Goal: Transaction & Acquisition: Obtain resource

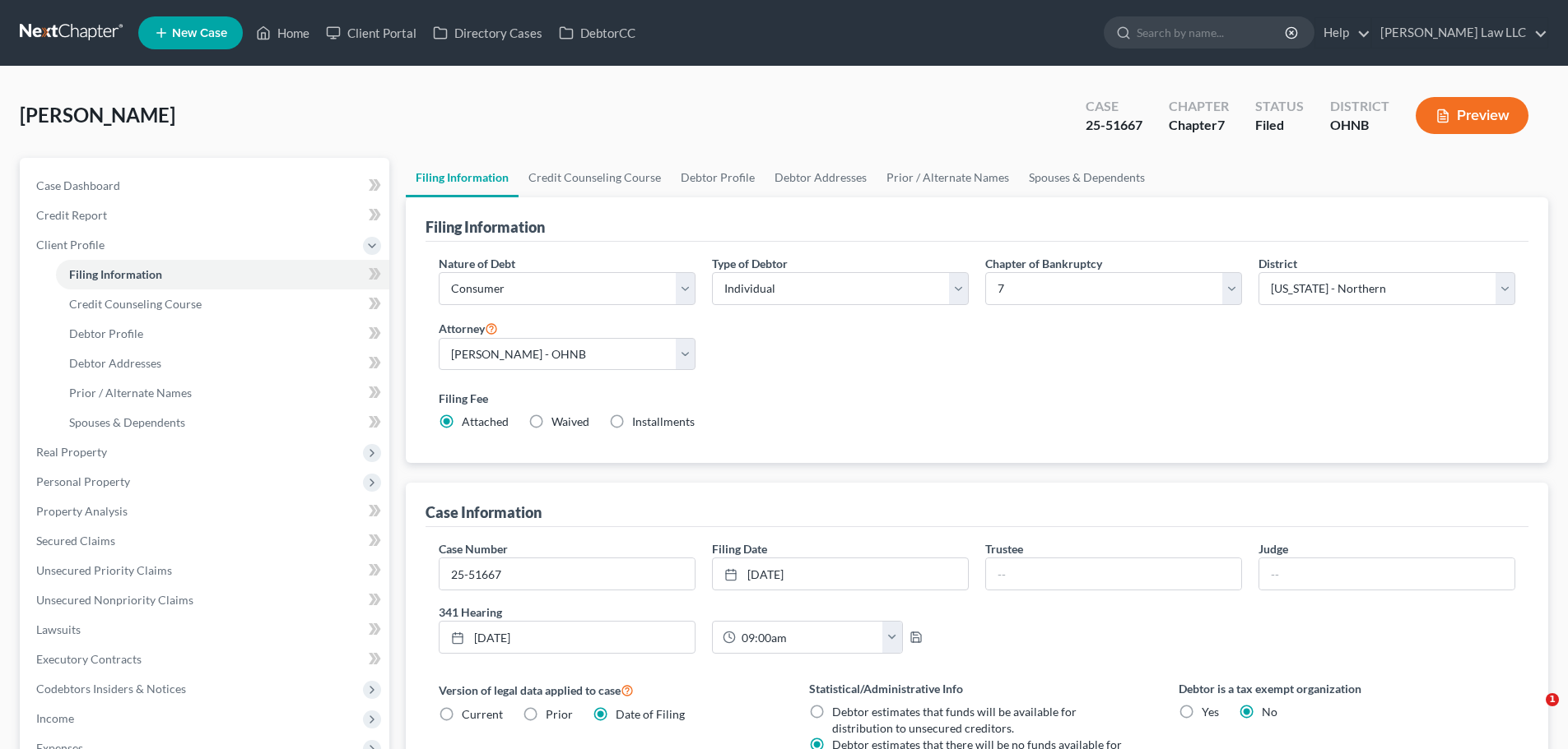
select select "1"
select select "0"
select select "61"
select select "0"
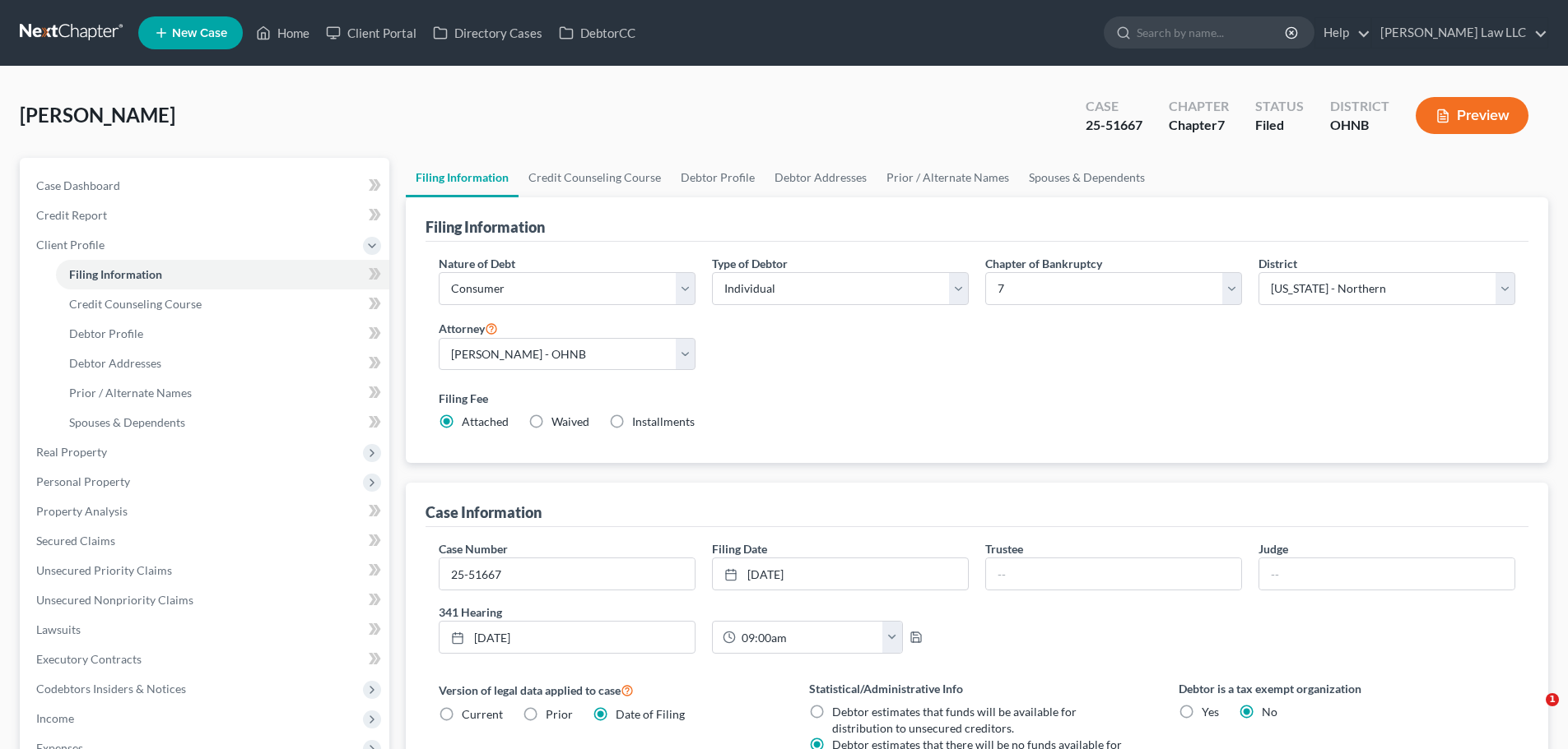
select select "36"
click at [1214, 28] on input "search" at bounding box center [1212, 33] width 150 height 31
type input "[PERSON_NAME]"
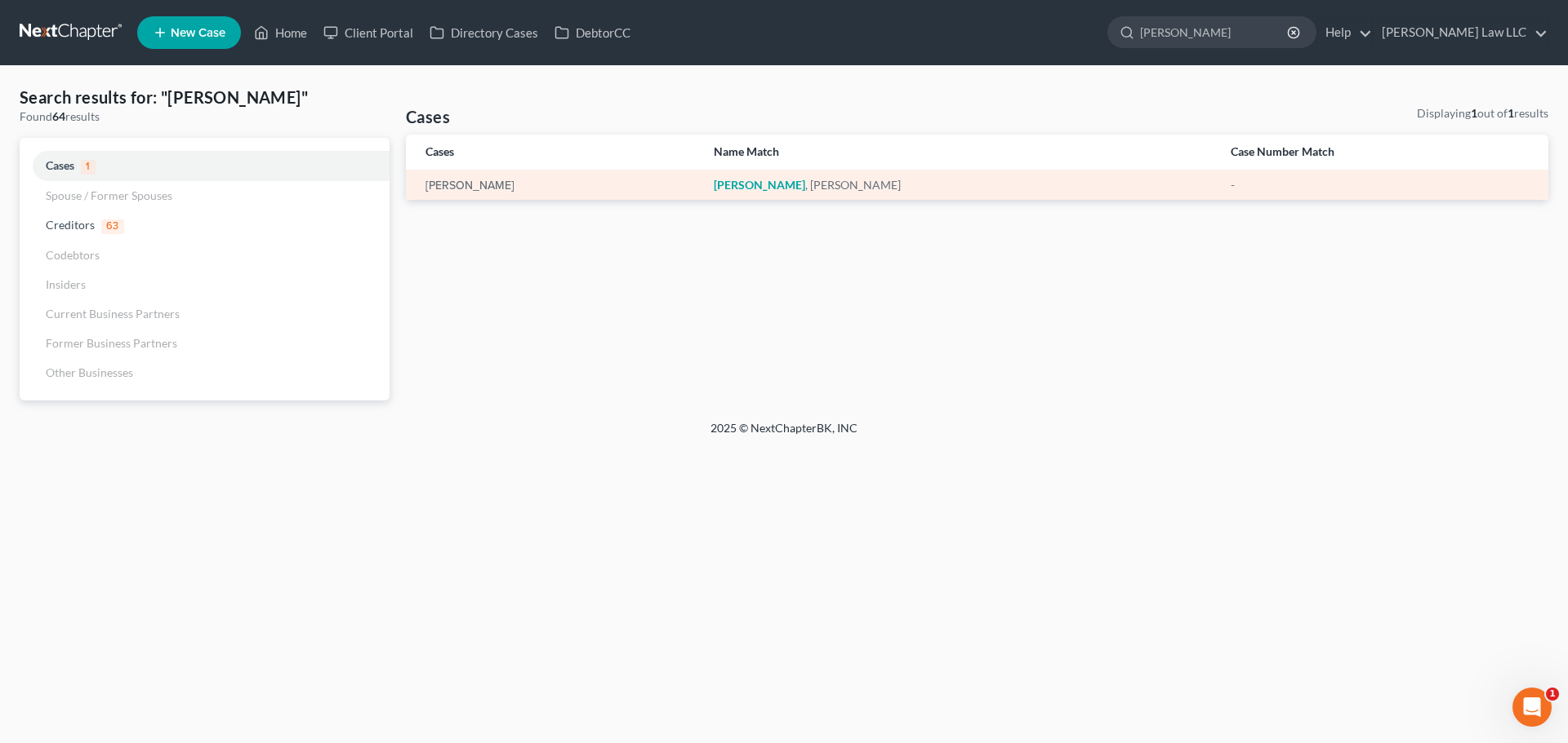
click at [526, 177] on div "[PERSON_NAME]" at bounding box center [556, 184] width 262 height 16
click at [503, 192] on div "[PERSON_NAME]" at bounding box center [556, 184] width 262 height 16
click at [486, 188] on link "[PERSON_NAME]" at bounding box center [469, 186] width 89 height 11
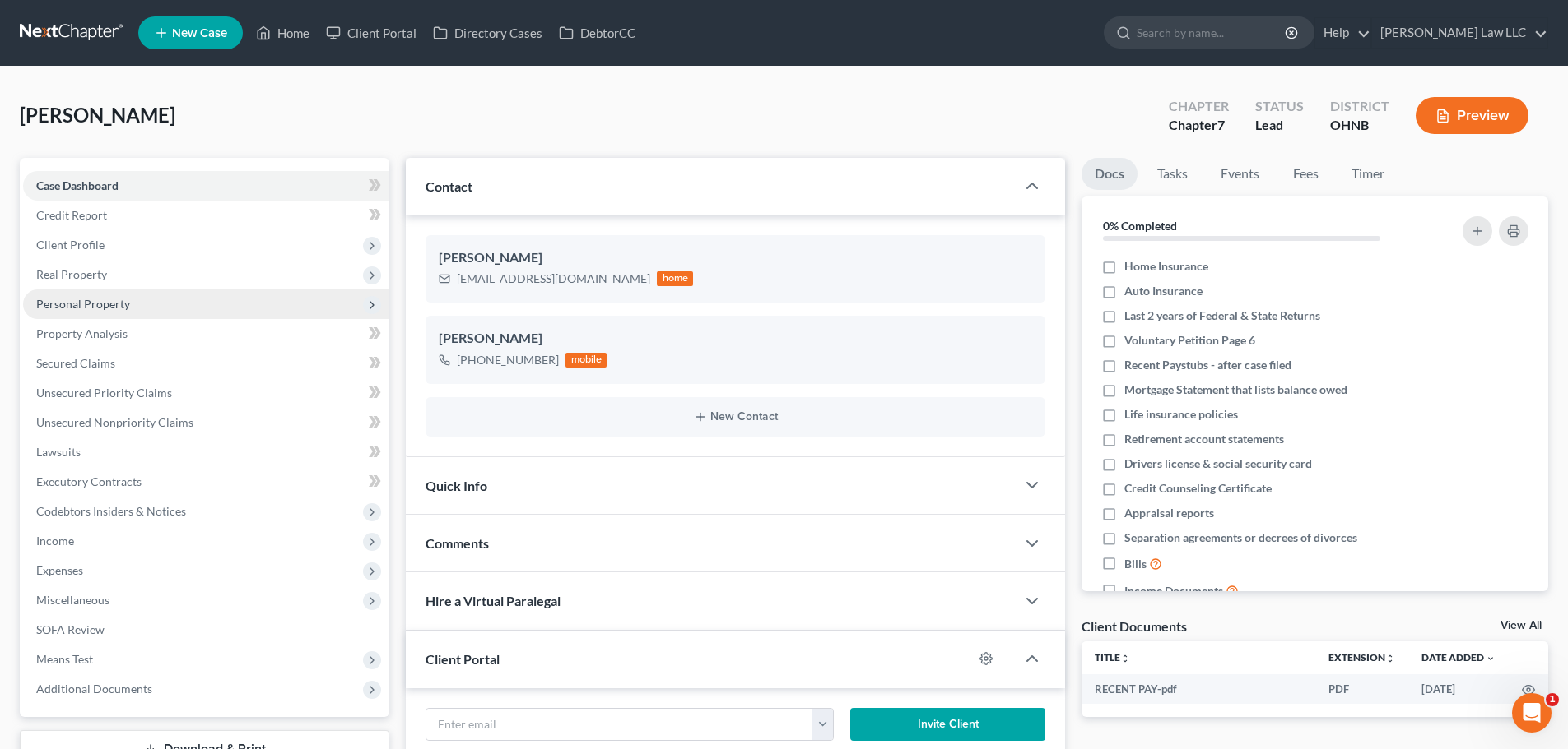
click at [121, 300] on span "Personal Property" at bounding box center [83, 303] width 93 height 14
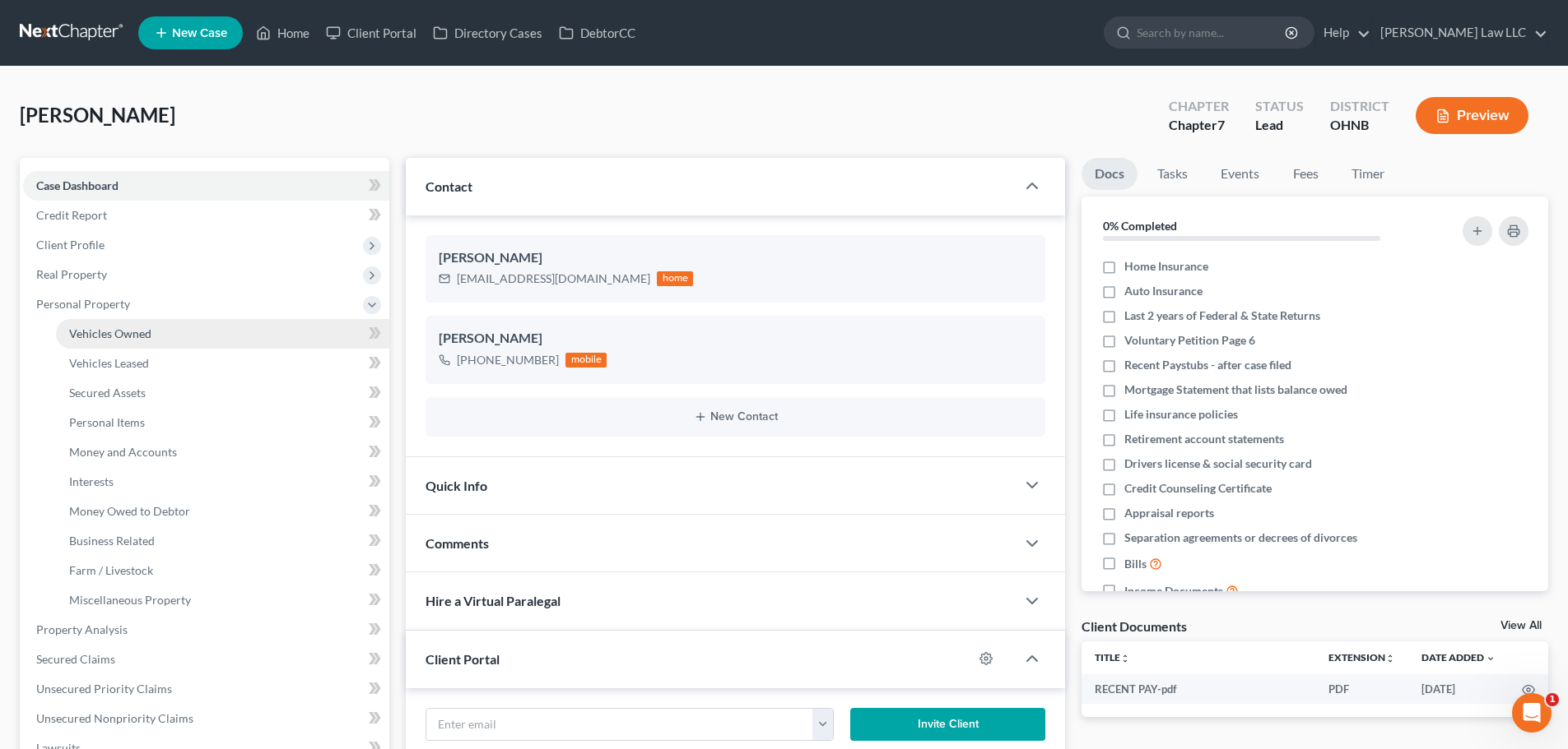
click at [156, 328] on link "Vehicles Owned" at bounding box center [222, 334] width 333 height 30
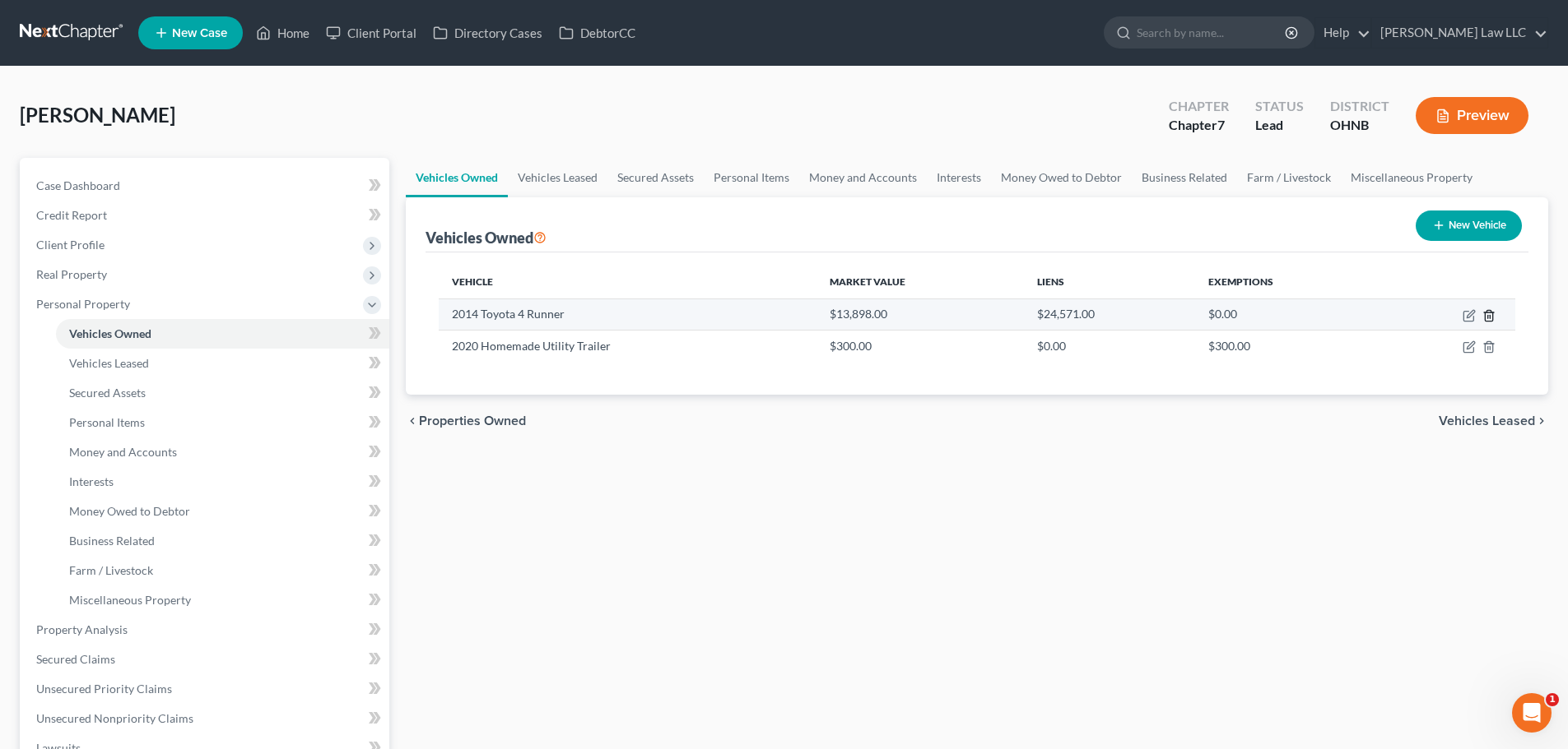
click at [1488, 317] on line "button" at bounding box center [1488, 316] width 0 height 3
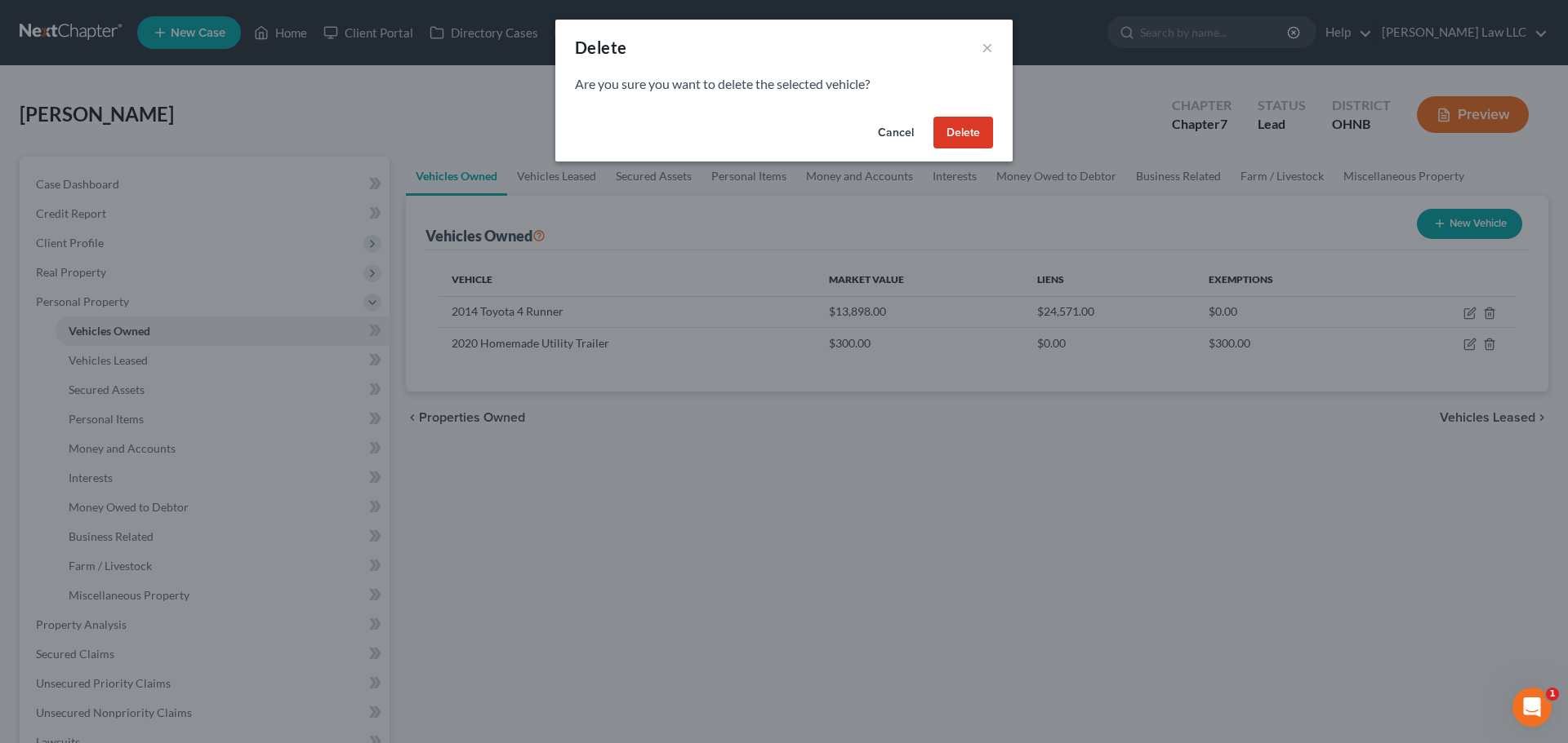
click at [972, 132] on button "Delete" at bounding box center [963, 133] width 59 height 32
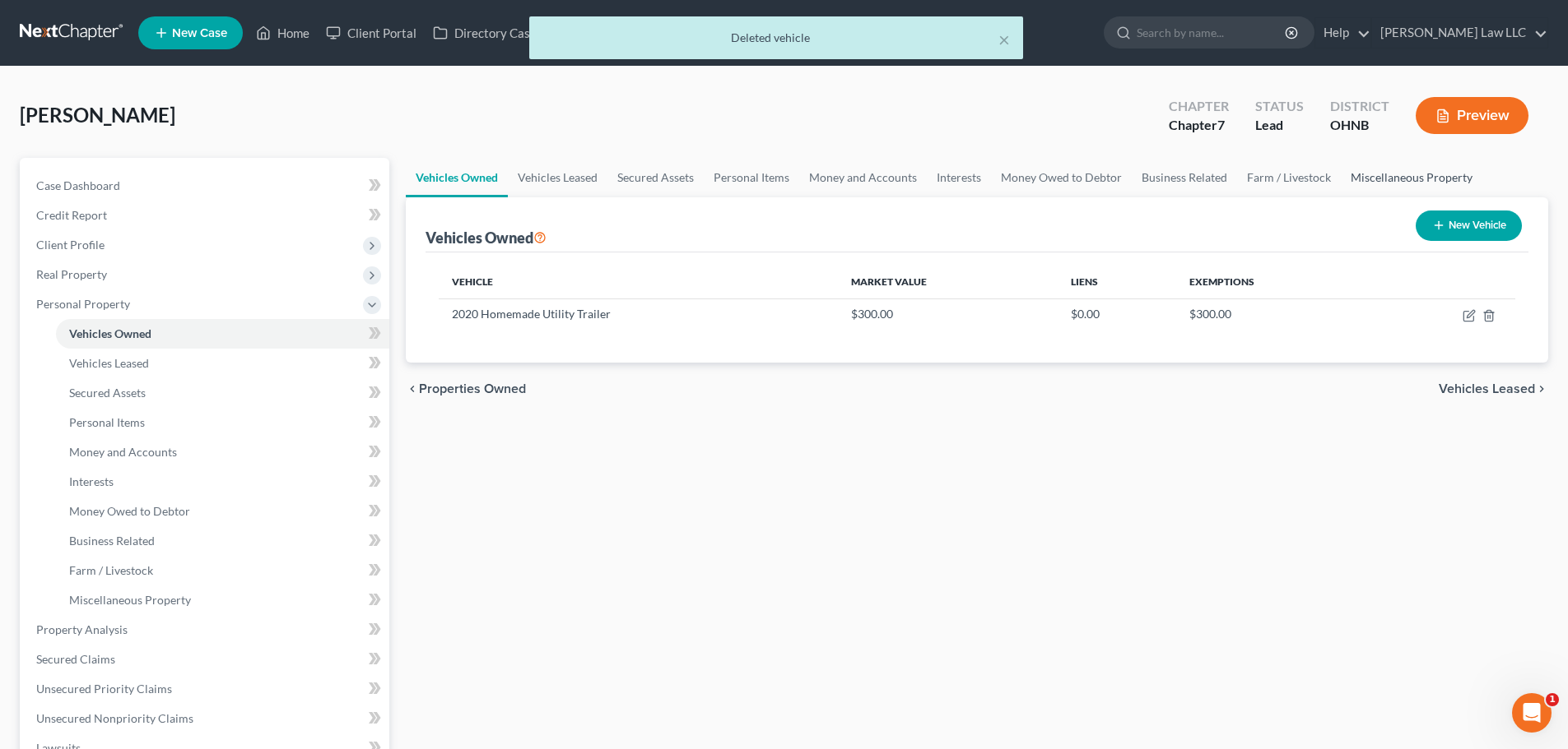
click at [1394, 181] on link "Miscellaneous Property" at bounding box center [1411, 177] width 142 height 39
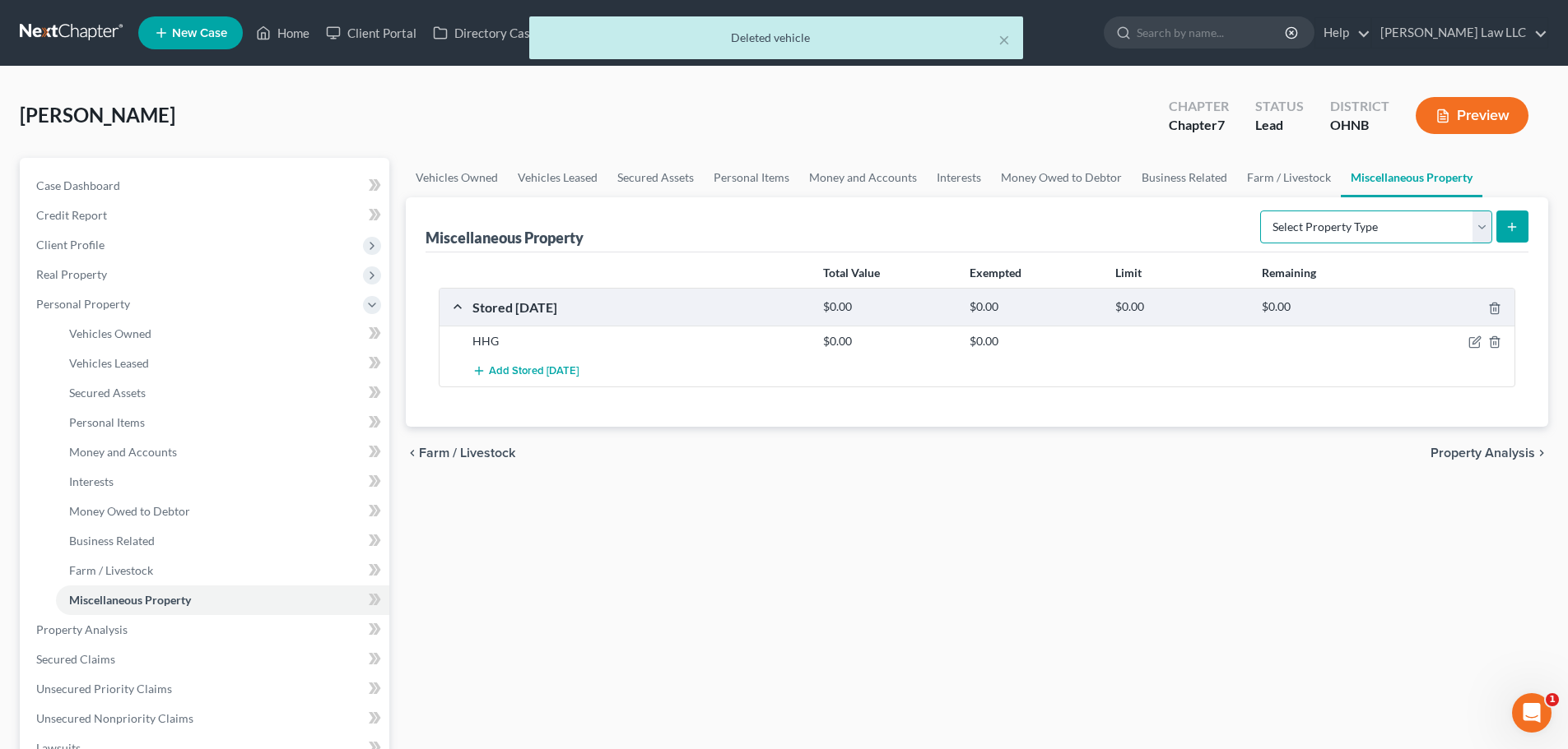
drag, startPoint x: 1293, startPoint y: 228, endPoint x: 1293, endPoint y: 237, distance: 9.0
click at [1293, 228] on select "Select Property Type Assigned for Creditor Benefit Within 1 Year Holding for An…" at bounding box center [1375, 227] width 232 height 33
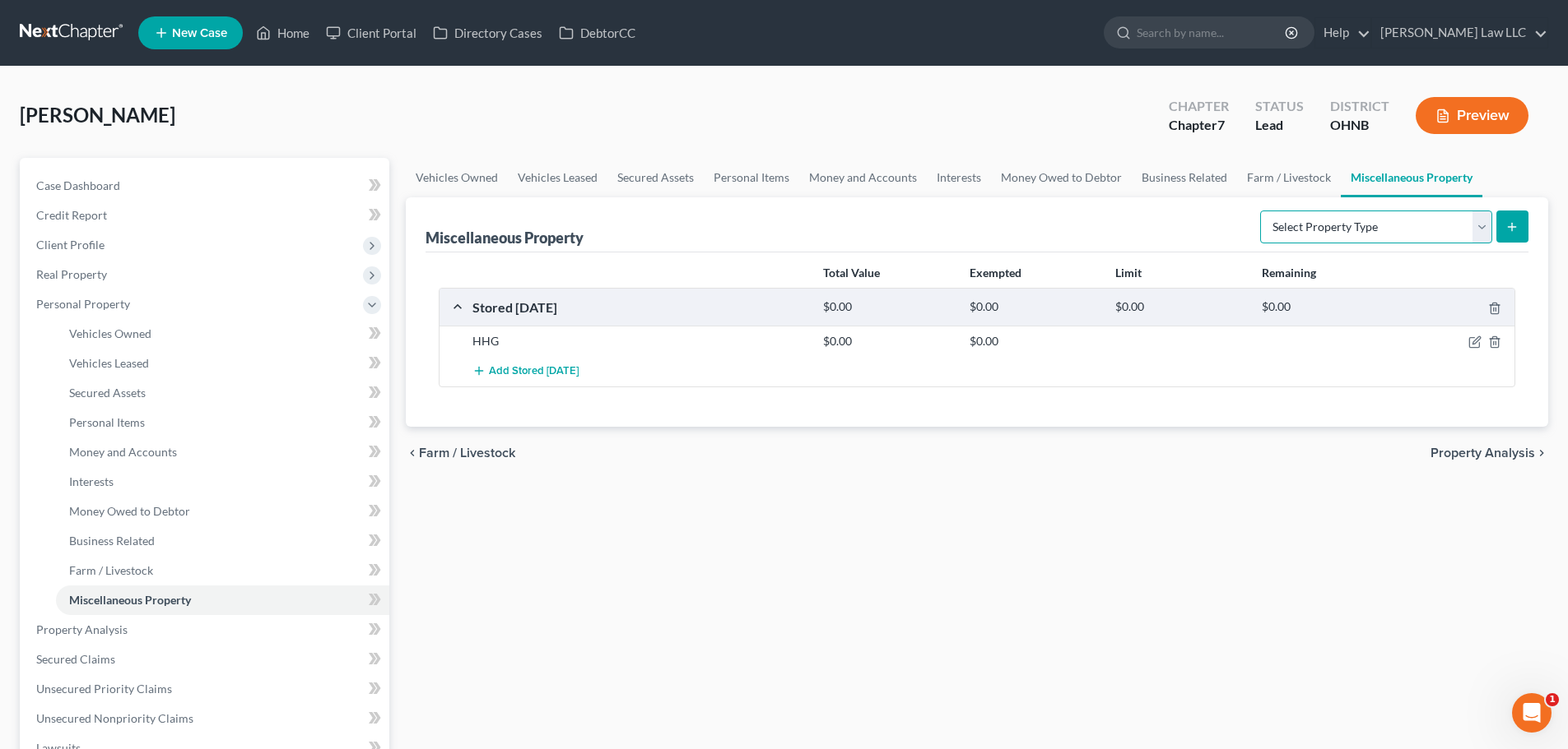
select select "transferred"
click at [1260, 211] on select "Select Property Type Assigned for Creditor Benefit Within 1 Year Holding for An…" at bounding box center [1375, 227] width 232 height 33
click at [1522, 227] on button "submit" at bounding box center [1511, 226] width 32 height 32
select select "Ordinary (within 2 years)"
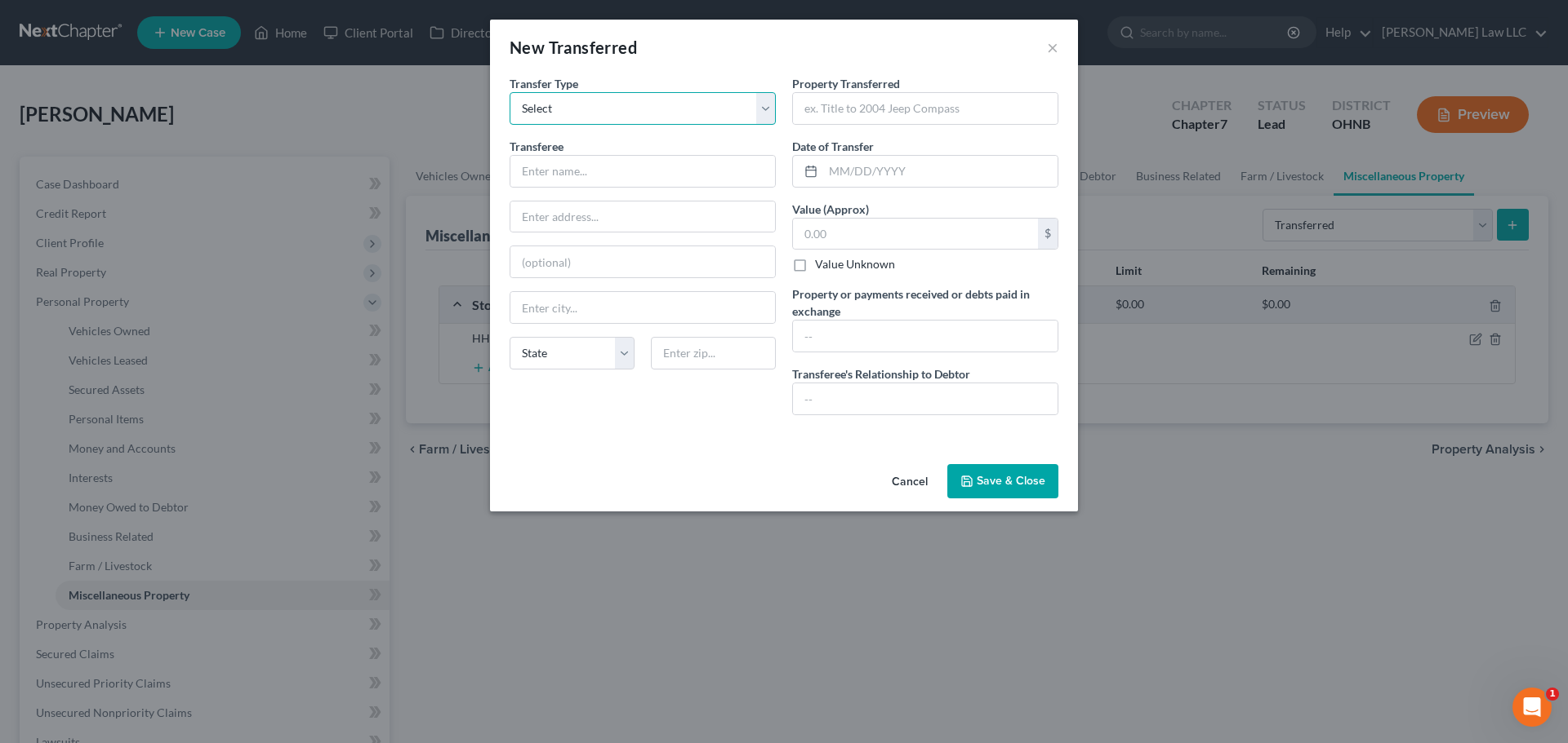
click at [578, 111] on select "Select Ordinary (within 2 years) Within 10 Years" at bounding box center [642, 109] width 267 height 32
click at [583, 54] on div "New Transferred" at bounding box center [572, 48] width 127 height 23
click at [575, 162] on input "text" at bounding box center [642, 171] width 265 height 31
click at [614, 178] on input "text" at bounding box center [642, 171] width 265 height 31
click at [648, 210] on input "text" at bounding box center [642, 217] width 265 height 31
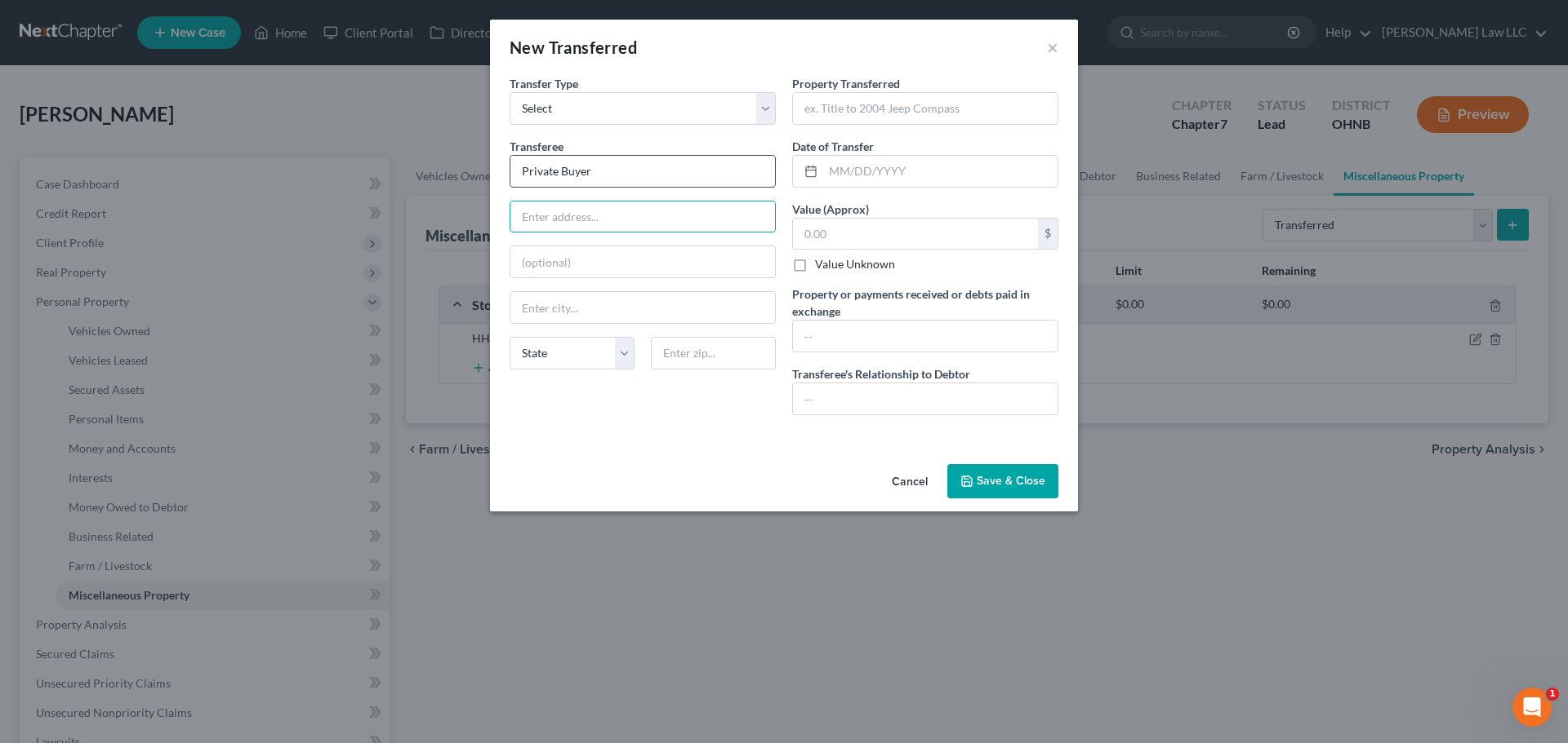
click at [654, 176] on input "Private Buyer" at bounding box center [642, 171] width 265 height 31
type input "Private Buyer - Boss"
click at [822, 120] on input "text" at bounding box center [925, 108] width 265 height 31
paste input "Please remove the 2014 Toyota 4 Runner from personal property owned – remove th…"
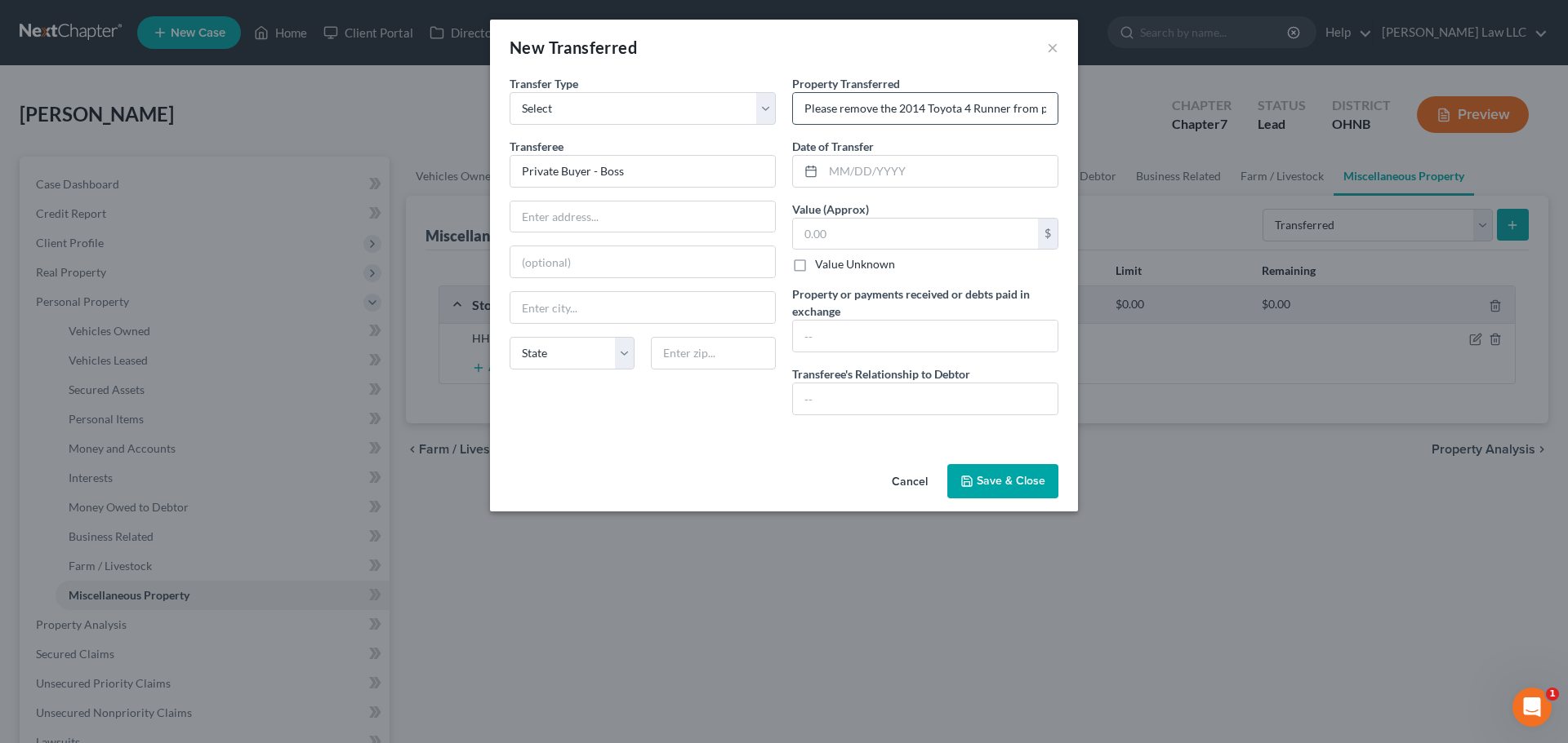
scroll to position [0, 929]
click at [822, 115] on input "Please remove the 2014 Toyota 4 Runner from personal property owned – remove th…" at bounding box center [925, 108] width 265 height 31
click at [958, 110] on input "Please remove the 2014 Toyota 4 Runner from personal property owned – remove th…" at bounding box center [925, 108] width 265 height 31
drag, startPoint x: 998, startPoint y: 105, endPoint x: 767, endPoint y: 102, distance: 231.0
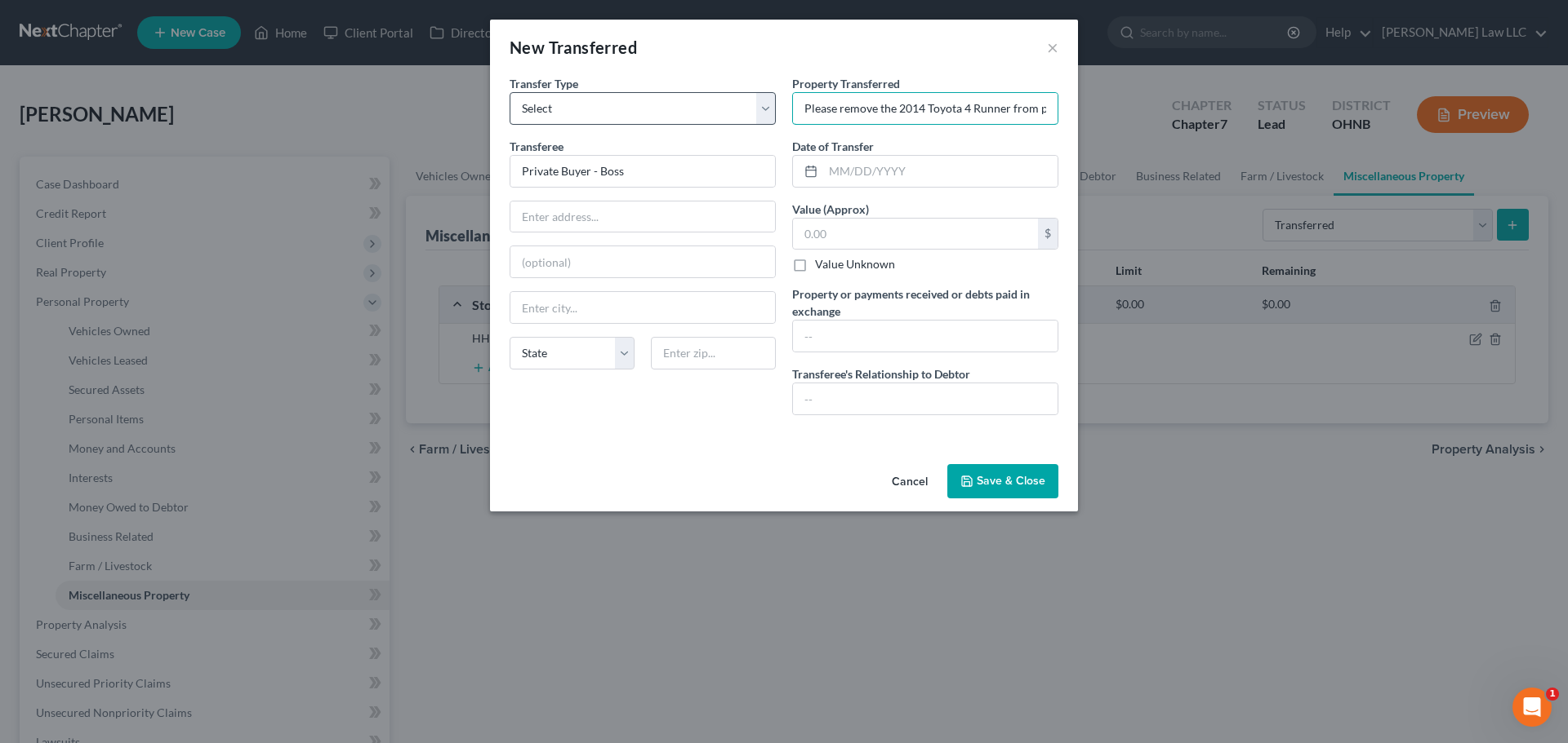
click at [767, 102] on div "Transfer Type * Select Ordinary (within 2 years) Within 10 Years Transferee * P…" at bounding box center [784, 252] width 565 height 353
drag, startPoint x: 969, startPoint y: 110, endPoint x: 766, endPoint y: 106, distance: 203.0
click at [766, 106] on div "Transfer Type * Select Ordinary (within 2 years) Within 10 Years Transferee * P…" at bounding box center [784, 252] width 565 height 353
drag, startPoint x: 992, startPoint y: 106, endPoint x: 668, endPoint y: 96, distance: 324.2
click at [668, 96] on div "Transfer Type * Select Ordinary (within 2 years) Within 10 Years Transferee * P…" at bounding box center [784, 252] width 565 height 353
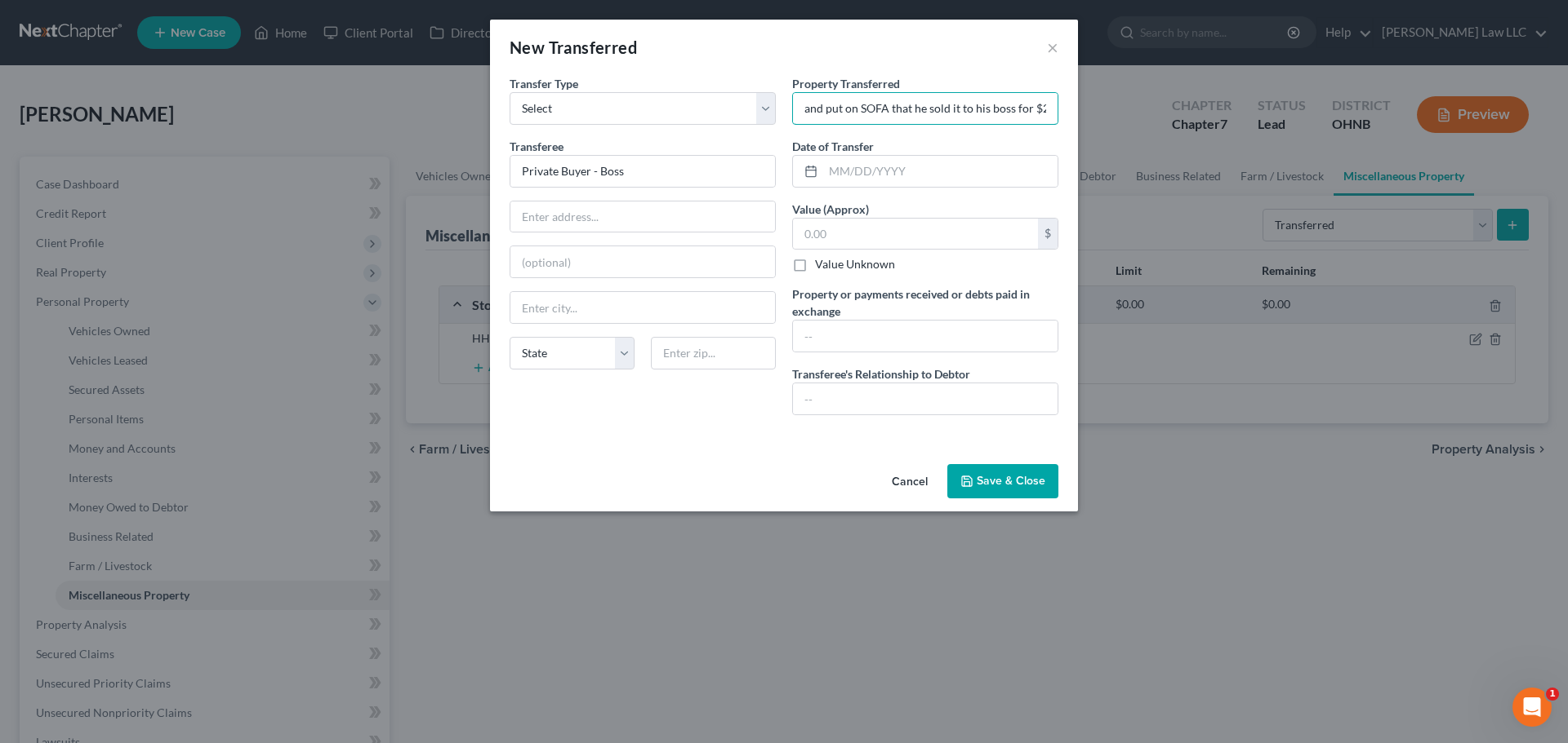
drag, startPoint x: 926, startPoint y: 106, endPoint x: 780, endPoint y: 100, distance: 146.1
click at [780, 100] on div "Transfer Type * Select Ordinary (within 2 years) Within 10 Years Transferee * P…" at bounding box center [784, 252] width 565 height 353
click at [877, 107] on input "sold it to his boss for $24,571.00 September 2025 for the balance of the loan […" at bounding box center [925, 108] width 265 height 31
click at [835, 110] on input "sold it to his boss for $24,571.00 September 2025 for the balance of the loan […" at bounding box center [925, 108] width 265 height 31
click at [918, 108] on input "sold to his boss for $24,571.00 September 2025 for the balance of the loan [val…" at bounding box center [925, 108] width 265 height 31
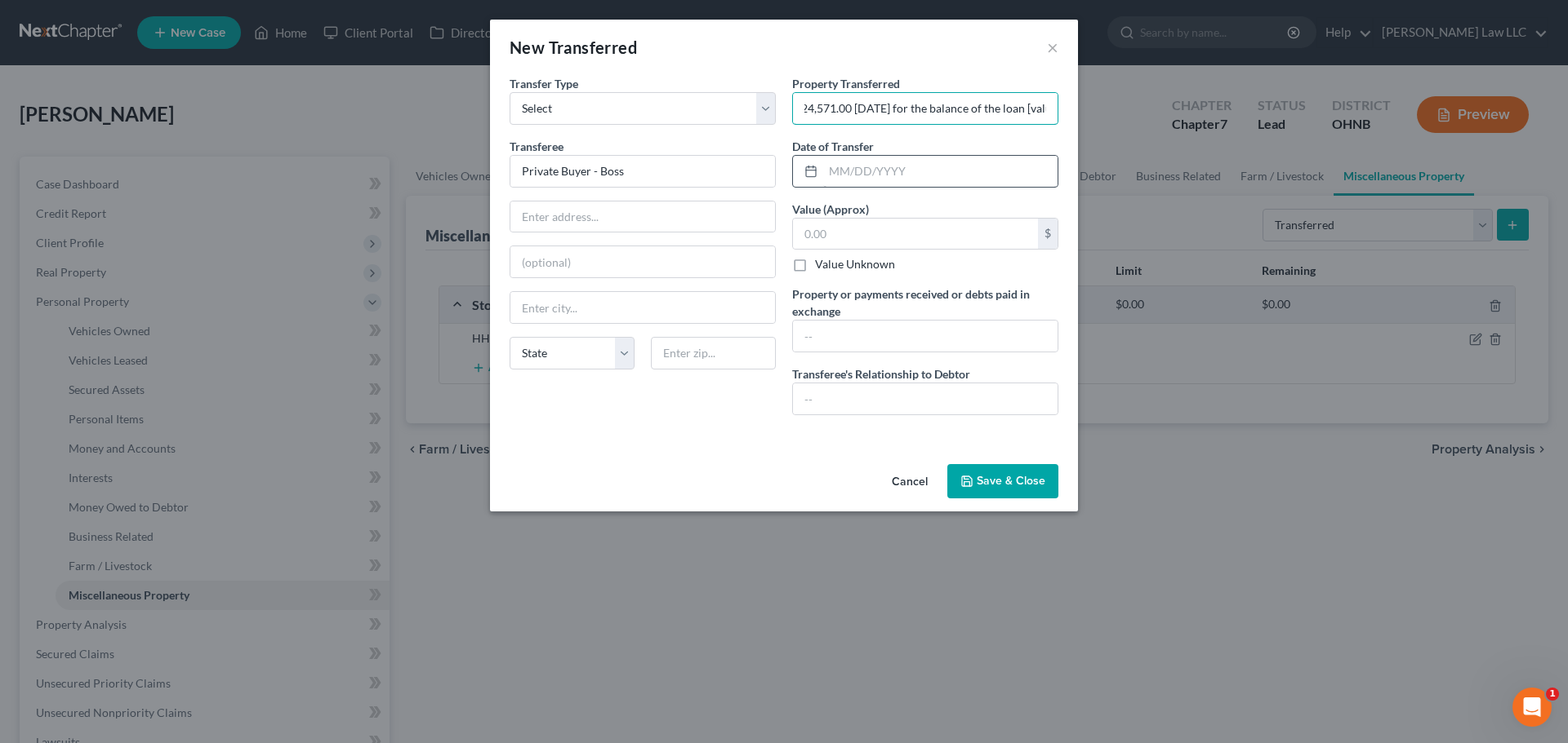
scroll to position [0, 92]
type input "sold to his boss for $24,571.00 September 2025 for the balance of the loan [val…"
click at [833, 173] on input "text" at bounding box center [939, 171] width 234 height 31
type input "09/01/2025"
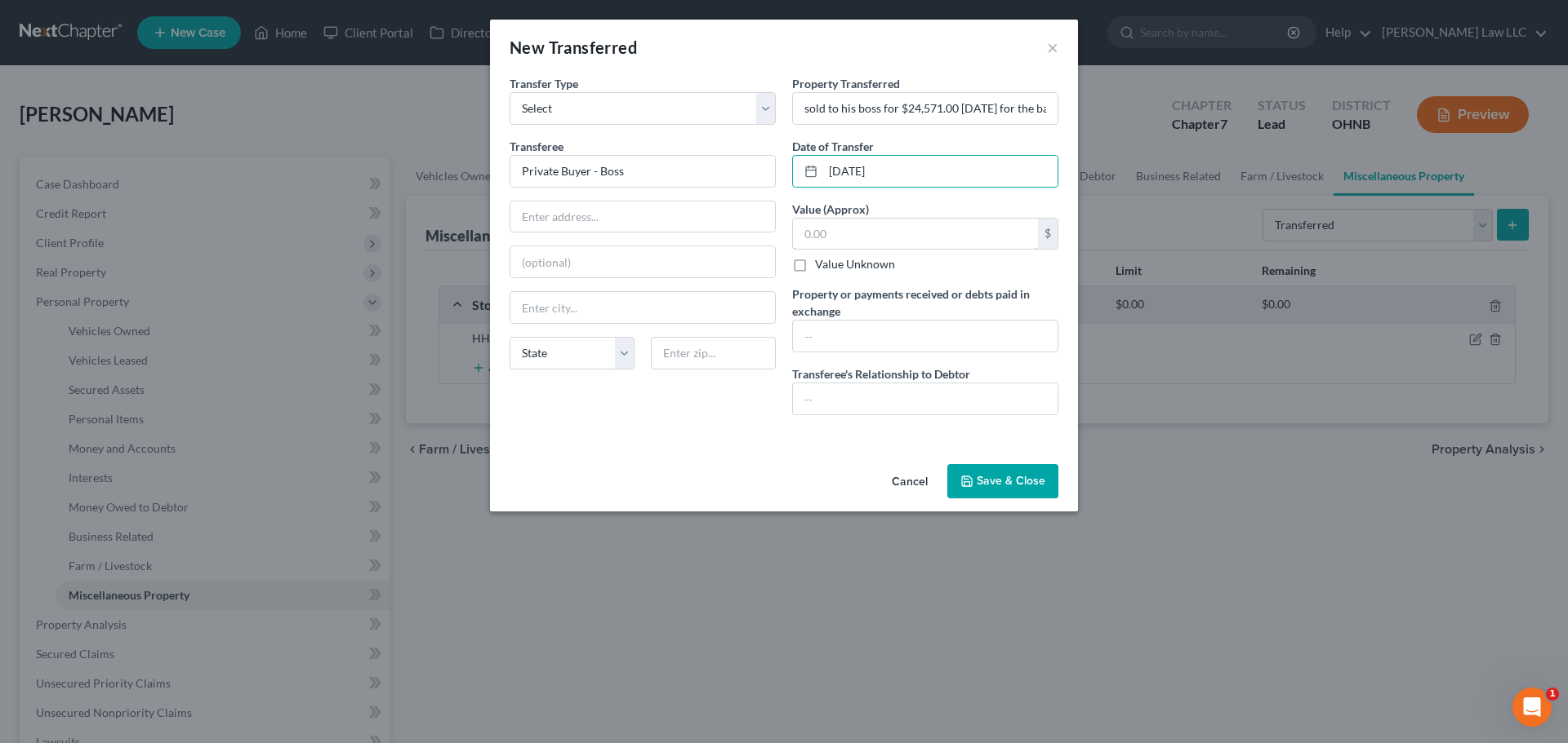
drag, startPoint x: 848, startPoint y: 244, endPoint x: 844, endPoint y: 250, distance: 7.2
click at [845, 249] on input "text" at bounding box center [915, 234] width 245 height 31
type input "24,571"
click at [985, 475] on button "Save & Close" at bounding box center [1002, 481] width 111 height 34
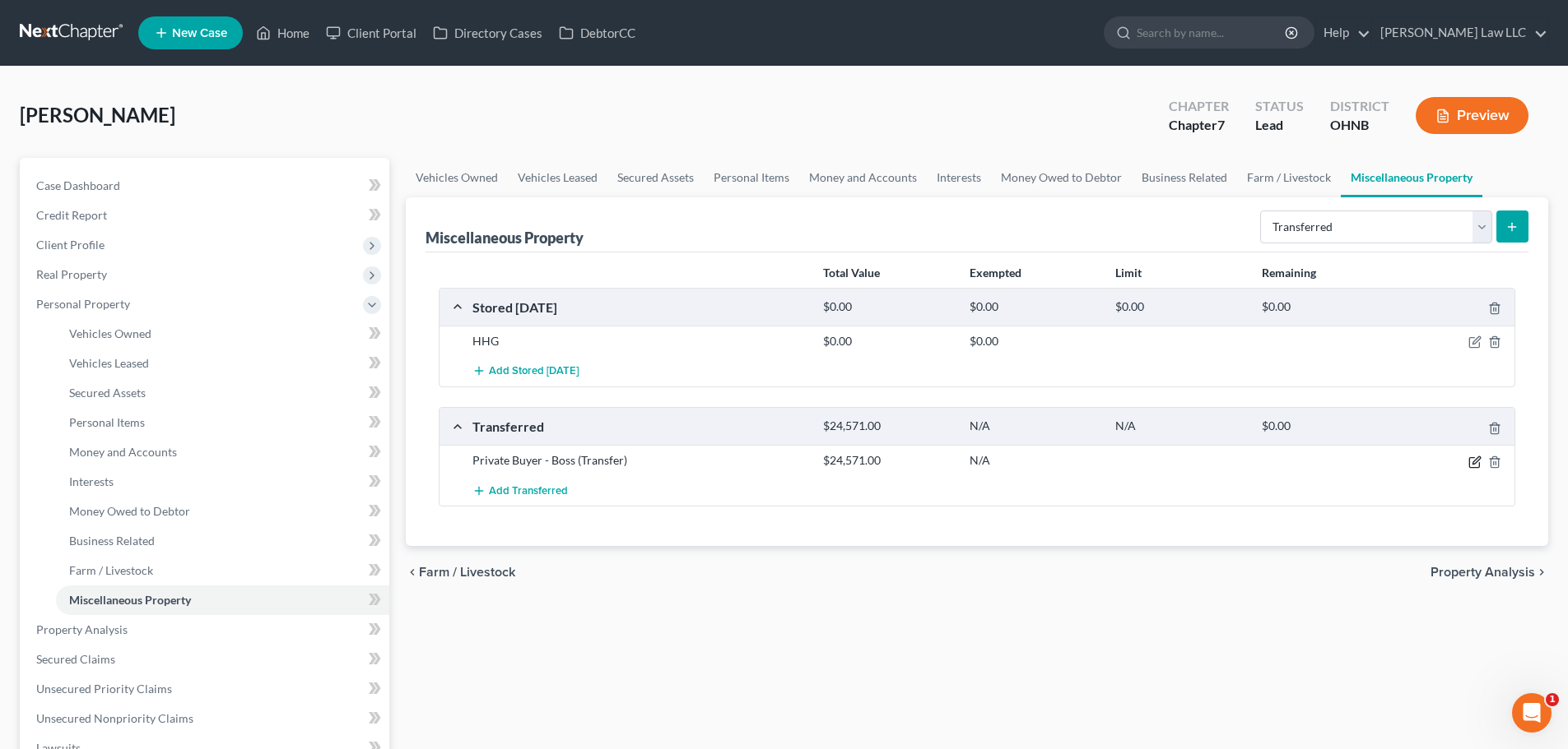
click at [1477, 461] on icon "button" at bounding box center [1477, 460] width 8 height 8
select select "Ordinary (within 2 years)"
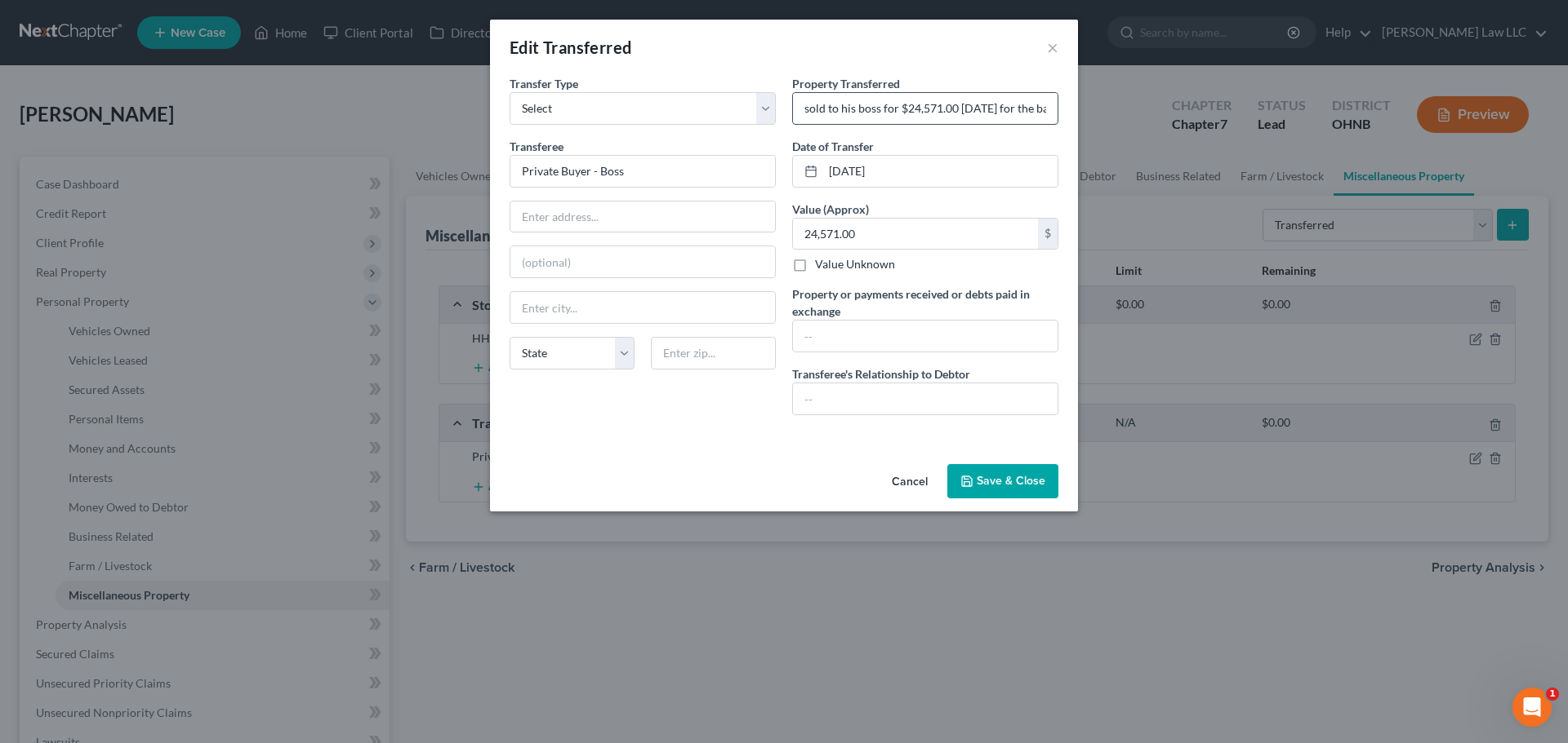
click at [817, 110] on input "sold to his boss for $24,571.00 September 2025 for the balance of the loan [val…" at bounding box center [925, 108] width 265 height 31
paste input "2014 Toyota 4 Runner"
click at [915, 110] on input "2014 Toyota 4 Runner- sold to his boss for $24,571.00 September 2025 for the ba…" at bounding box center [925, 108] width 265 height 31
click at [841, 111] on input "2014 Toyota 4 Runner - sold to his boss for $24,571.00 September 2025 for the b…" at bounding box center [925, 108] width 265 height 31
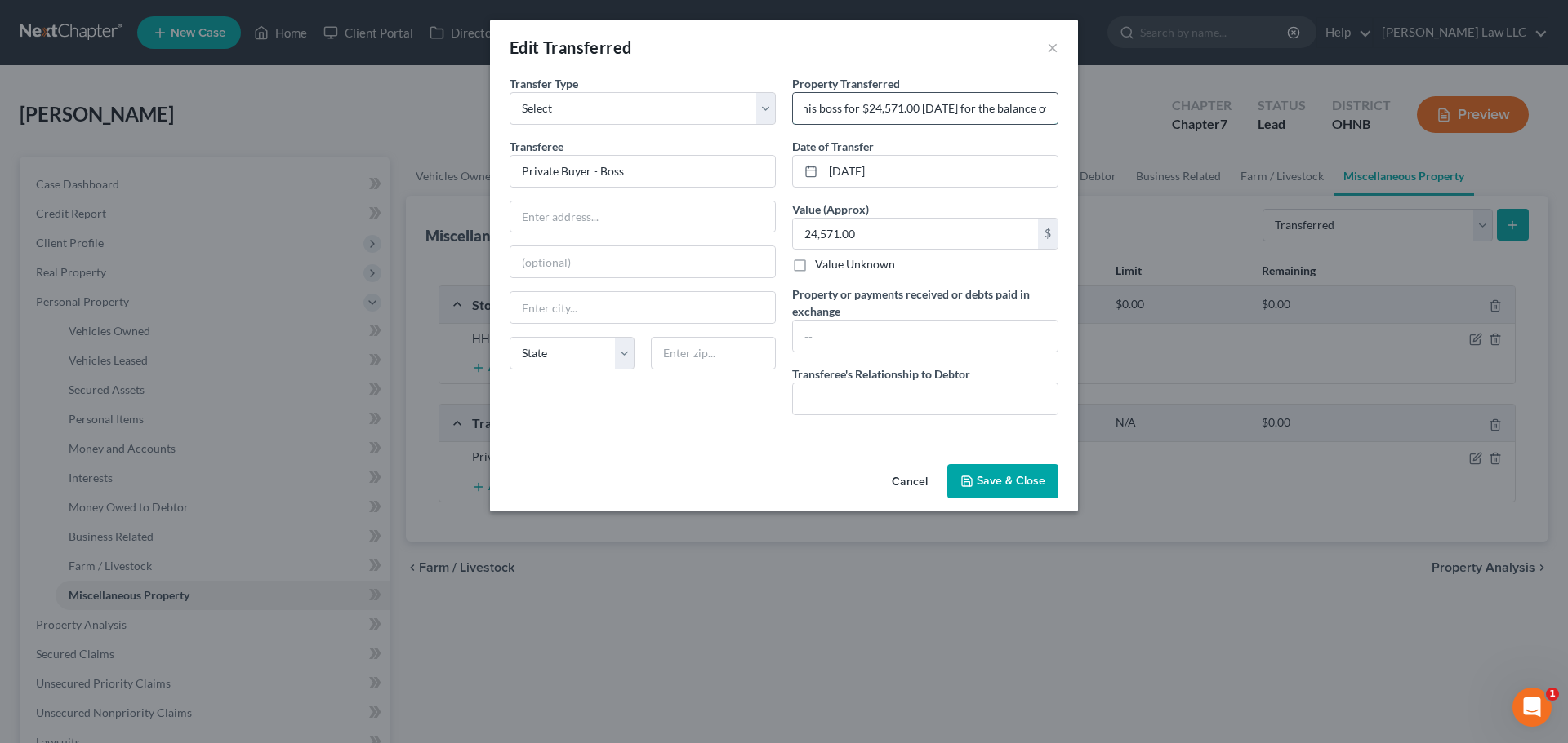
drag, startPoint x: 916, startPoint y: 104, endPoint x: 995, endPoint y: 109, distance: 79.2
click at [995, 109] on input "2014 Toyota 4 Runner - sold to his boss for $24,571.00 September 2025 for the b…" at bounding box center [925, 108] width 265 height 31
type input "2014 Toyota 4 Runner - sold to his boss for $24,571.00 for the balance of the l…"
click at [1016, 488] on button "Save & Close" at bounding box center [1002, 481] width 111 height 34
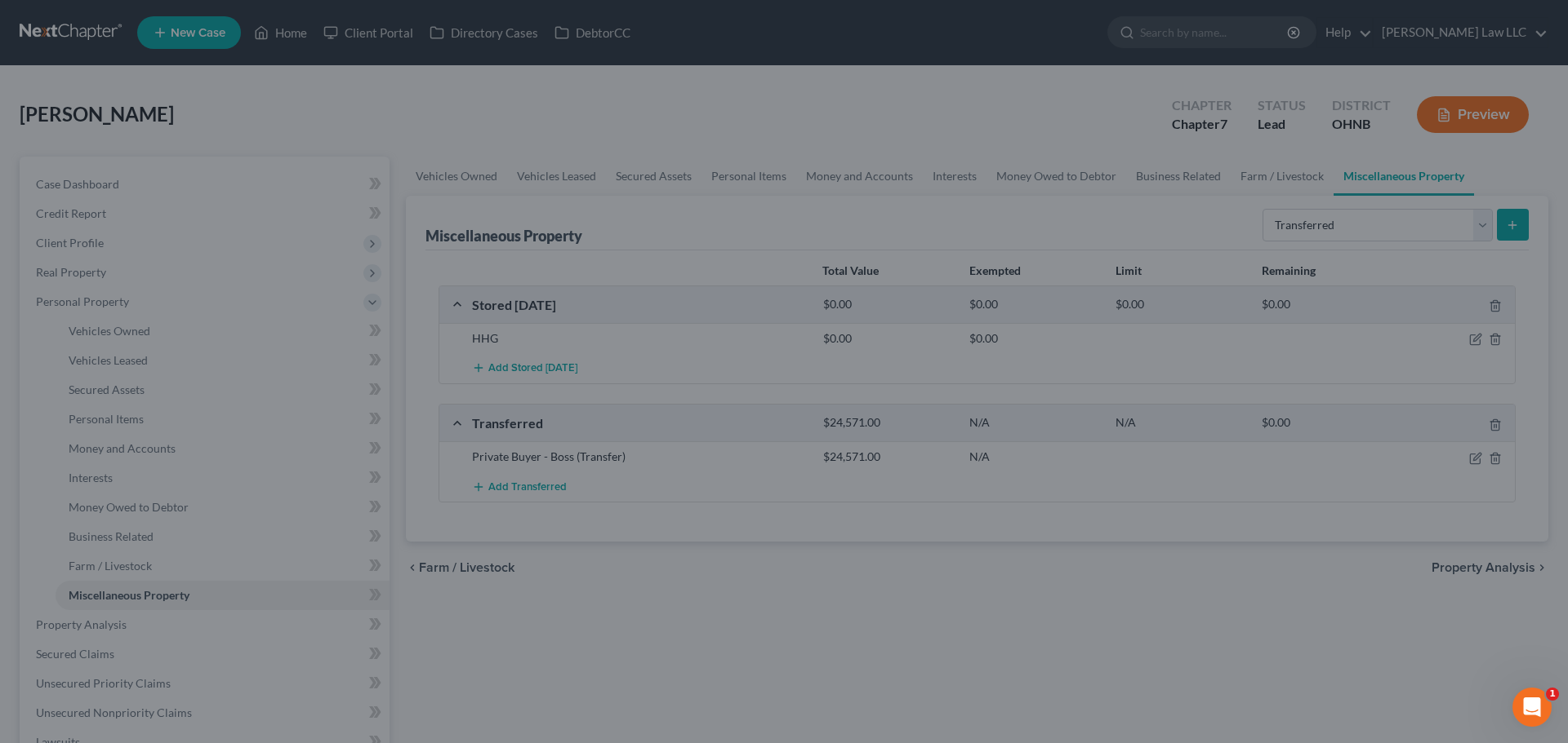
scroll to position [0, 0]
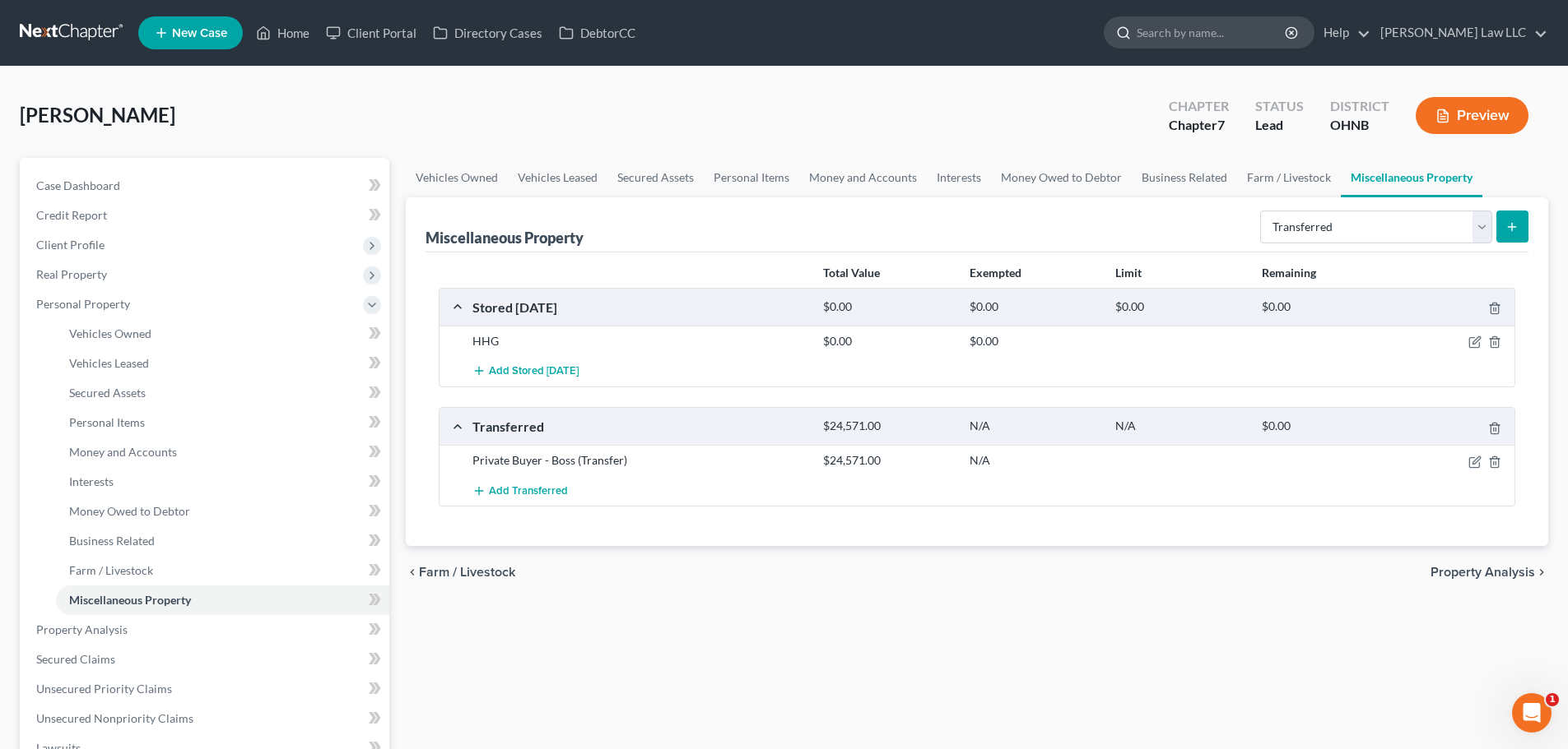
click at [1277, 39] on input "search" at bounding box center [1212, 33] width 150 height 31
type input "schriber"
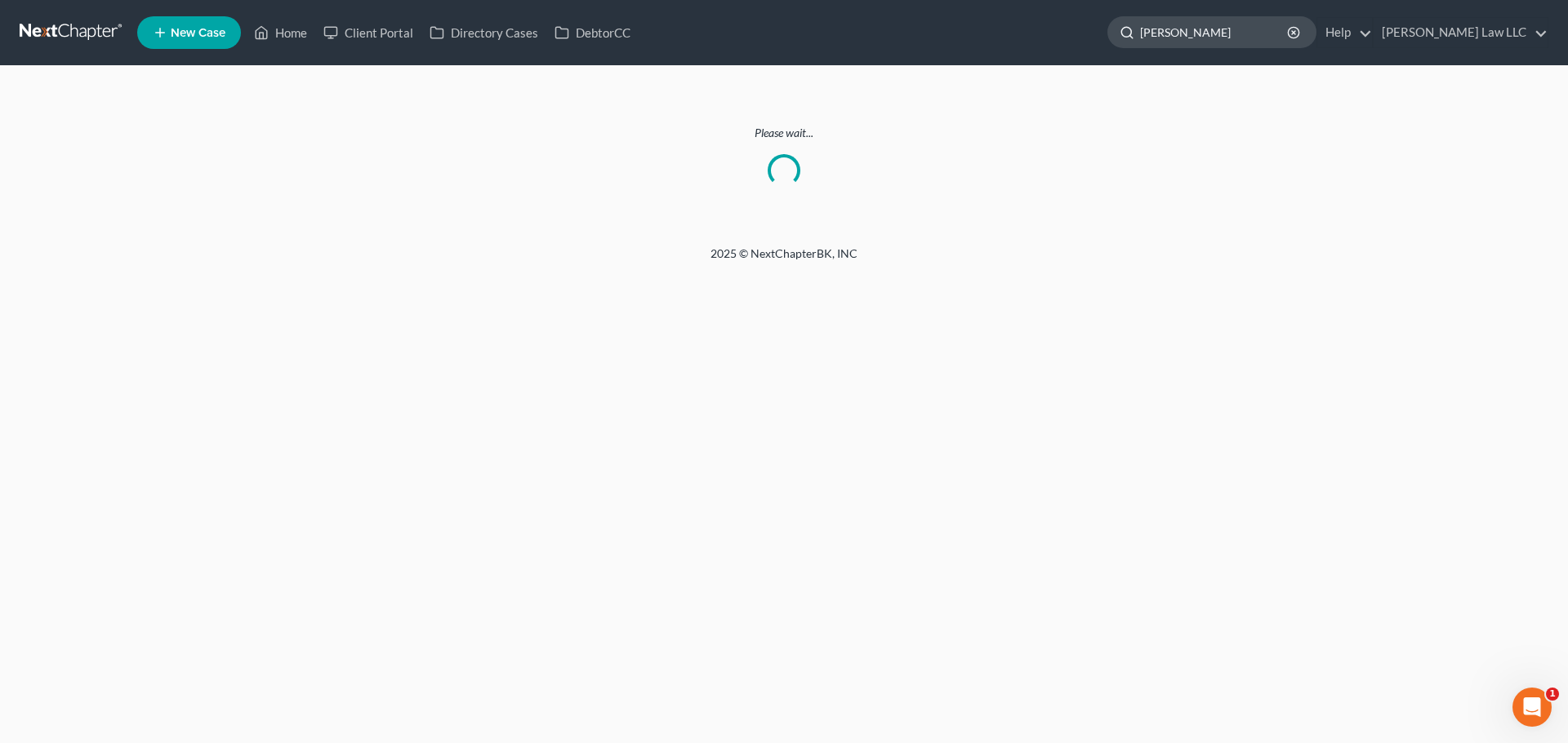
click at [1246, 34] on input "schriber" at bounding box center [1214, 32] width 149 height 31
type input "s"
click at [84, 31] on link at bounding box center [72, 32] width 104 height 30
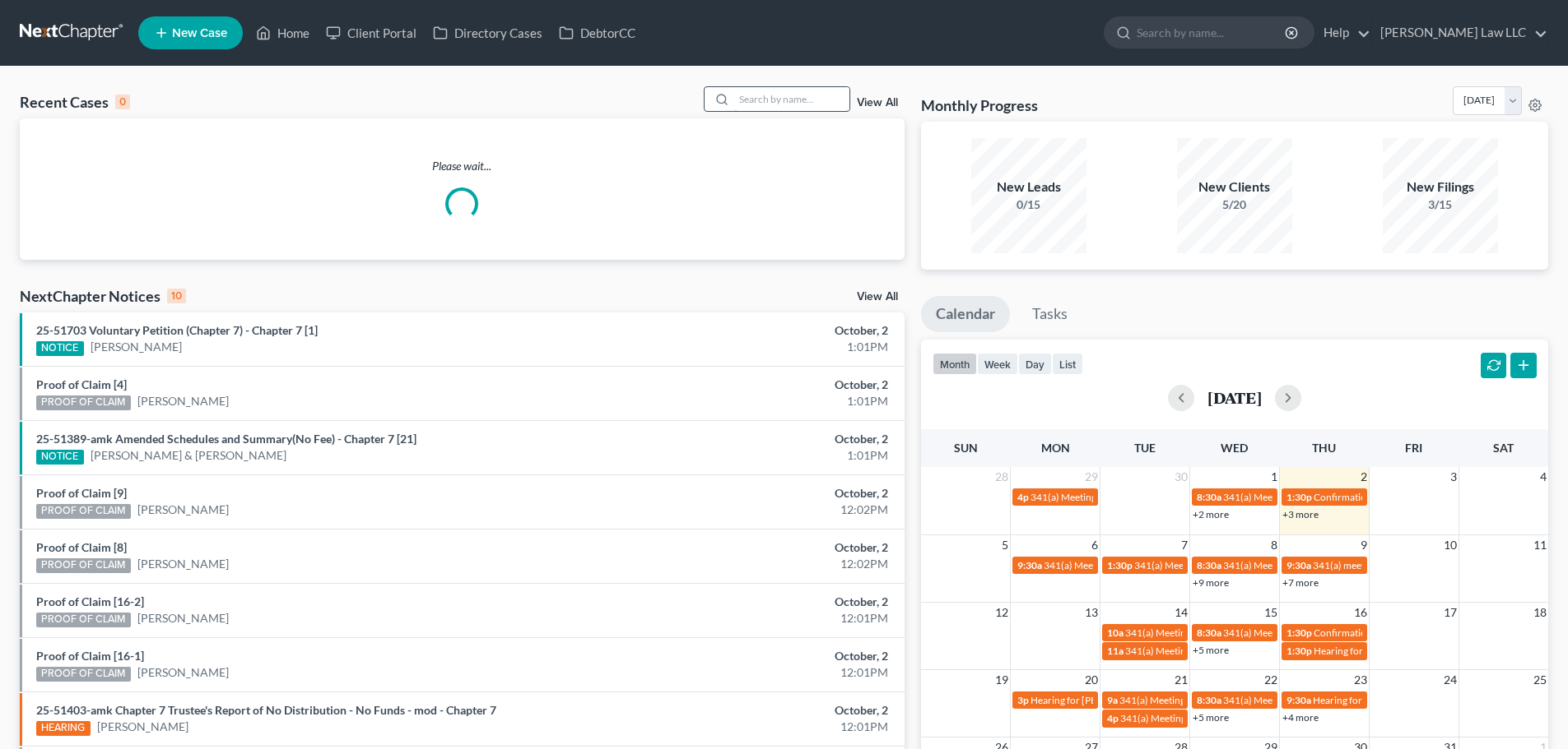
click at [745, 99] on input "search" at bounding box center [792, 99] width 116 height 24
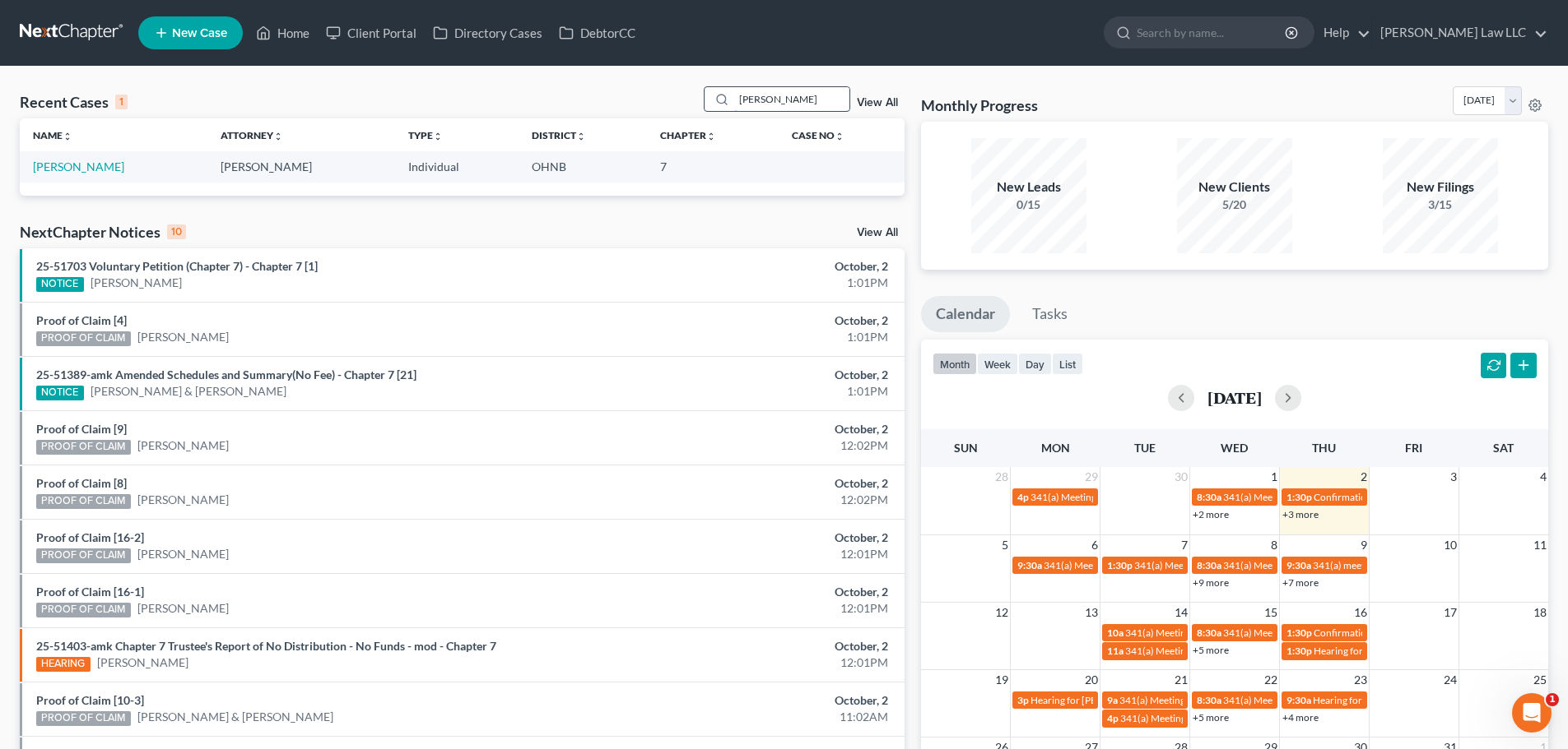
type input "schreiber"
click at [111, 171] on link "[PERSON_NAME]" at bounding box center [78, 167] width 91 height 14
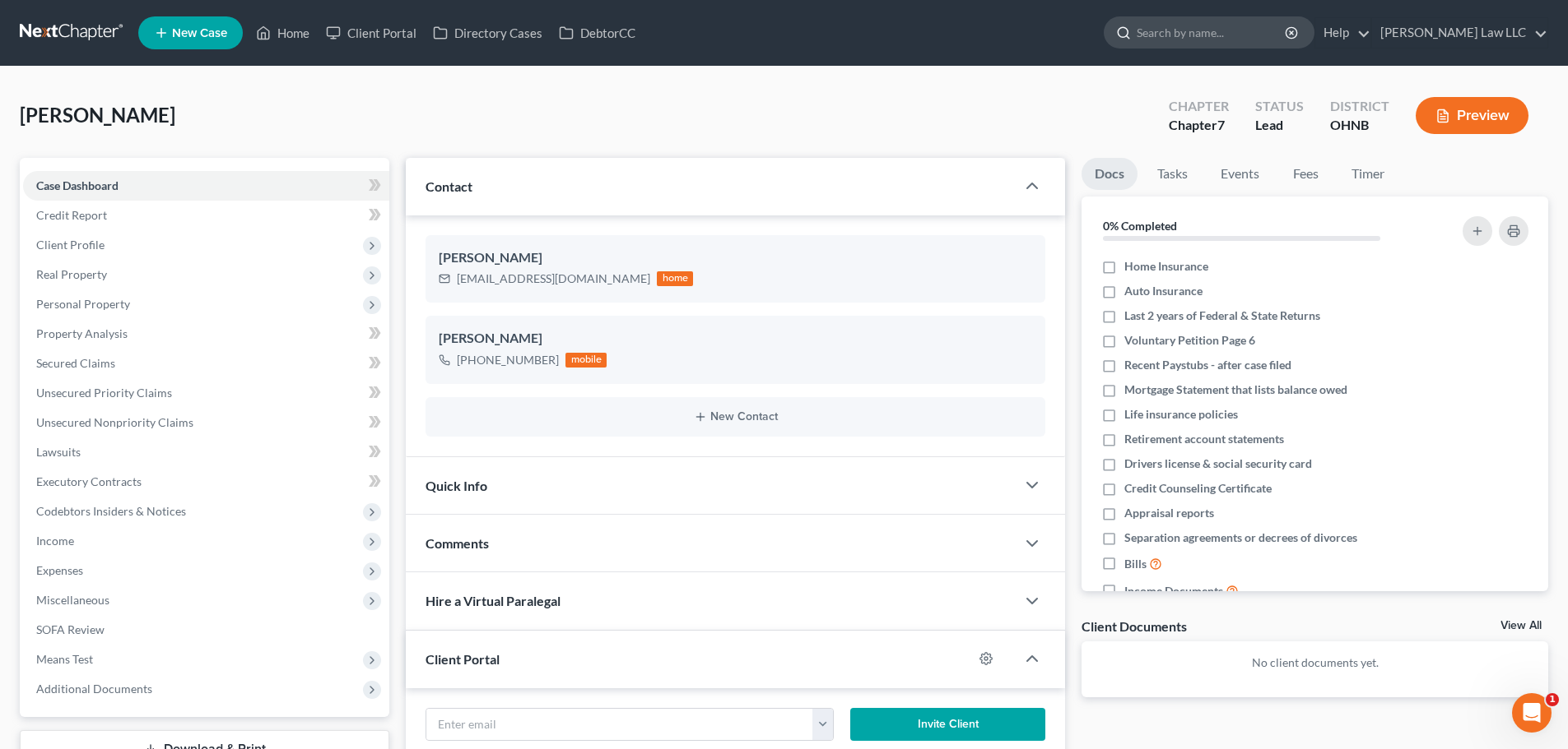
click at [1218, 31] on input "search" at bounding box center [1212, 33] width 150 height 31
click at [126, 183] on link "Case Dashboard" at bounding box center [206, 186] width 366 height 30
click at [1209, 37] on input "search" at bounding box center [1212, 33] width 150 height 31
type input "sweet"
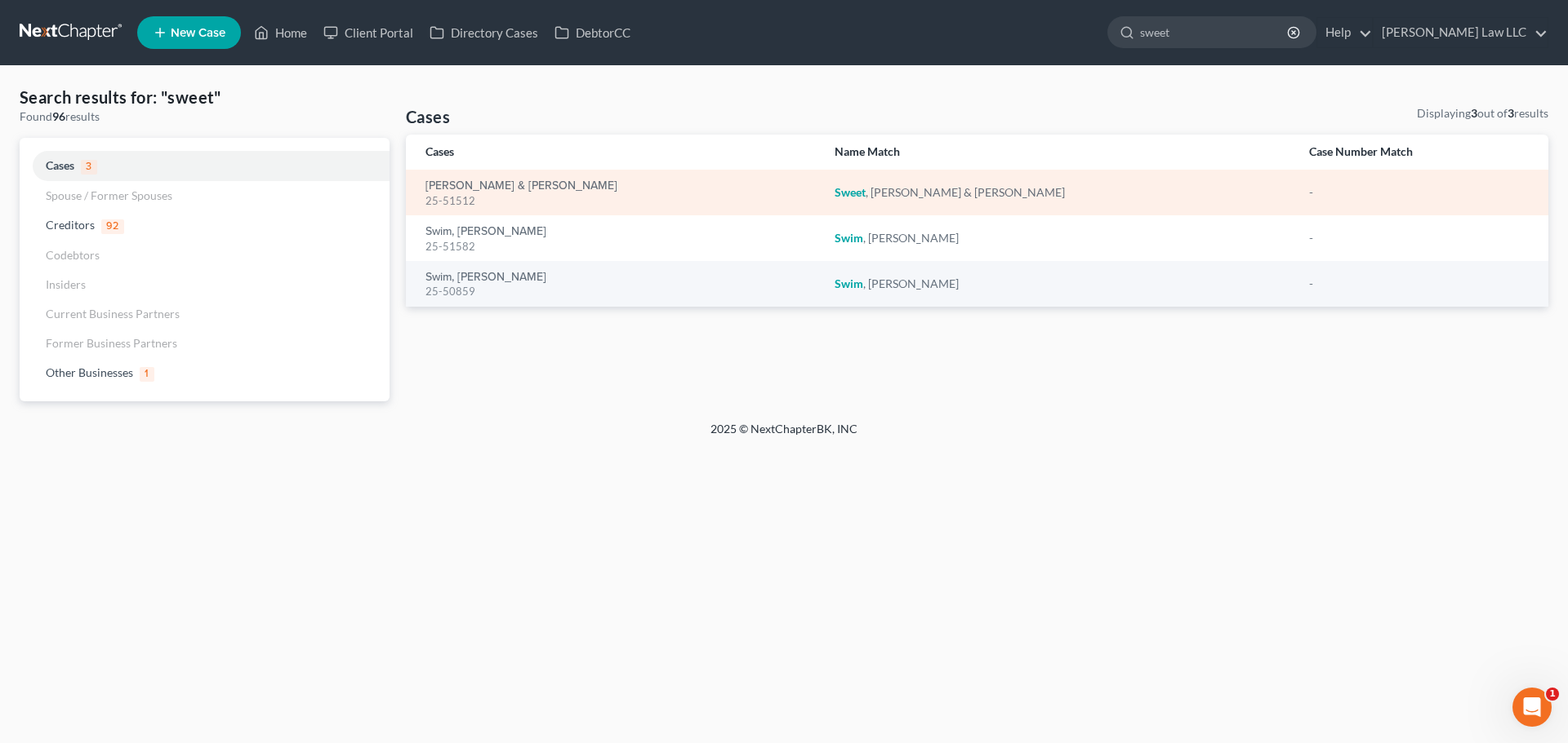
click at [512, 194] on div "25-51512" at bounding box center [616, 202] width 383 height 15
drag, startPoint x: 477, startPoint y: 203, endPoint x: 423, endPoint y: 203, distance: 54.0
click at [423, 203] on td "Sweet, Joshua & Nicole 25-51512" at bounding box center [613, 193] width 416 height 46
copy div "25-51512"
click at [525, 186] on link "Sweet, Joshua & Nicole" at bounding box center [521, 186] width 192 height 11
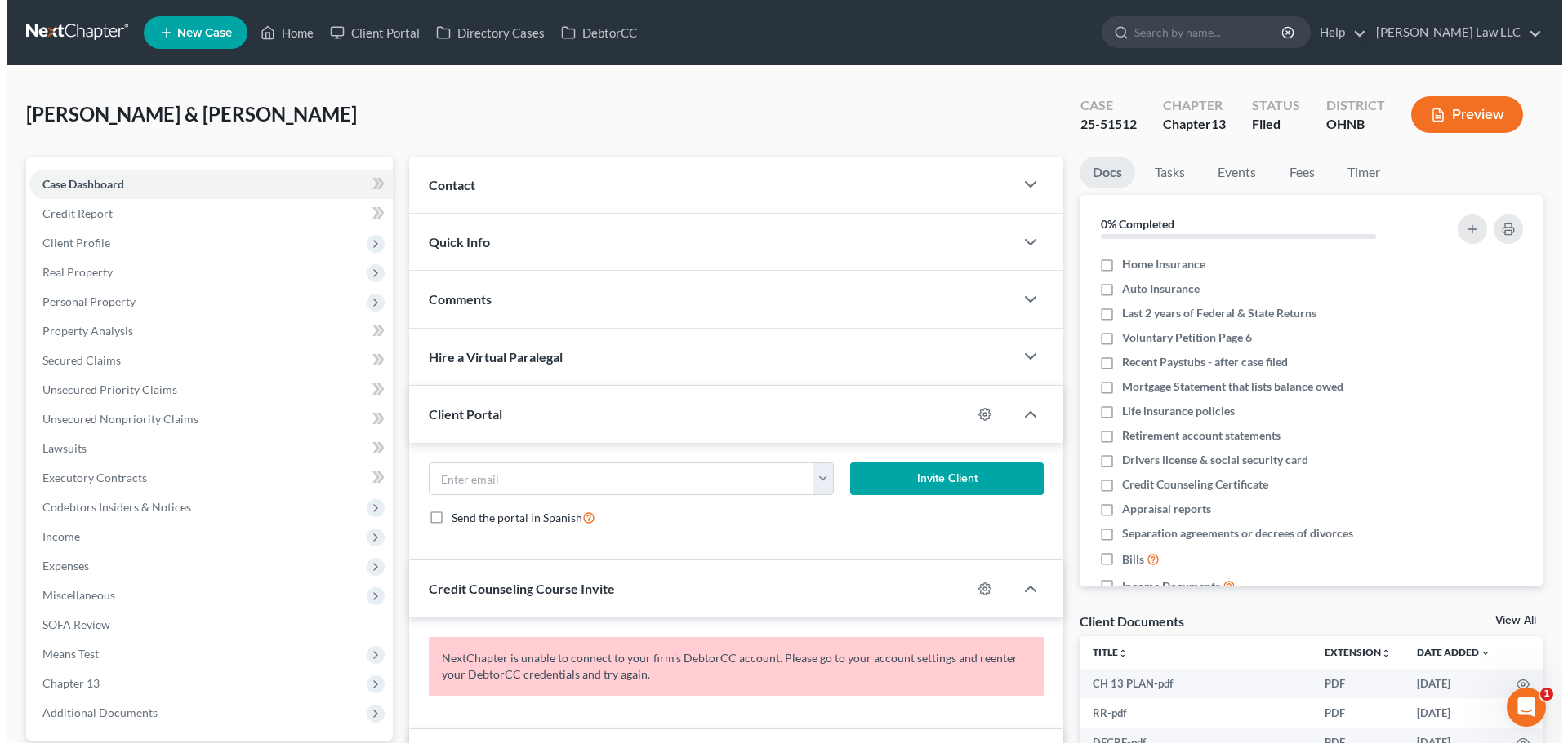
scroll to position [669, 0]
click at [1222, 39] on input "search" at bounding box center [1202, 32] width 149 height 31
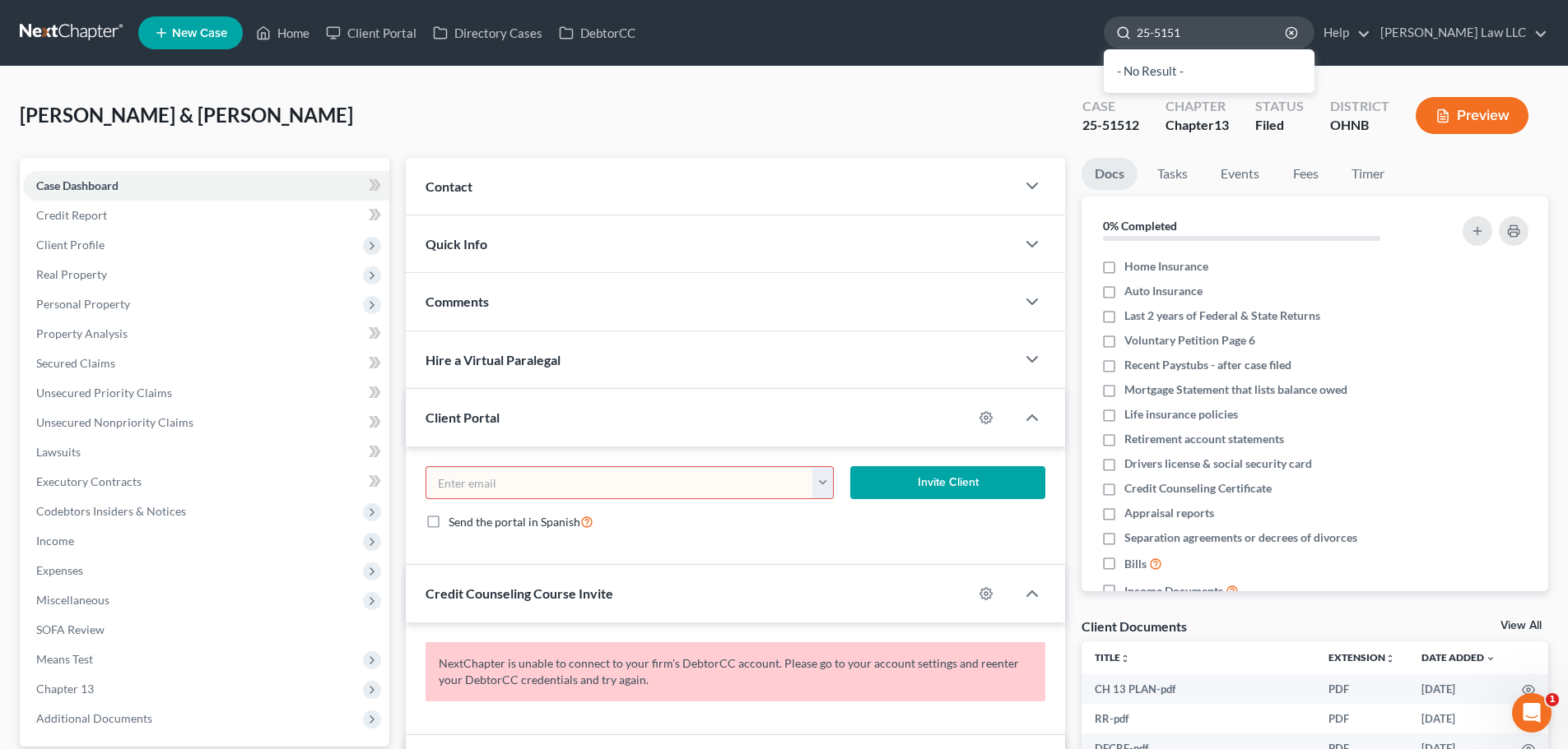
type input "25-51513"
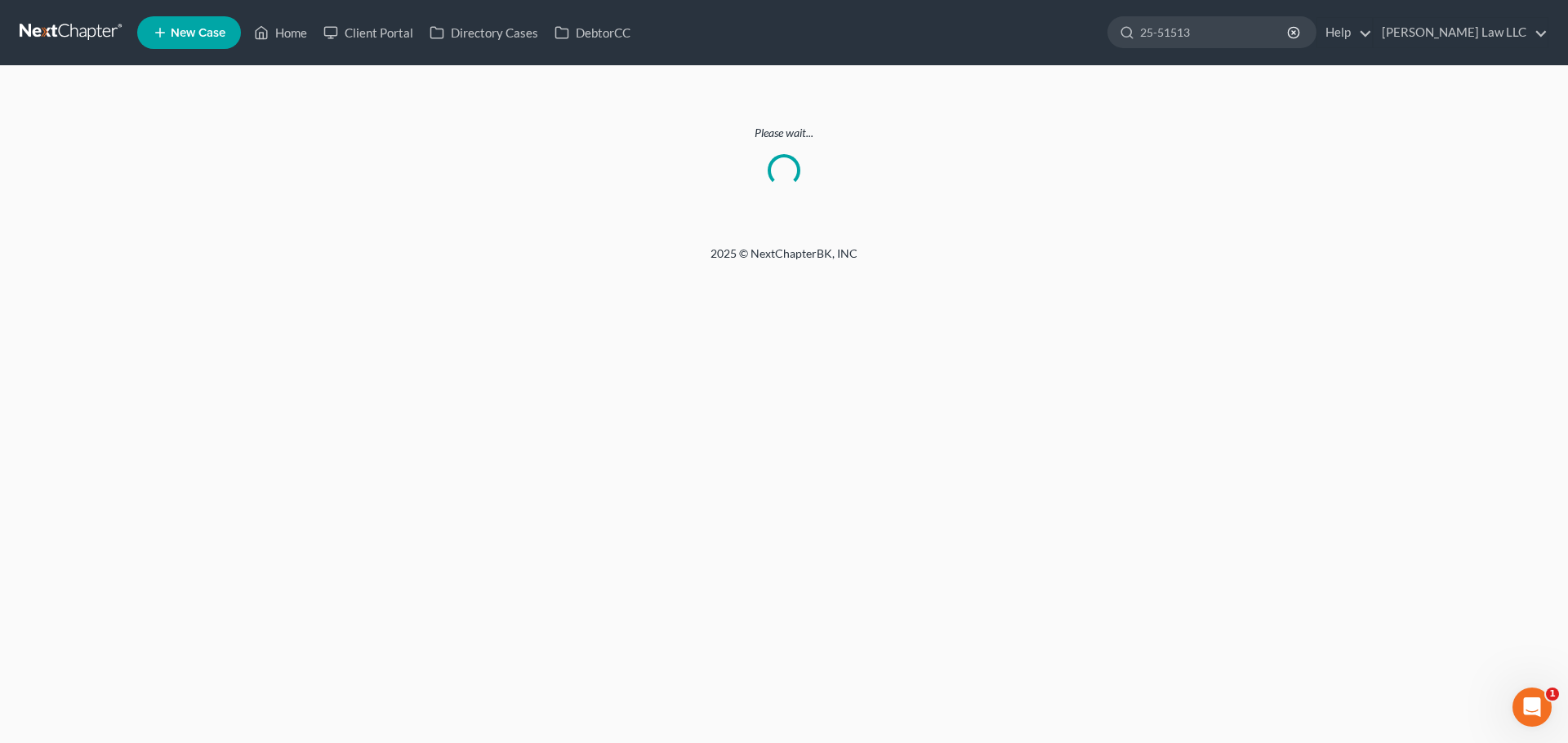
click at [75, 42] on link at bounding box center [72, 32] width 104 height 30
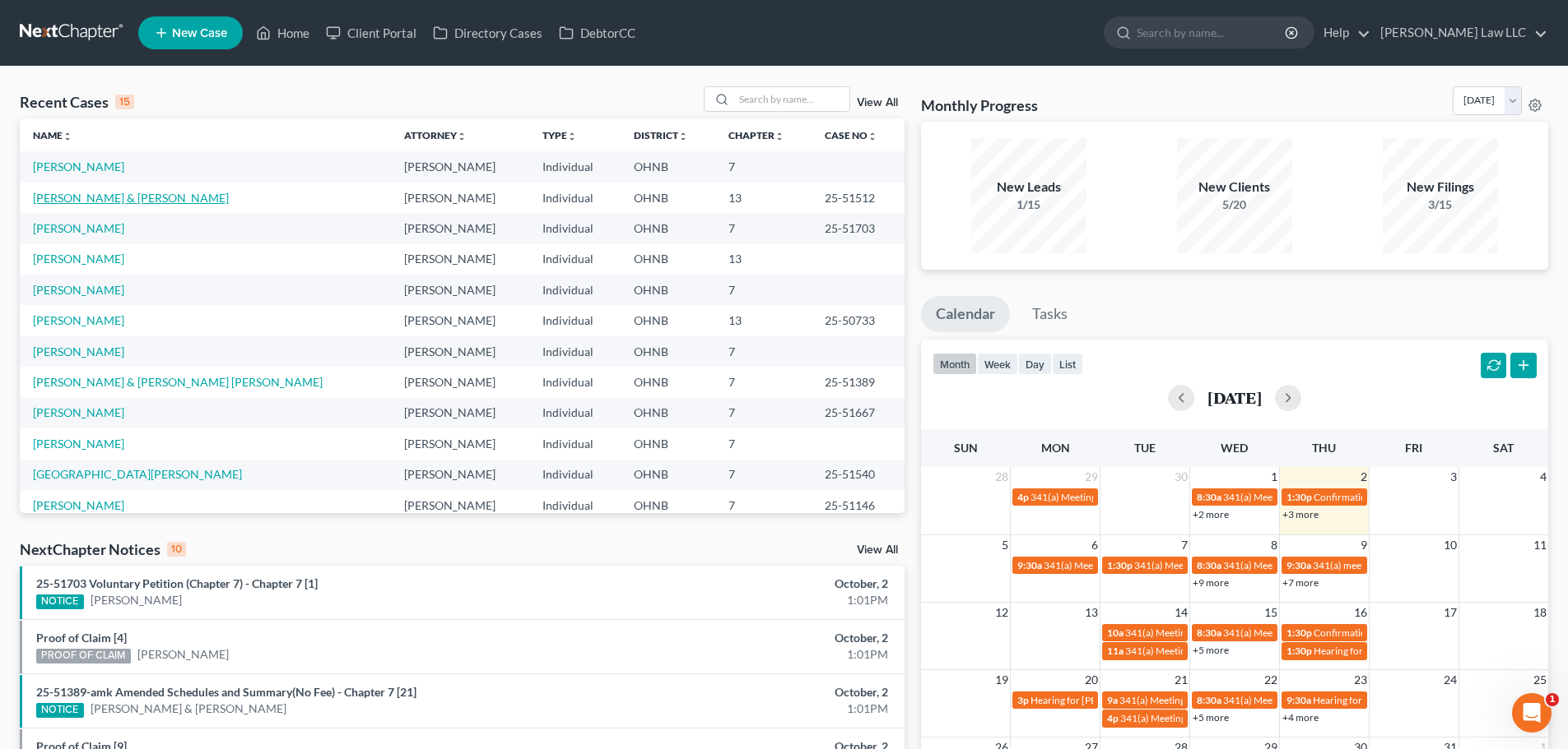
click at [99, 200] on link "Sweet, Joshua & Nicole" at bounding box center [130, 197] width 196 height 14
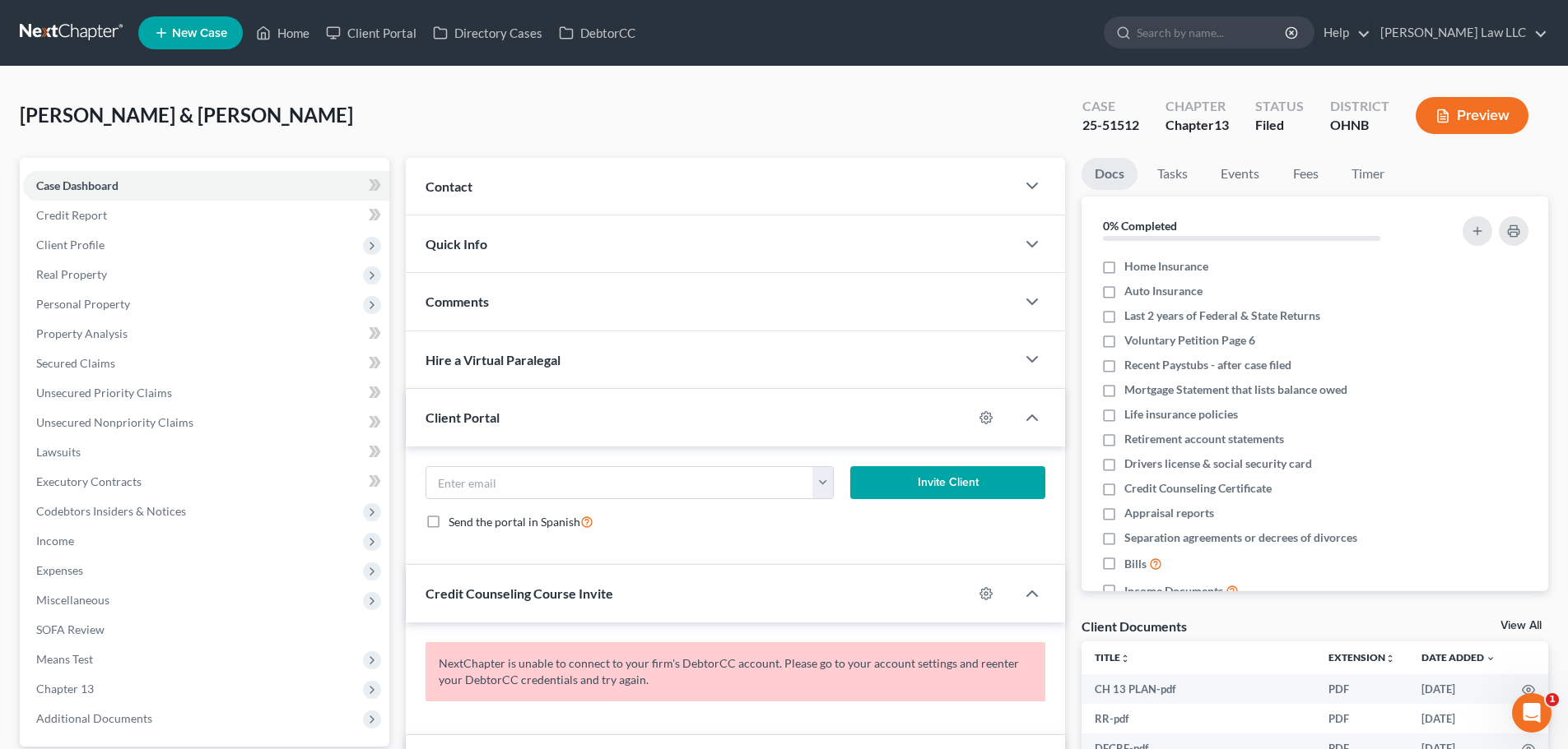
scroll to position [674, 0]
click at [1104, 122] on div "25-51512" at bounding box center [1111, 125] width 57 height 19
click at [1104, 123] on div "25-51512" at bounding box center [1111, 125] width 57 height 19
copy div "25-51512"
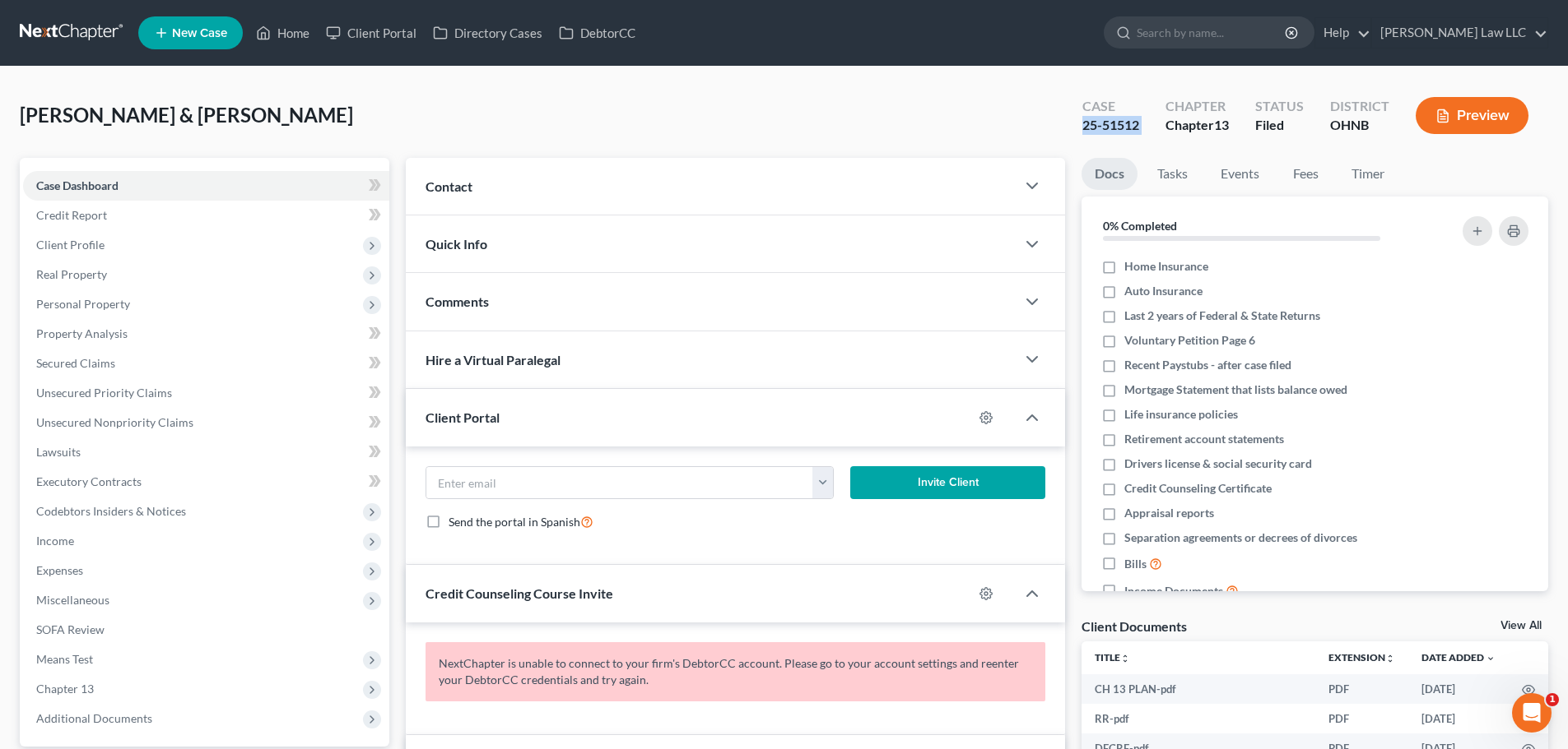
copy div "25-51512"
click at [1218, 26] on input "search" at bounding box center [1212, 33] width 150 height 31
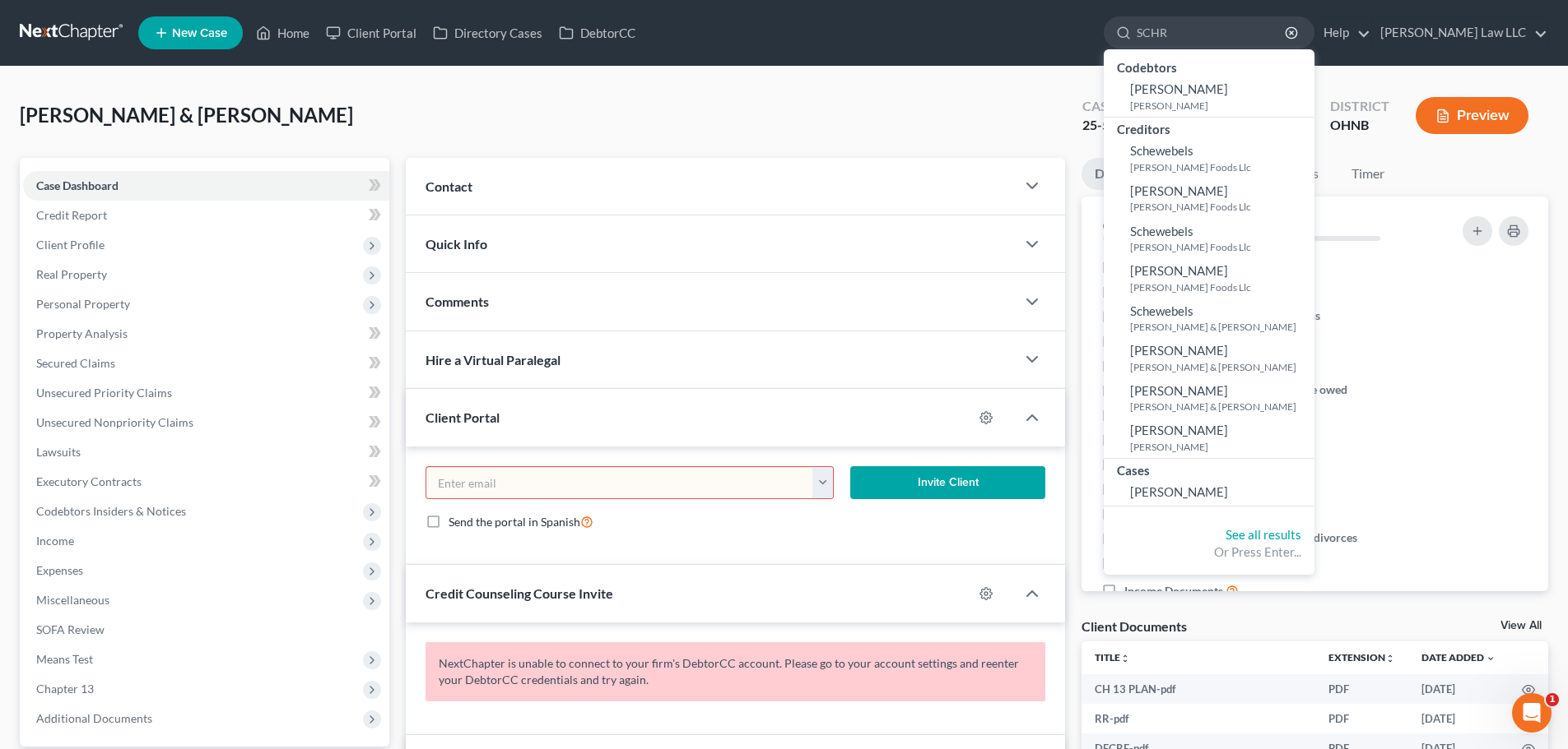
type input "SCHR"
click at [54, 14] on nav "Home New Case Client Portal Directory Cases DebtorCC Metzger Law LLC mariya@van…" at bounding box center [784, 33] width 1568 height 65
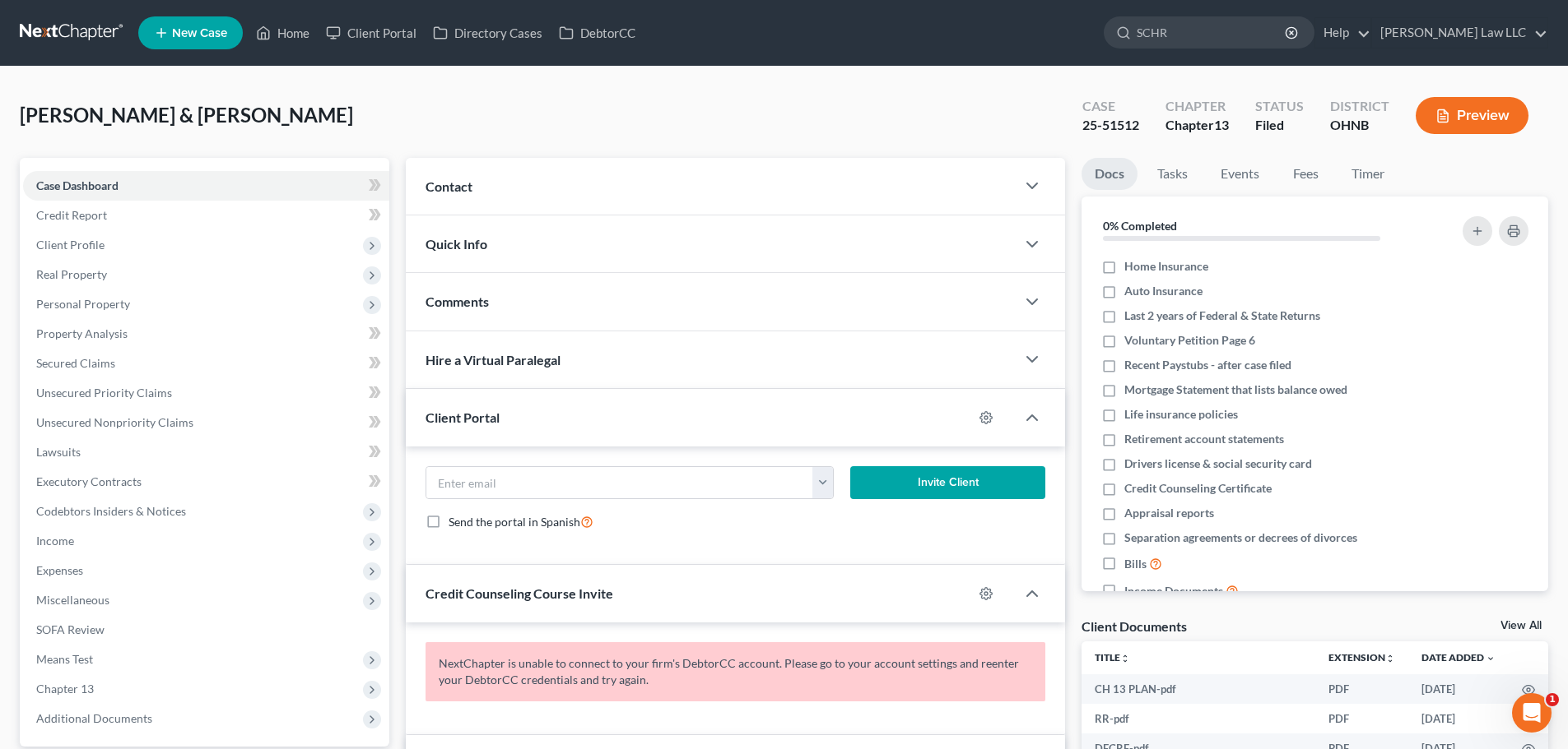
click at [59, 37] on link at bounding box center [72, 33] width 105 height 30
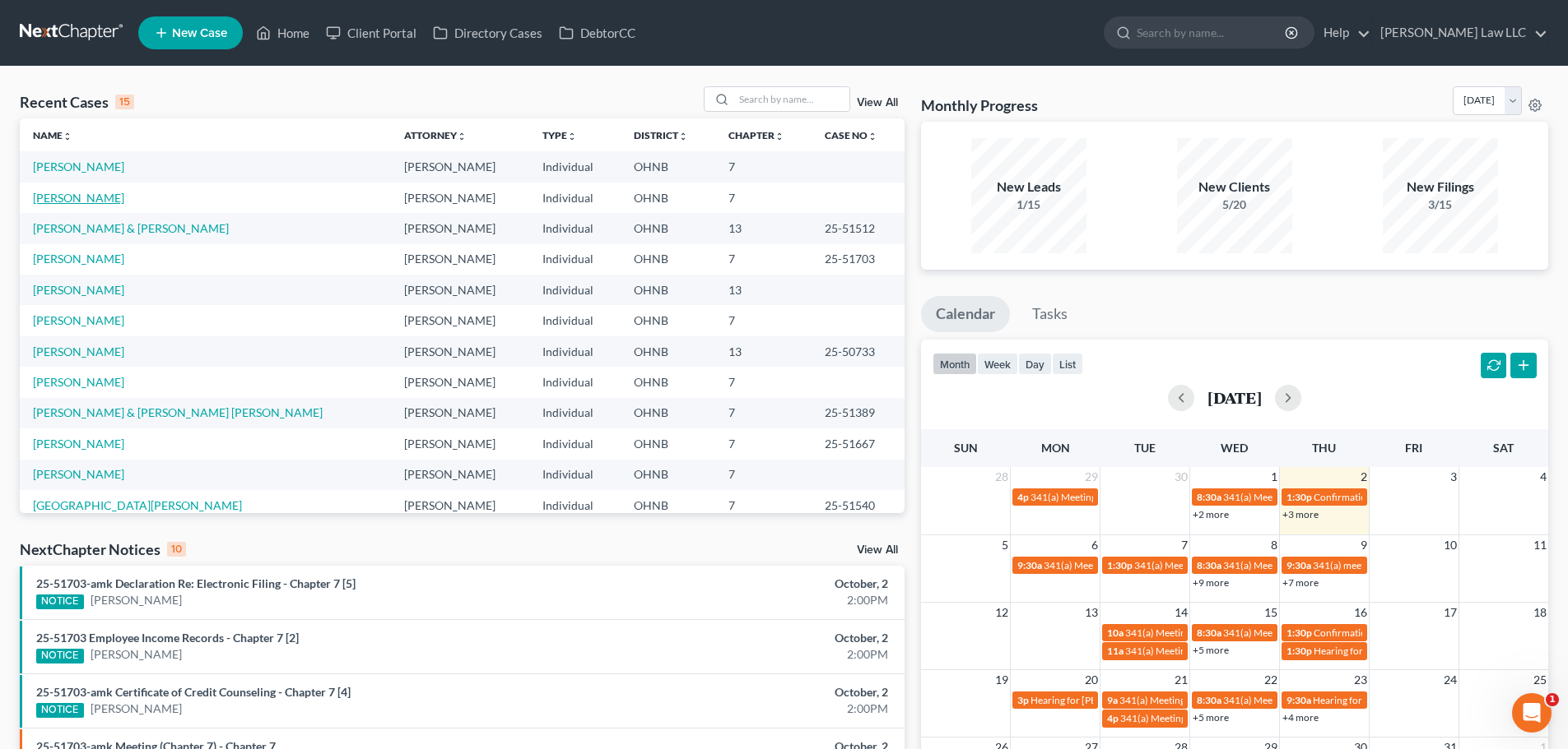
click at [88, 197] on link "Louie, Denise" at bounding box center [78, 197] width 91 height 14
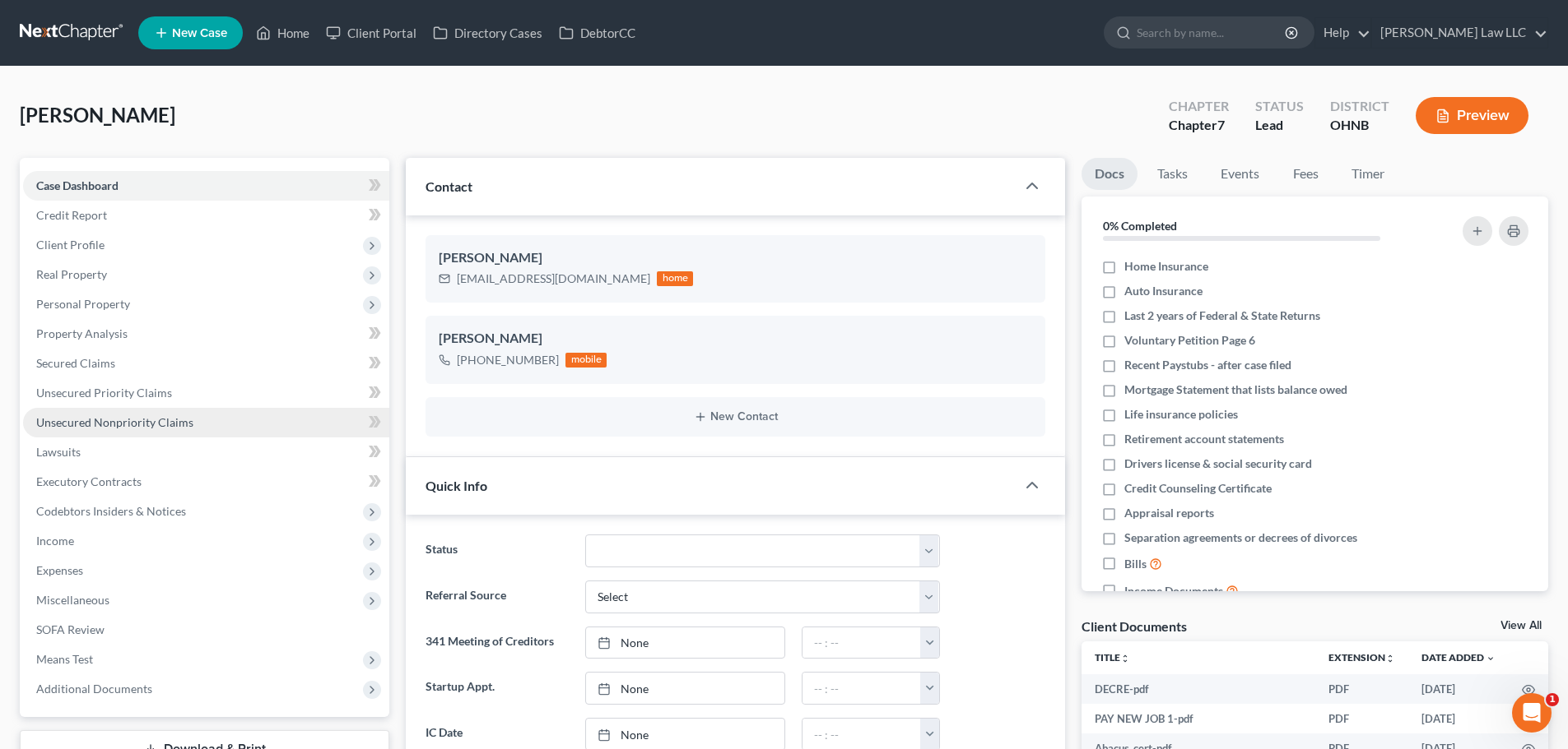
click at [111, 422] on span "Unsecured Nonpriority Claims" at bounding box center [115, 423] width 157 height 14
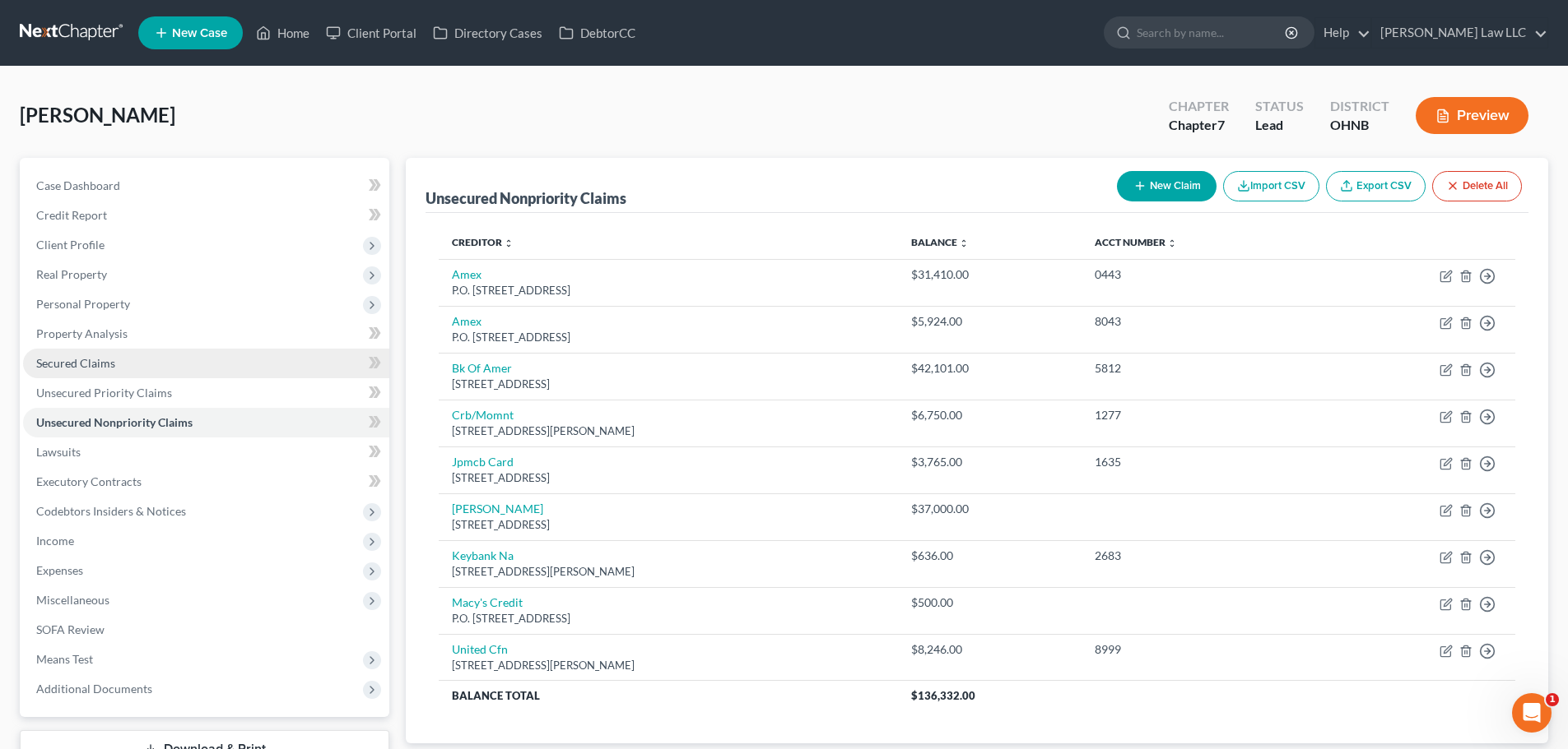
click at [99, 365] on span "Secured Claims" at bounding box center [76, 363] width 79 height 14
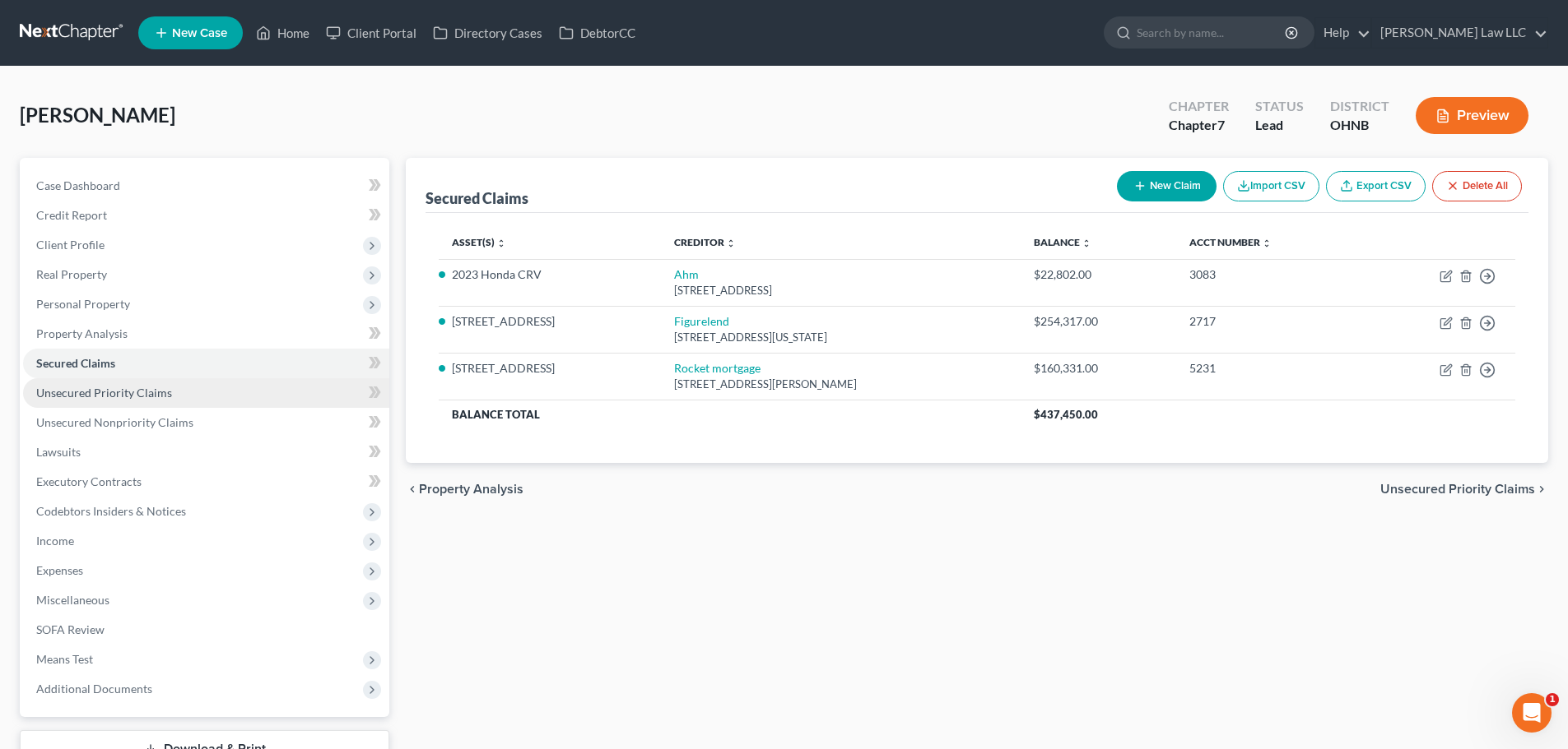
click at [99, 387] on span "Unsecured Priority Claims" at bounding box center [104, 393] width 136 height 14
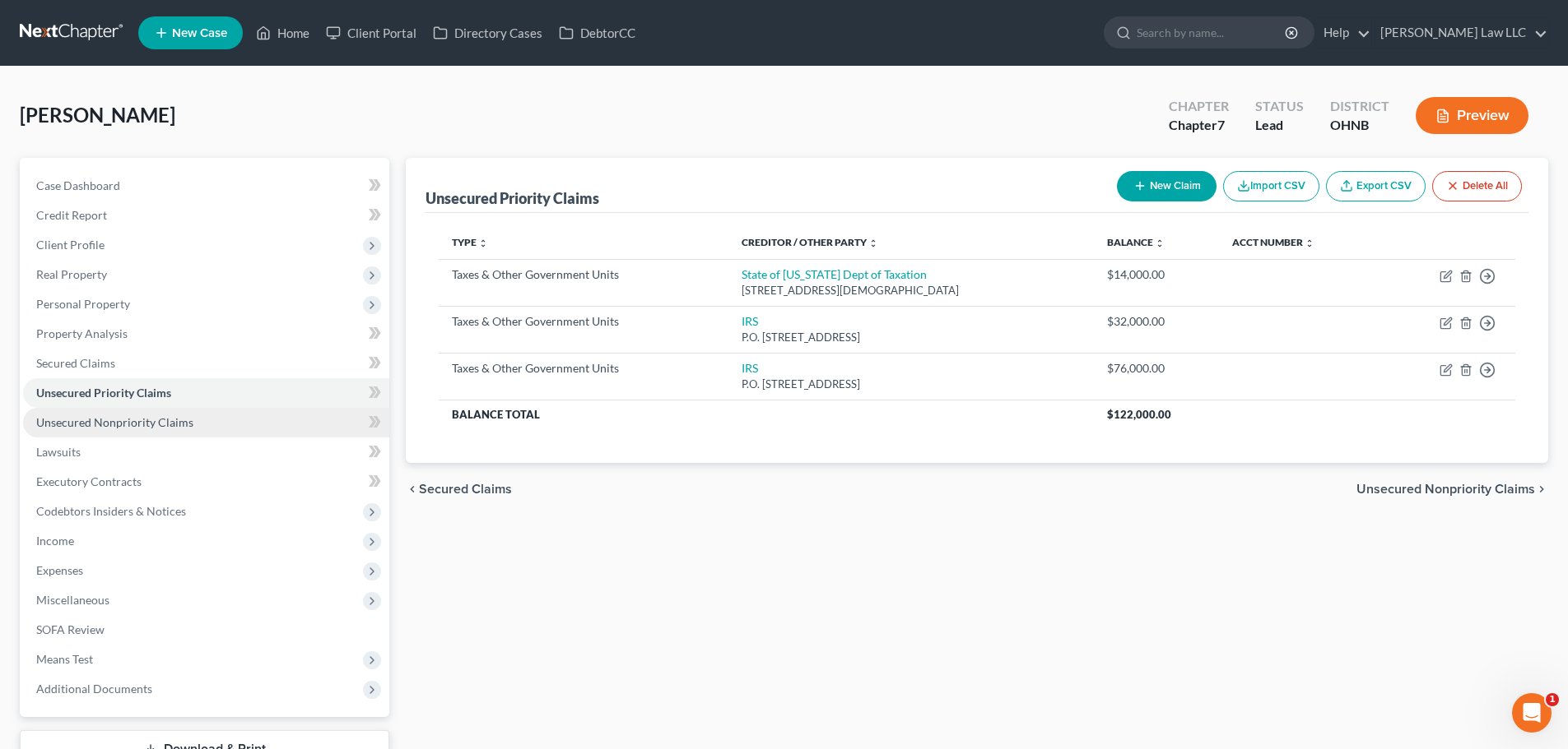
click at [116, 427] on span "Unsecured Nonpriority Claims" at bounding box center [115, 423] width 157 height 14
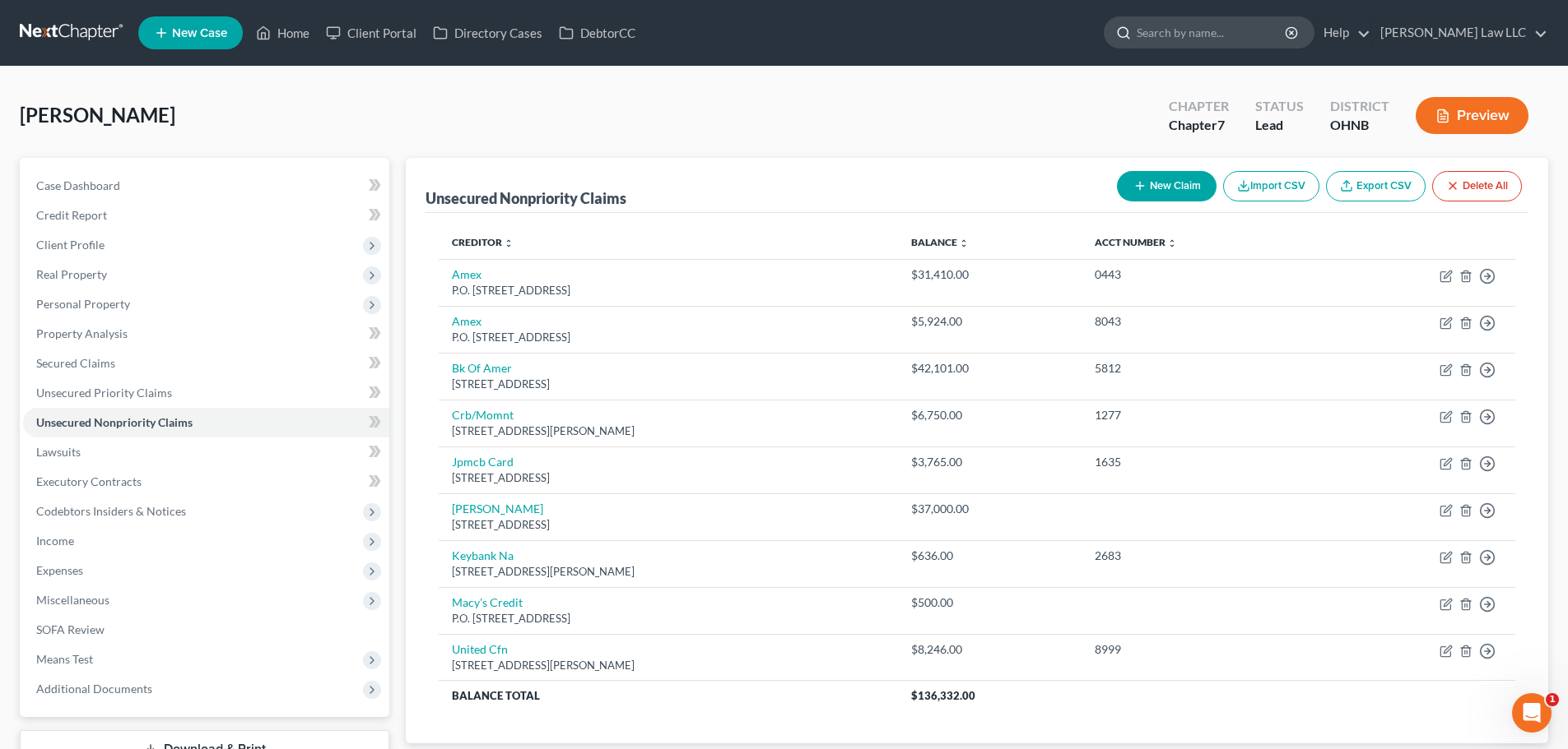
click at [1217, 36] on input "search" at bounding box center [1212, 33] width 150 height 31
type input "DRAKE"
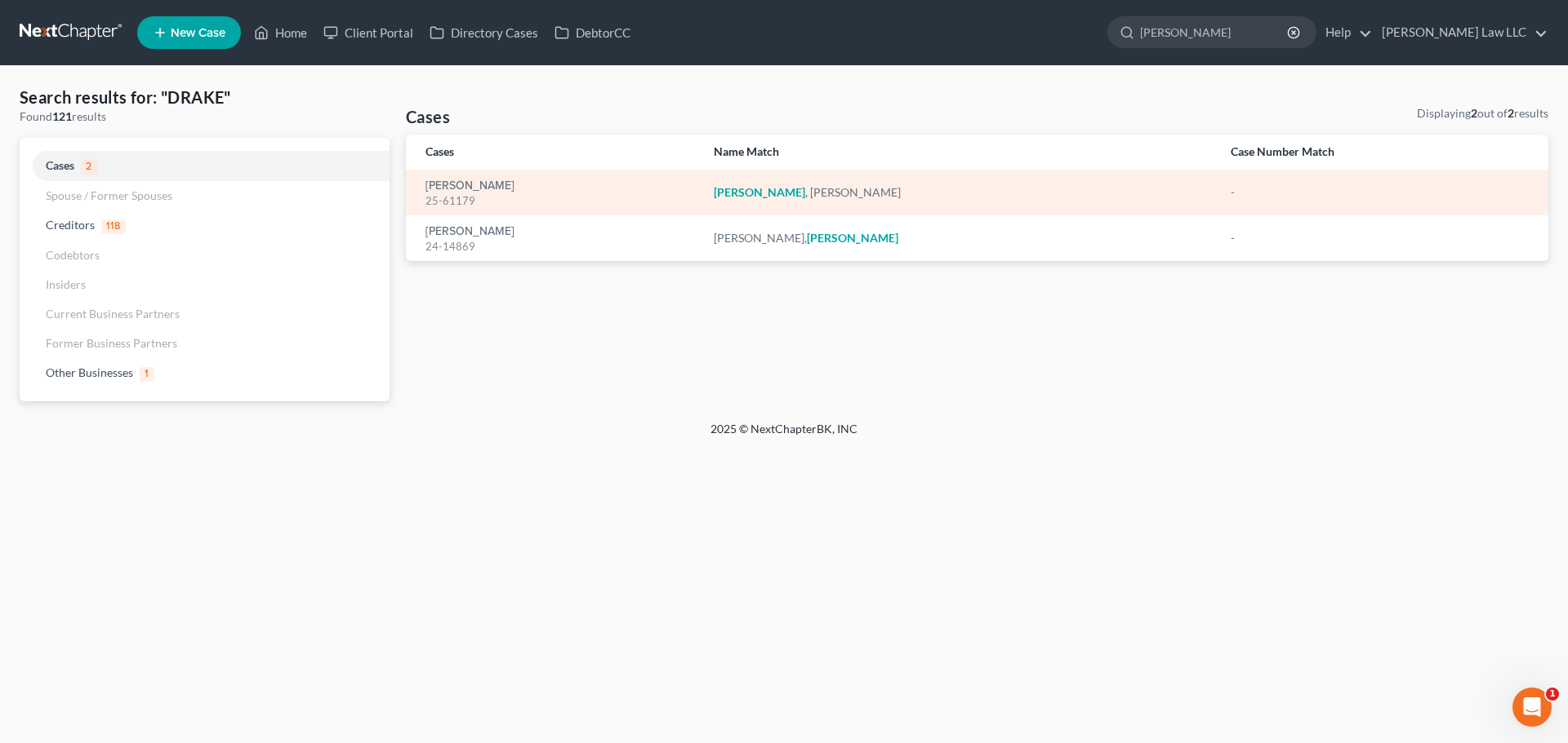
drag, startPoint x: 491, startPoint y: 178, endPoint x: 476, endPoint y: 202, distance: 28.3
click at [491, 179] on div "Drake, Cynthia 25-61179" at bounding box center [556, 192] width 262 height 32
click at [476, 202] on div "25-61179" at bounding box center [556, 202] width 262 height 15
click at [482, 187] on link "Drake, Cynthia" at bounding box center [469, 186] width 89 height 11
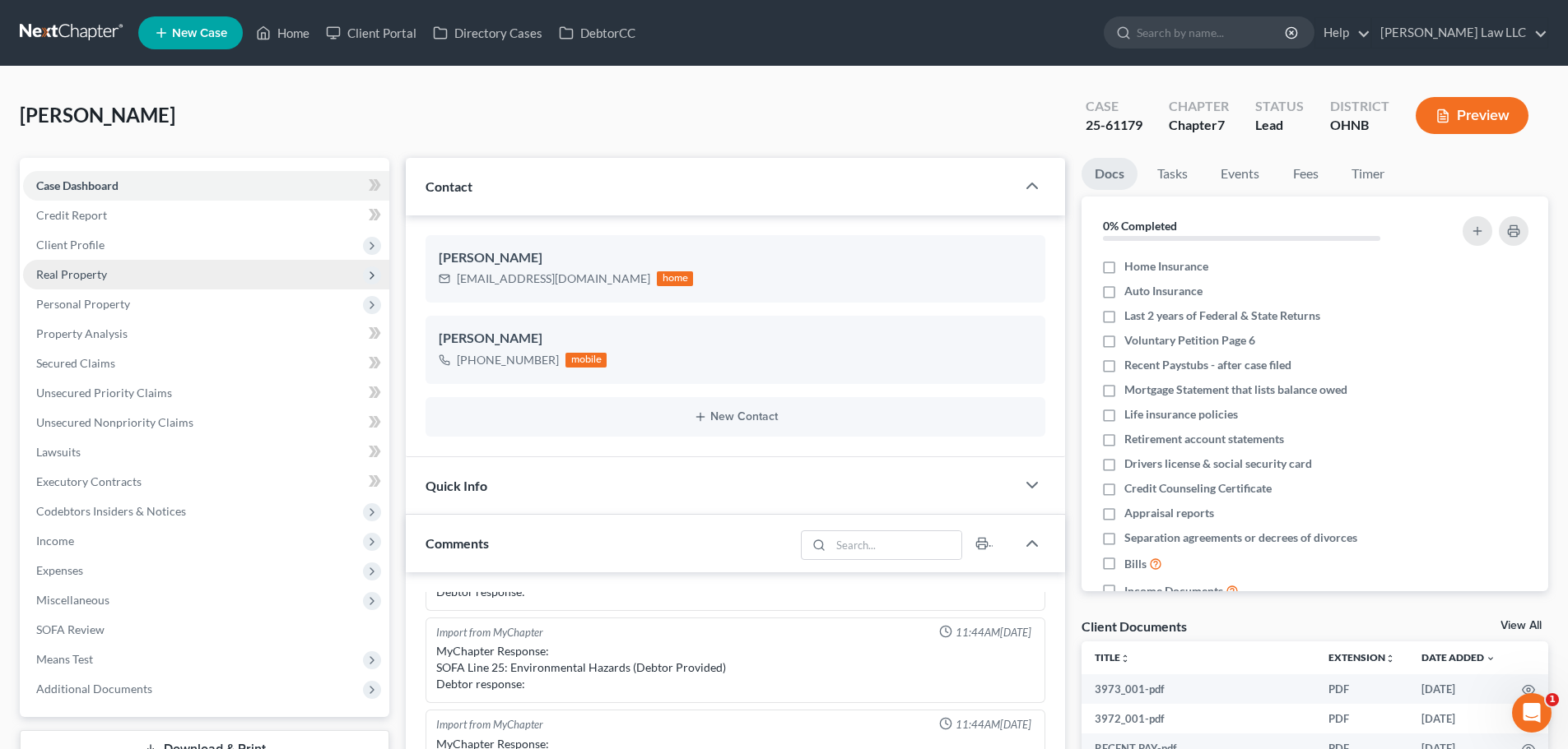
scroll to position [462, 0]
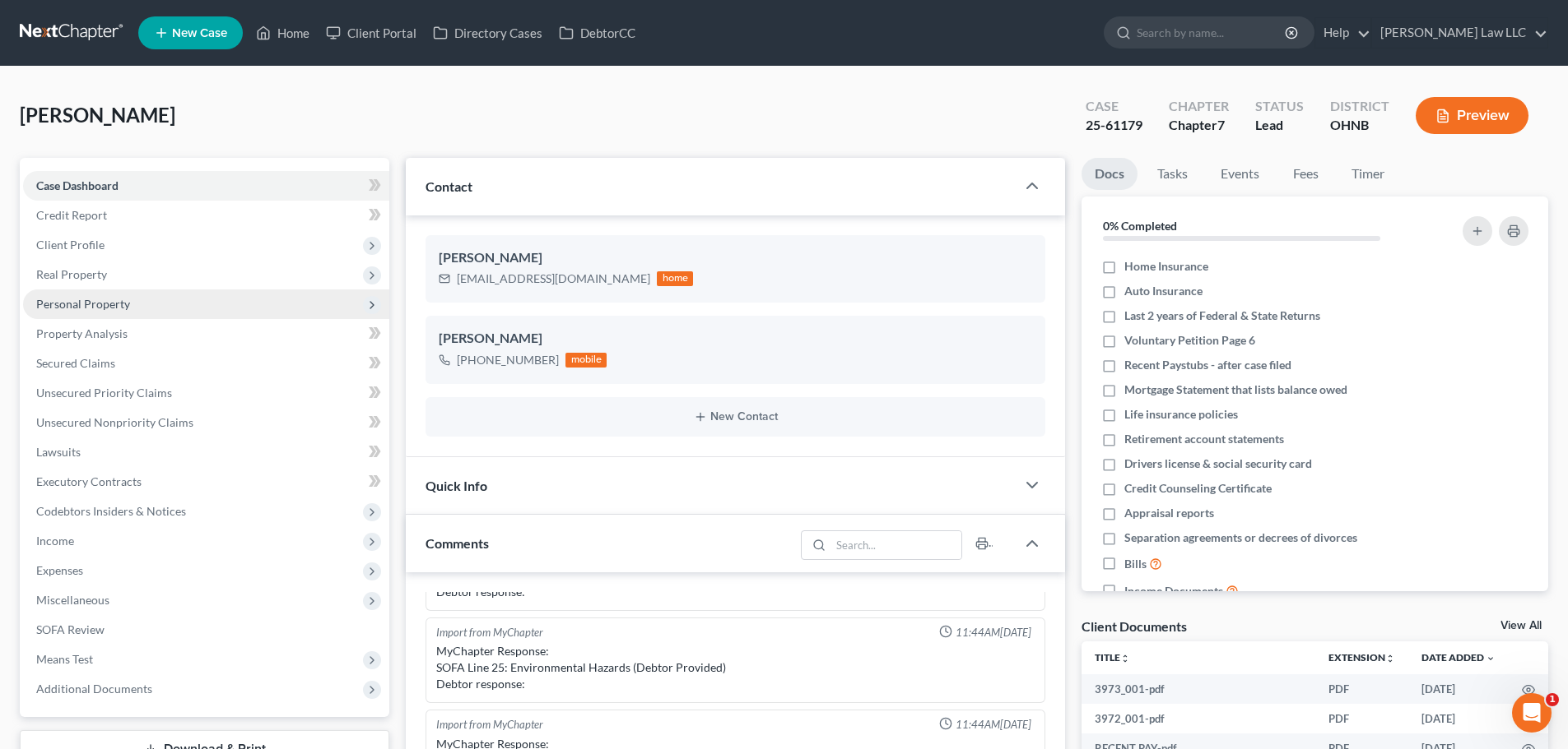
click at [99, 312] on span "Personal Property" at bounding box center [206, 304] width 366 height 30
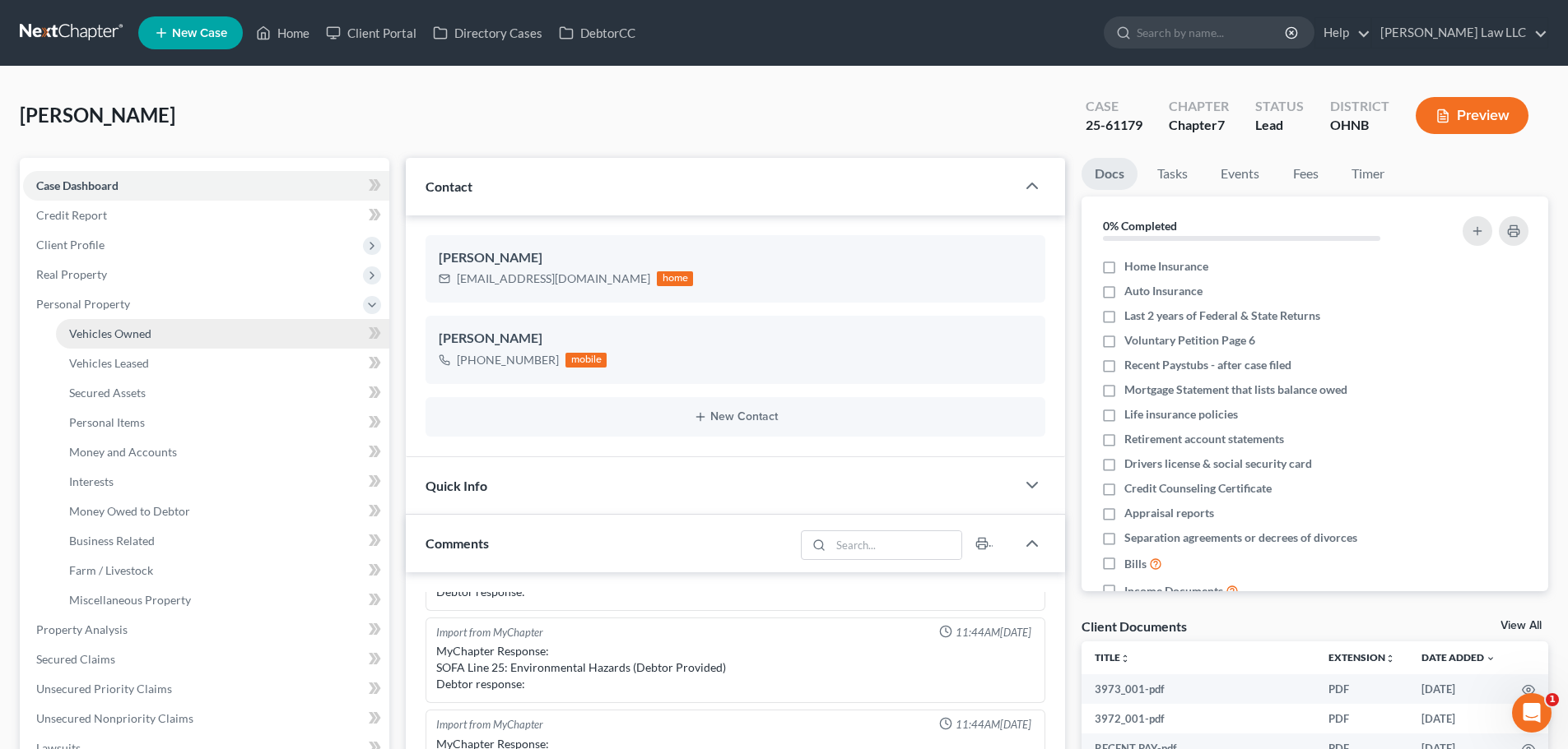
click at [150, 336] on span "Vehicles Owned" at bounding box center [110, 333] width 82 height 14
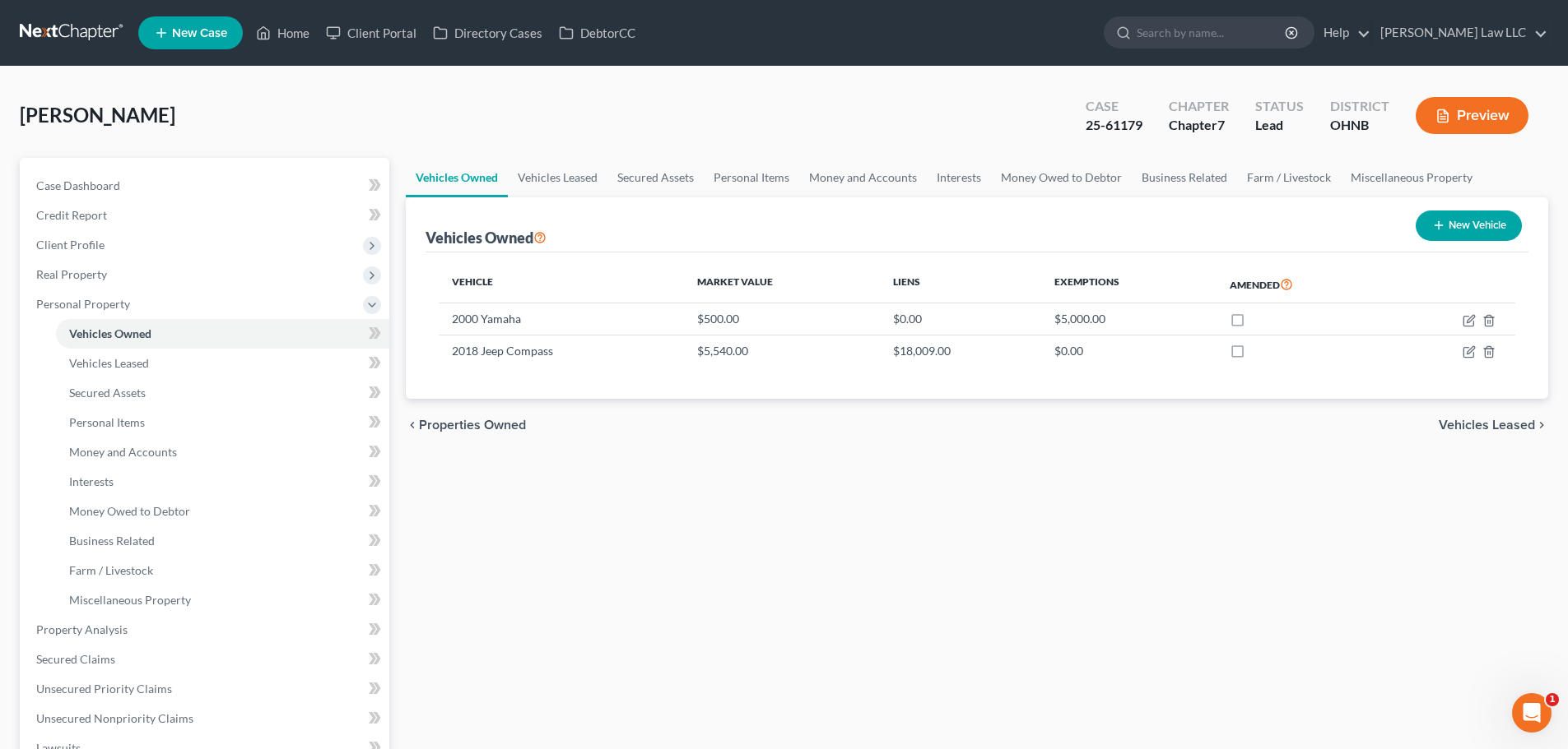
click at [1259, 584] on div "Vehicles Owned Vehicles Leased Secured Assets Personal Items Money and Accounts…" at bounding box center [977, 611] width 1159 height 908
click at [104, 278] on span "Real Property" at bounding box center [71, 274] width 70 height 14
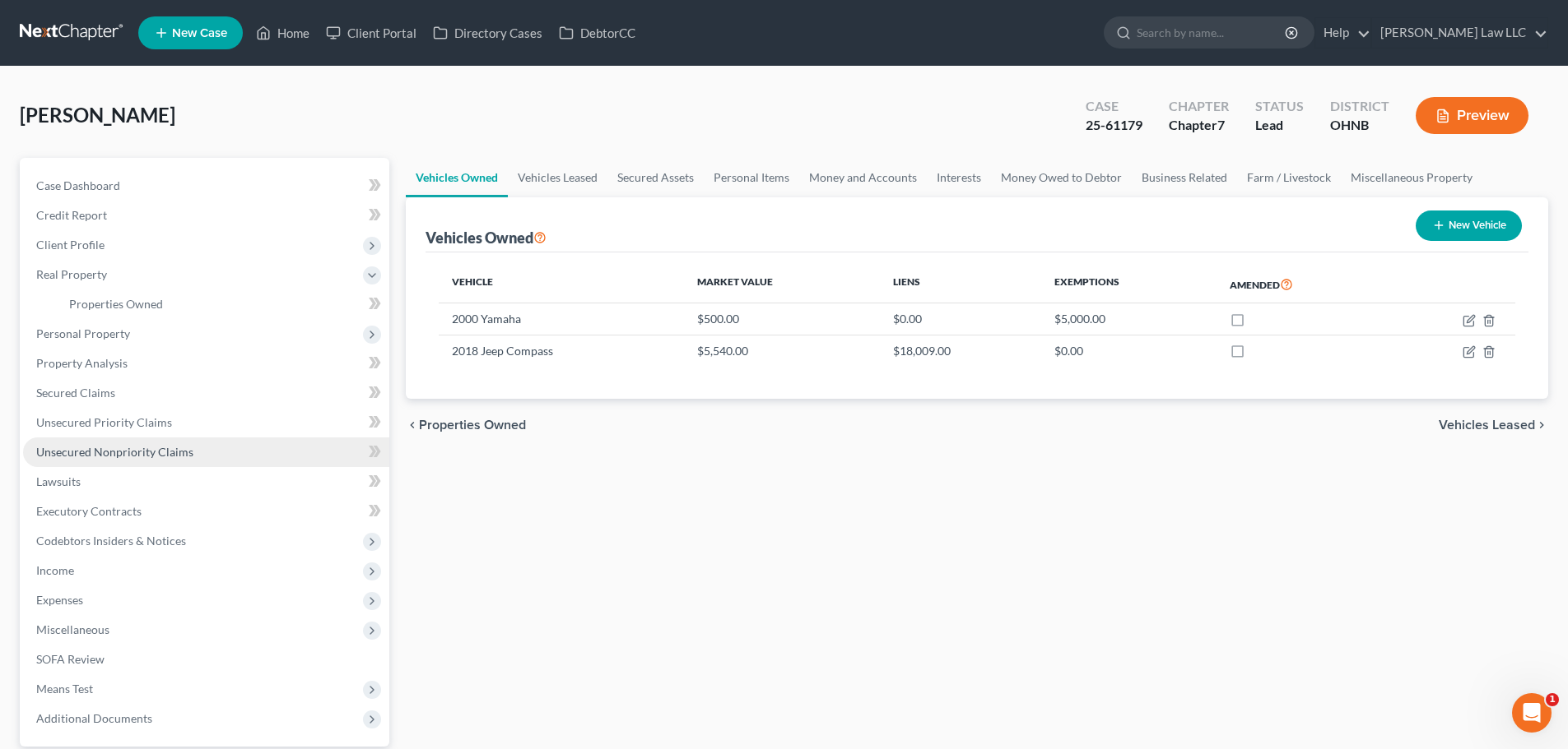
click at [91, 451] on span "Unsecured Nonpriority Claims" at bounding box center [115, 452] width 157 height 14
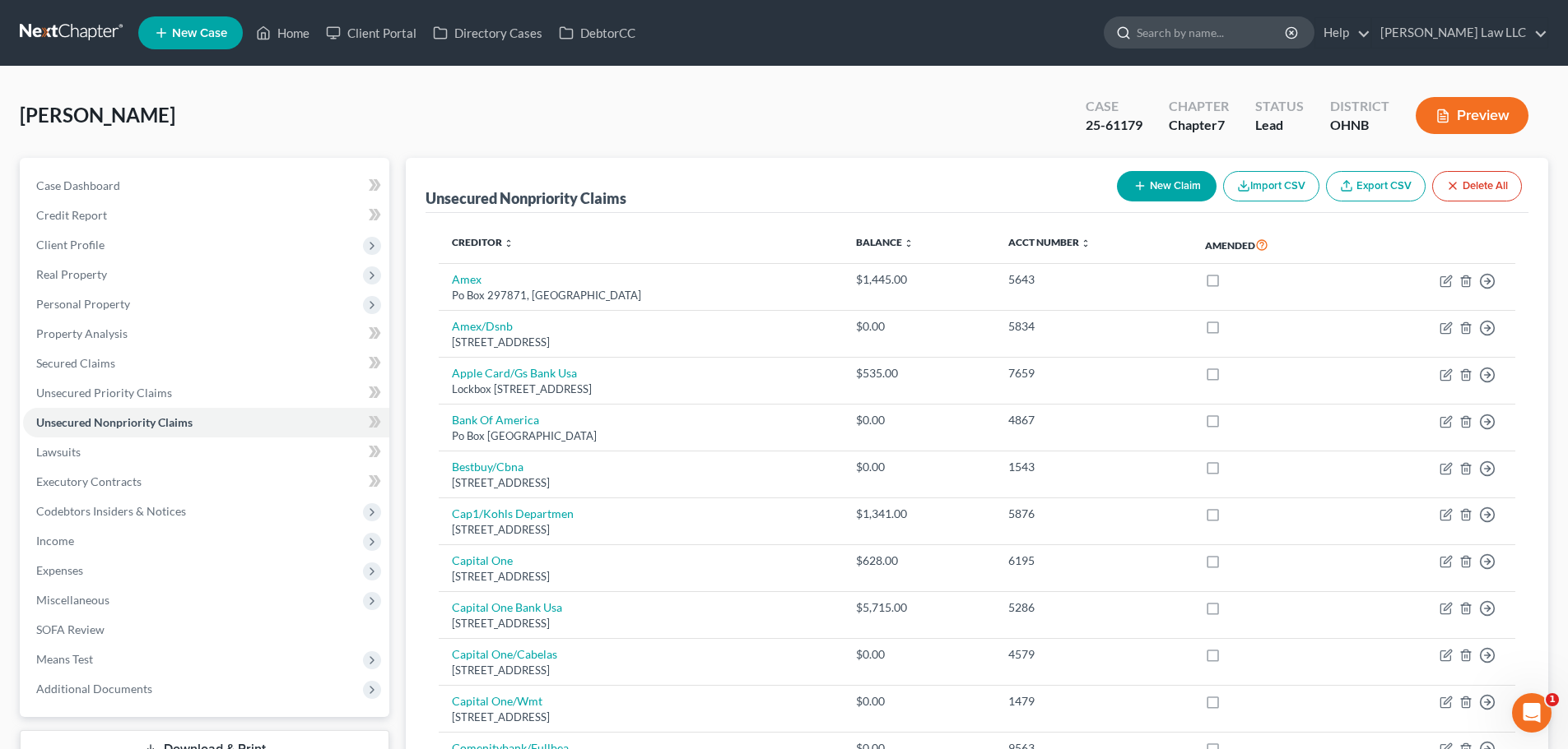
click at [1241, 39] on input "search" at bounding box center [1212, 33] width 150 height 31
type input "LOUIE"
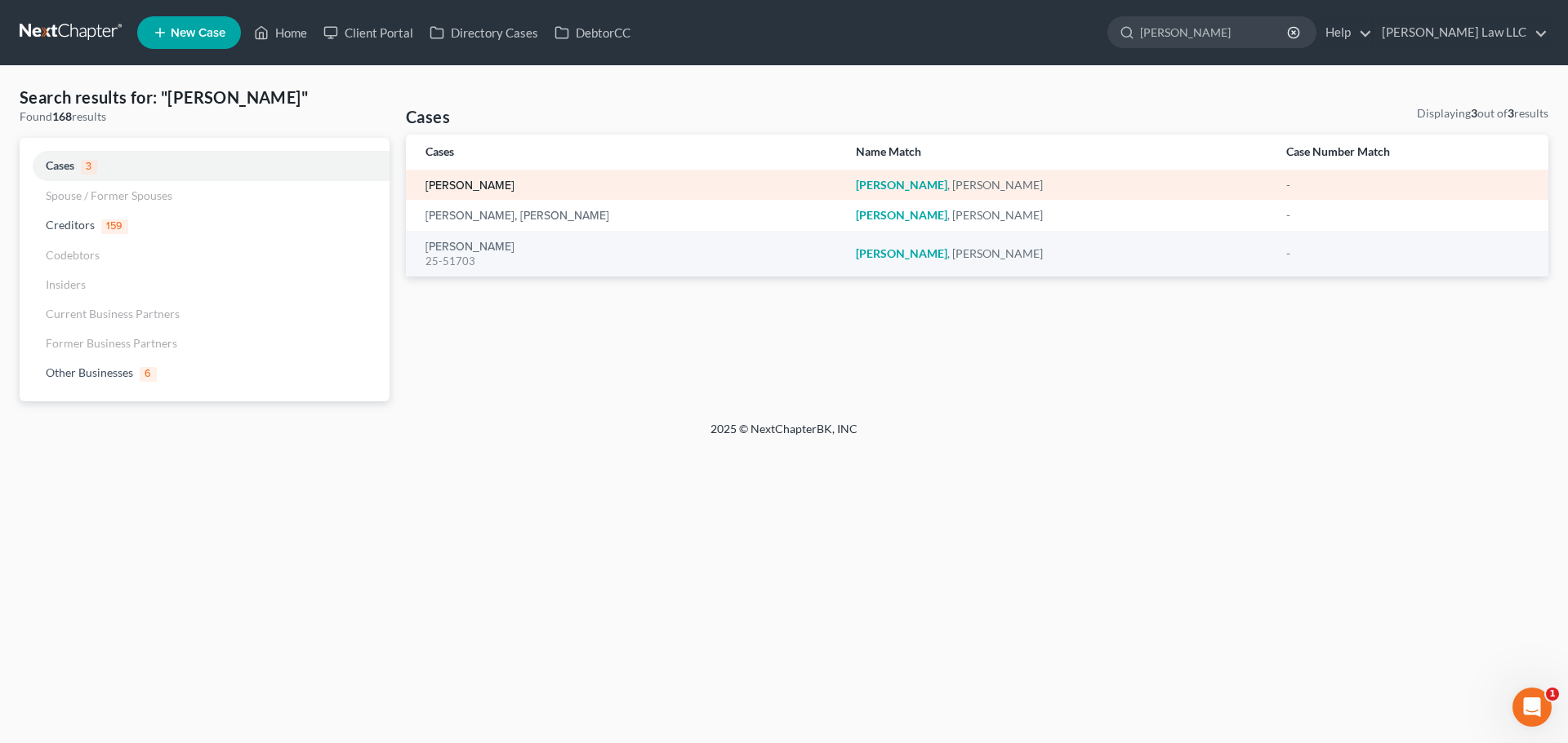
click at [463, 187] on link "[PERSON_NAME]" at bounding box center [469, 186] width 89 height 11
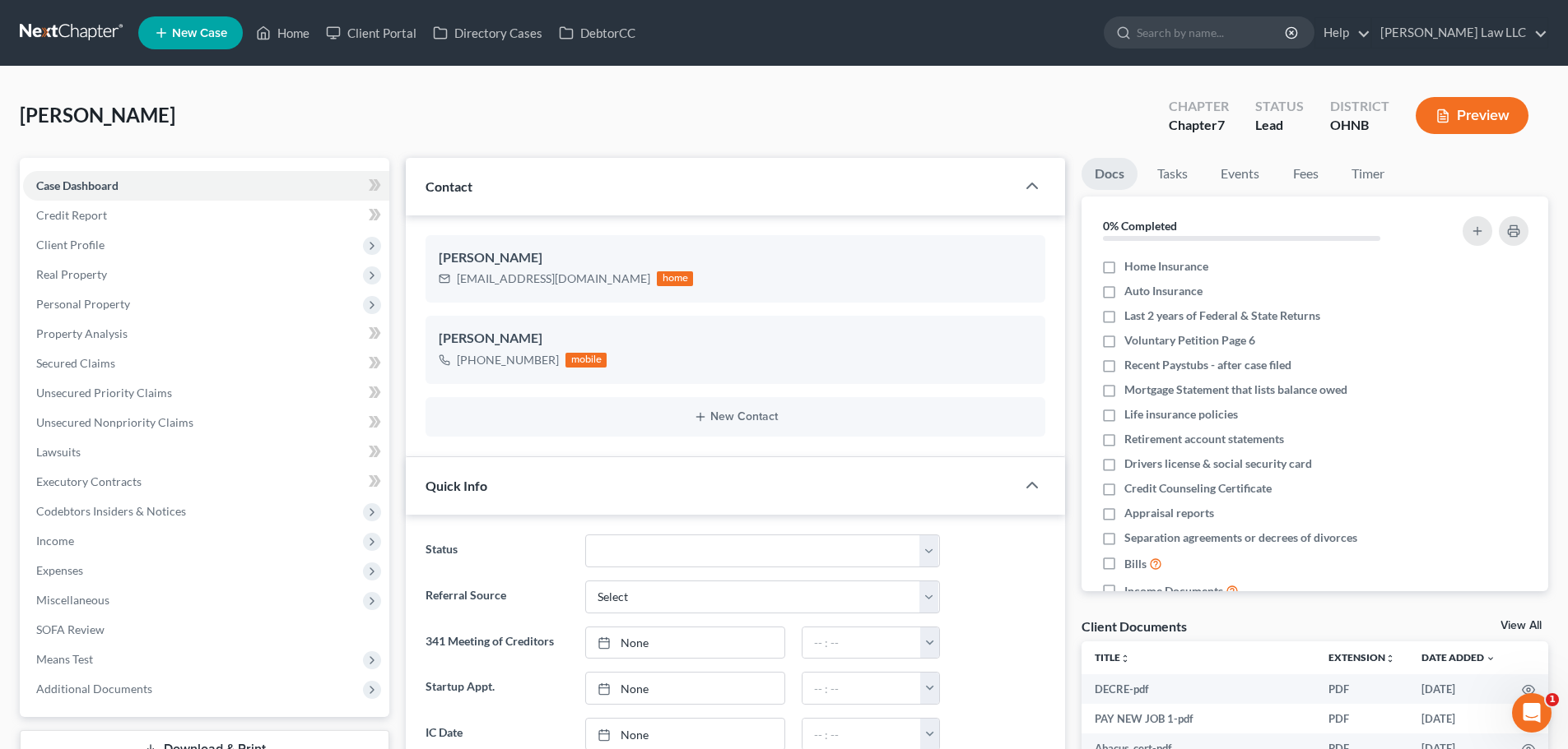
click at [495, 114] on div "Louie, Denise Upgraded Chapter Chapter 7 Status Lead District OHNB Preview" at bounding box center [784, 122] width 1529 height 71
click at [1287, 40] on input "search" at bounding box center [1212, 33] width 150 height 31
type input "drake"
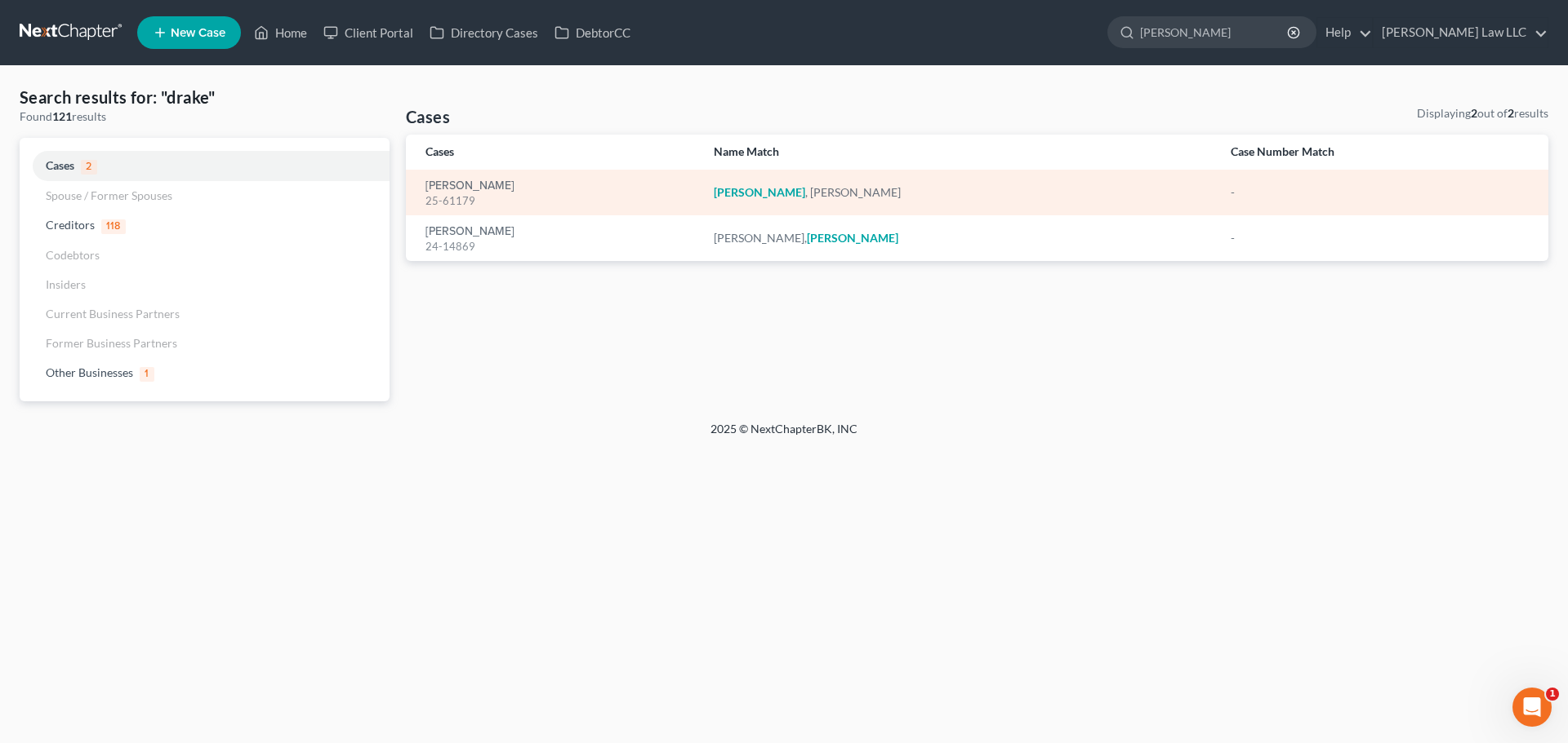
click at [473, 210] on td "Drake, Cynthia 25-61179" at bounding box center [553, 193] width 294 height 46
click at [484, 192] on link "[PERSON_NAME]" at bounding box center [469, 186] width 89 height 11
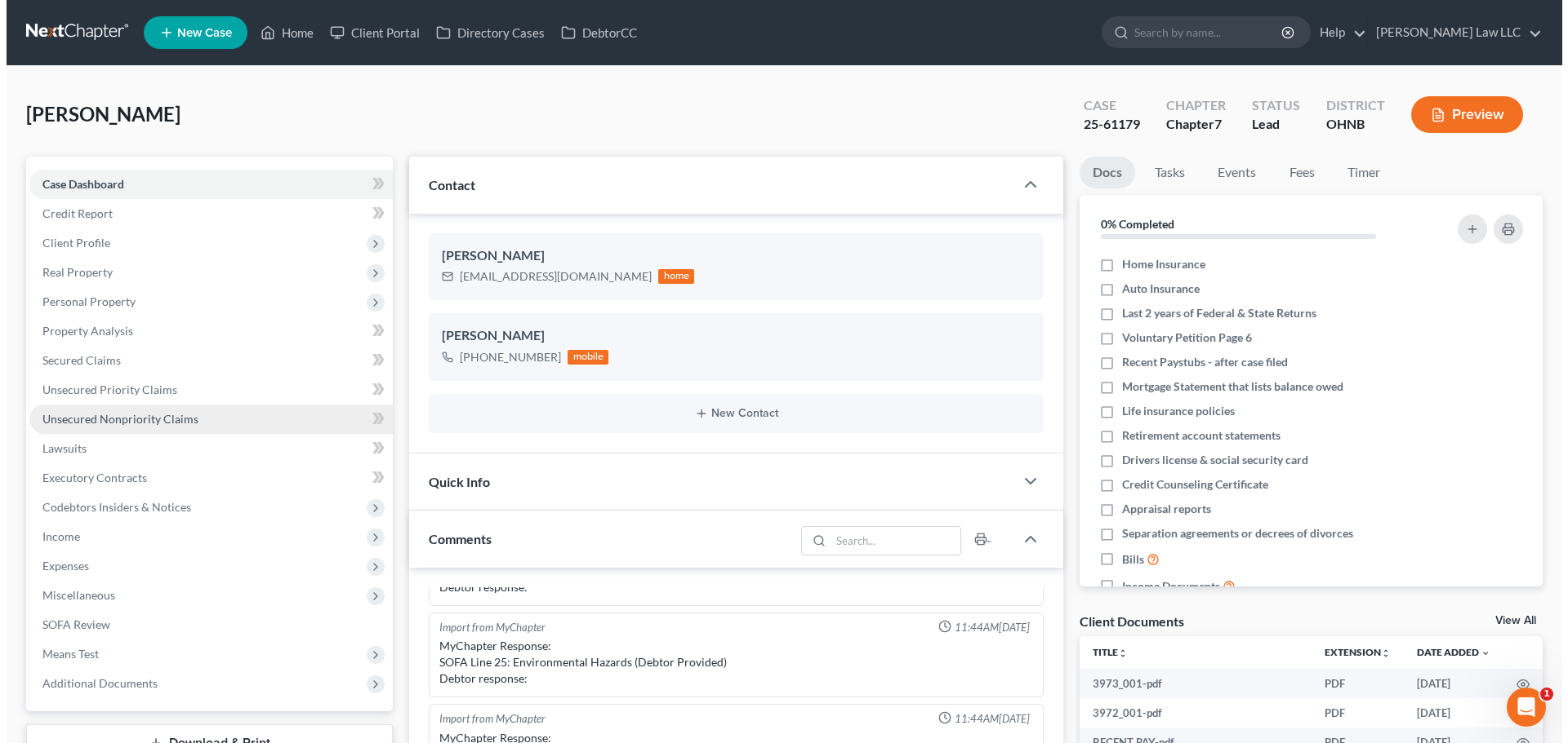
scroll to position [458, 0]
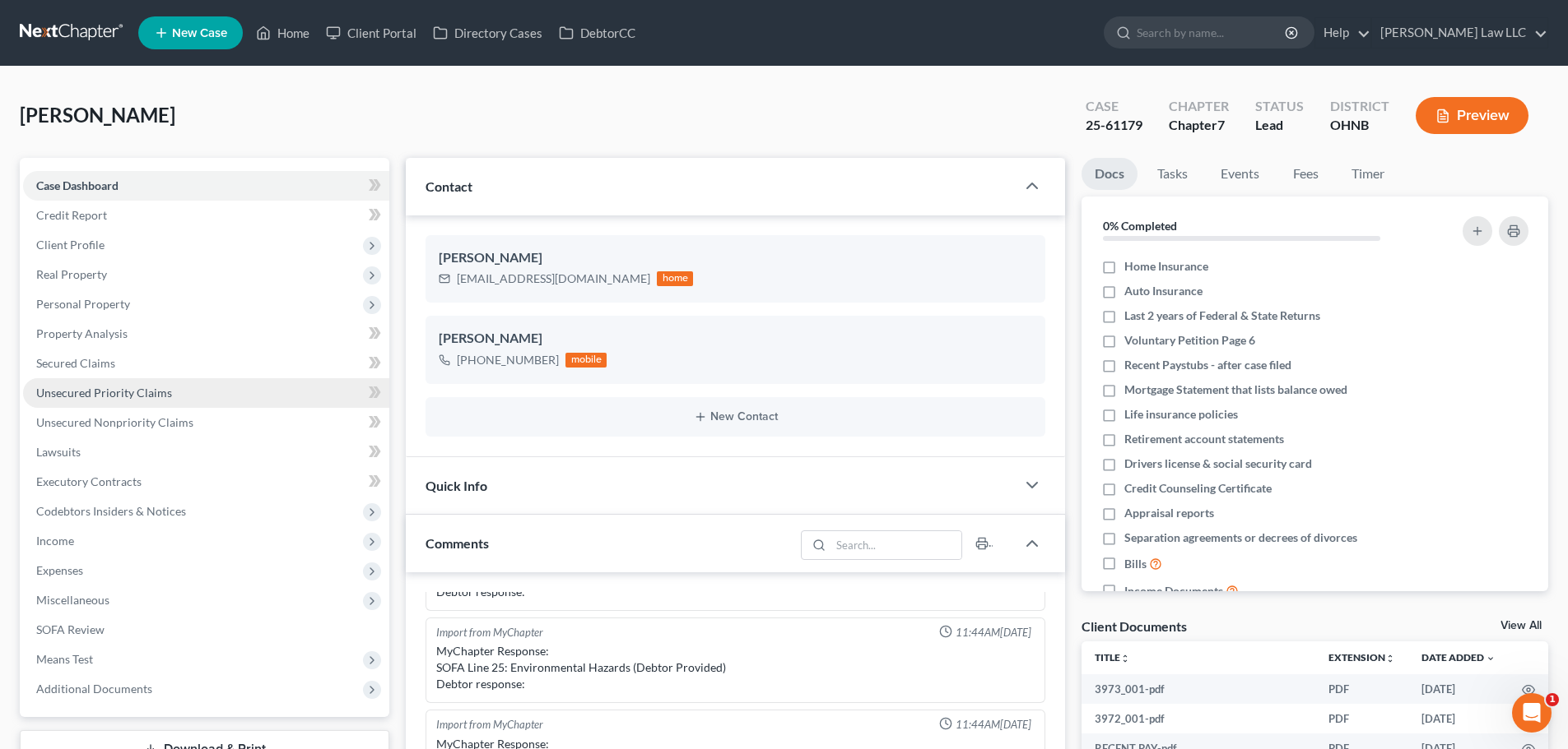
click at [134, 388] on span "Unsecured Priority Claims" at bounding box center [104, 393] width 136 height 14
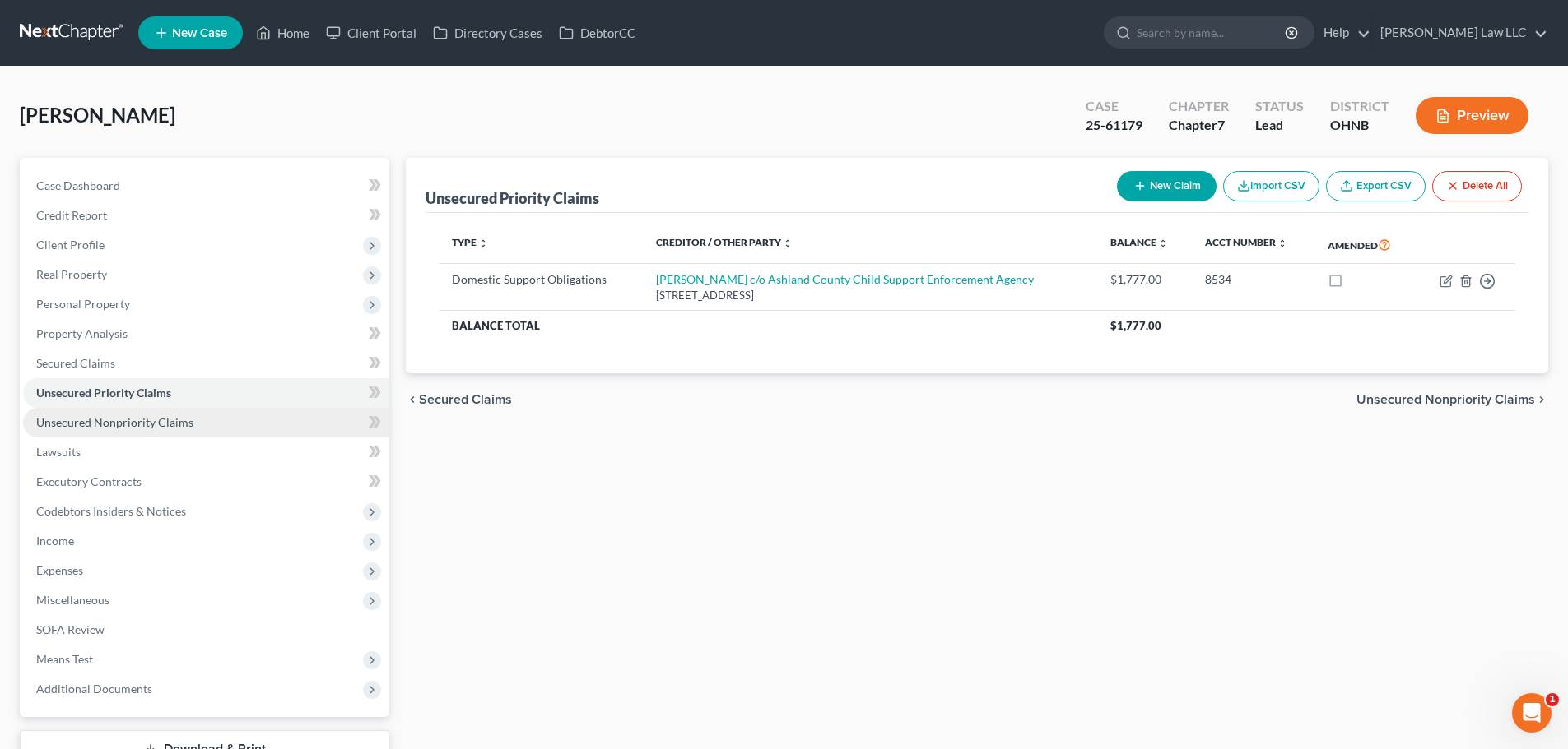
click at [133, 427] on span "Unsecured Nonpriority Claims" at bounding box center [115, 423] width 157 height 14
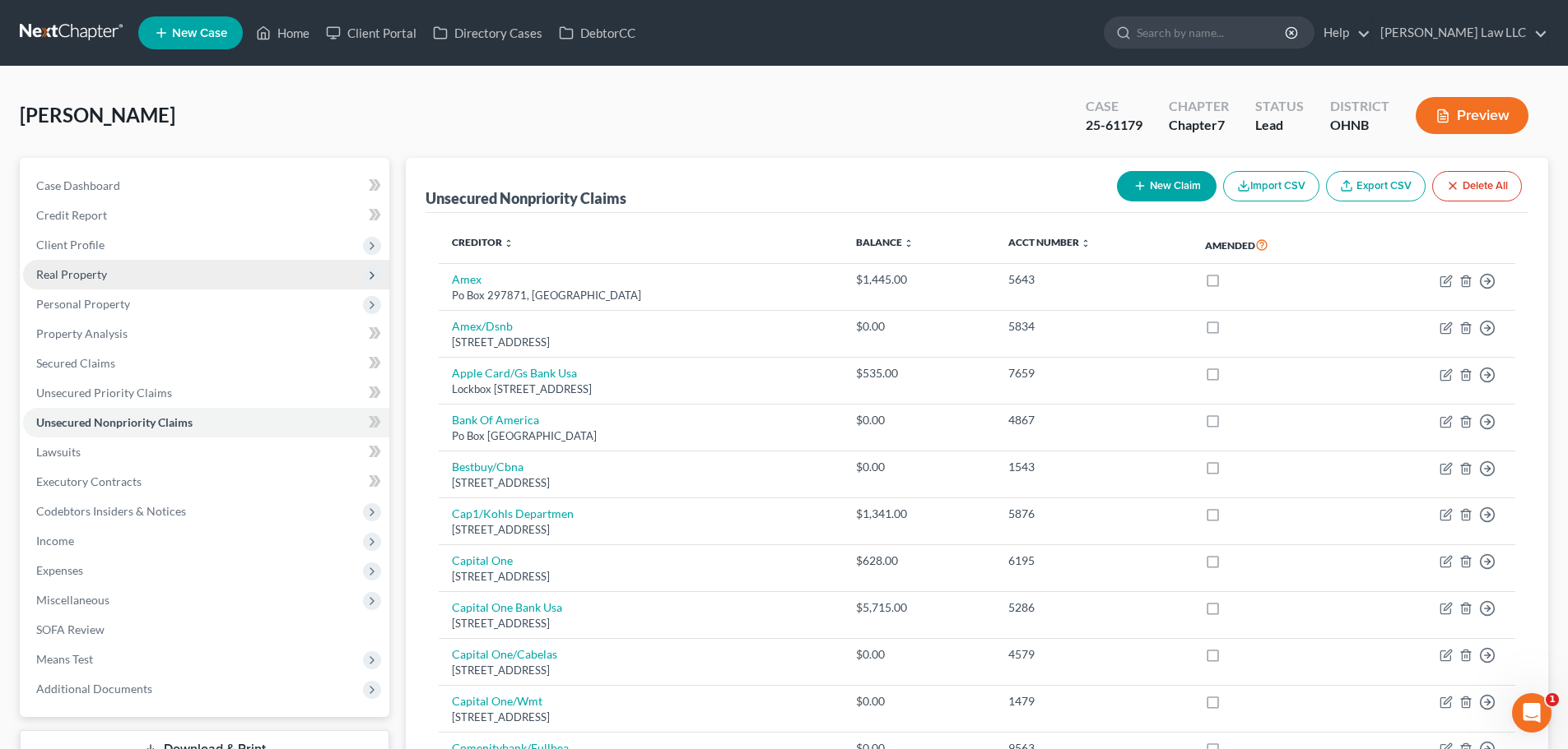
click at [101, 262] on span "Real Property" at bounding box center [206, 274] width 366 height 30
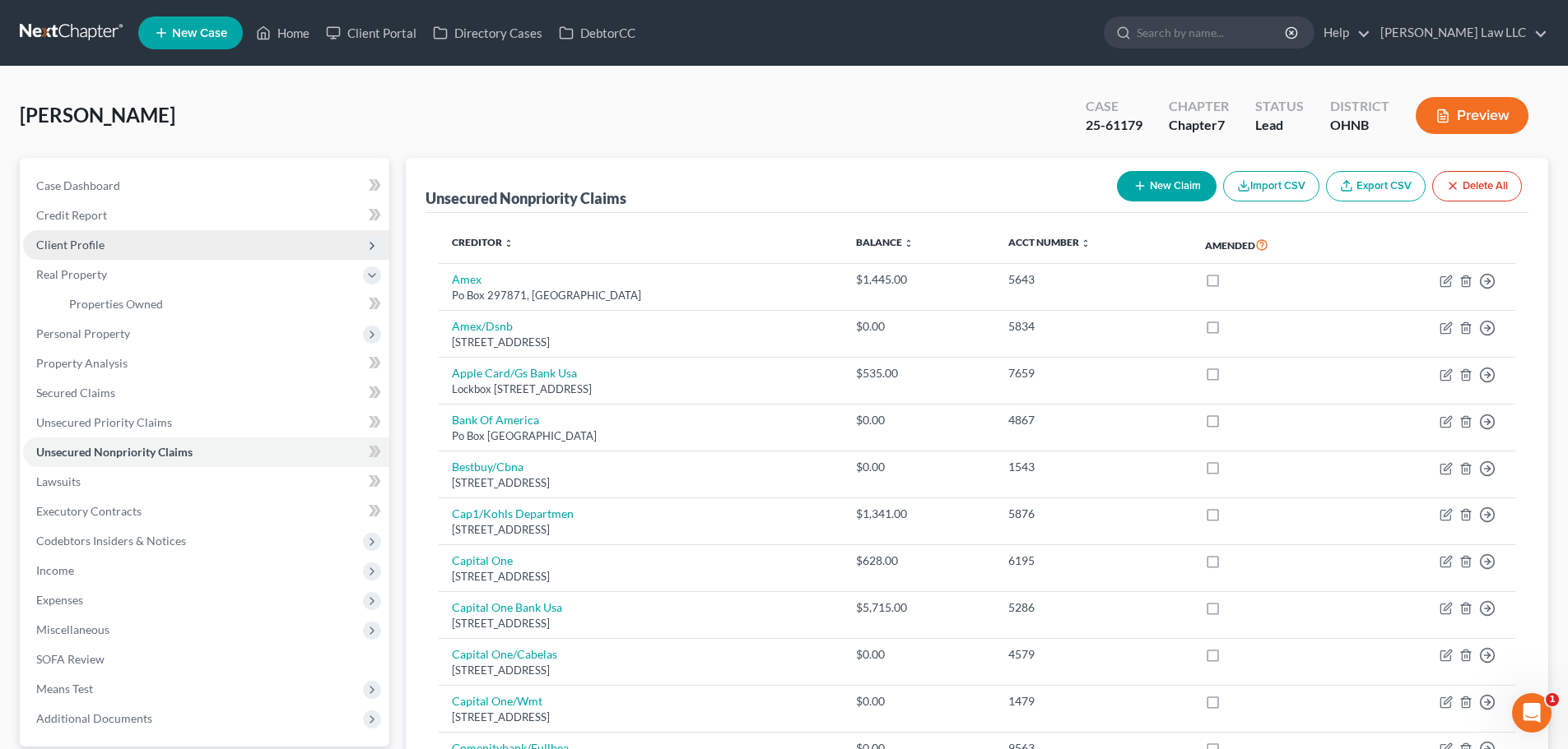
click at [102, 241] on span "Client Profile" at bounding box center [70, 245] width 68 height 14
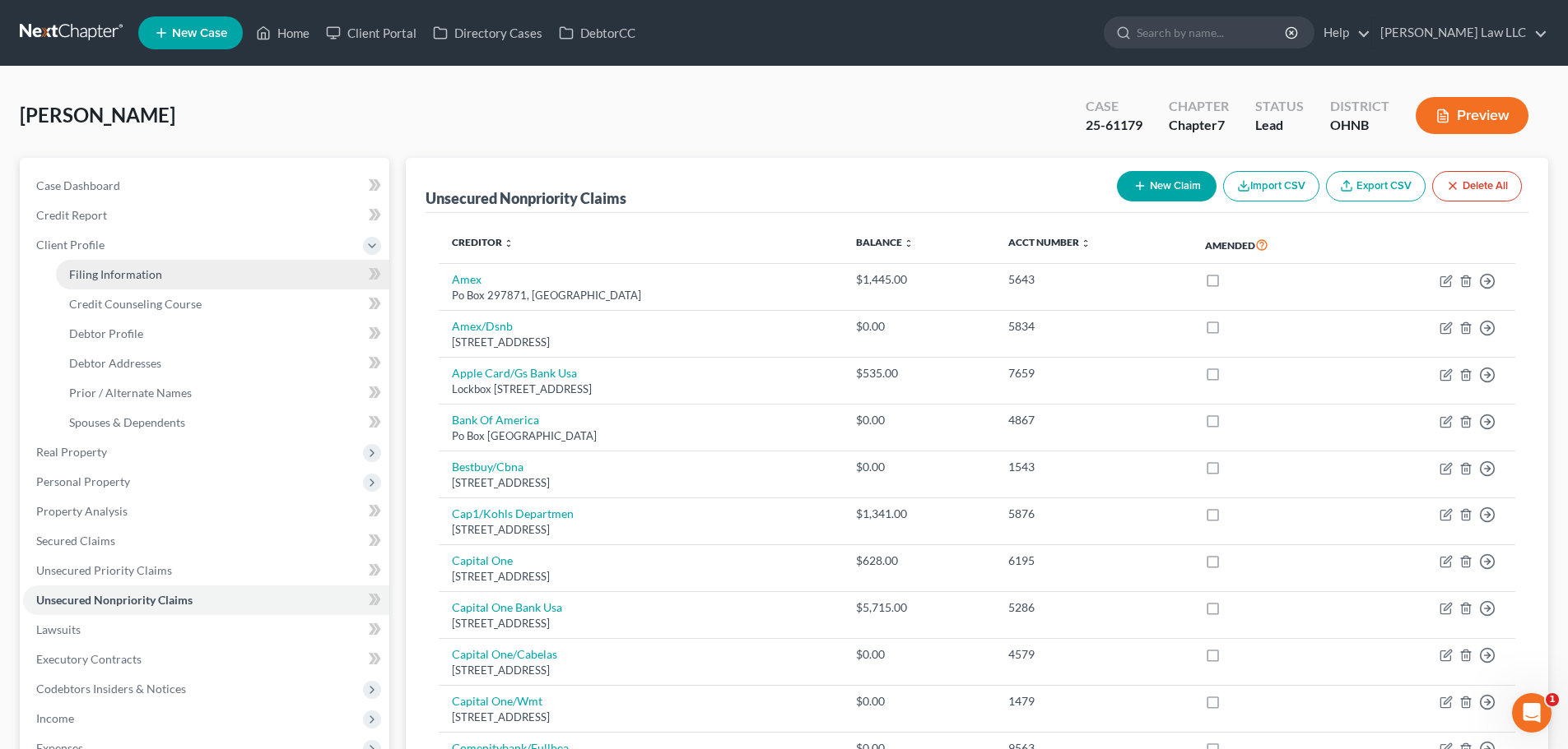
click at [133, 283] on link "Filing Information" at bounding box center [222, 274] width 333 height 30
select select "1"
select select "0"
select select "36"
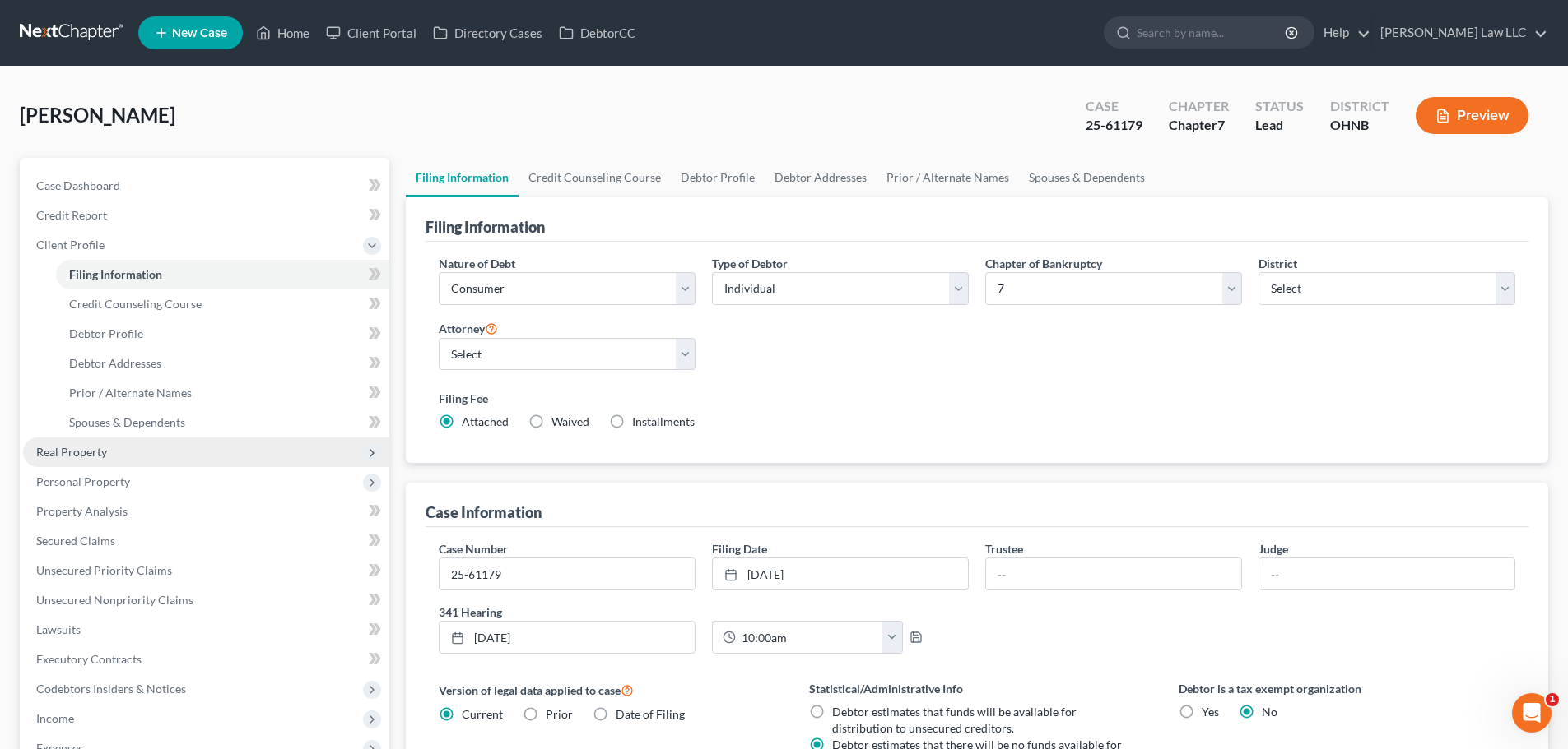
click at [109, 451] on span "Real Property" at bounding box center [206, 452] width 366 height 30
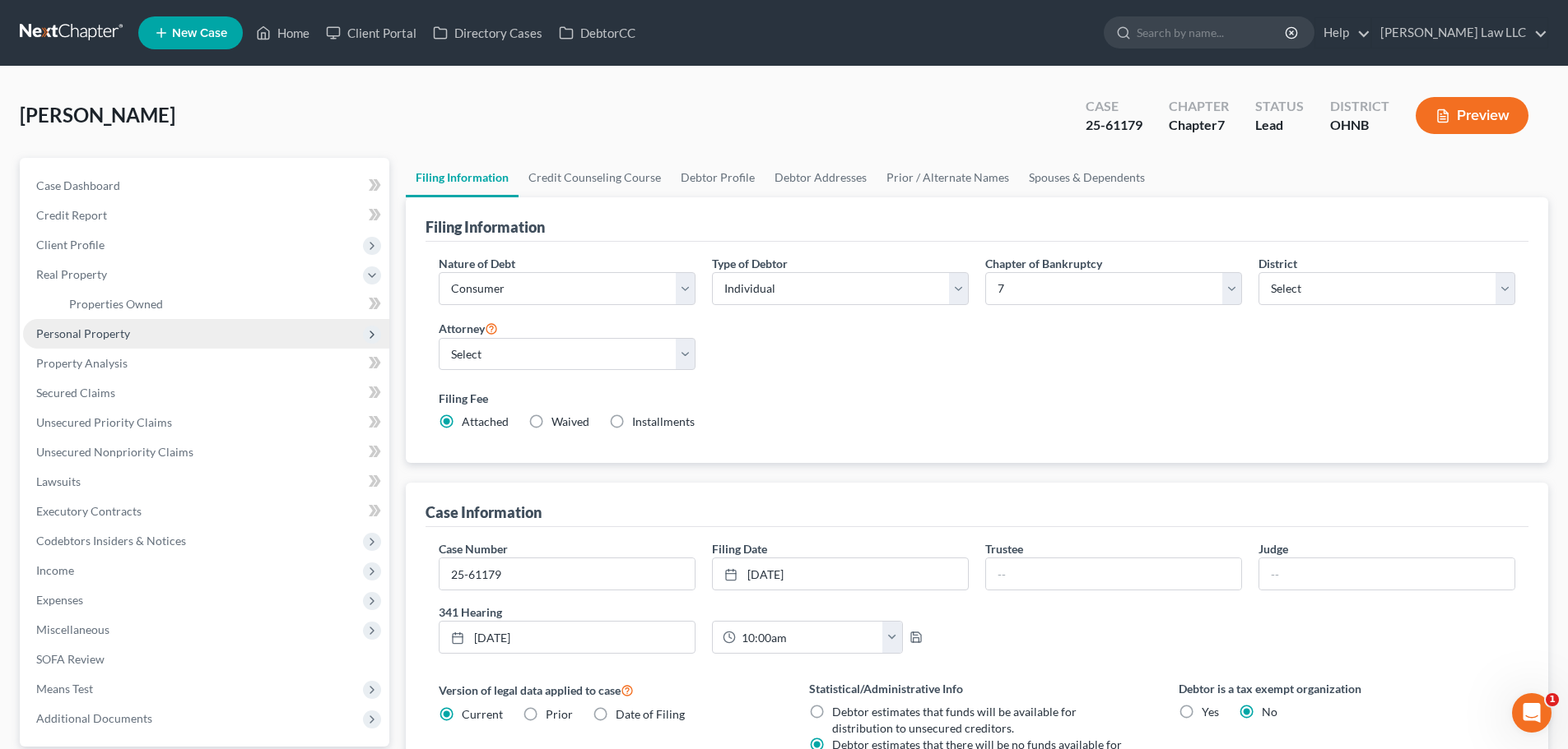
click at [150, 325] on span "Personal Property" at bounding box center [206, 334] width 366 height 30
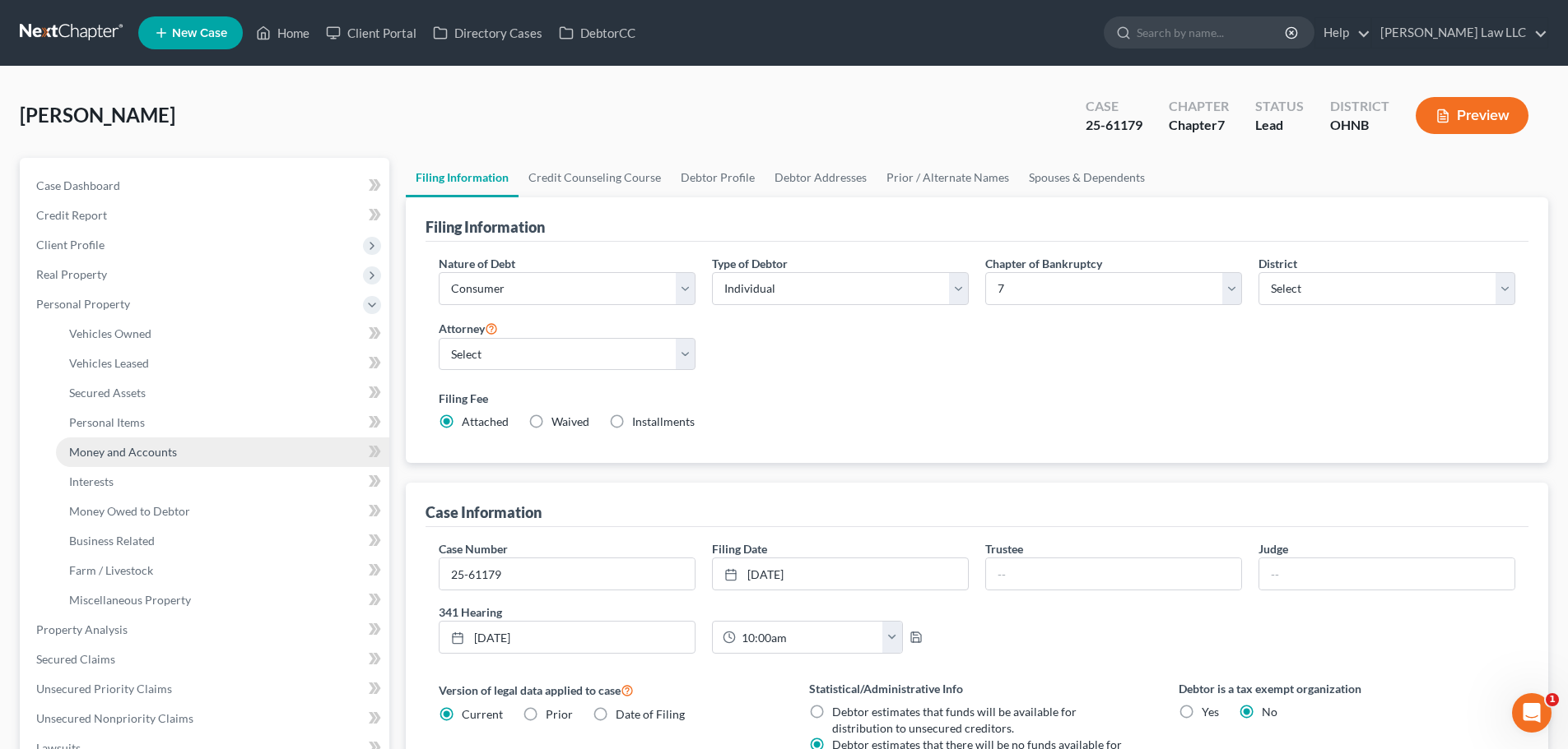
click at [150, 452] on span "Money and Accounts" at bounding box center [123, 452] width 108 height 14
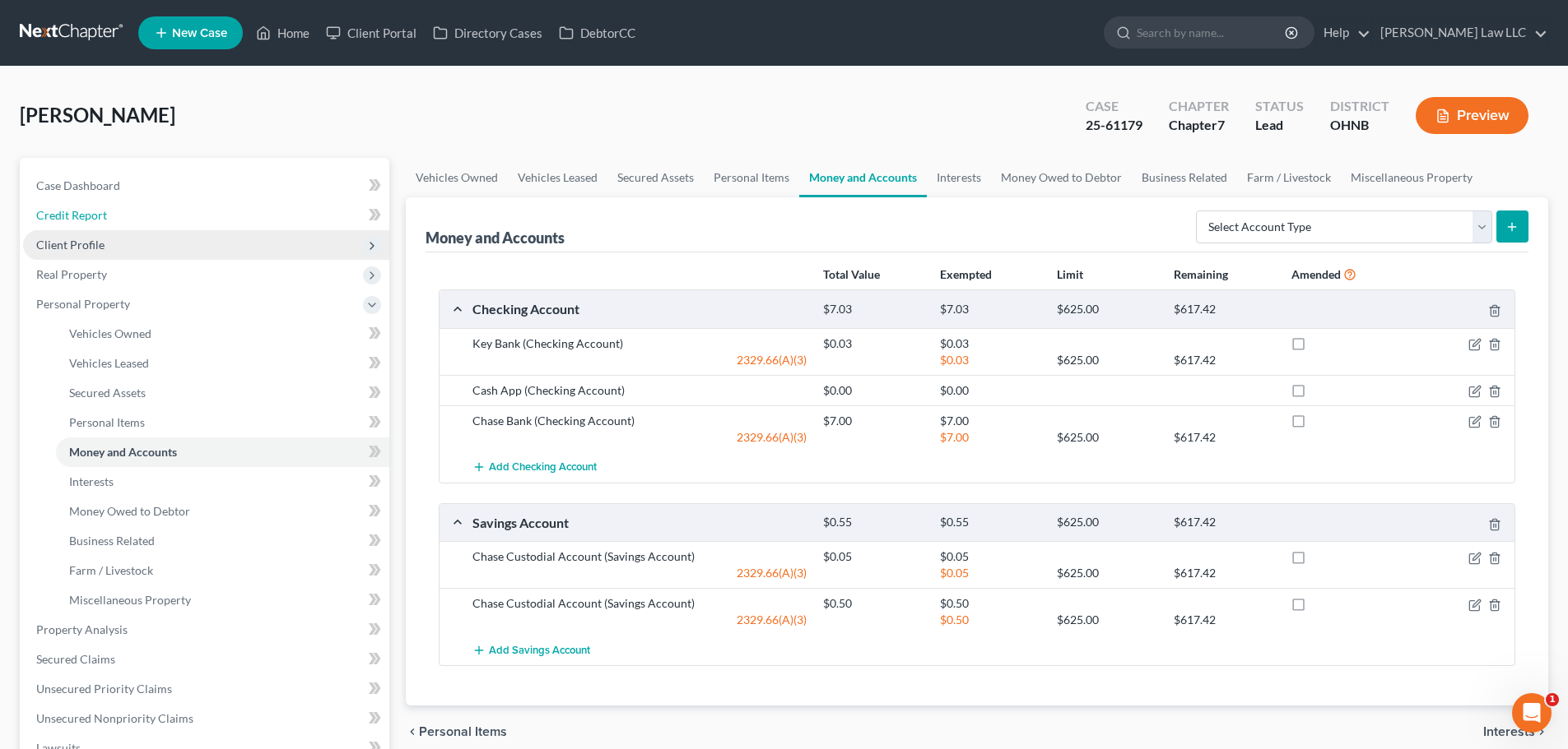
drag, startPoint x: 92, startPoint y: 218, endPoint x: 92, endPoint y: 238, distance: 20.0
click at [92, 218] on span "Credit Report" at bounding box center [71, 215] width 70 height 14
click at [92, 245] on span "Client Profile" at bounding box center [70, 245] width 68 height 14
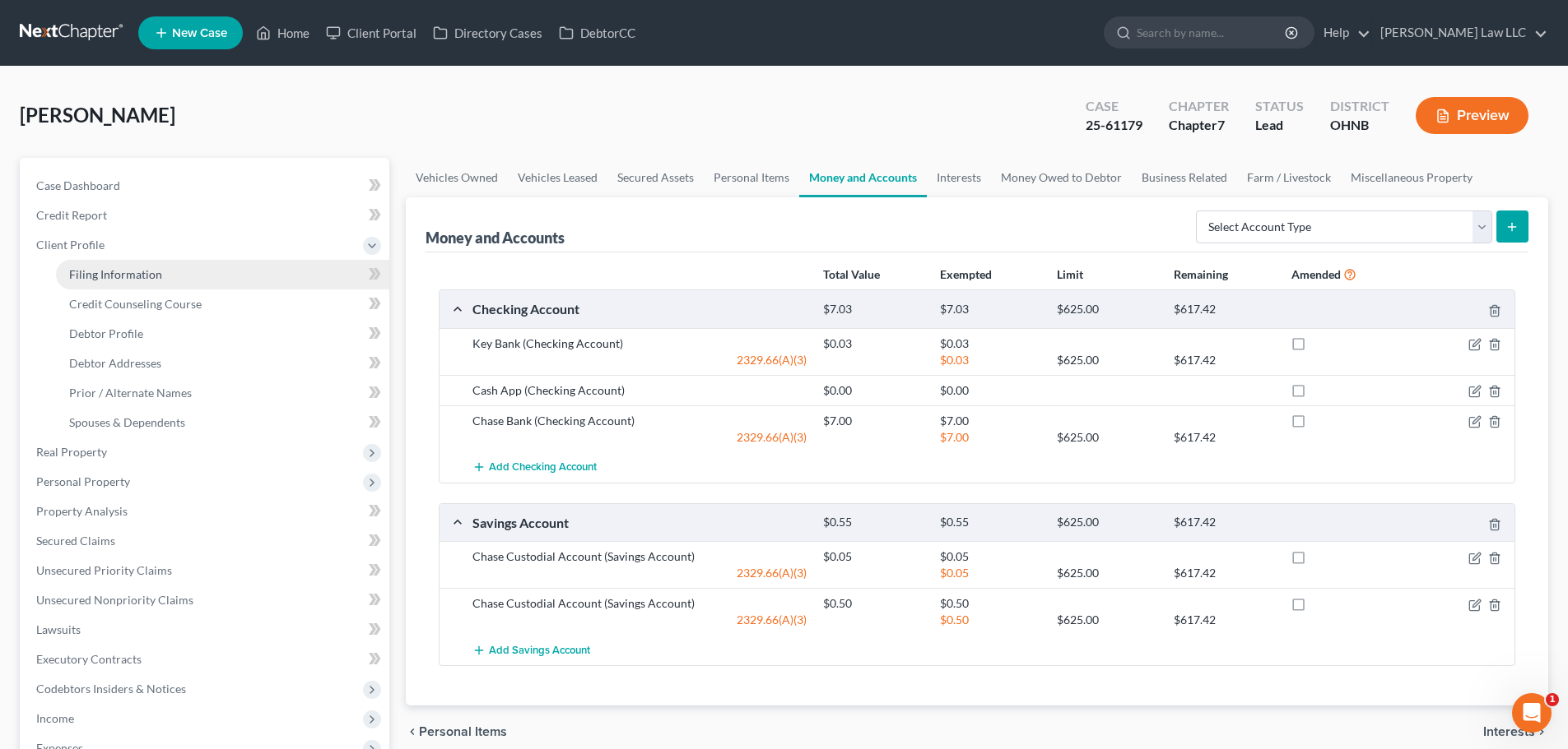
click at [111, 269] on span "Filing Information" at bounding box center [116, 274] width 93 height 14
select select "1"
select select "0"
select select "61"
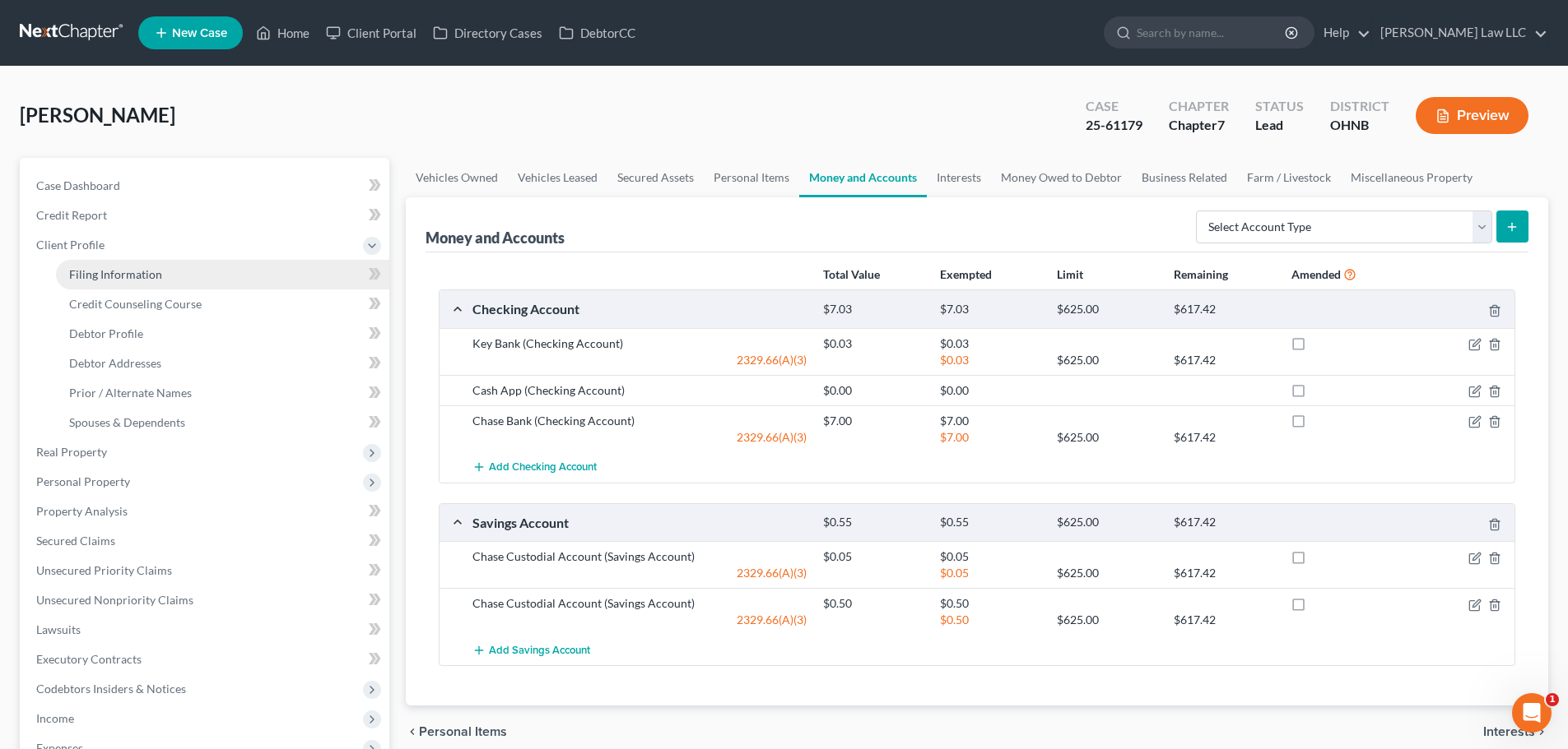
select select "0"
select select "36"
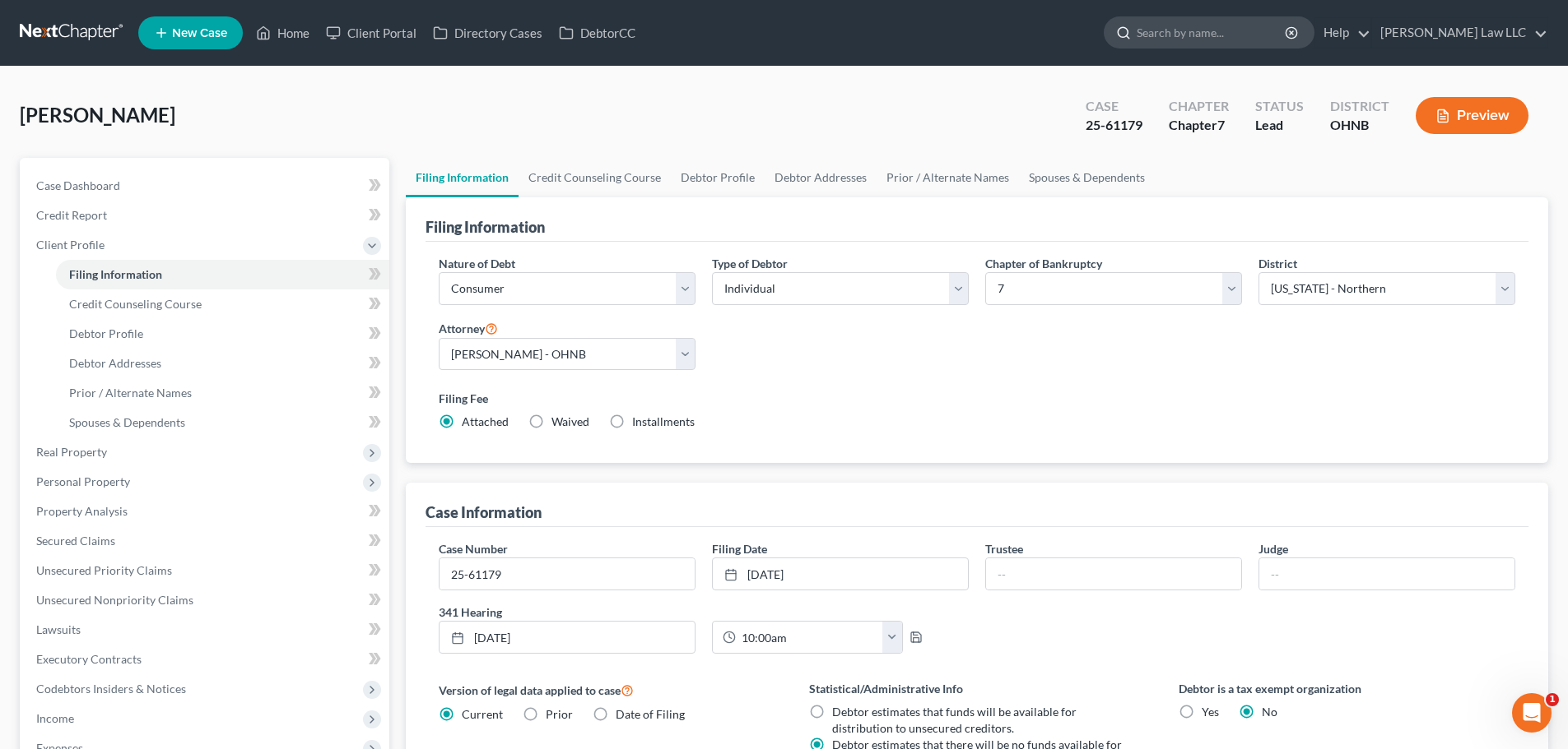
click at [1216, 32] on input "search" at bounding box center [1212, 33] width 150 height 31
type input "loui"
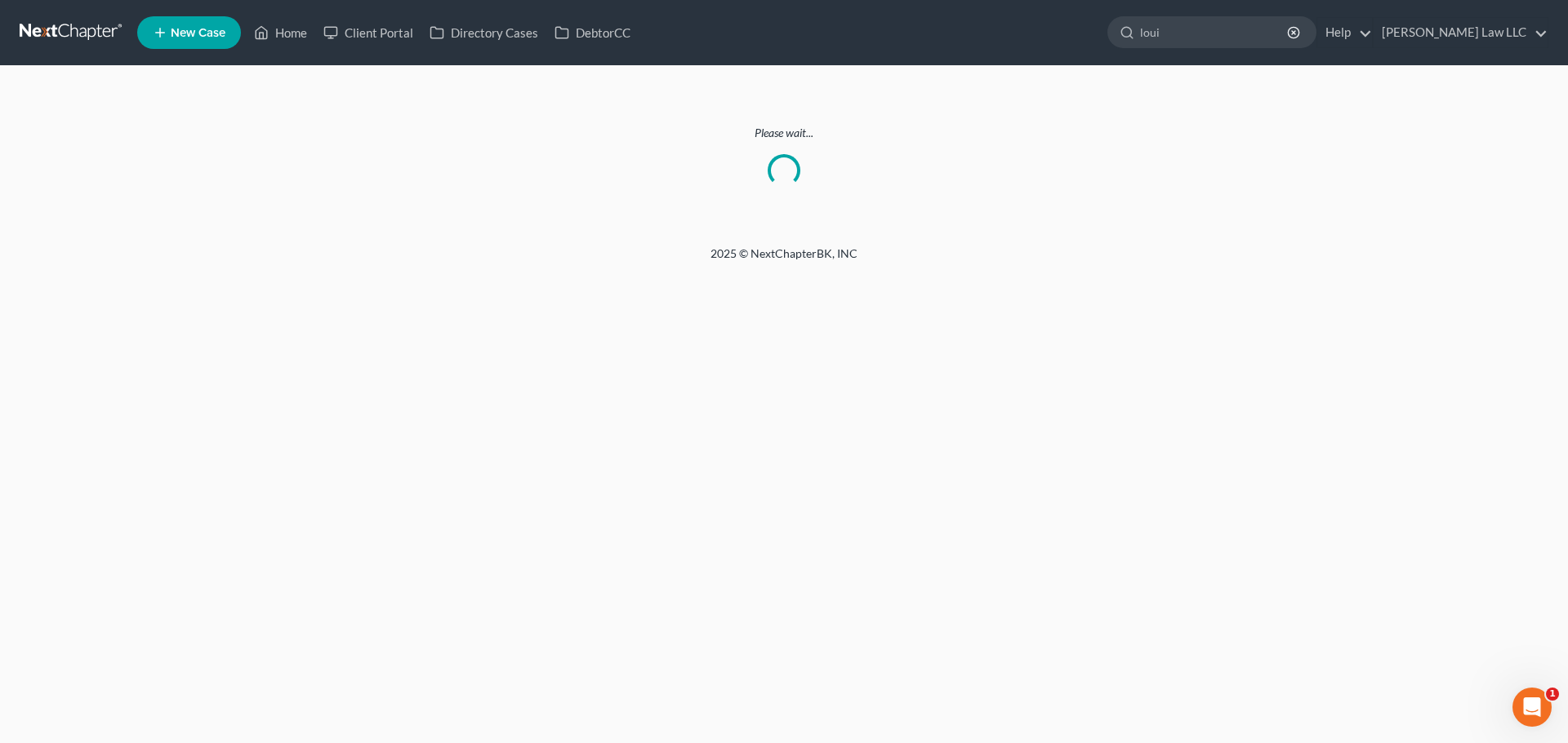
click at [72, 17] on nav "Home New Case Client Portal Directory Cases DebtorCC Metzger Law LLC mariya@van…" at bounding box center [784, 32] width 1568 height 65
click at [70, 36] on link at bounding box center [72, 32] width 104 height 30
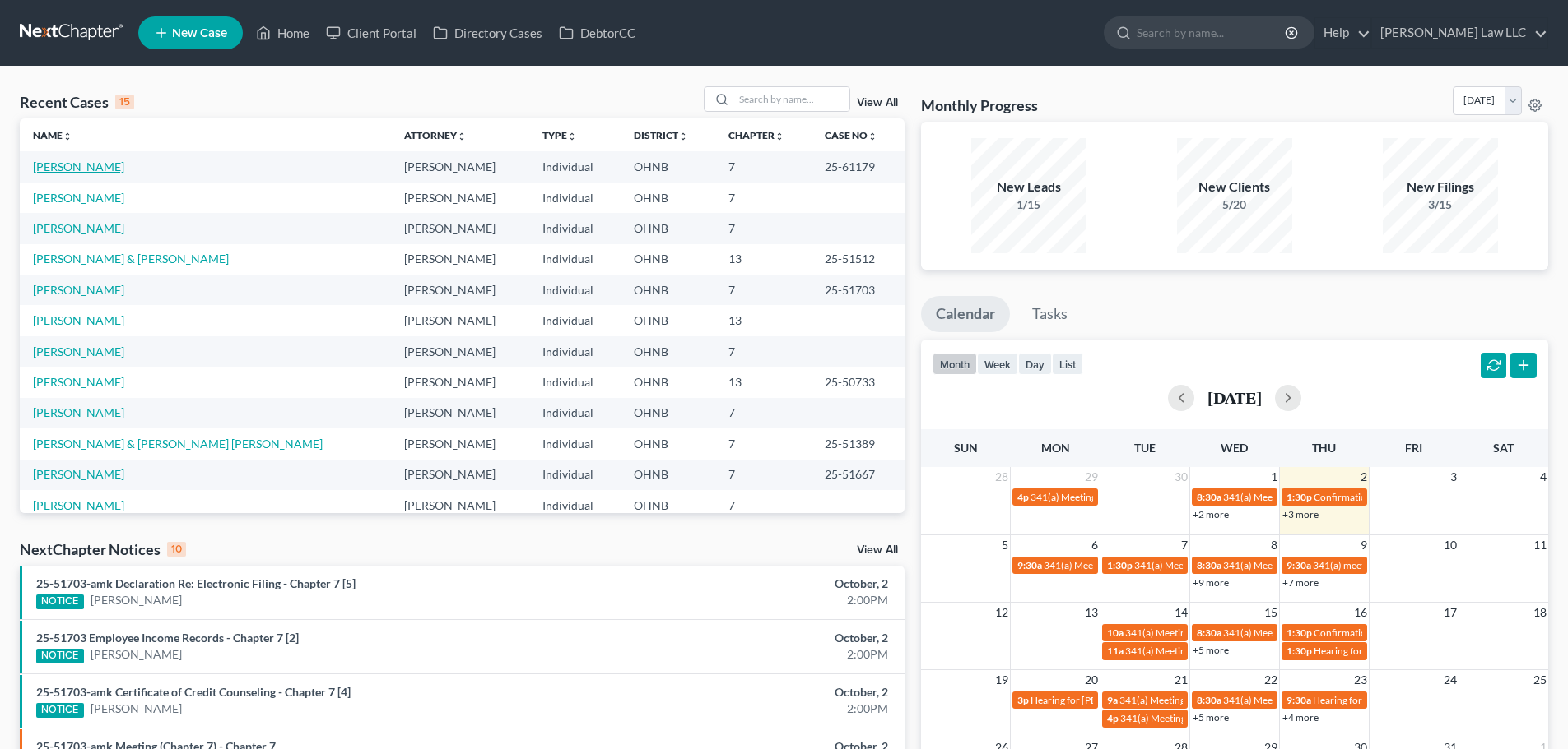
click at [92, 168] on link "[PERSON_NAME]" at bounding box center [78, 167] width 91 height 14
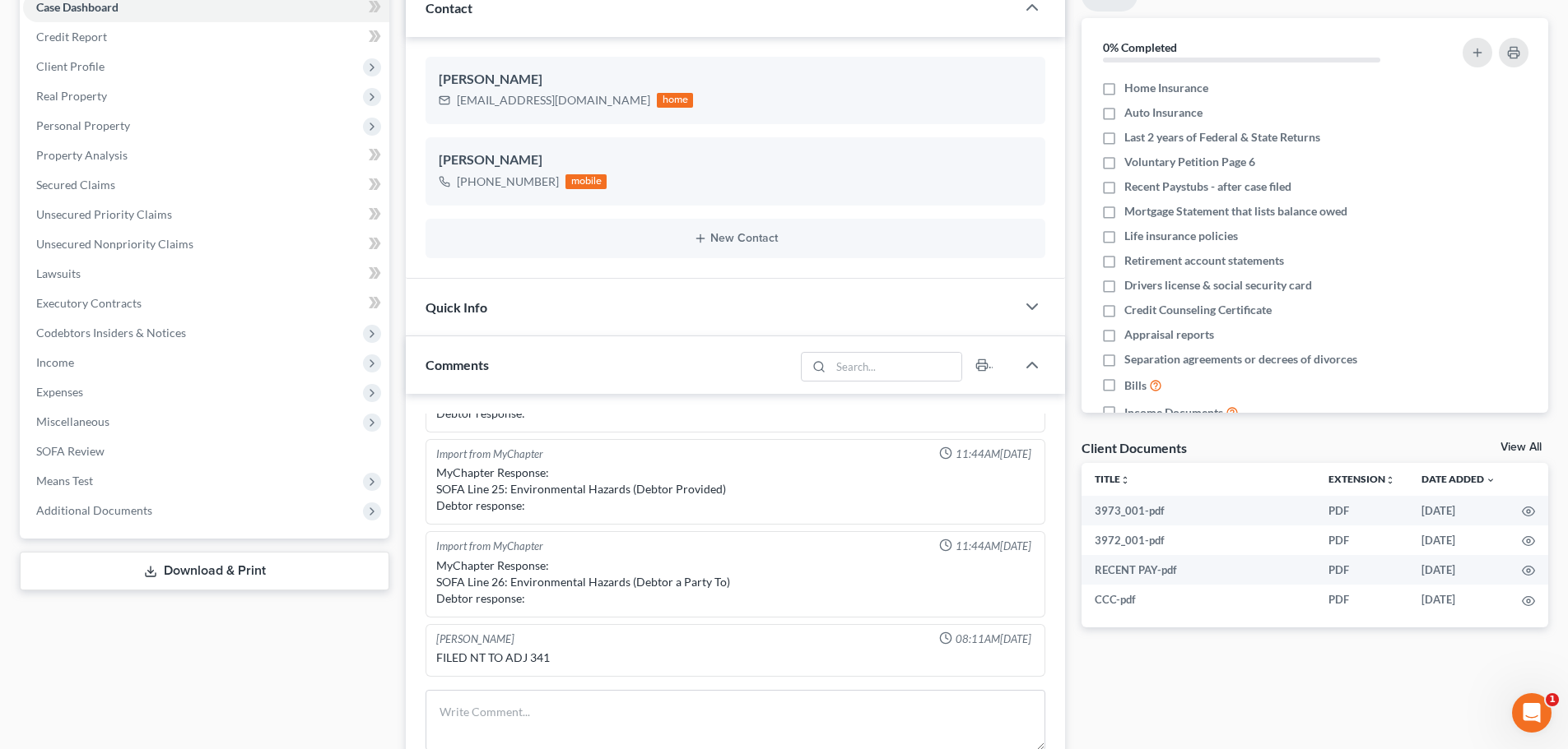
scroll to position [82, 0]
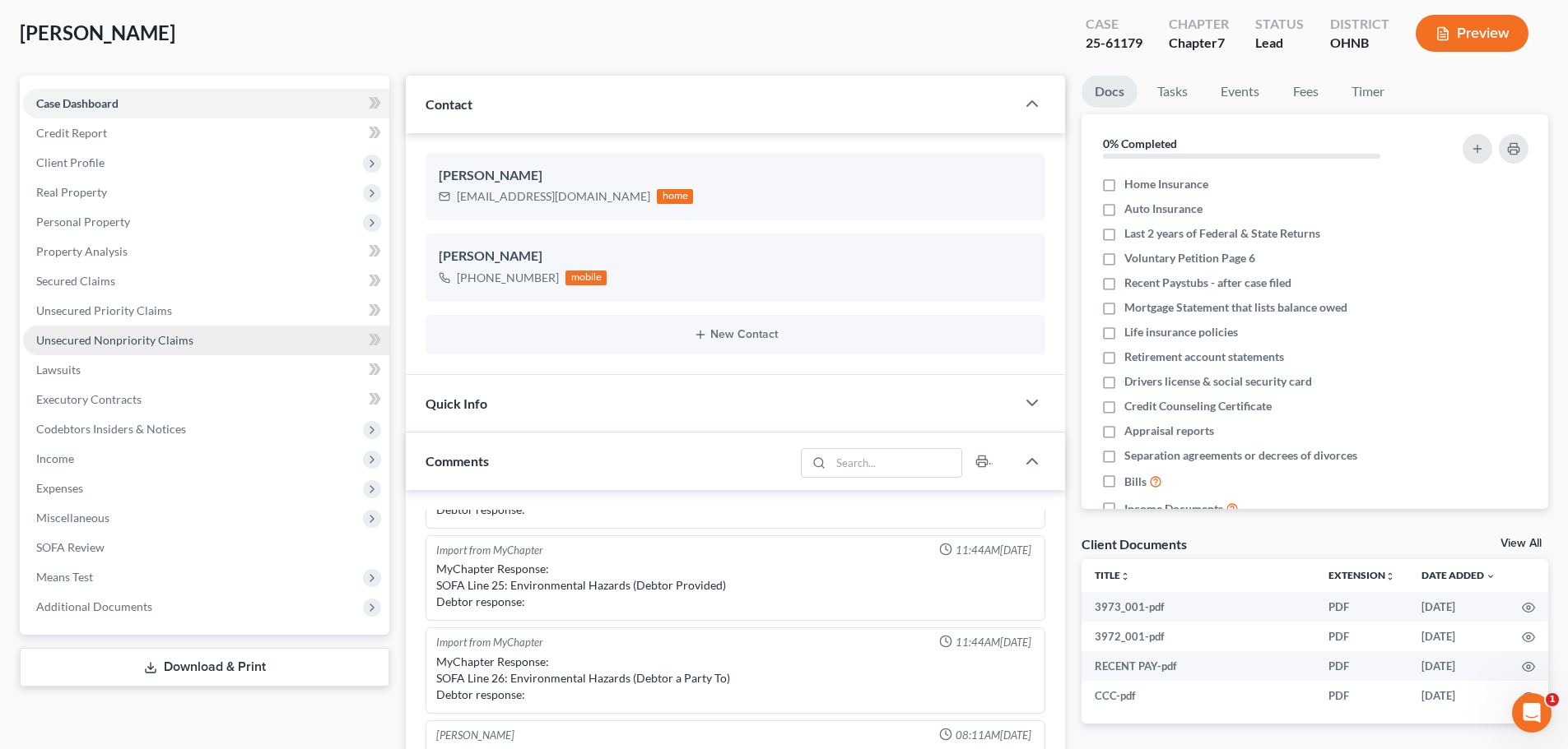
click at [136, 335] on span "Unsecured Nonpriority Claims" at bounding box center [115, 340] width 157 height 14
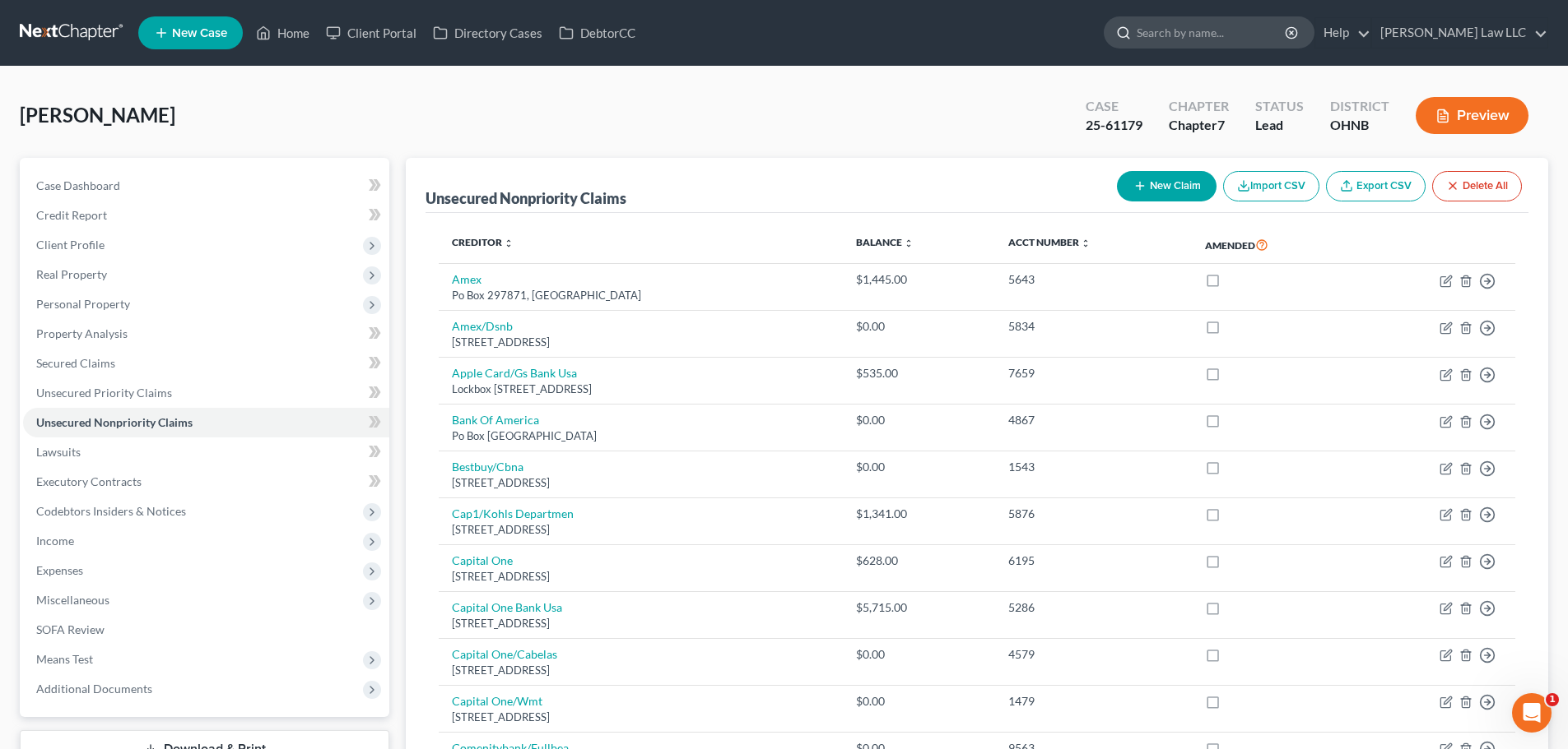
click at [1218, 17] on input "search" at bounding box center [1212, 33] width 150 height 31
type input "louie"
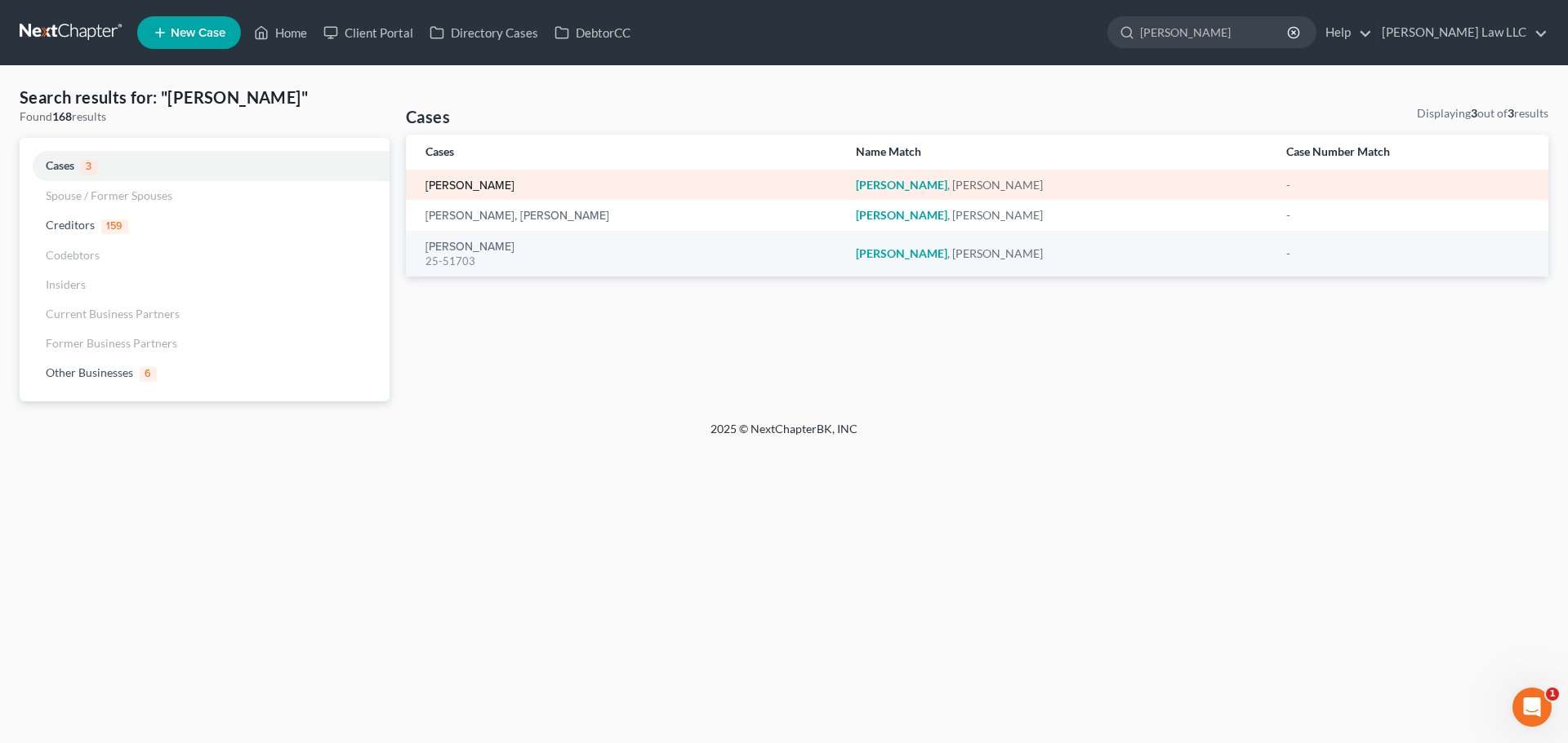
click at [472, 190] on link "[PERSON_NAME]" at bounding box center [469, 186] width 89 height 11
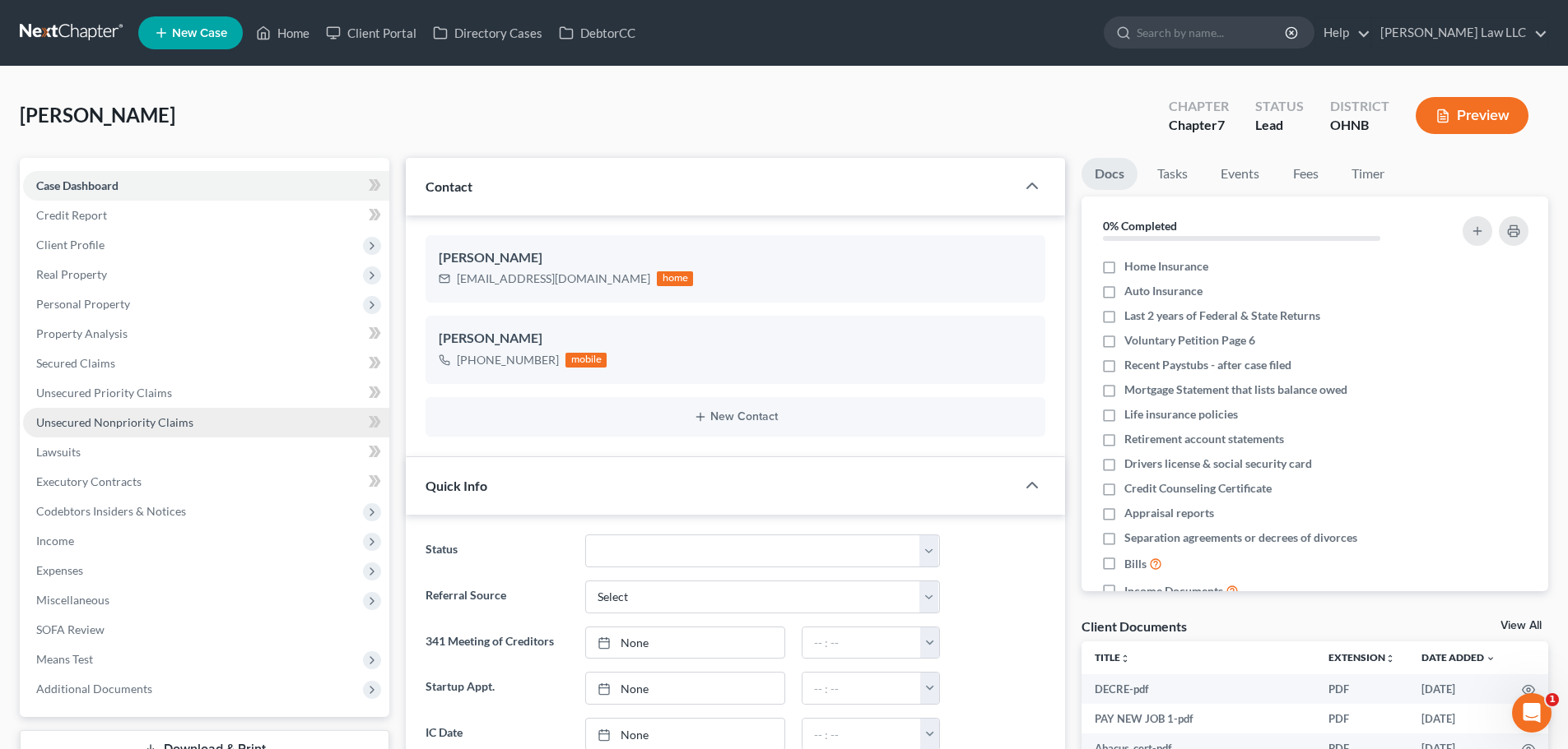
click at [121, 408] on link "Unsecured Nonpriority Claims" at bounding box center [206, 423] width 366 height 30
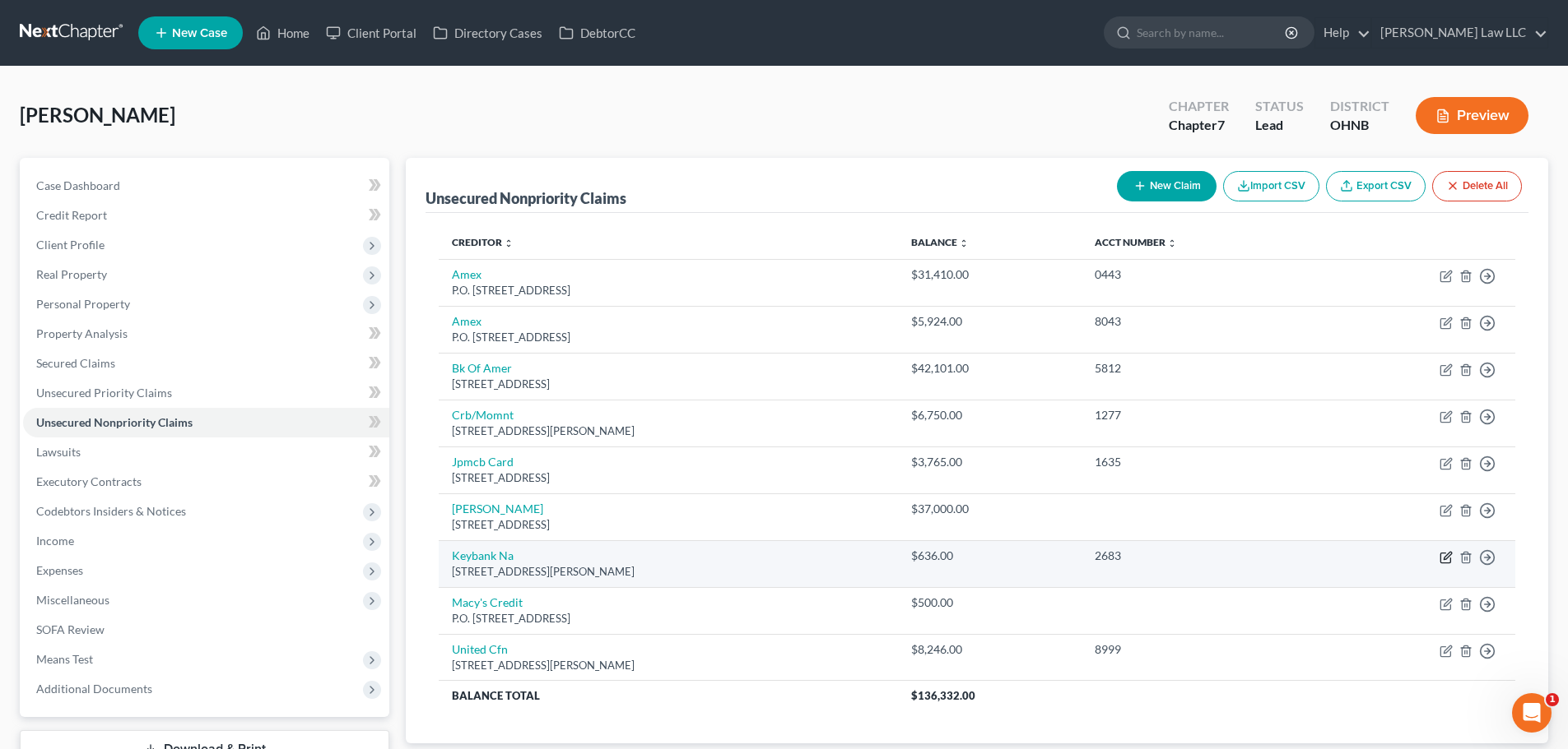
click at [1443, 556] on icon "button" at bounding box center [1447, 558] width 13 height 13
select select "35"
select select "2"
select select "0"
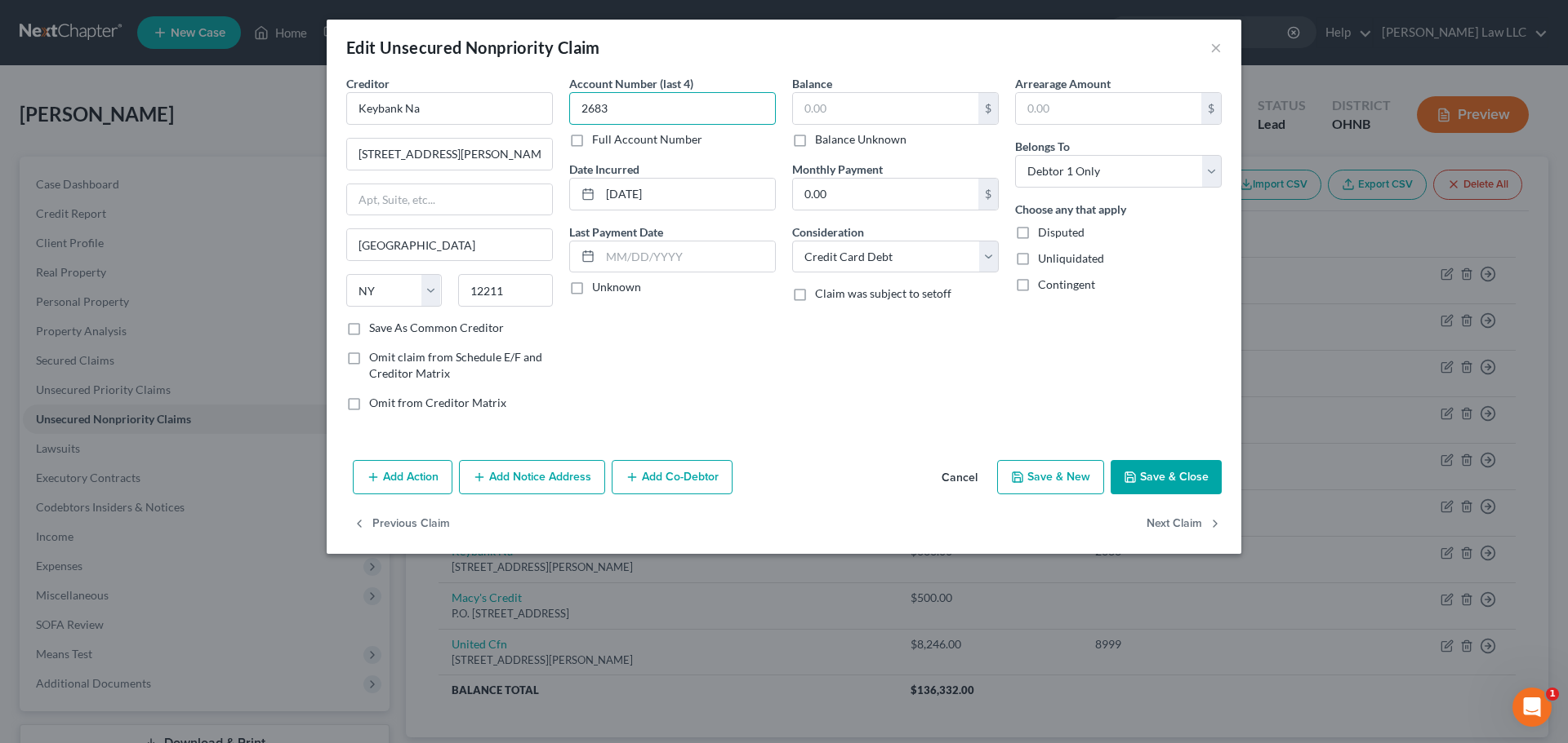
type input "2683"
click at [831, 103] on input "text" at bounding box center [886, 108] width 185 height 31
type input "4,237"
click at [1172, 480] on button "Save & Close" at bounding box center [1166, 478] width 111 height 34
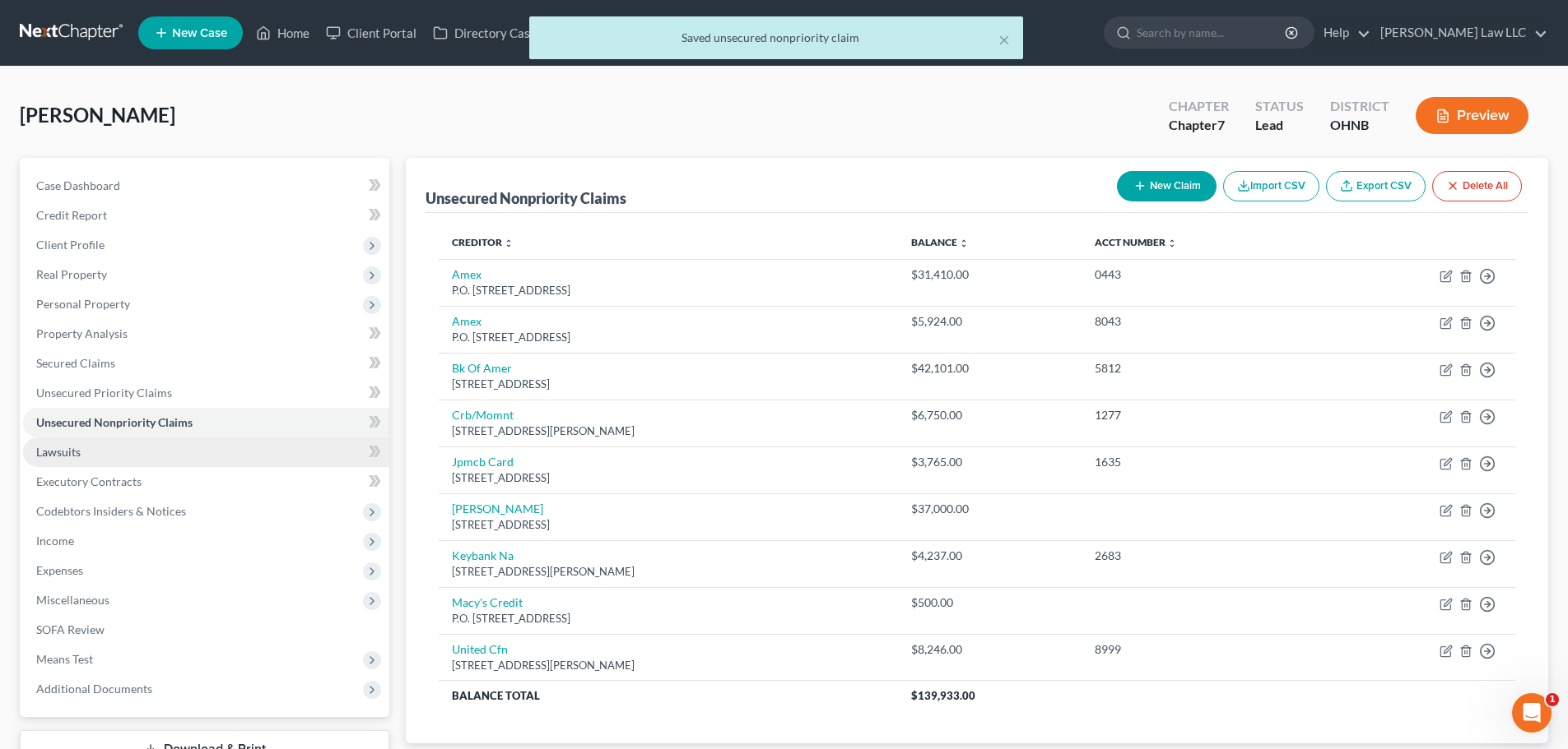
click at [82, 450] on link "Lawsuits" at bounding box center [206, 452] width 366 height 30
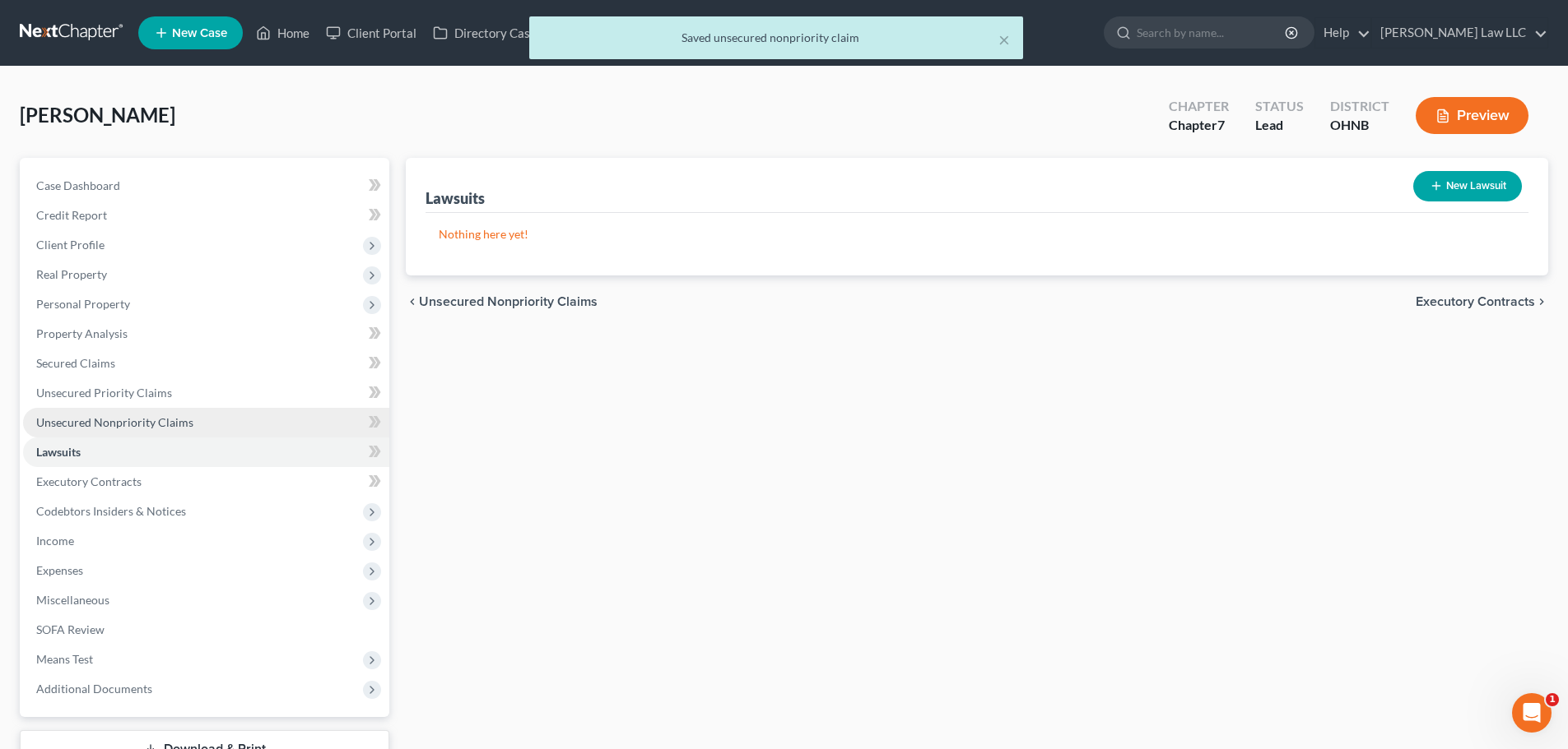
click at [93, 430] on link "Unsecured Nonpriority Claims" at bounding box center [206, 423] width 366 height 30
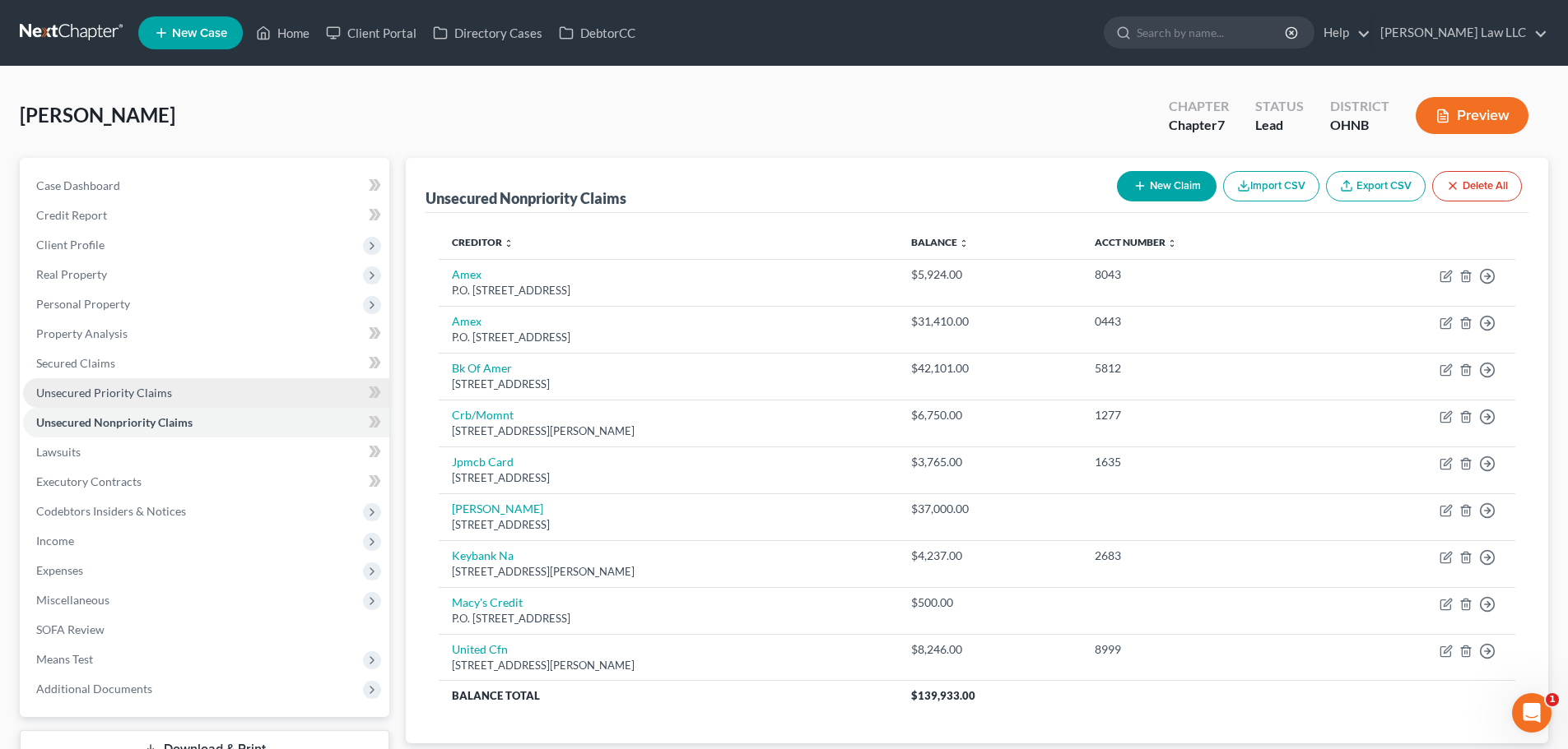
click at [93, 388] on span "Unsecured Priority Claims" at bounding box center [104, 393] width 136 height 14
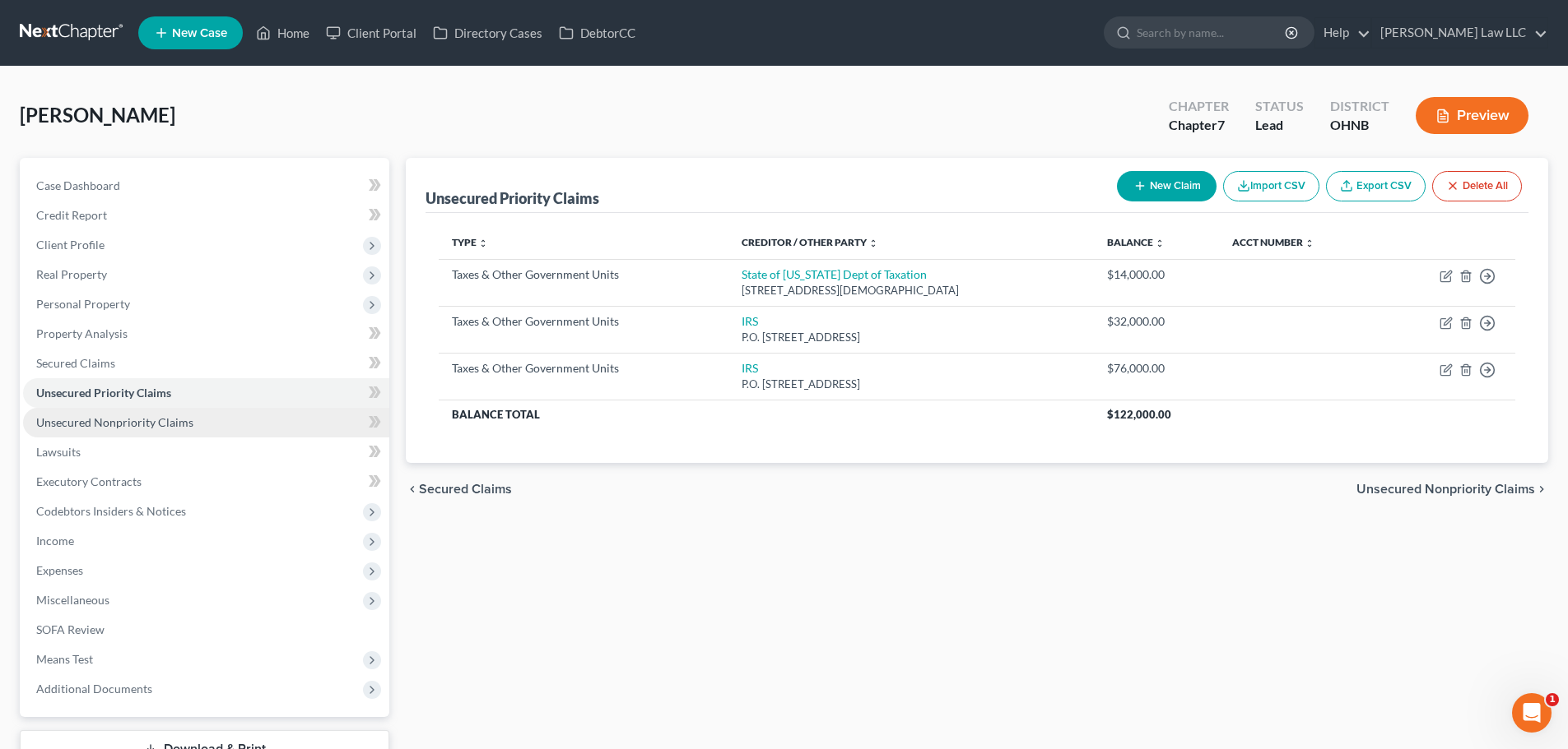
click at [95, 417] on span "Unsecured Nonpriority Claims" at bounding box center [115, 423] width 157 height 14
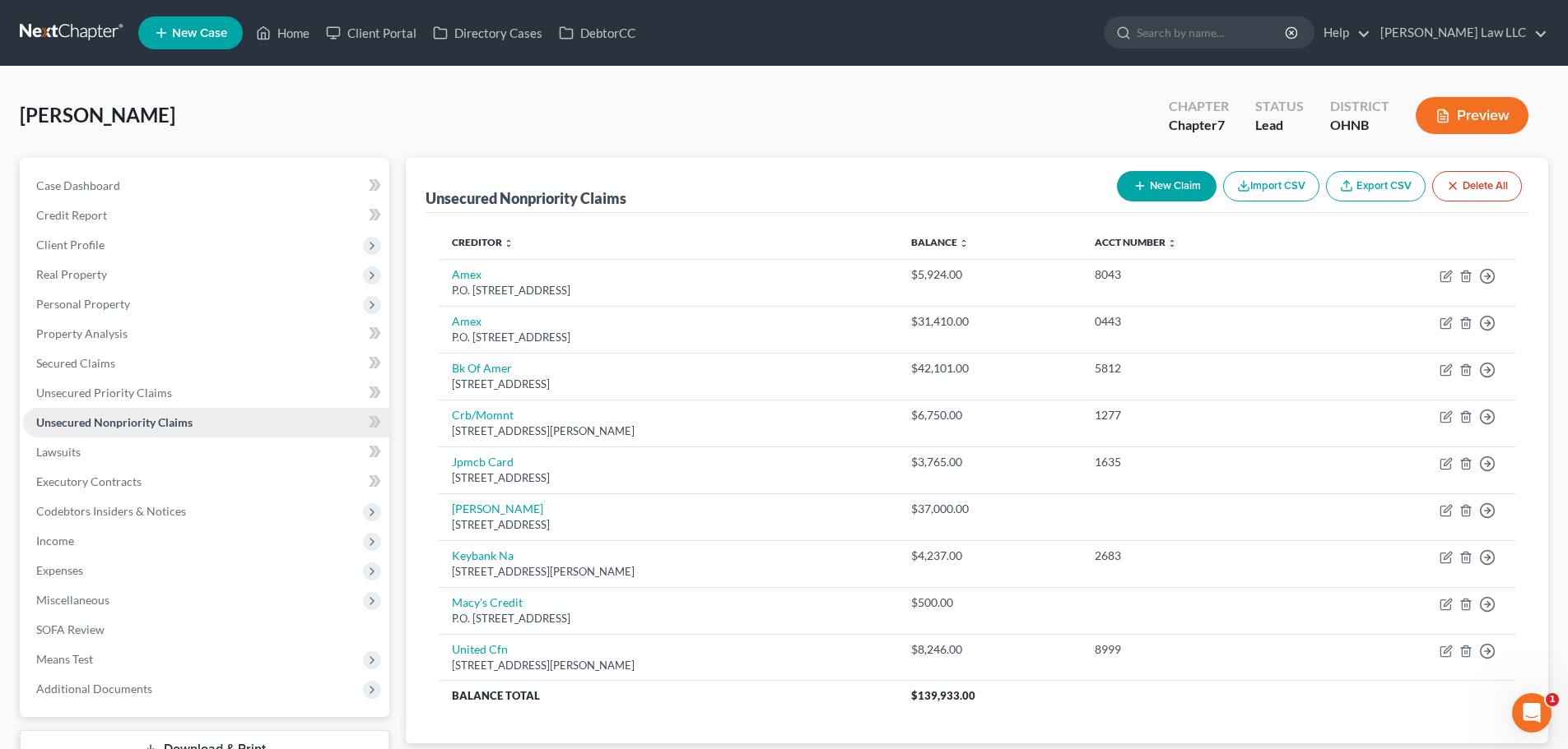
click at [79, 422] on span "Unsecured Nonpriority Claims" at bounding box center [115, 423] width 156 height 14
click at [100, 369] on span "Secured Claims" at bounding box center [76, 363] width 79 height 14
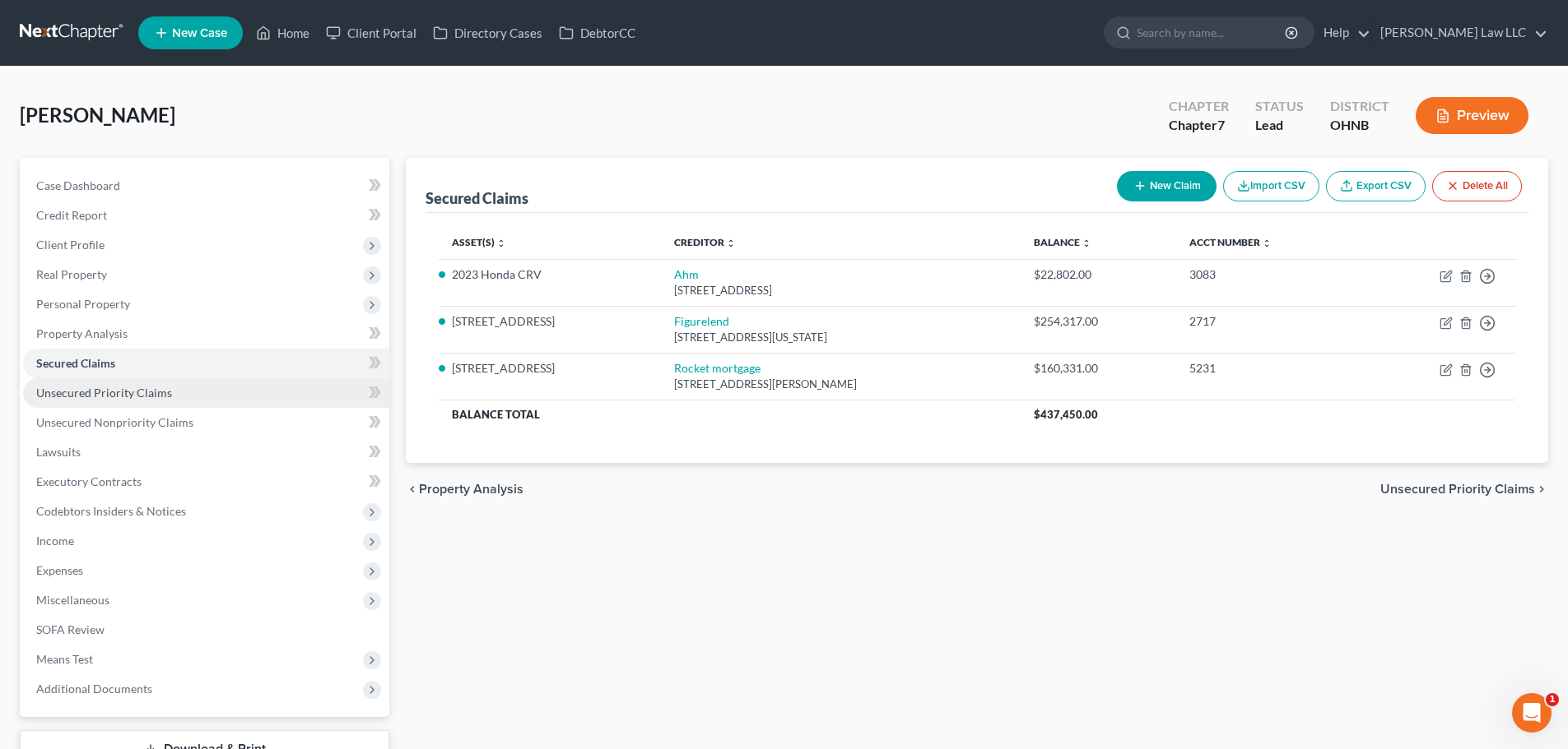
click at [93, 388] on span "Unsecured Priority Claims" at bounding box center [104, 393] width 136 height 14
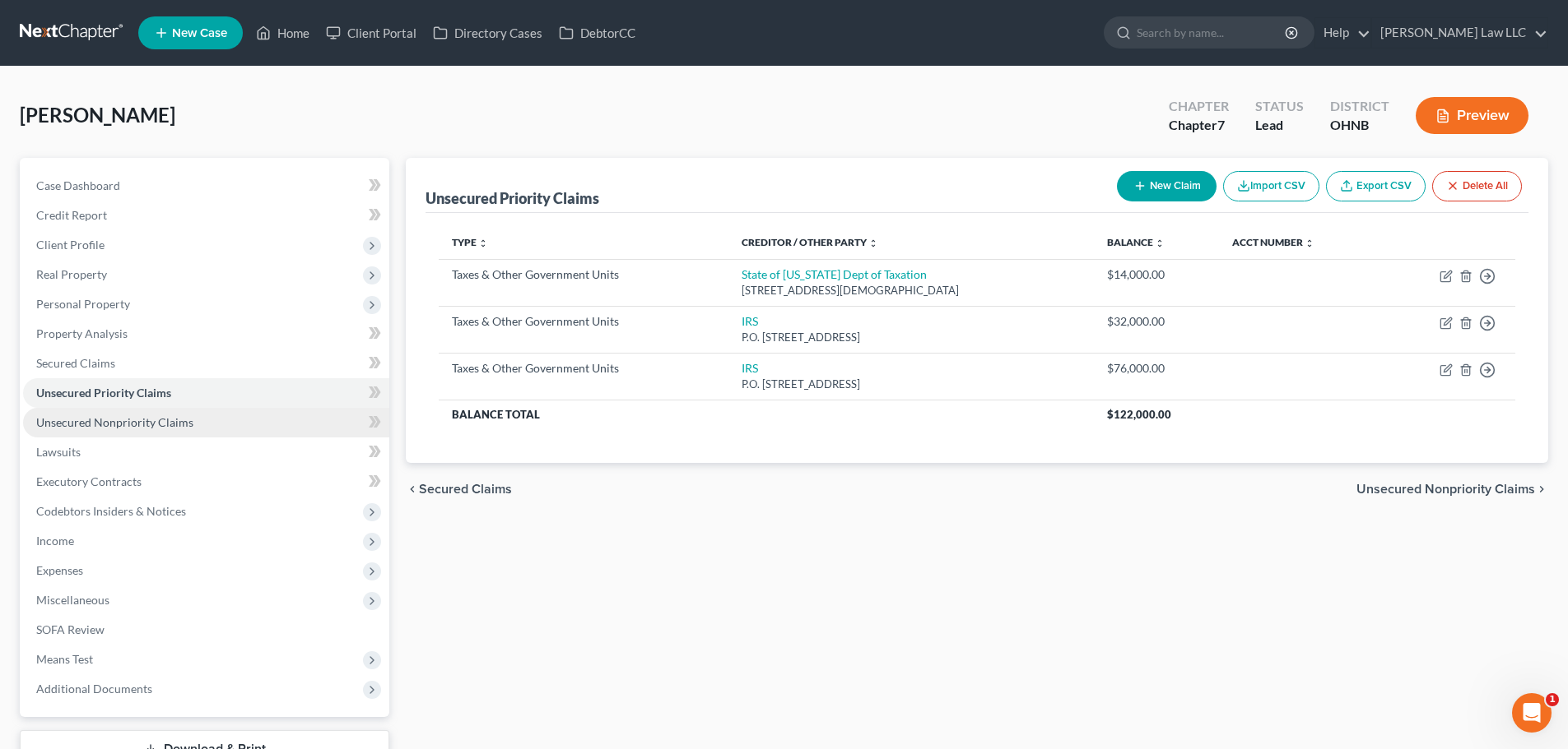
click at [113, 422] on span "Unsecured Nonpriority Claims" at bounding box center [115, 423] width 157 height 14
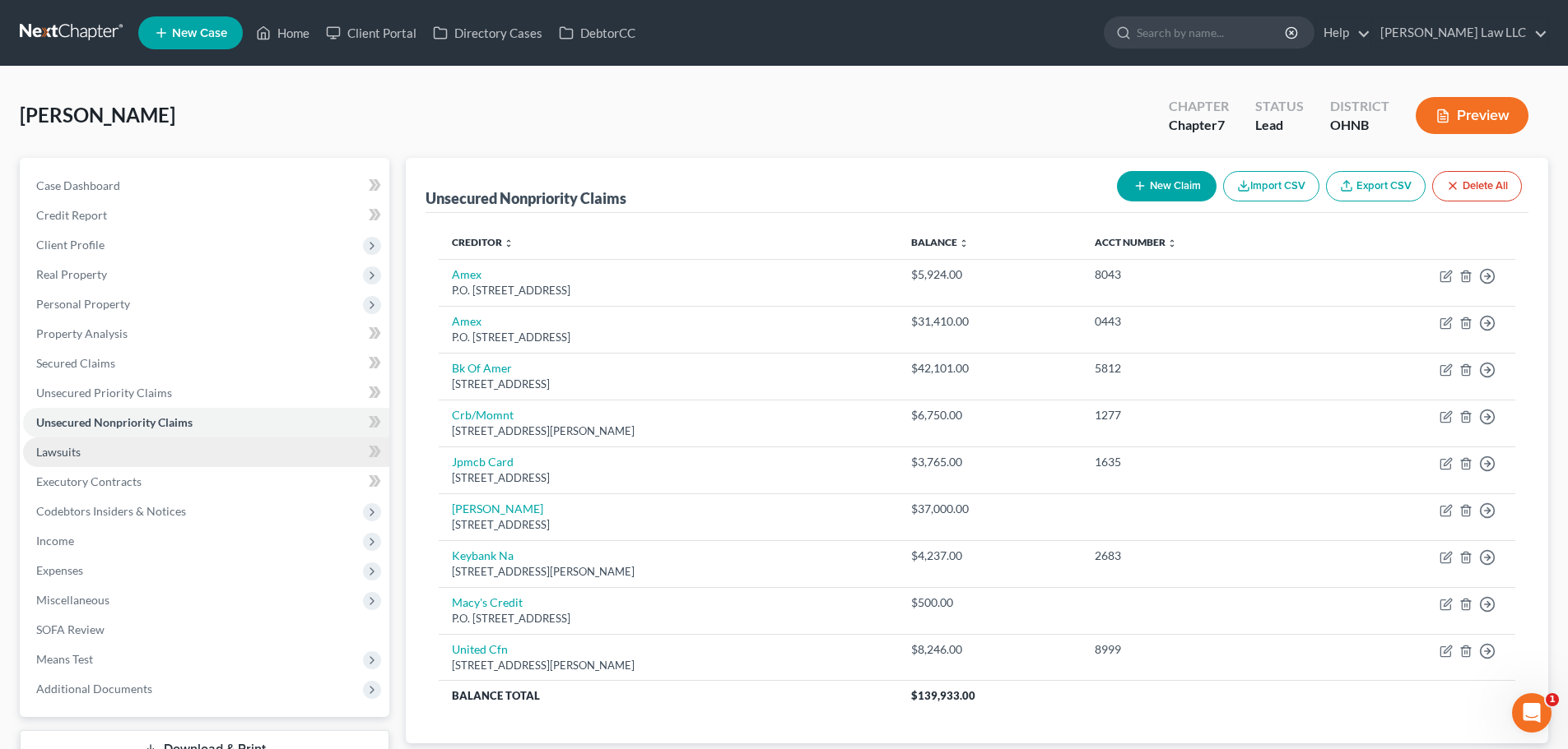
click at [64, 451] on span "Lawsuits" at bounding box center [59, 452] width 44 height 14
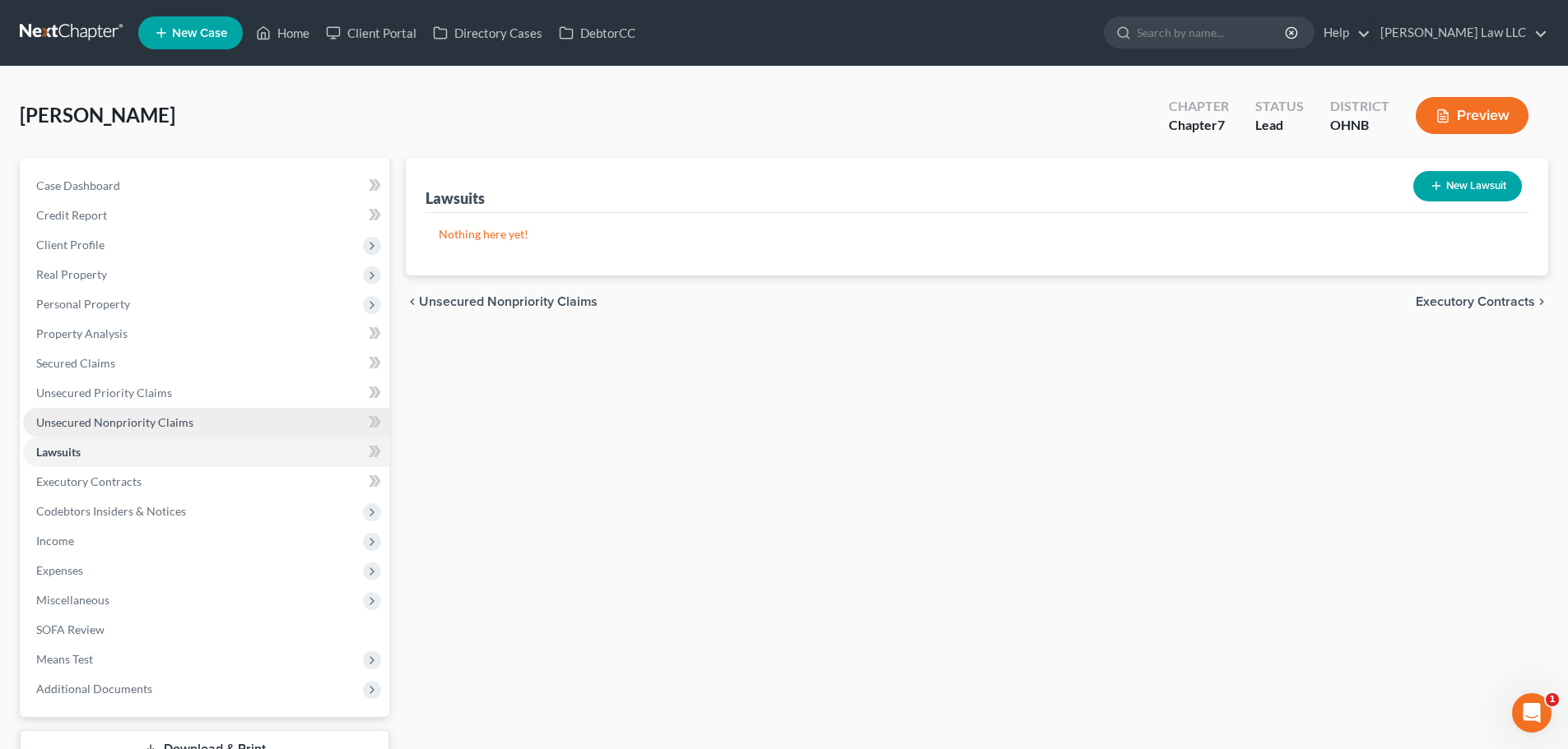
click at [85, 422] on span "Unsecured Nonpriority Claims" at bounding box center [115, 423] width 157 height 14
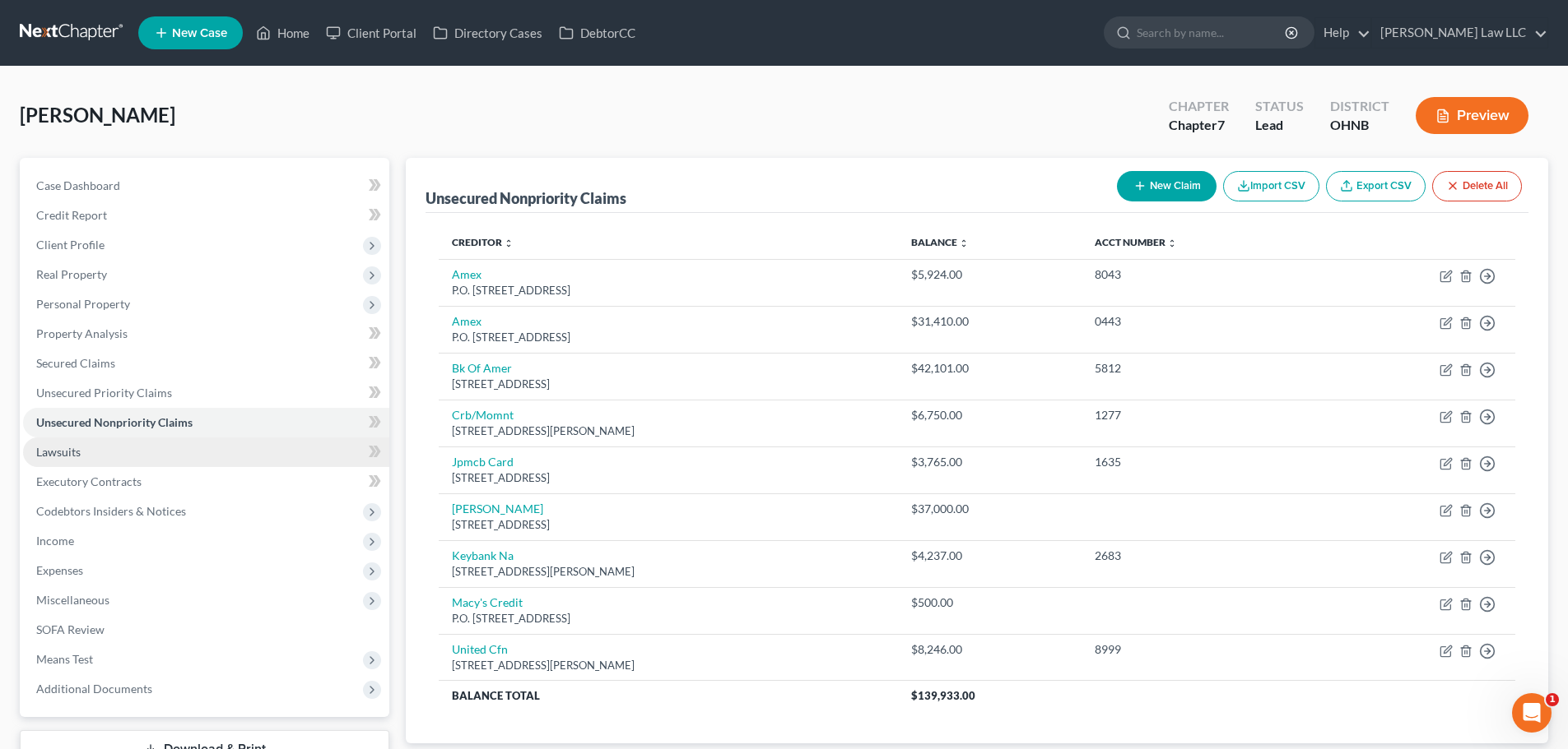
click at [70, 454] on span "Lawsuits" at bounding box center [59, 452] width 44 height 14
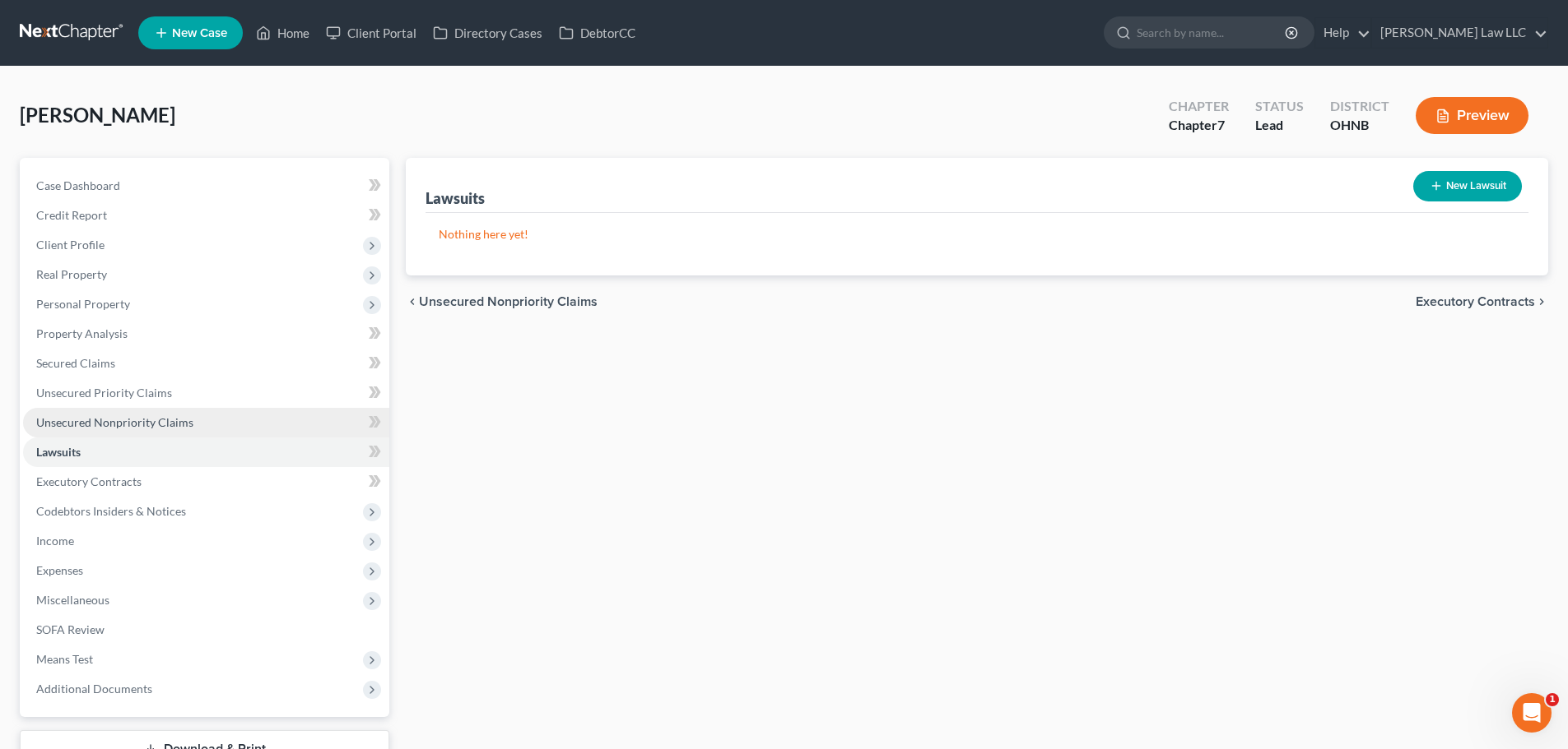
click at [94, 424] on span "Unsecured Nonpriority Claims" at bounding box center [115, 423] width 157 height 14
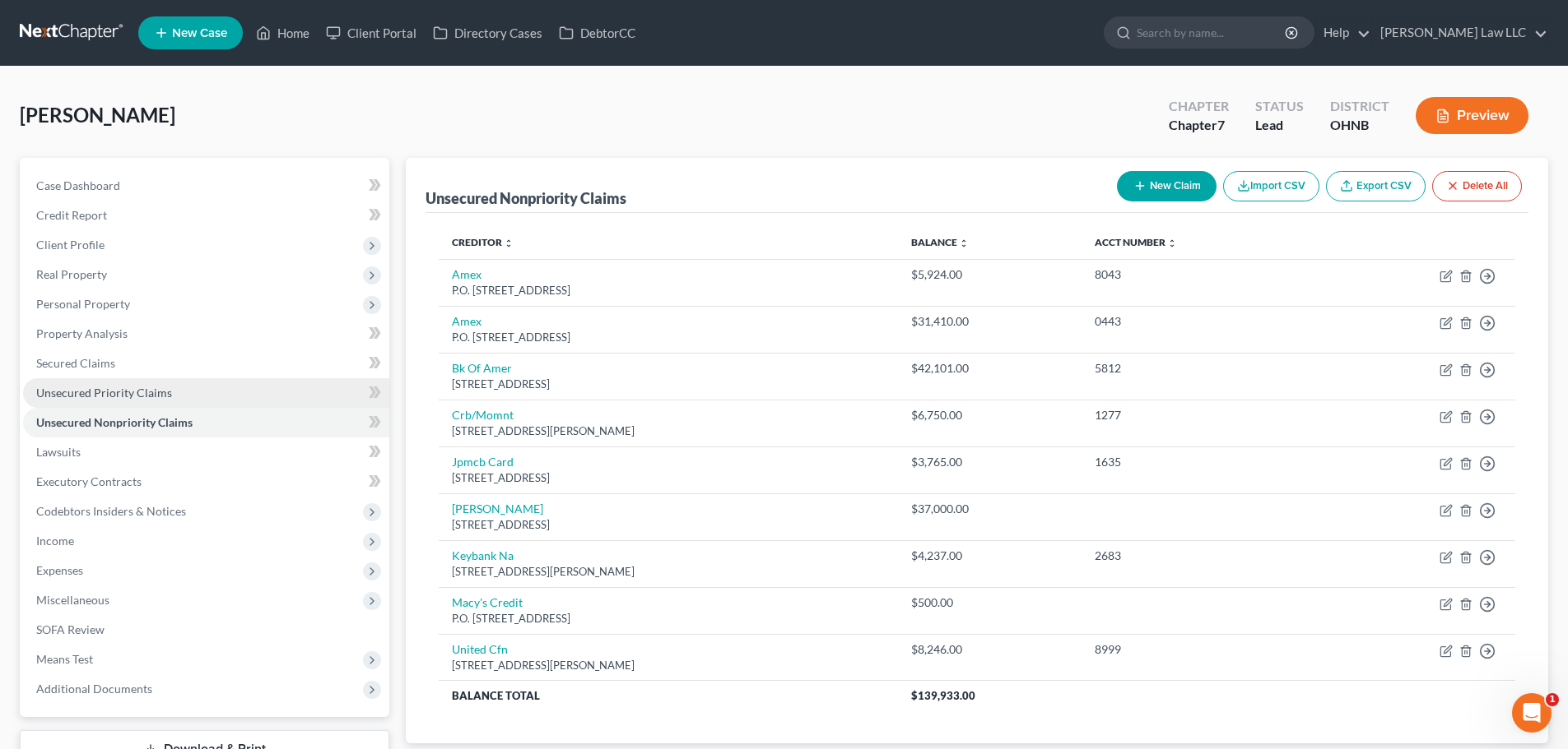
click at [111, 393] on span "Unsecured Priority Claims" at bounding box center [104, 393] width 136 height 14
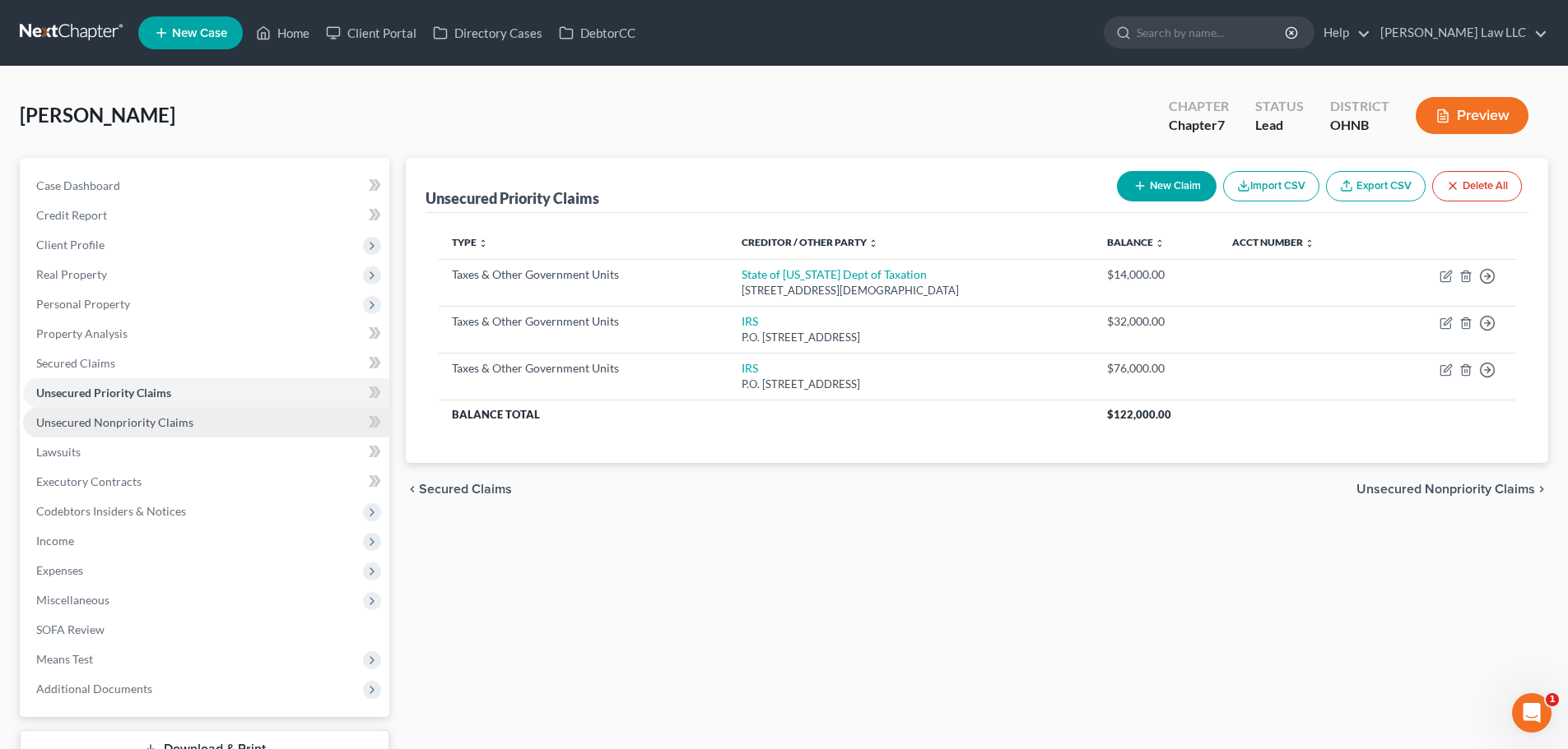
click at [127, 426] on span "Unsecured Nonpriority Claims" at bounding box center [115, 423] width 157 height 14
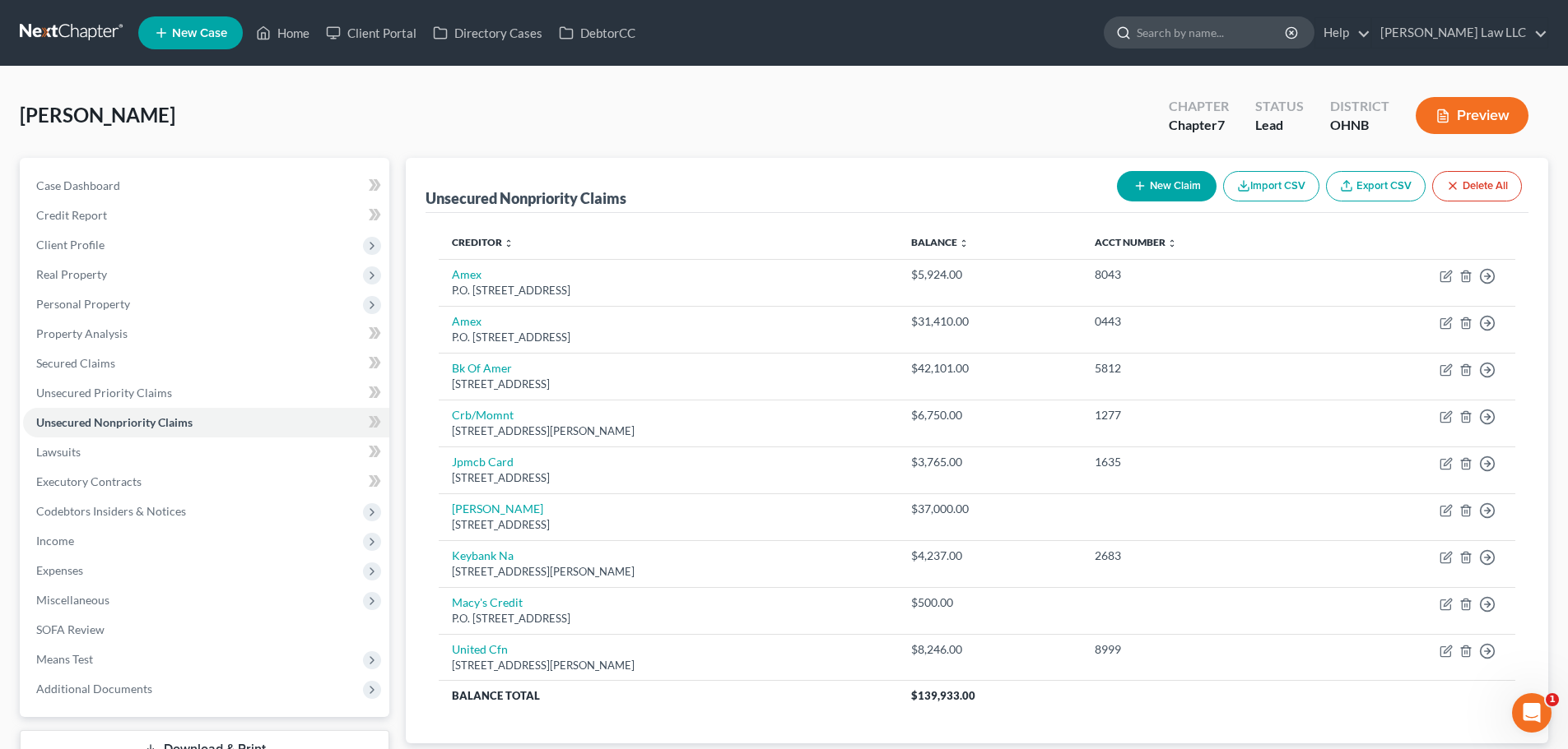
click at [1203, 41] on input "search" at bounding box center [1212, 33] width 150 height 31
type input "schreiber"
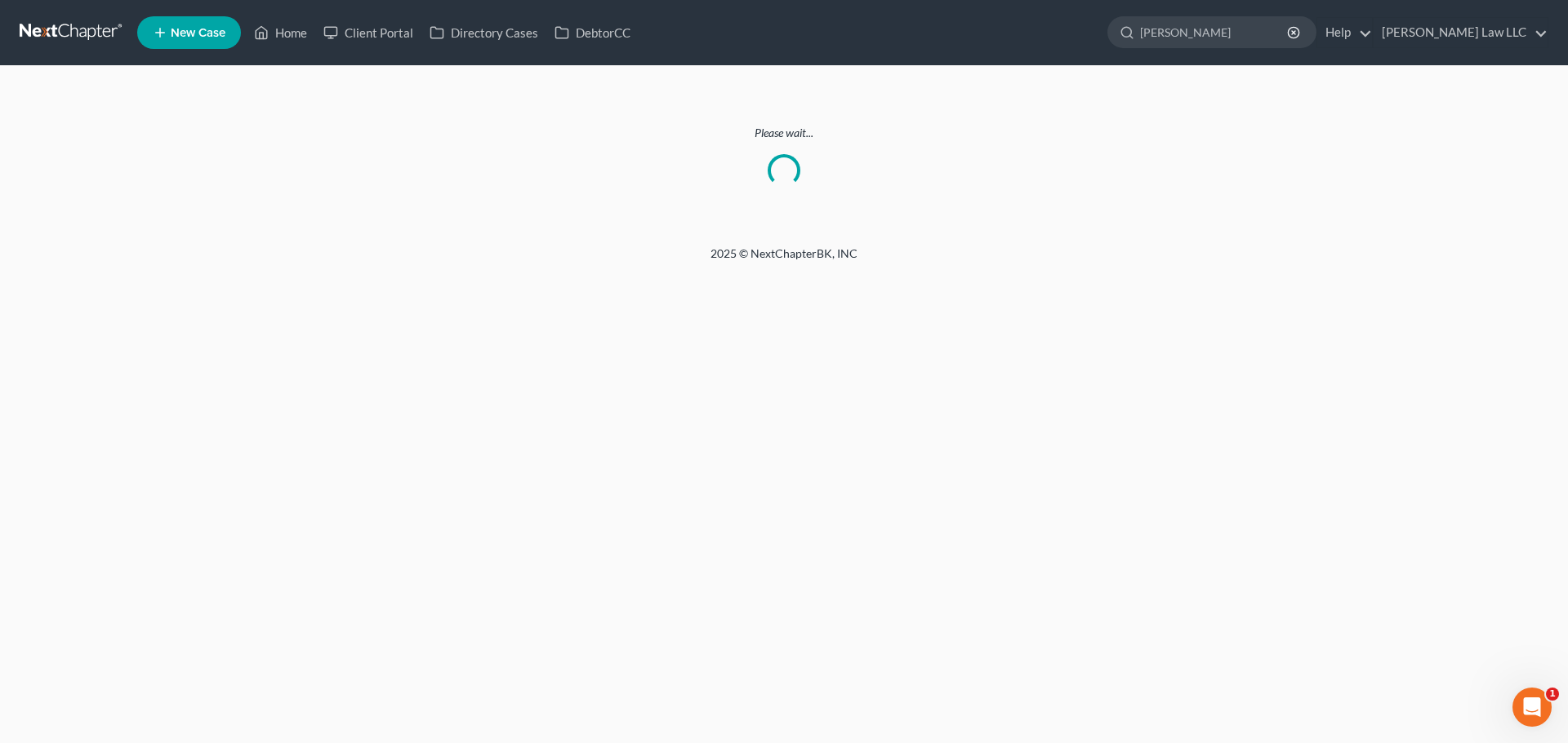
click at [55, 32] on link at bounding box center [72, 32] width 104 height 30
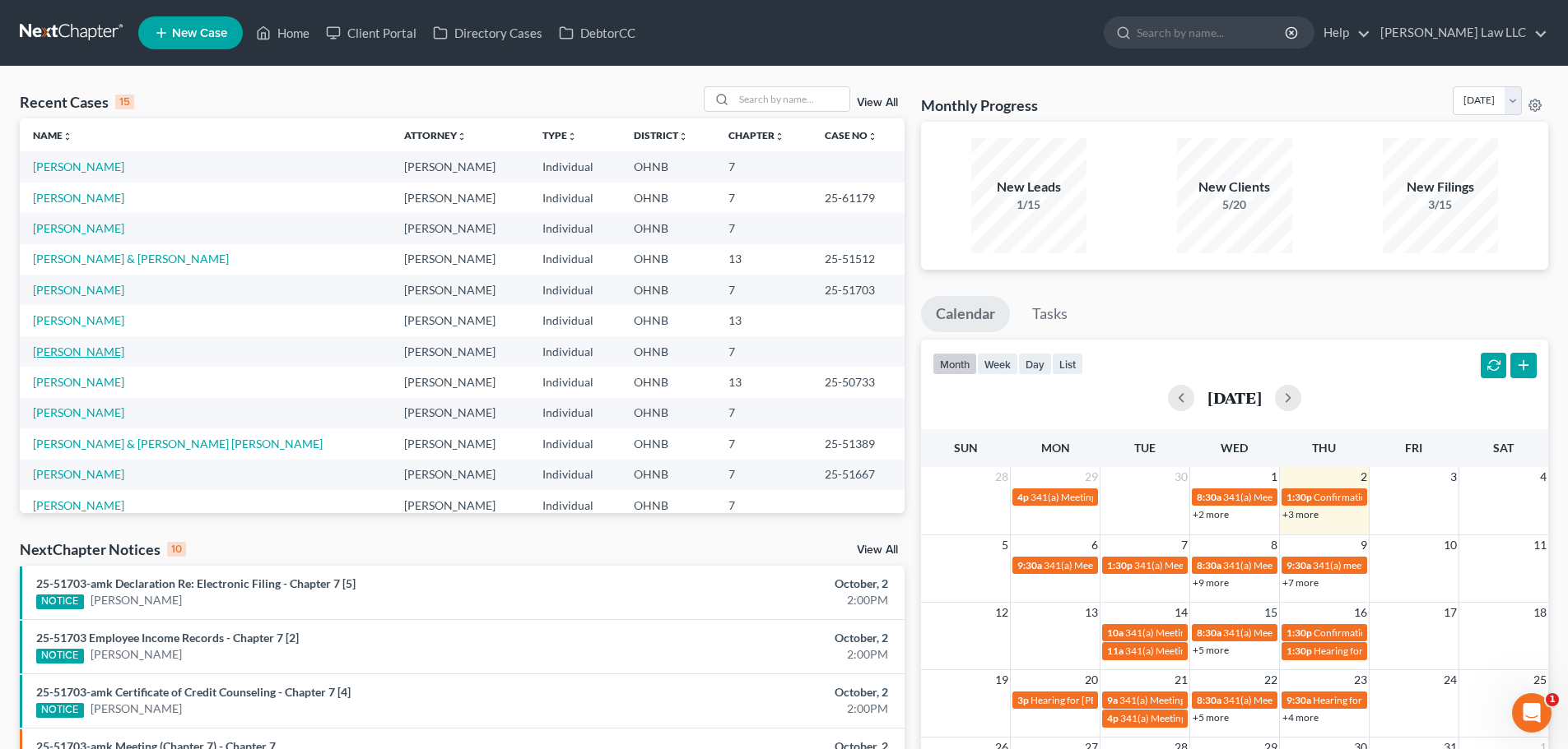
drag, startPoint x: 80, startPoint y: 353, endPoint x: 70, endPoint y: 353, distance: 10.0
click at [77, 353] on link "[PERSON_NAME]" at bounding box center [78, 351] width 91 height 14
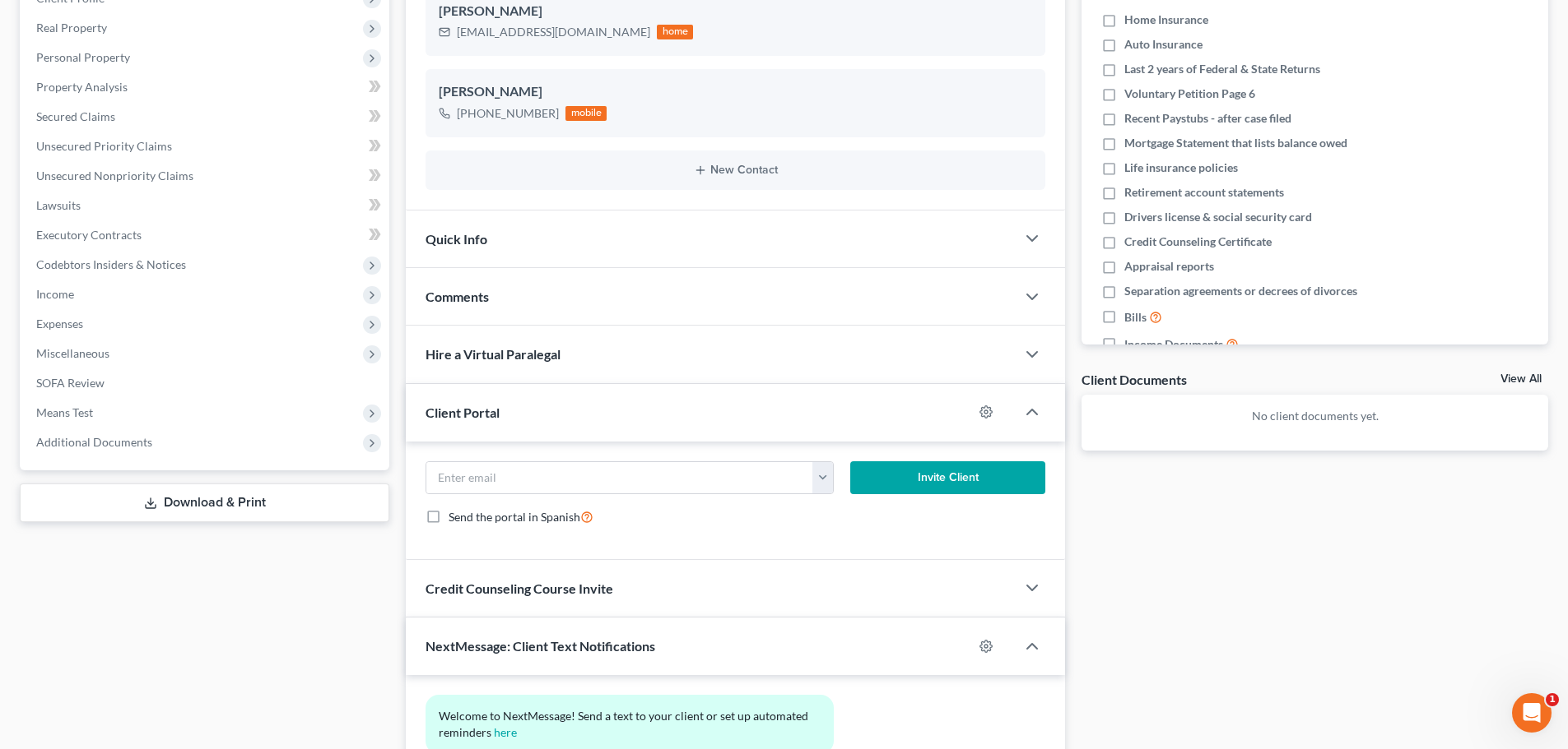
scroll to position [387, 0]
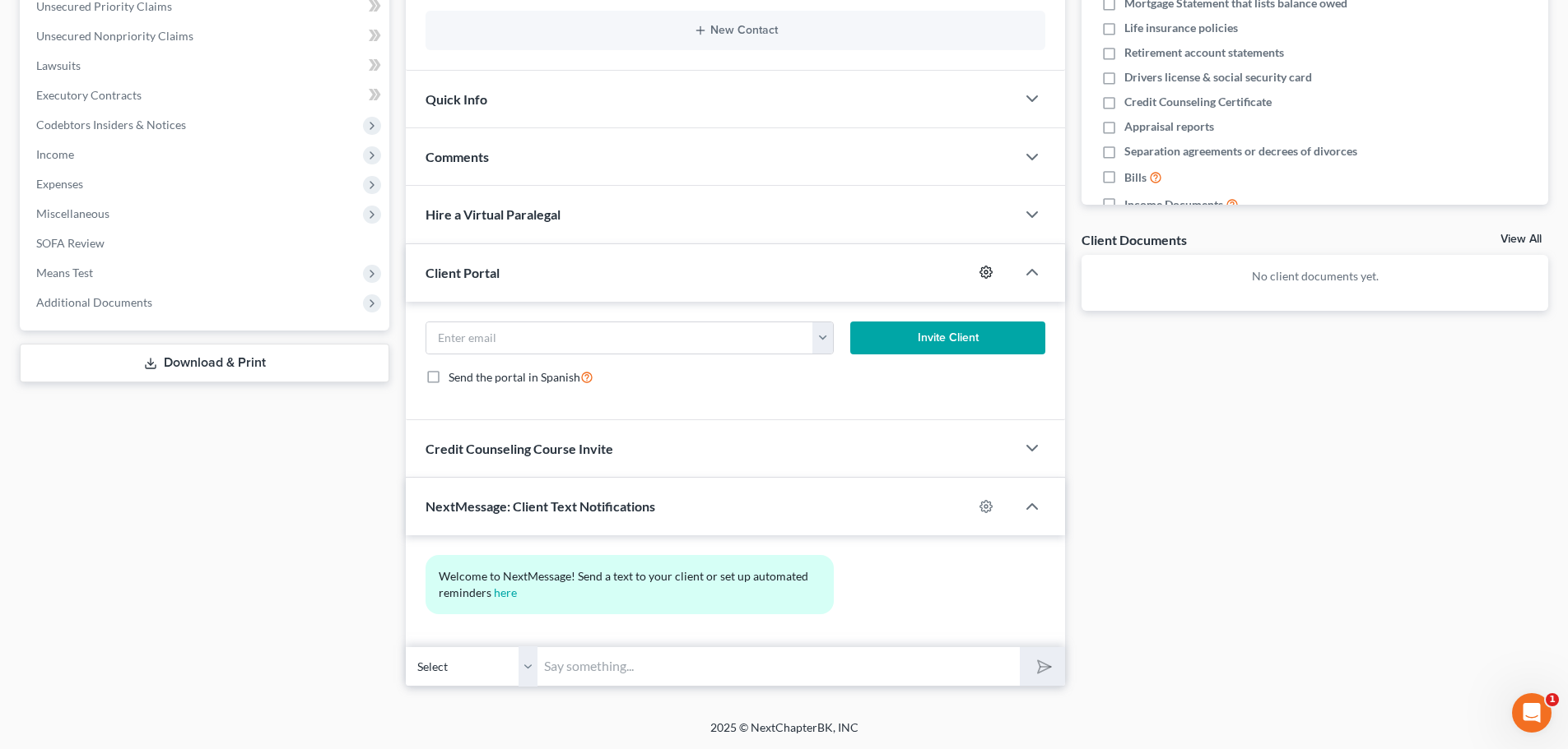
click at [981, 271] on icon "button" at bounding box center [986, 272] width 13 height 13
select select "0"
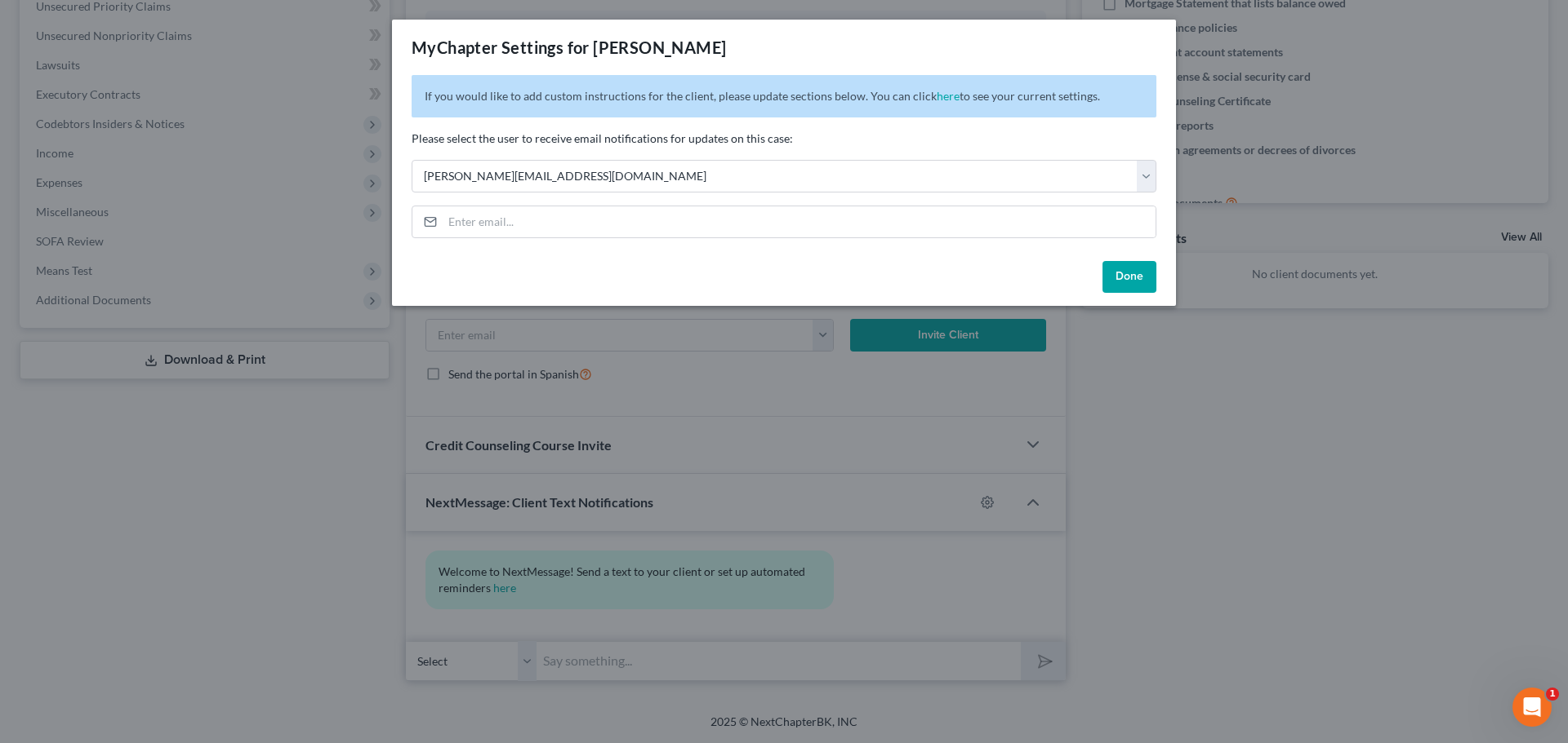
click at [1136, 279] on button "Done" at bounding box center [1129, 277] width 54 height 32
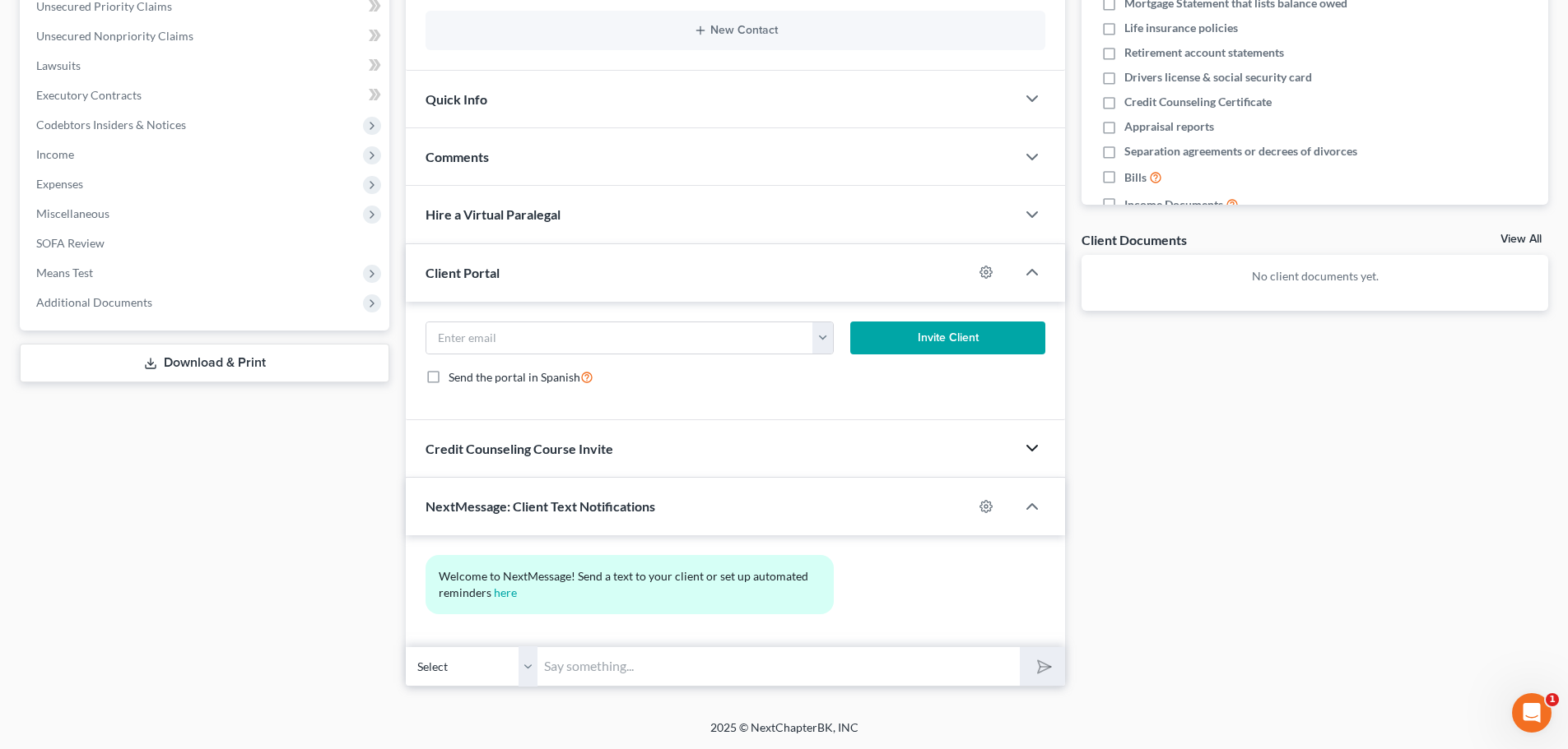
click at [1030, 446] on icon "button" at bounding box center [1032, 448] width 20 height 20
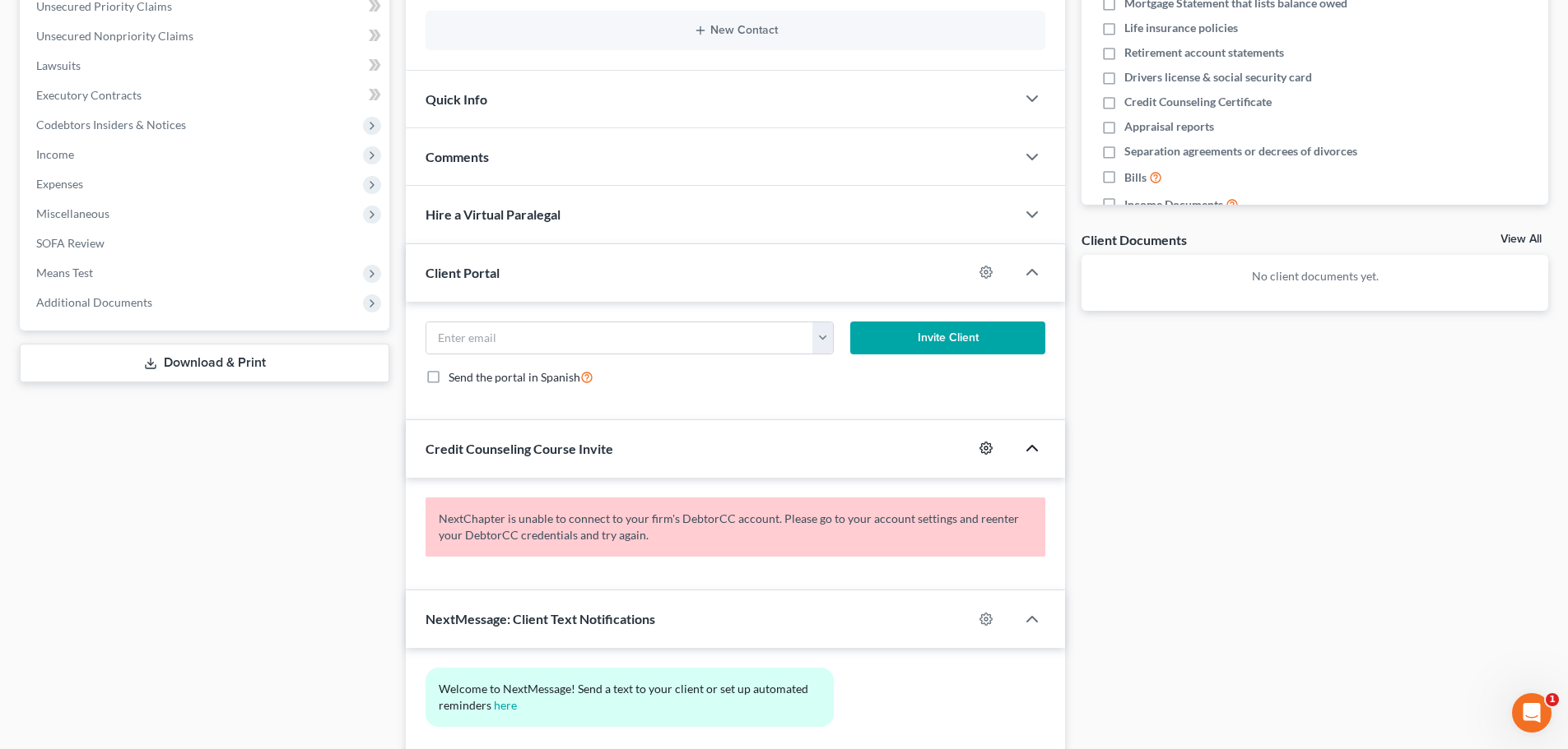
click at [984, 448] on icon "button" at bounding box center [986, 449] width 13 height 13
select select "0"
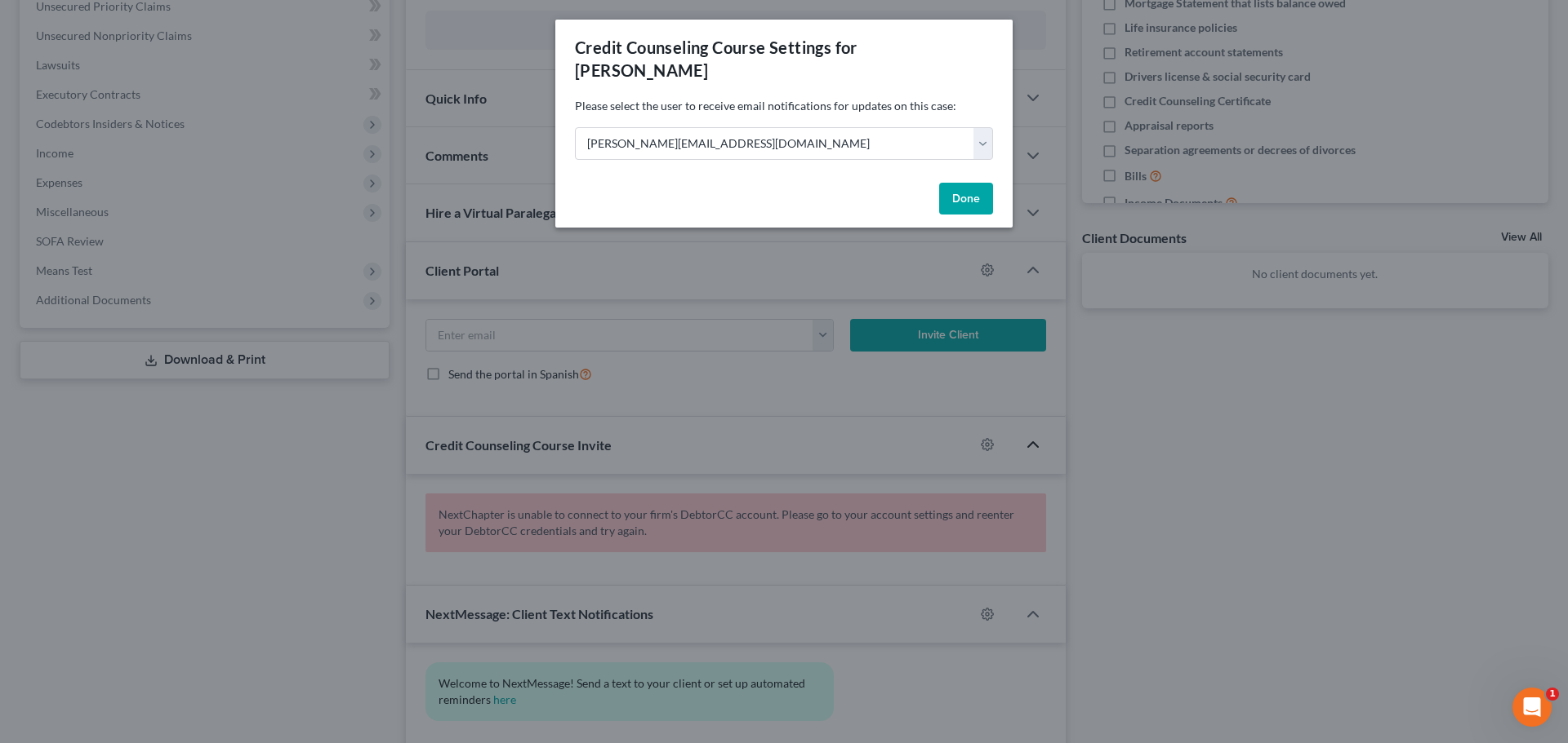
click at [953, 194] on button "Done" at bounding box center [966, 199] width 54 height 32
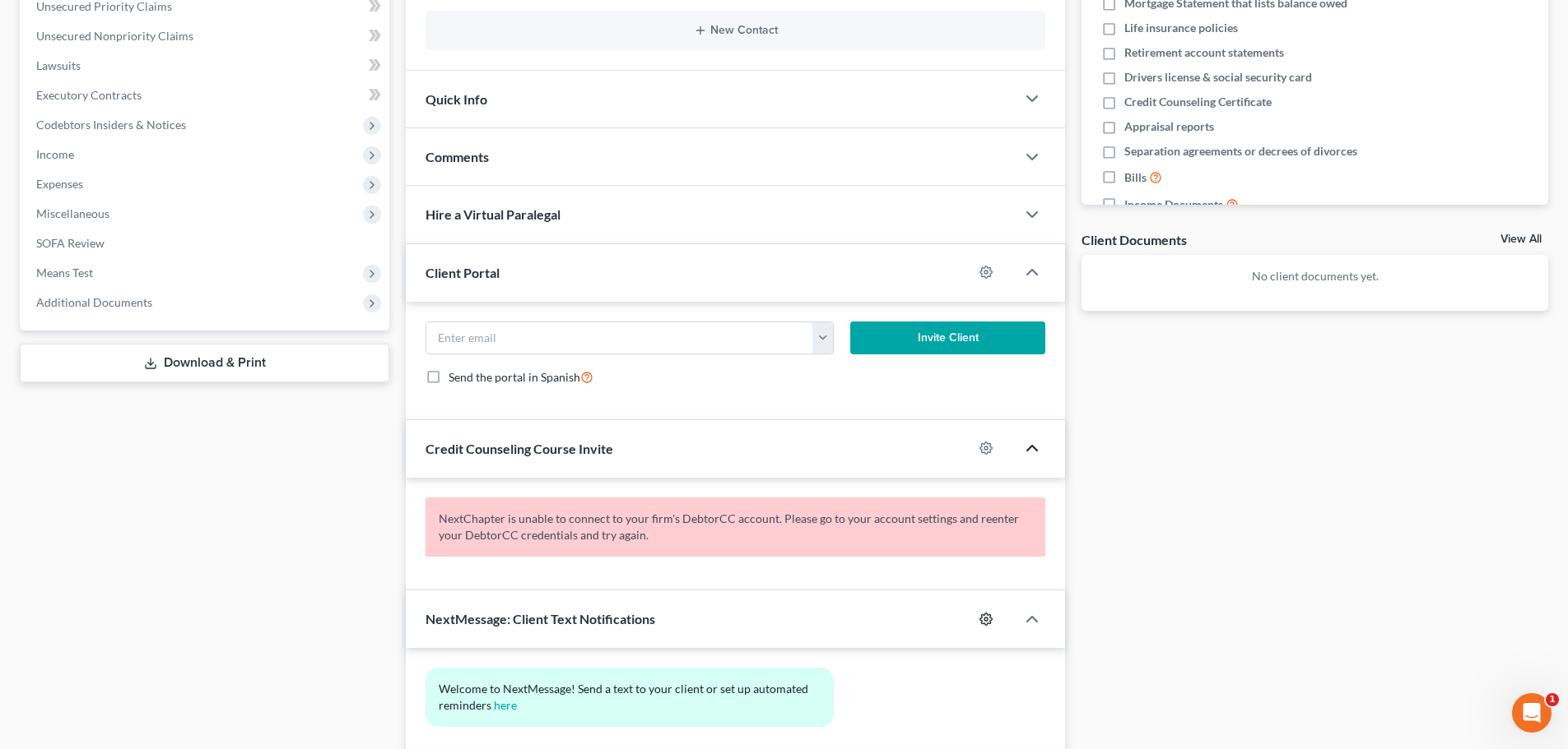
click at [987, 623] on icon "button" at bounding box center [986, 620] width 13 height 13
select select "0"
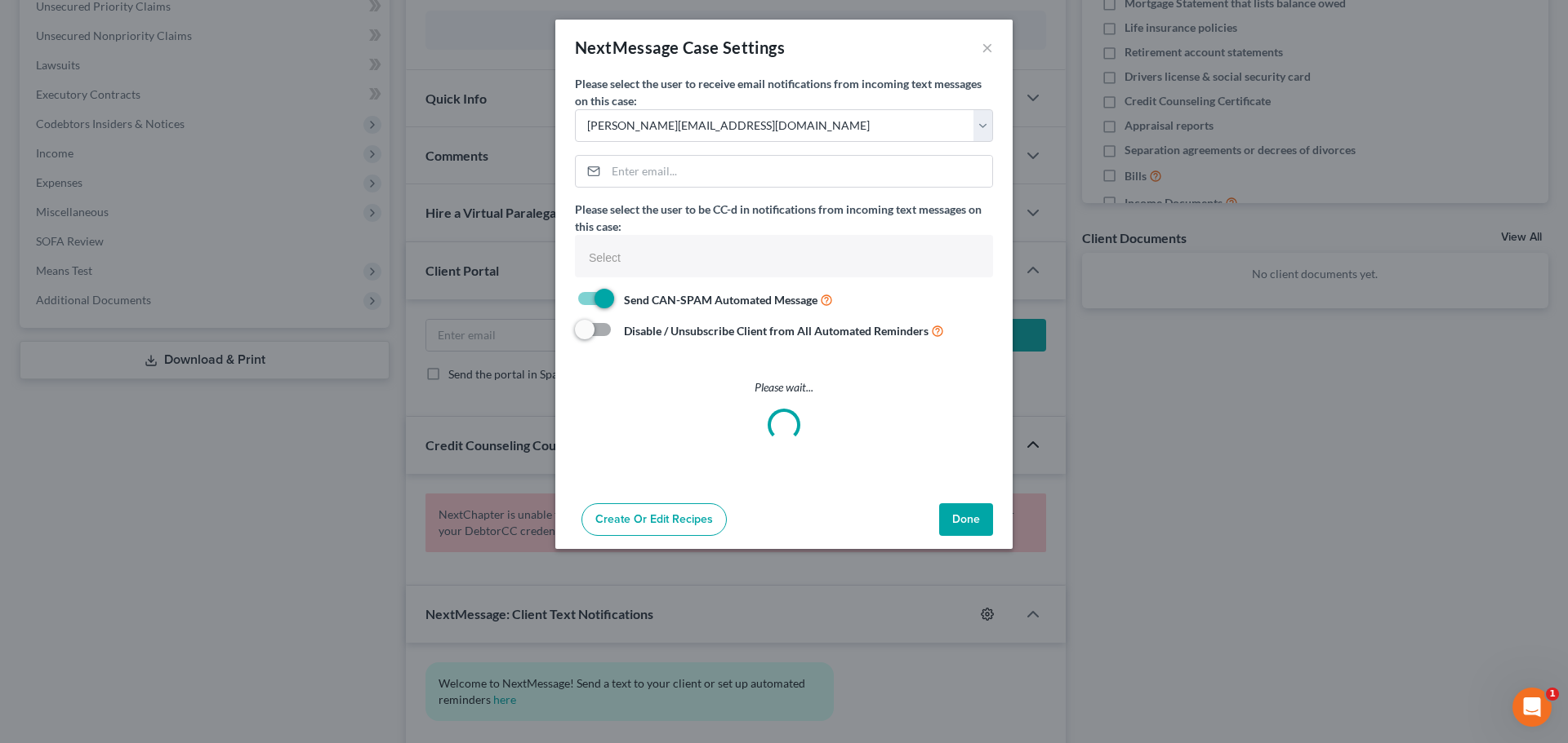
select select
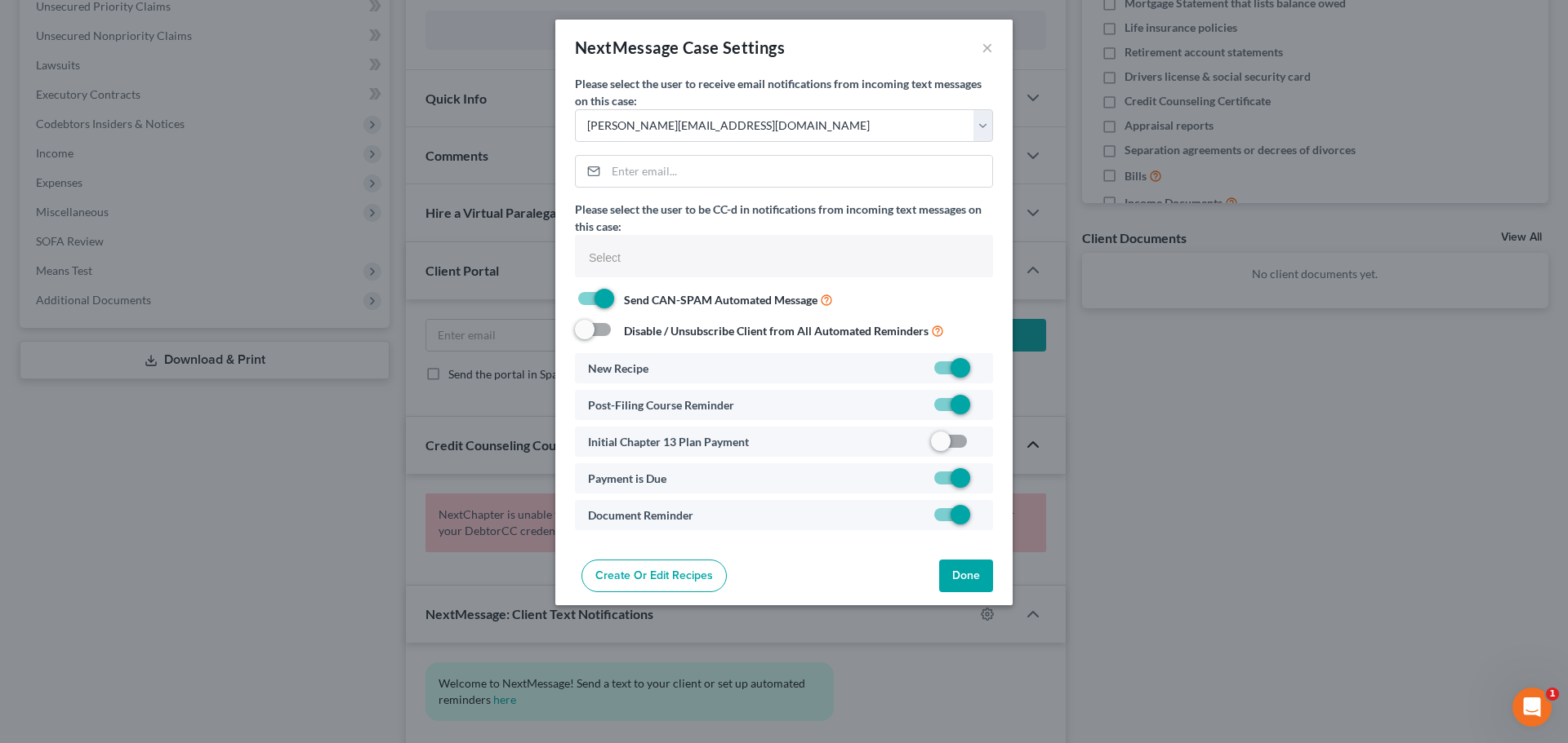
click at [979, 372] on label at bounding box center [979, 372] width 0 height 0
click at [986, 366] on input "checkbox" at bounding box center [991, 365] width 11 height 11
checkbox input "false"
click at [962, 569] on button "Done" at bounding box center [966, 576] width 54 height 32
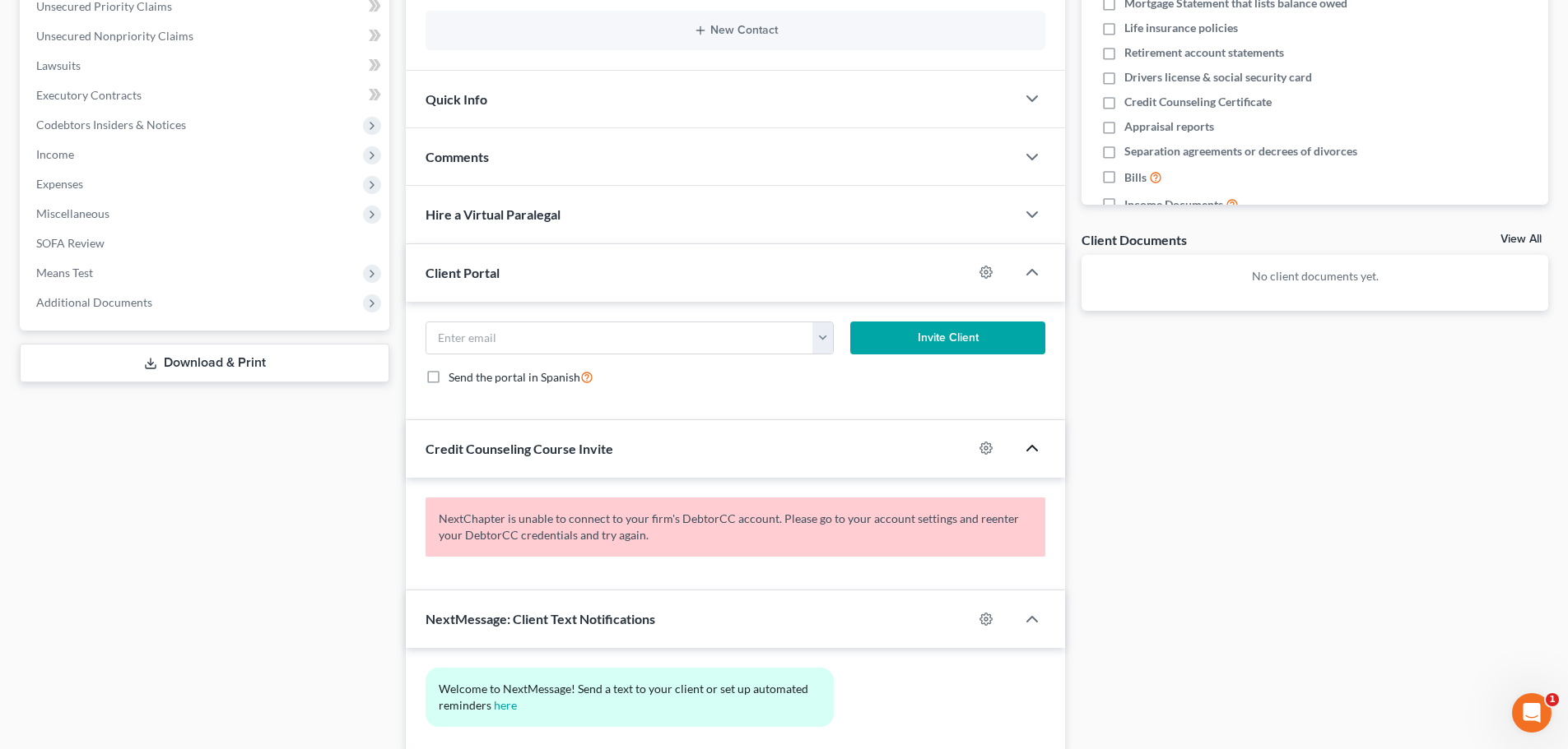
click at [1280, 594] on div "Docs Tasks Events Fees Timer 0% Completed Nothing here yet! Home Insurance Auto…" at bounding box center [1315, 285] width 483 height 1029
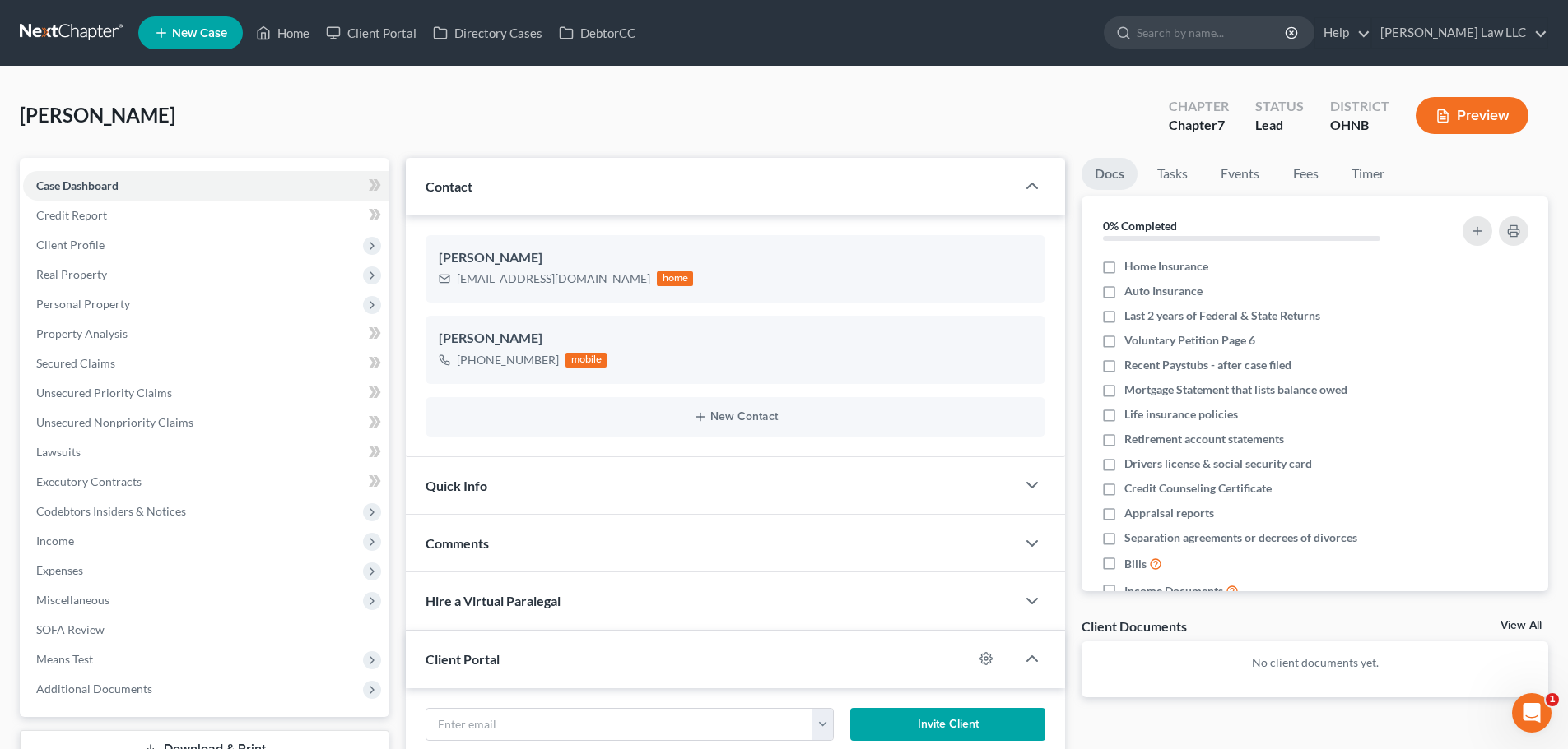
click at [252, 133] on div "[PERSON_NAME] Upgraded Chapter Chapter 7 Status Lead District [GEOGRAPHIC_DATA]…" at bounding box center [784, 122] width 1529 height 71
click at [137, 208] on link "Credit Report" at bounding box center [206, 215] width 366 height 30
click at [112, 243] on span "Client Profile" at bounding box center [206, 245] width 366 height 30
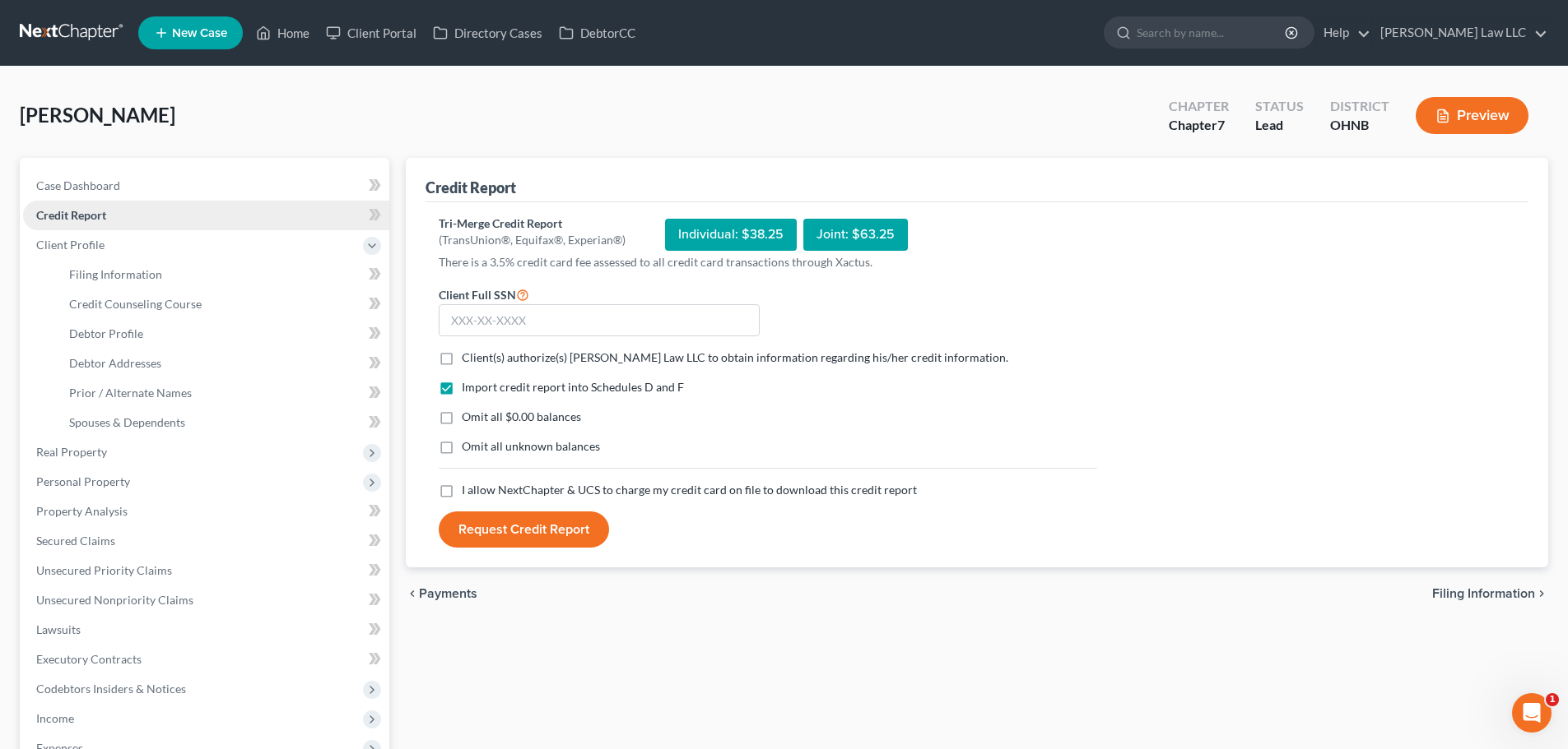
drag, startPoint x: 106, startPoint y: 222, endPoint x: 94, endPoint y: 212, distance: 15.6
click at [104, 220] on link "Credit Report" at bounding box center [206, 215] width 366 height 30
click at [96, 197] on link "Case Dashboard" at bounding box center [206, 186] width 366 height 30
select select "0"
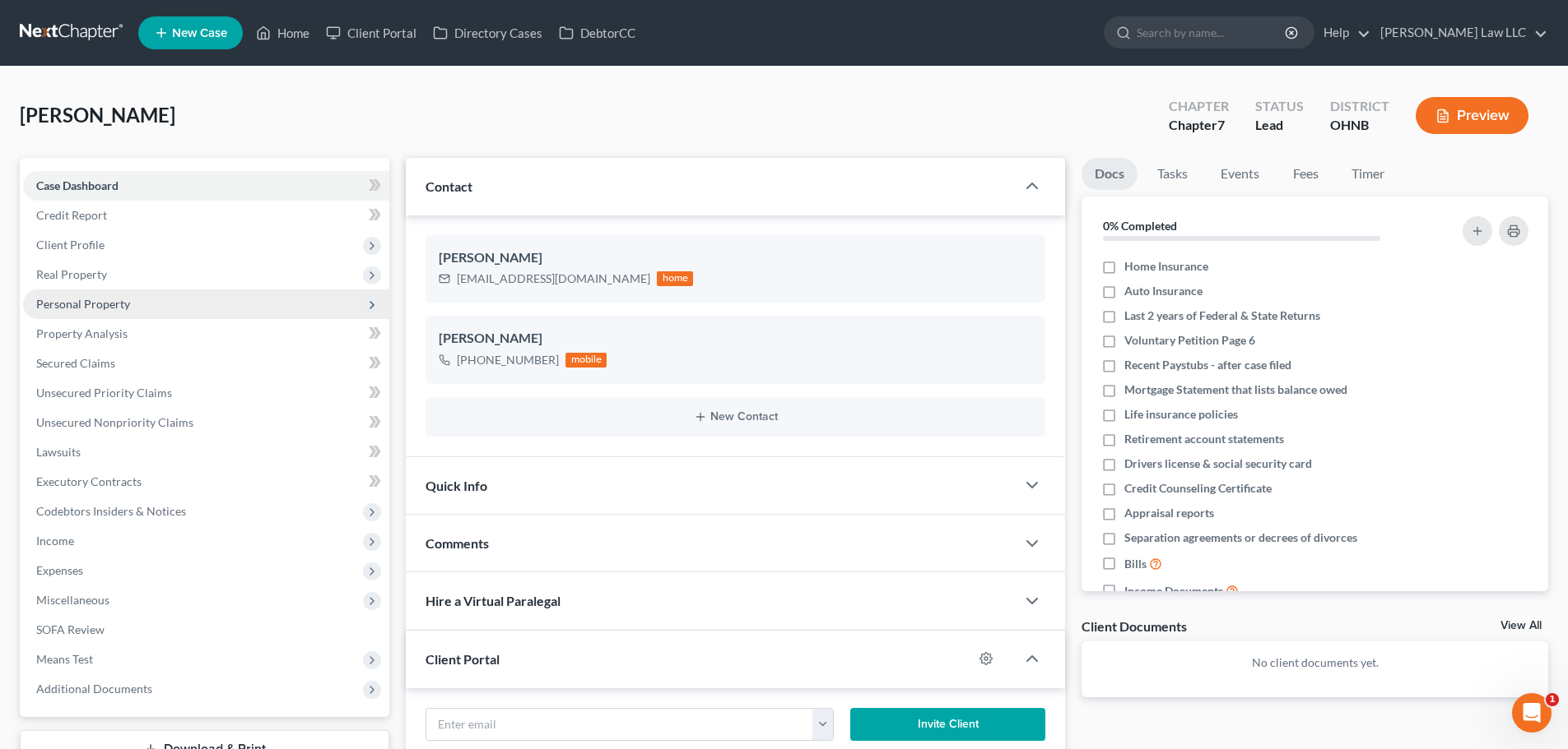
click at [91, 318] on span "Personal Property" at bounding box center [206, 304] width 366 height 30
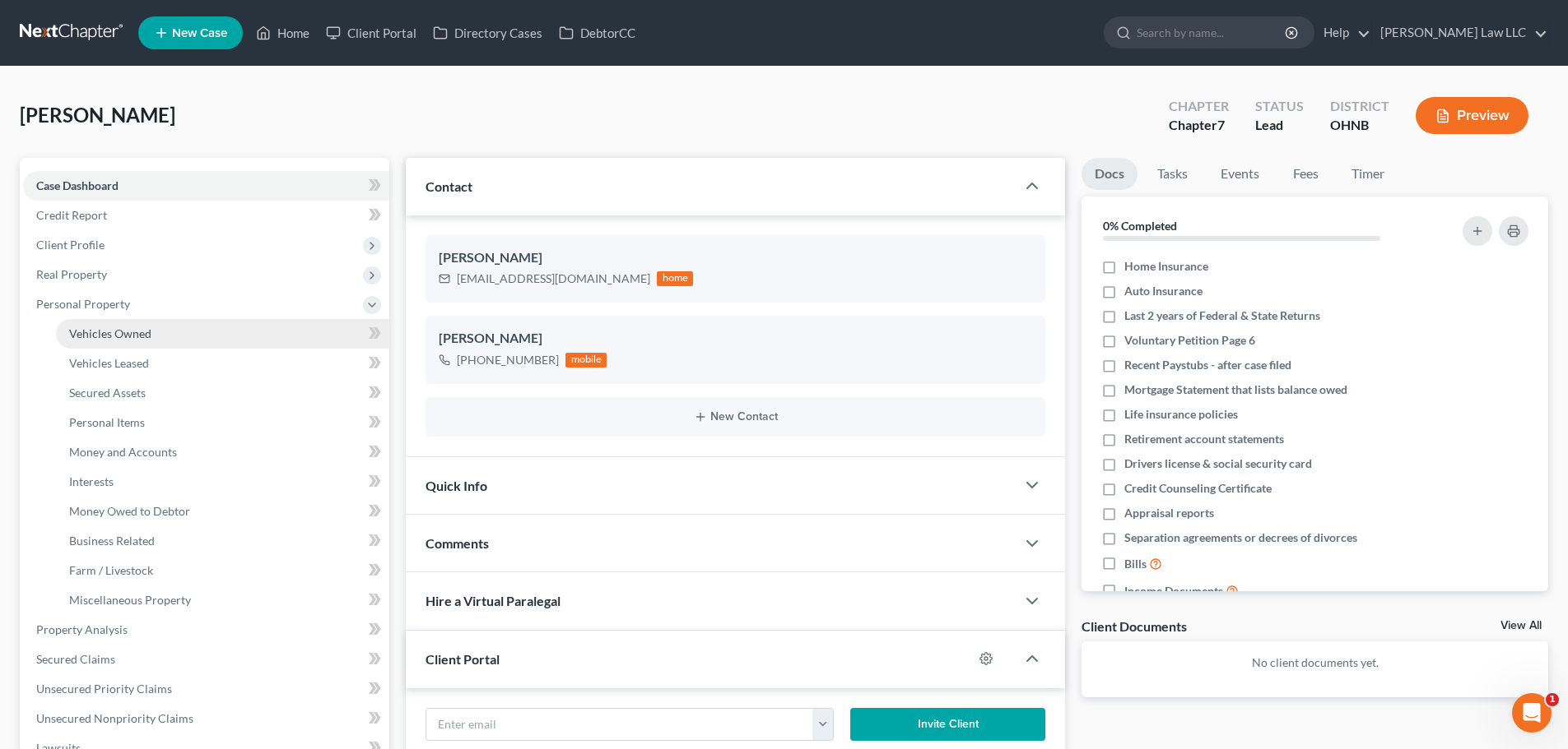
click at [91, 343] on link "Vehicles Owned" at bounding box center [222, 334] width 333 height 30
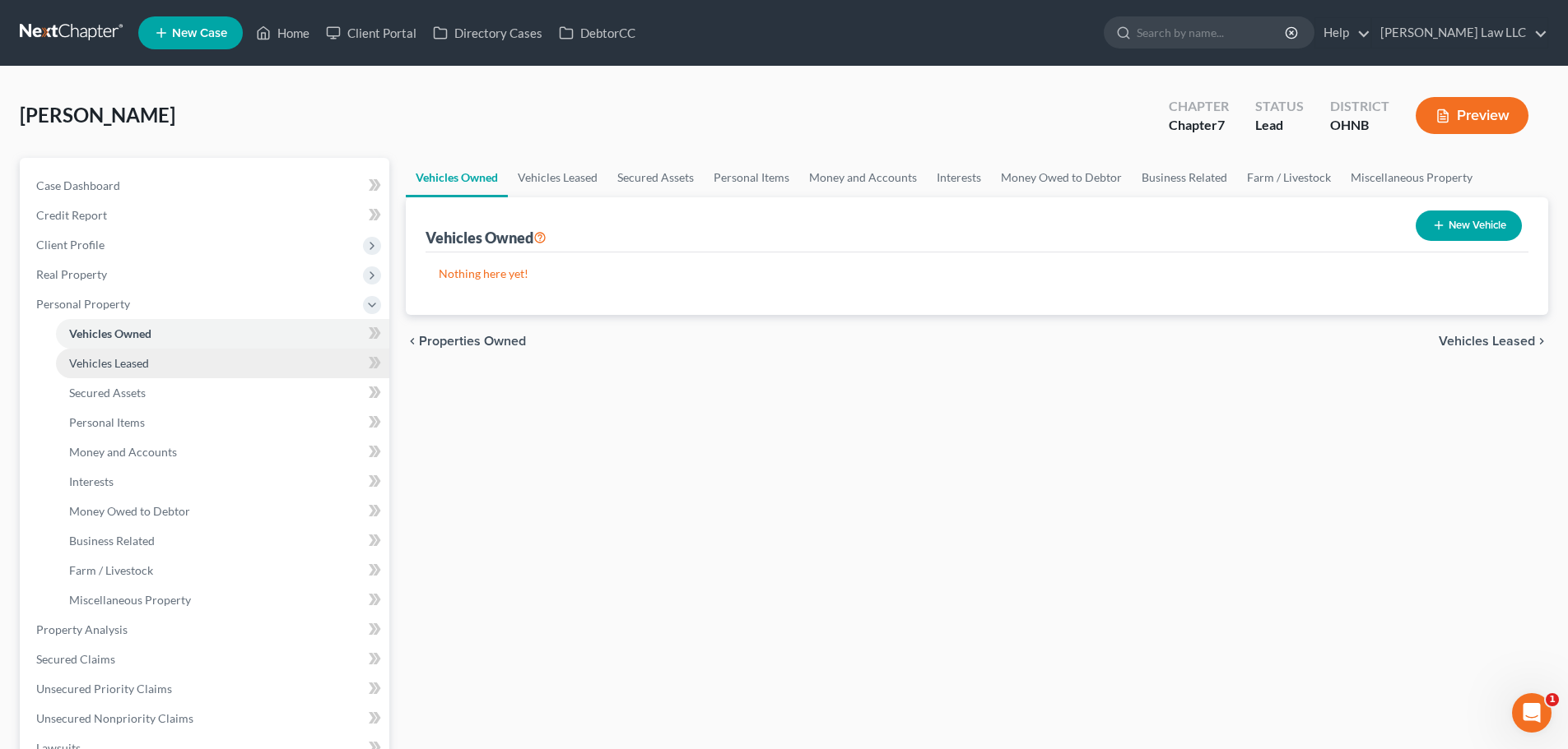
click at [91, 356] on span "Vehicles Leased" at bounding box center [109, 363] width 80 height 14
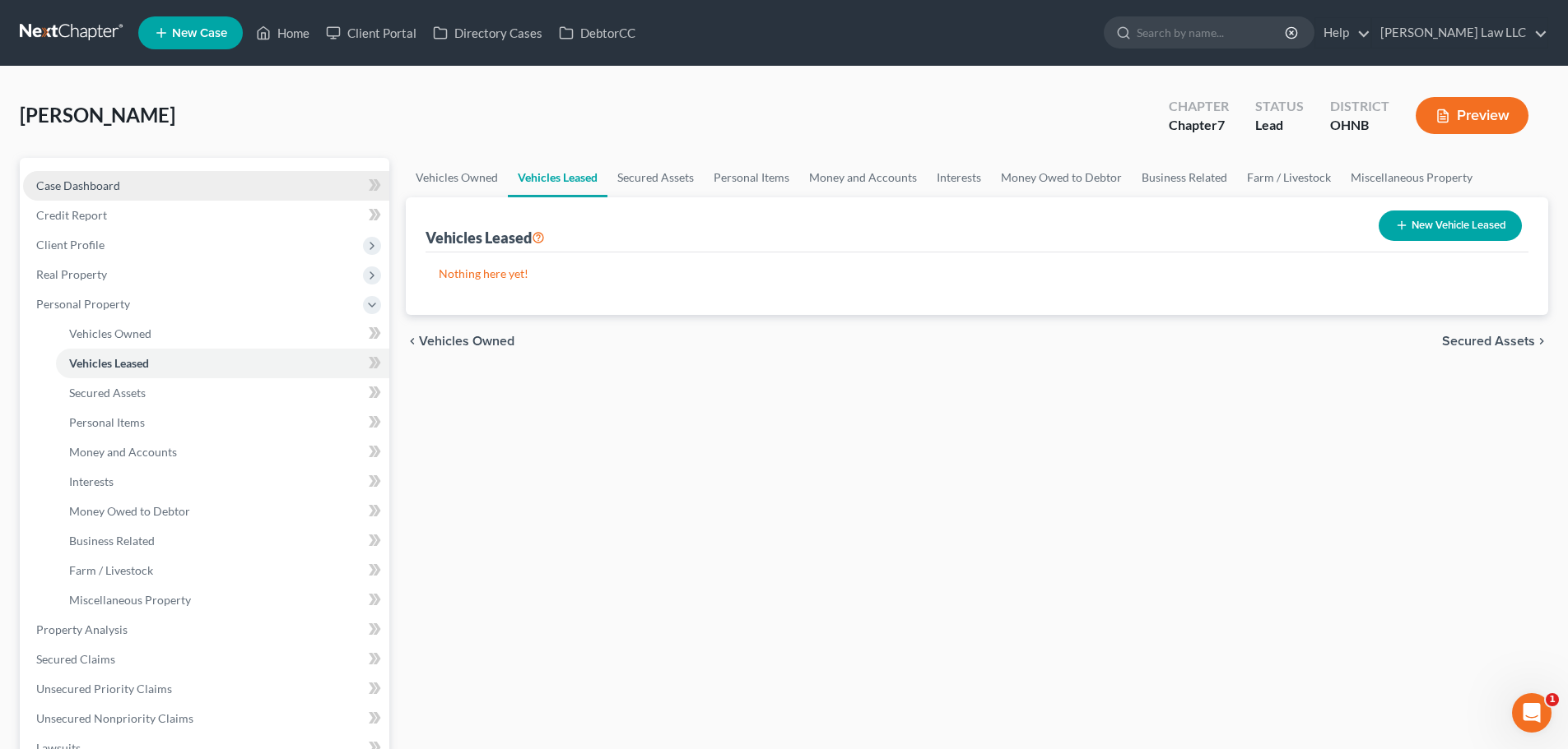
click at [88, 180] on span "Case Dashboard" at bounding box center [78, 185] width 84 height 14
select select "0"
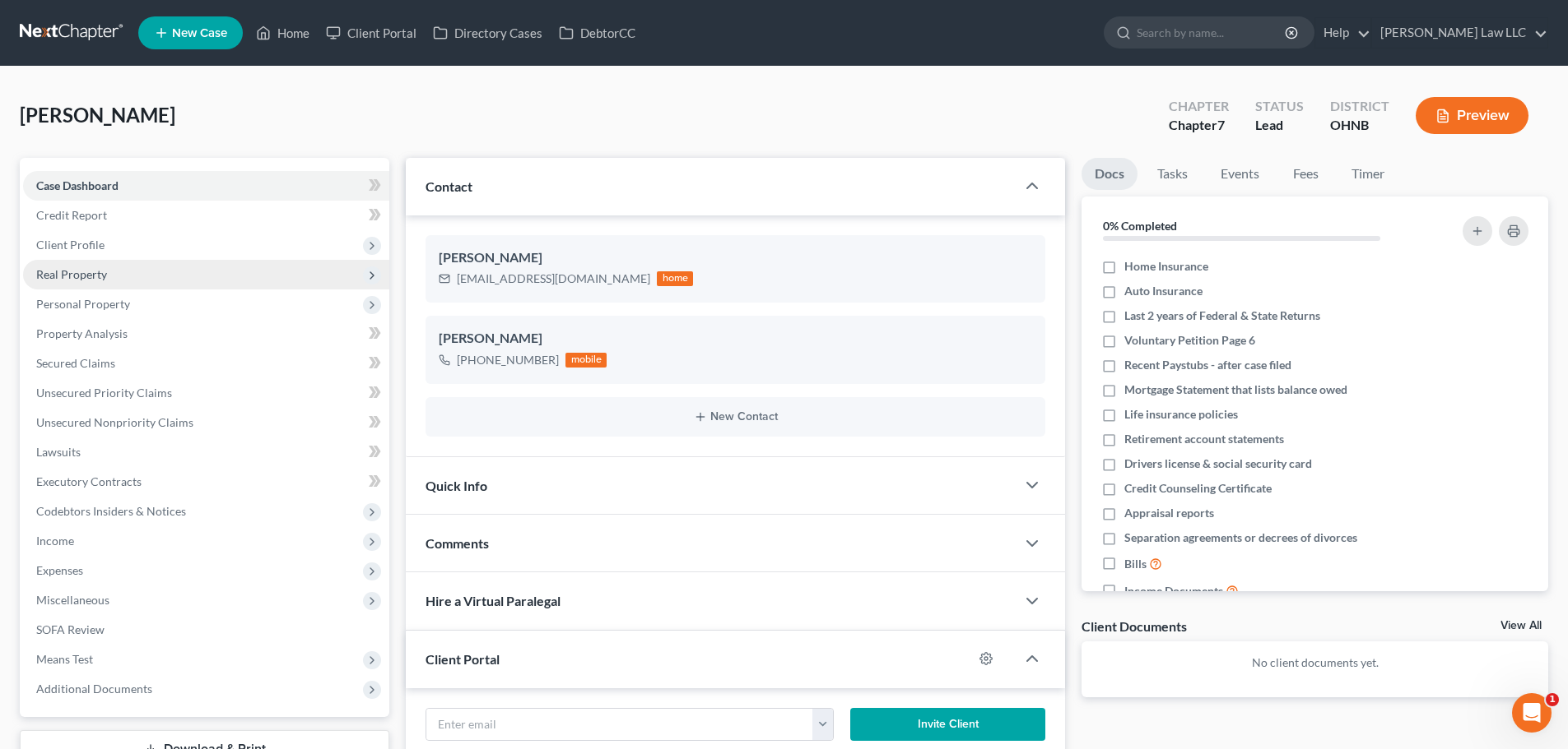
click at [69, 280] on span "Real Property" at bounding box center [71, 274] width 70 height 14
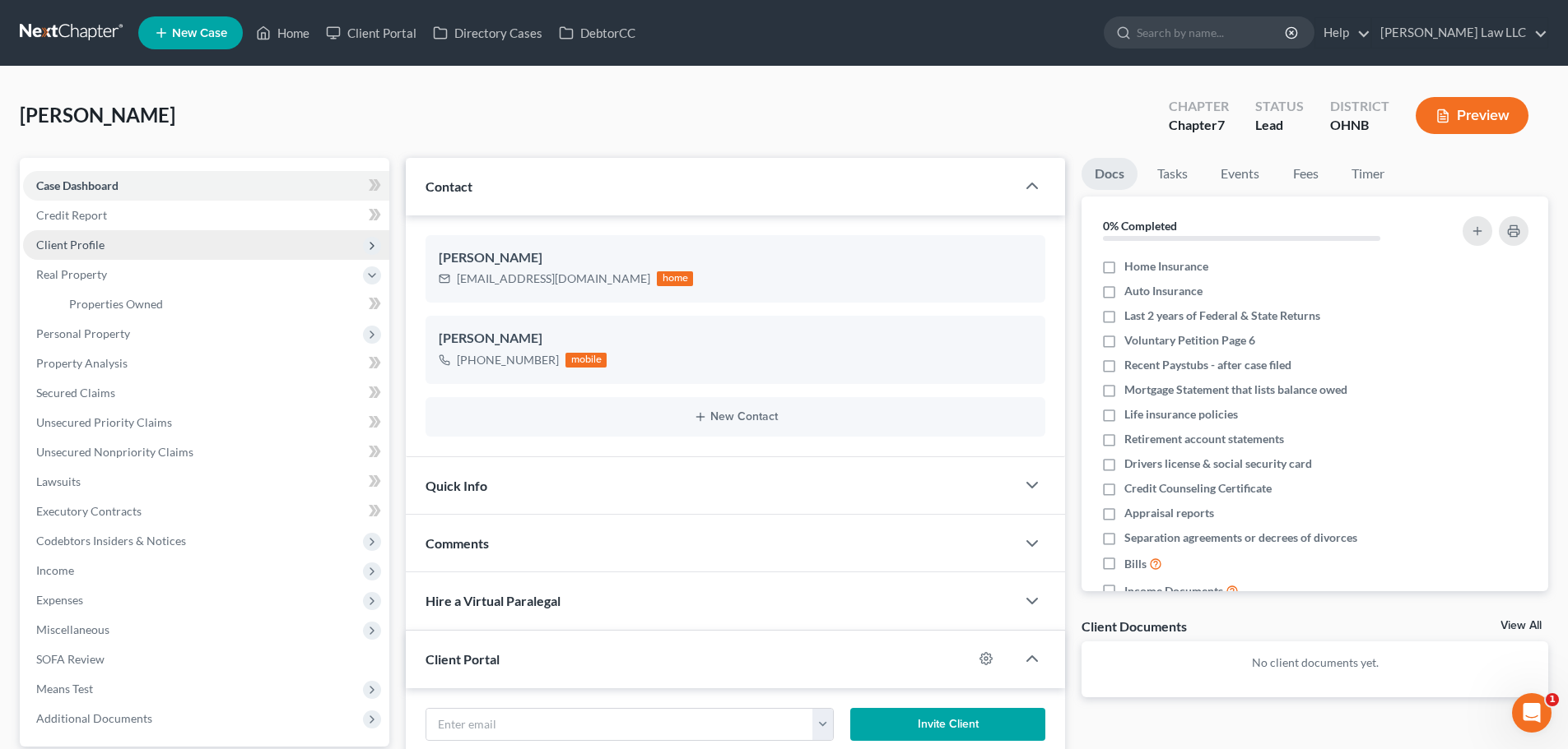
click at [76, 235] on span "Client Profile" at bounding box center [206, 245] width 366 height 30
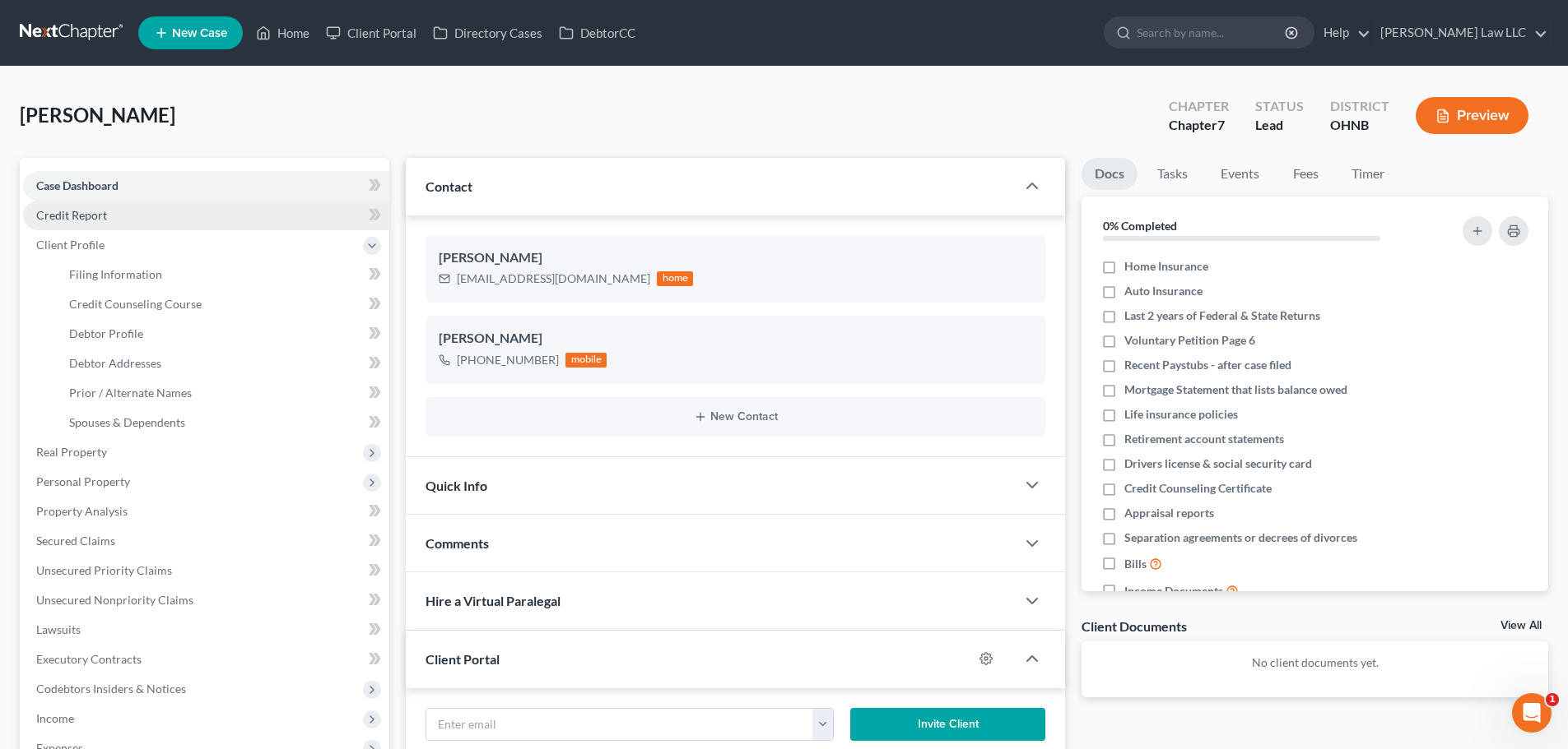
click at [75, 208] on span "Credit Report" at bounding box center [71, 215] width 70 height 14
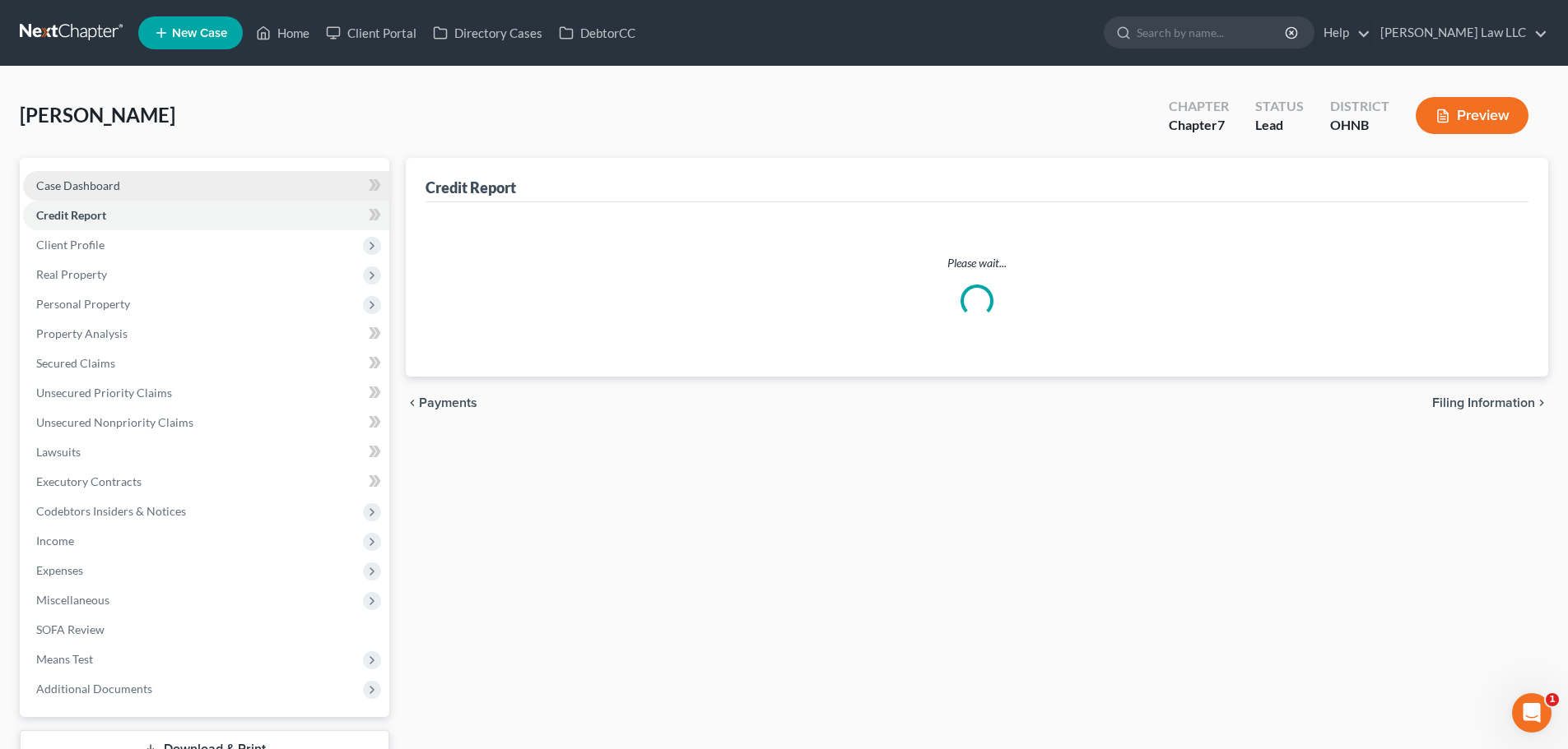
click at [74, 181] on span "Case Dashboard" at bounding box center [78, 185] width 84 height 14
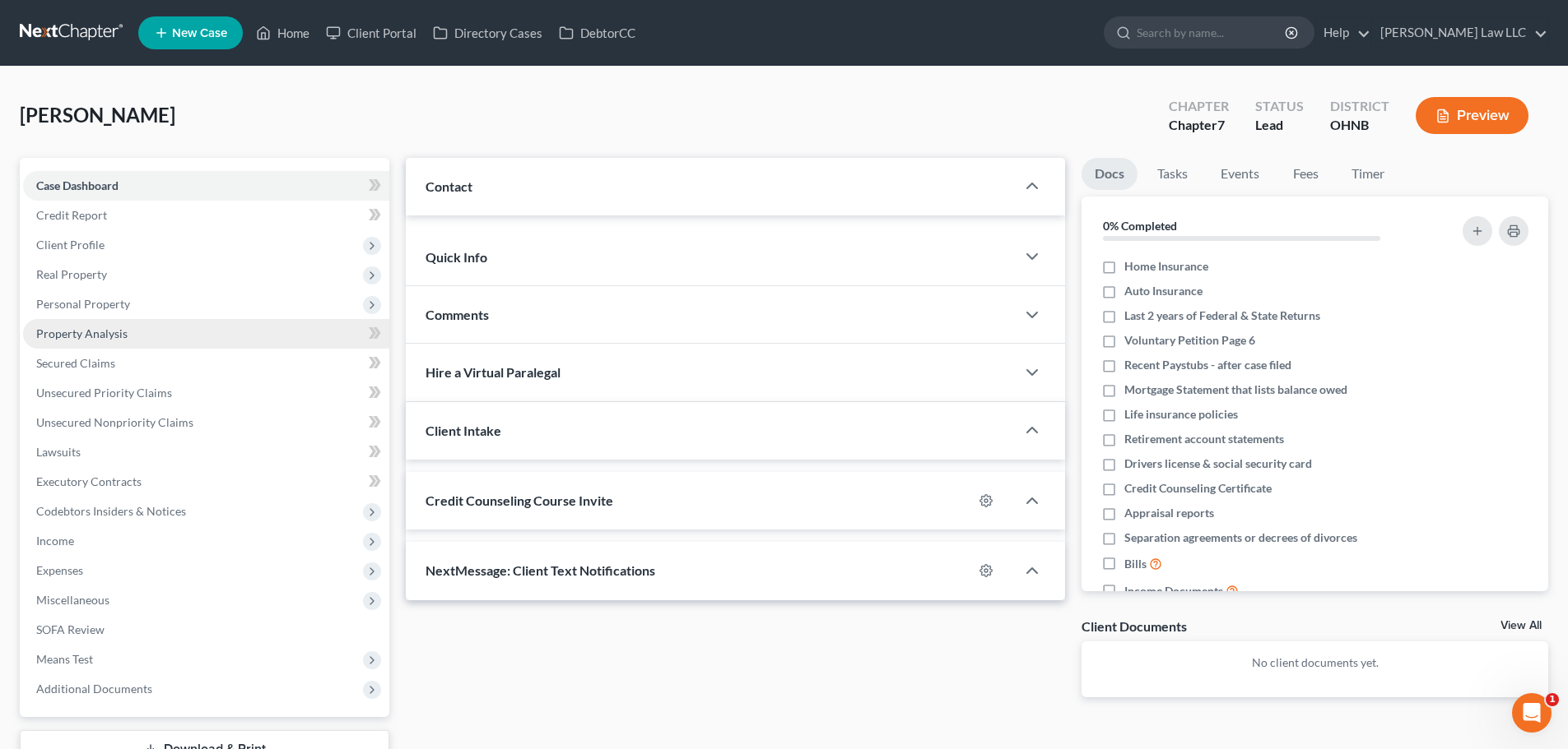
click at [89, 320] on link "Property Analysis" at bounding box center [206, 334] width 366 height 30
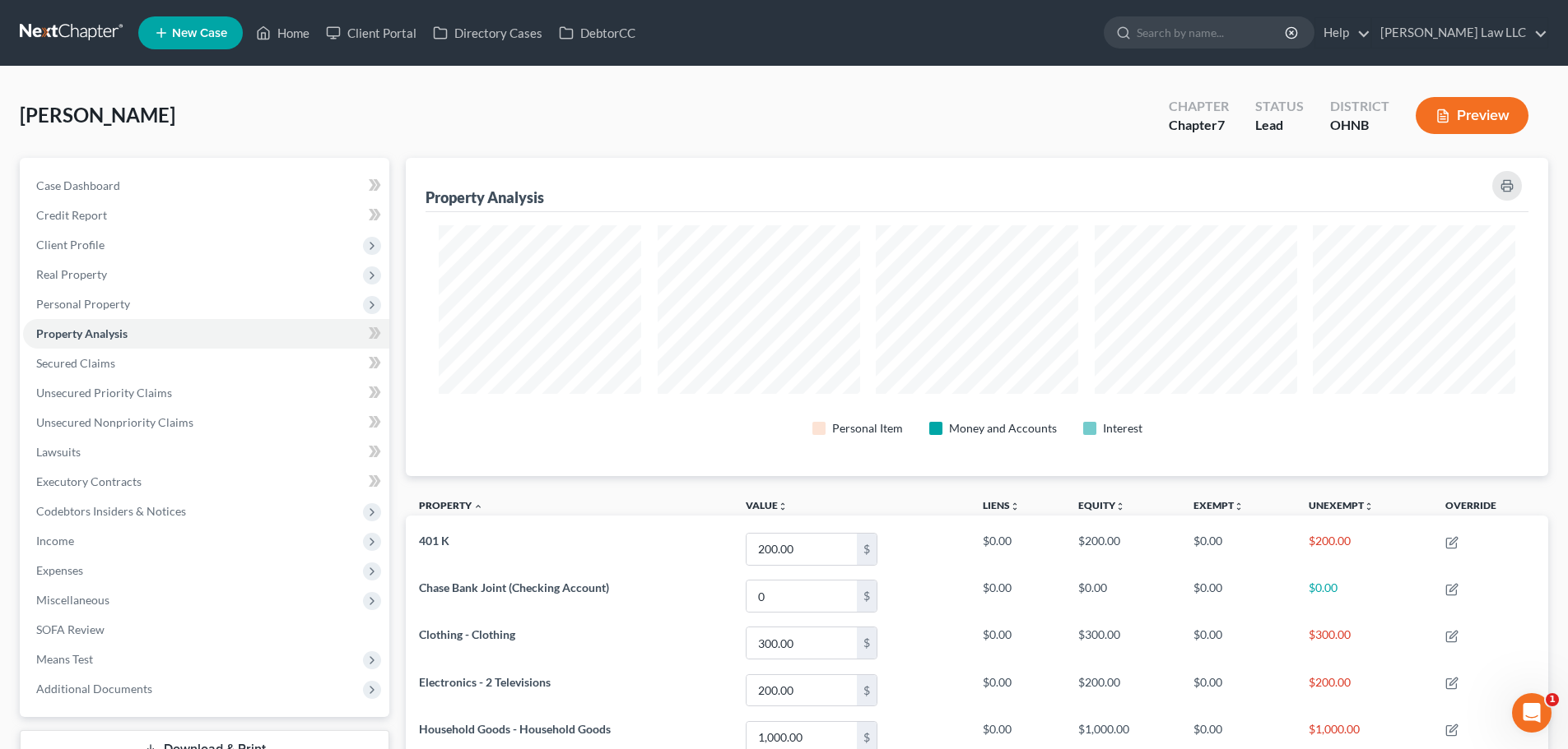
scroll to position [319, 1142]
click at [69, 197] on link "Case Dashboard" at bounding box center [206, 186] width 366 height 30
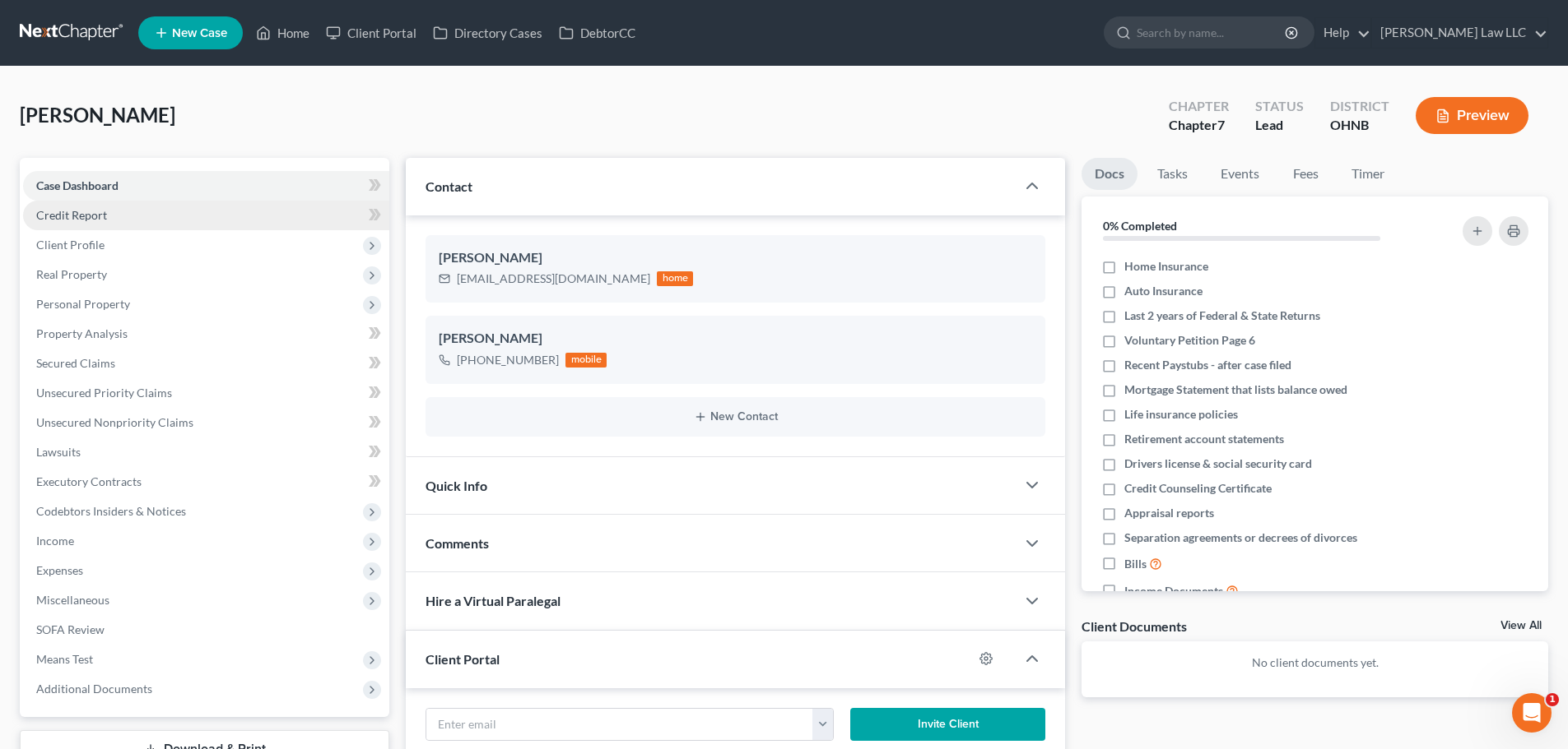
click at [107, 212] on link "Credit Report" at bounding box center [206, 215] width 366 height 30
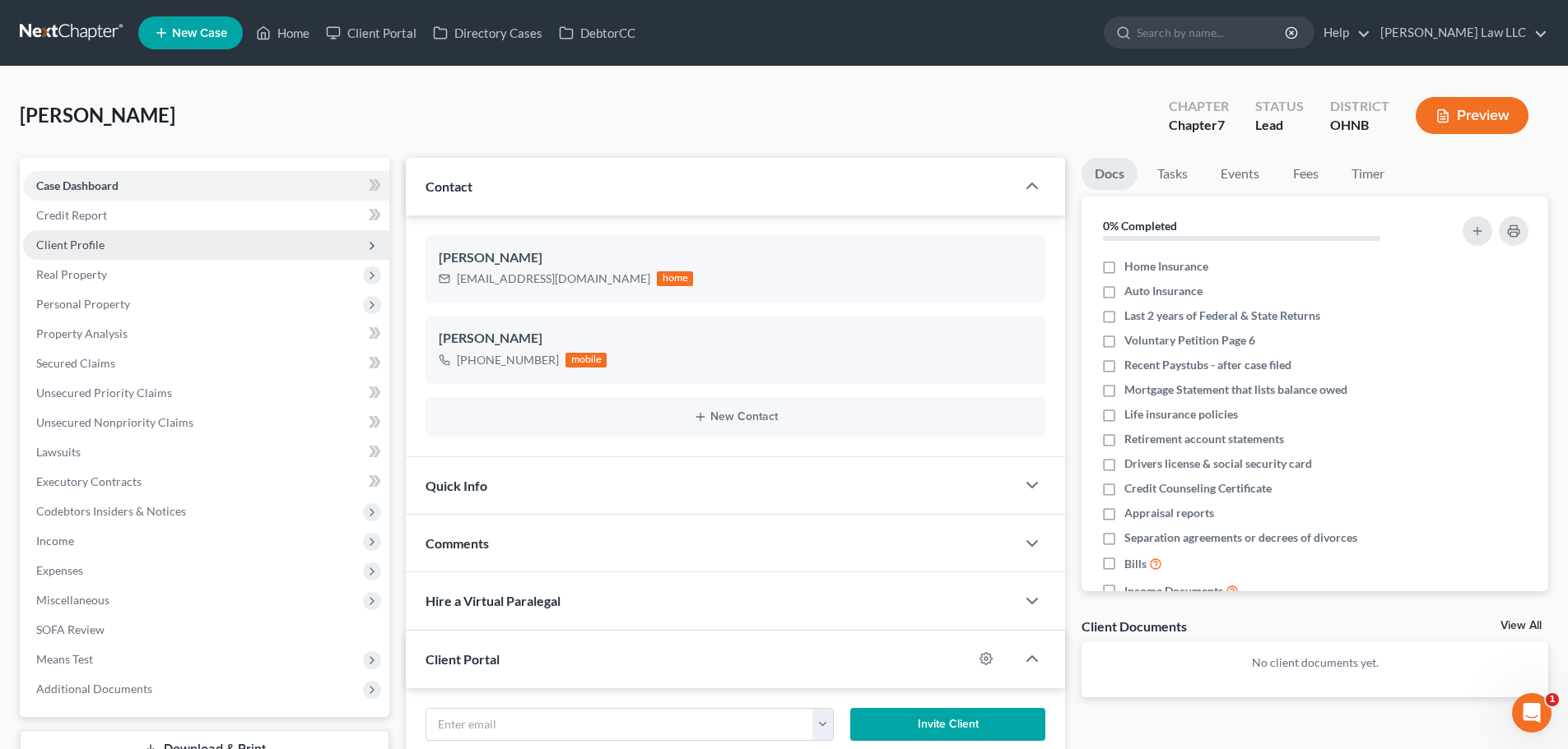
click at [93, 245] on span "Client Profile" at bounding box center [70, 245] width 68 height 14
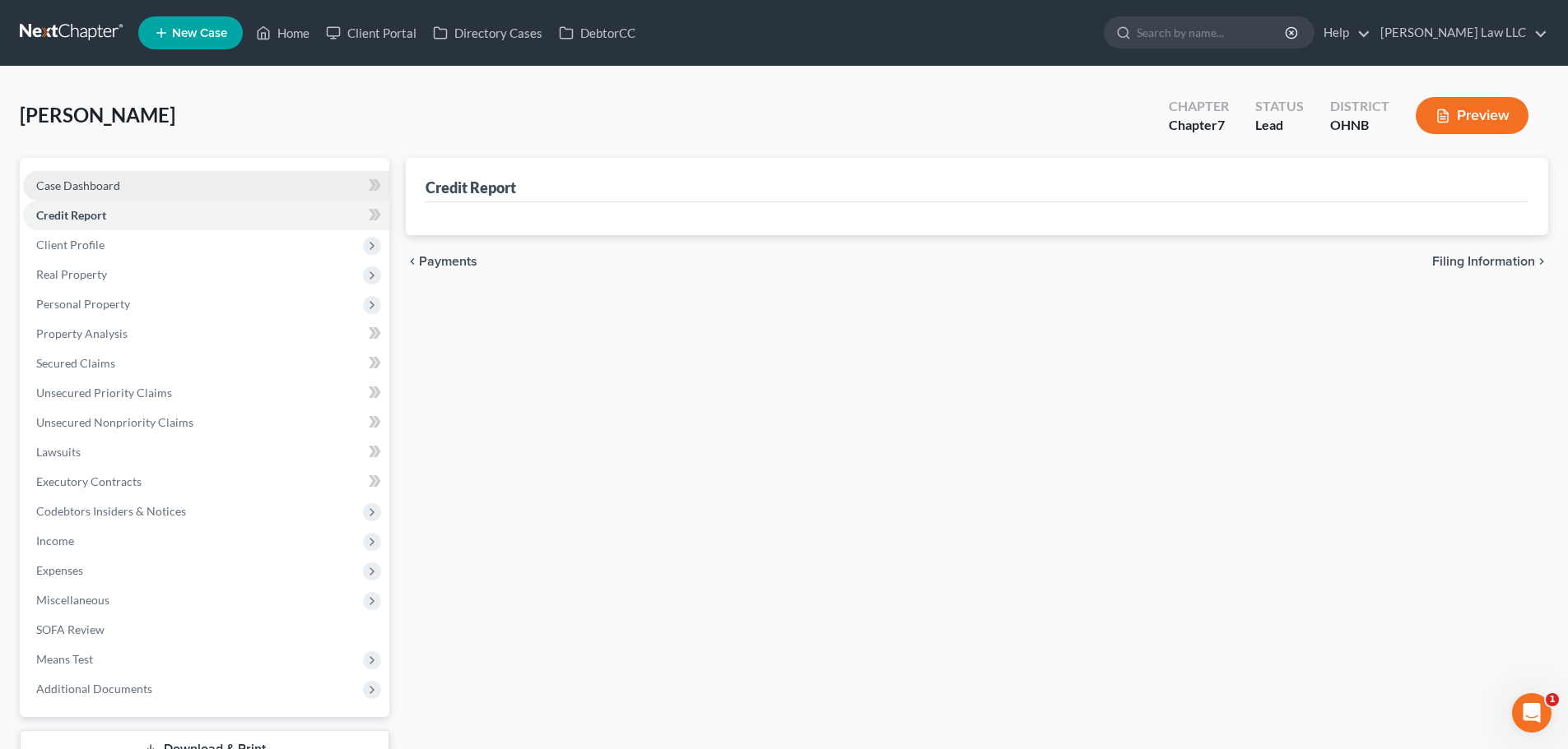
click at [105, 178] on span "Case Dashboard" at bounding box center [78, 185] width 84 height 14
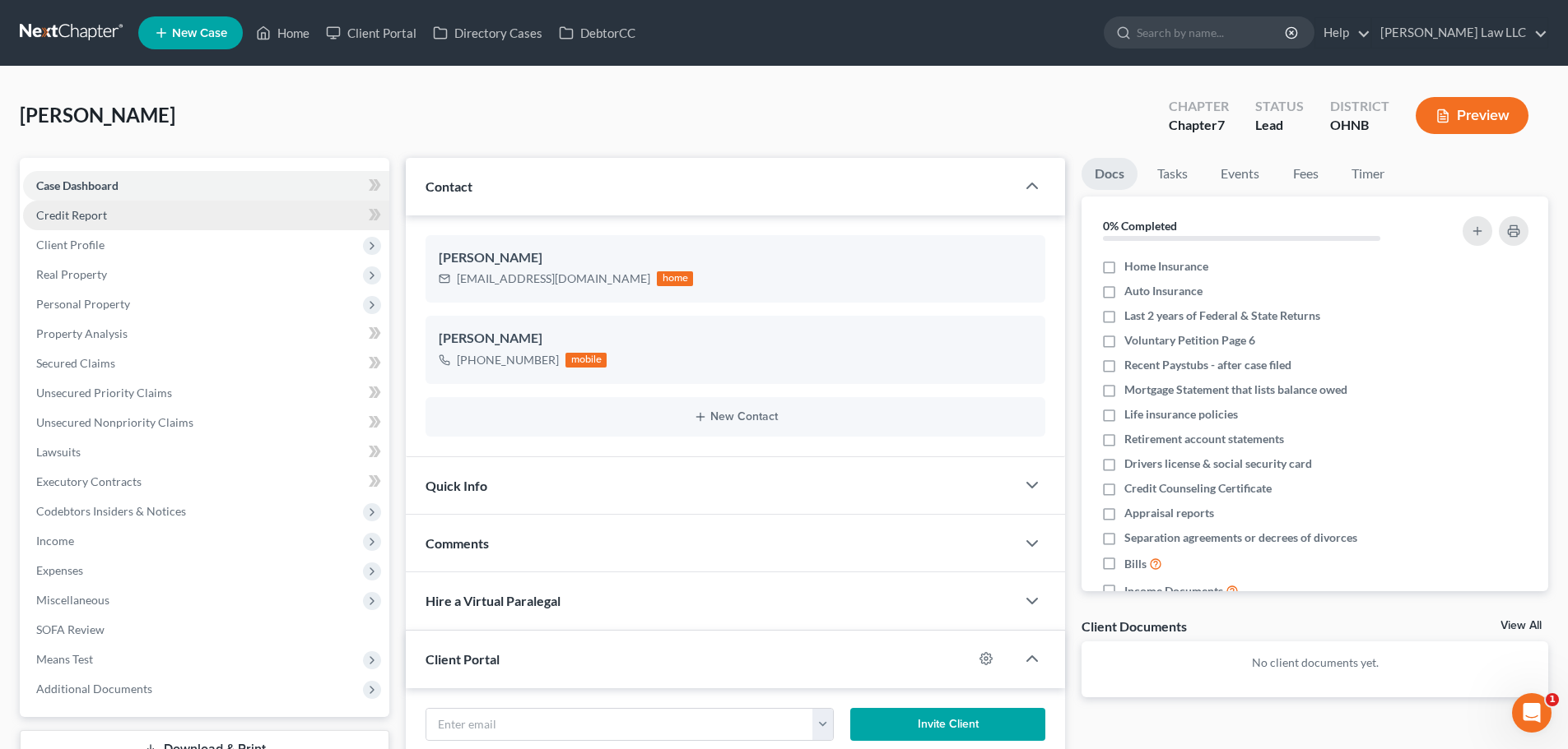
click at [81, 206] on link "Credit Report" at bounding box center [206, 215] width 366 height 30
click at [86, 178] on span "Case Dashboard" at bounding box center [77, 185] width 82 height 14
click at [77, 223] on link "Credit Report" at bounding box center [206, 215] width 366 height 30
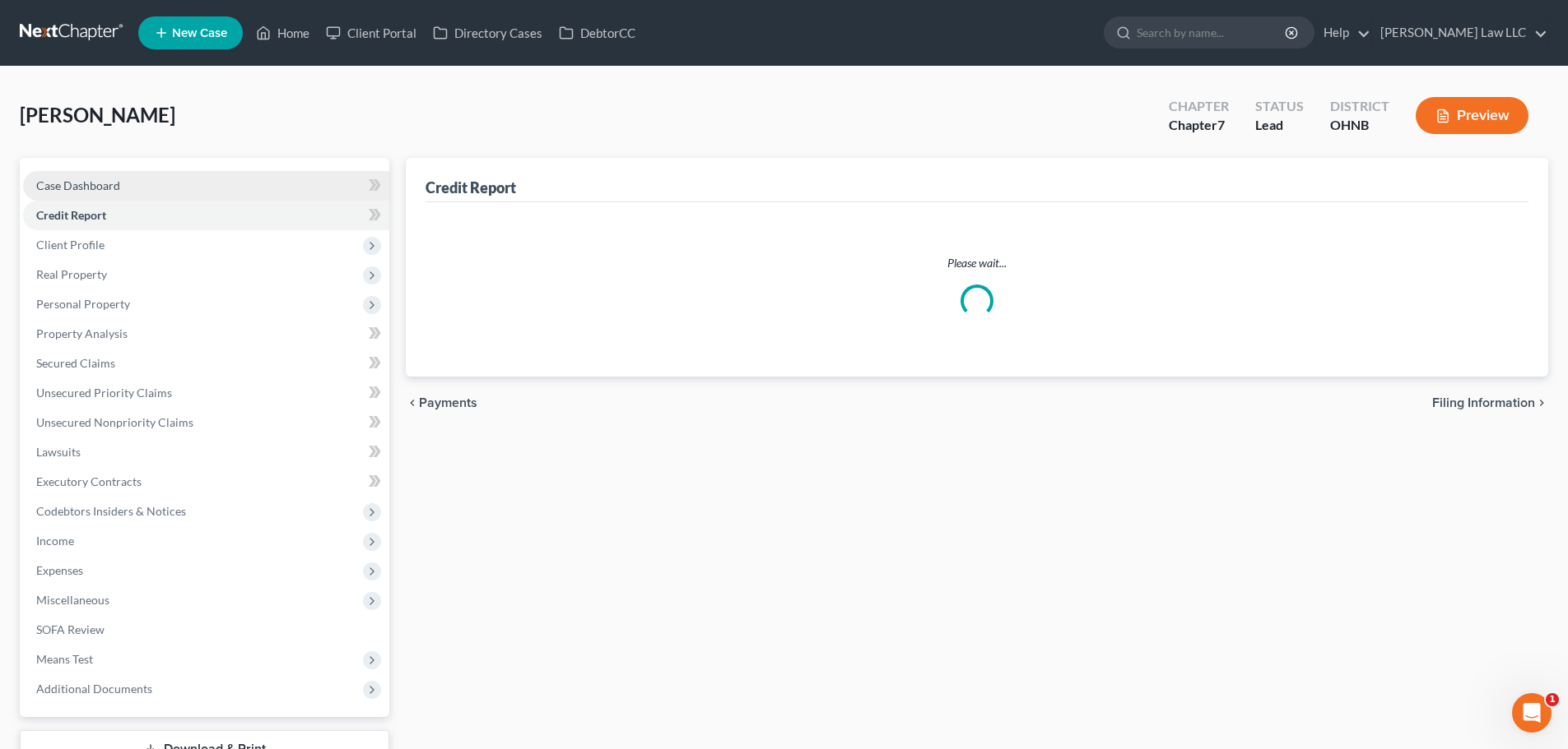
click at [82, 186] on span "Case Dashboard" at bounding box center [78, 185] width 84 height 14
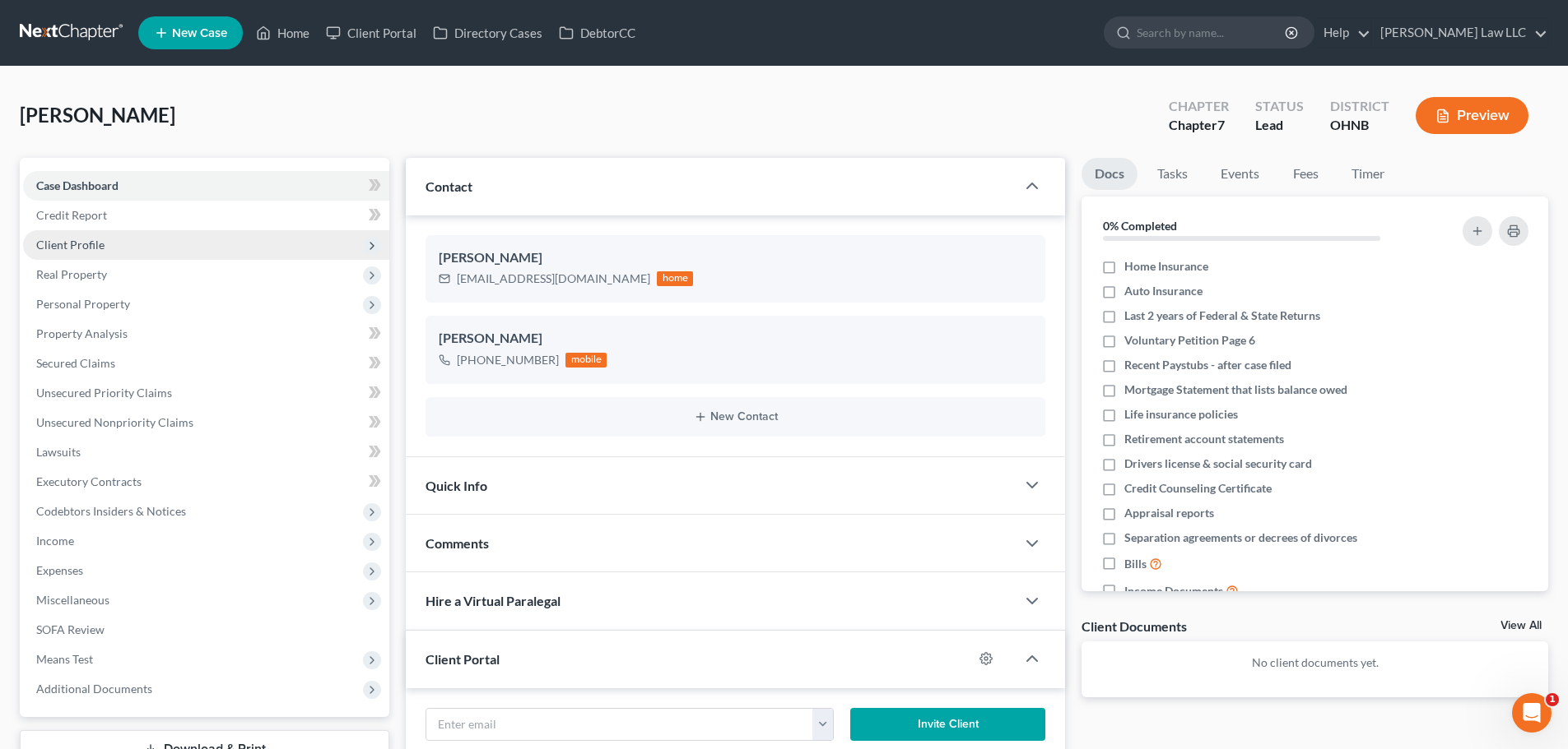
click at [150, 235] on span "Client Profile" at bounding box center [206, 245] width 366 height 30
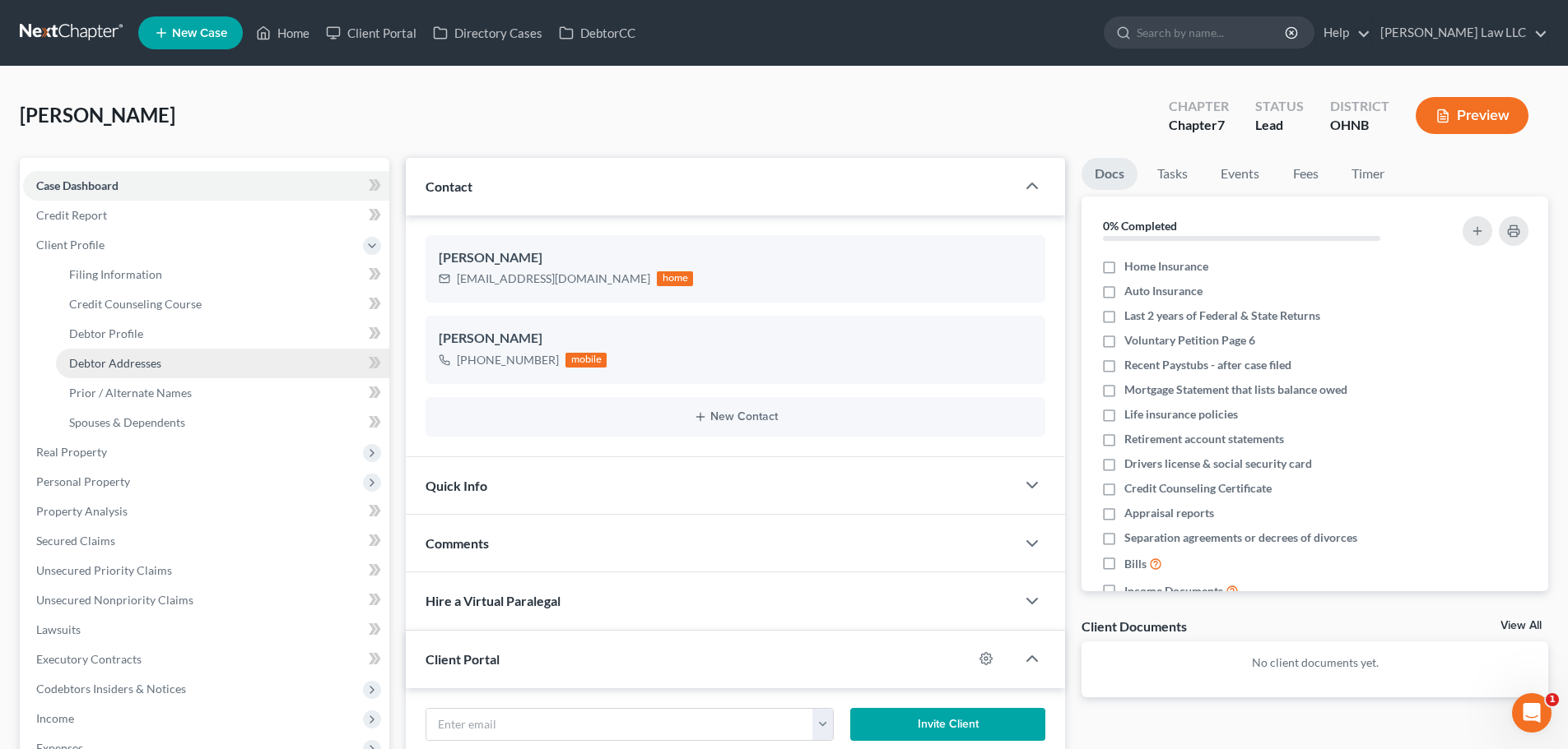
drag, startPoint x: 138, startPoint y: 353, endPoint x: 136, endPoint y: 363, distance: 10.2
click at [138, 353] on ul "Case Dashboard Payments Invoices Payments Payments Credit Report Client Profile" at bounding box center [206, 527] width 366 height 710
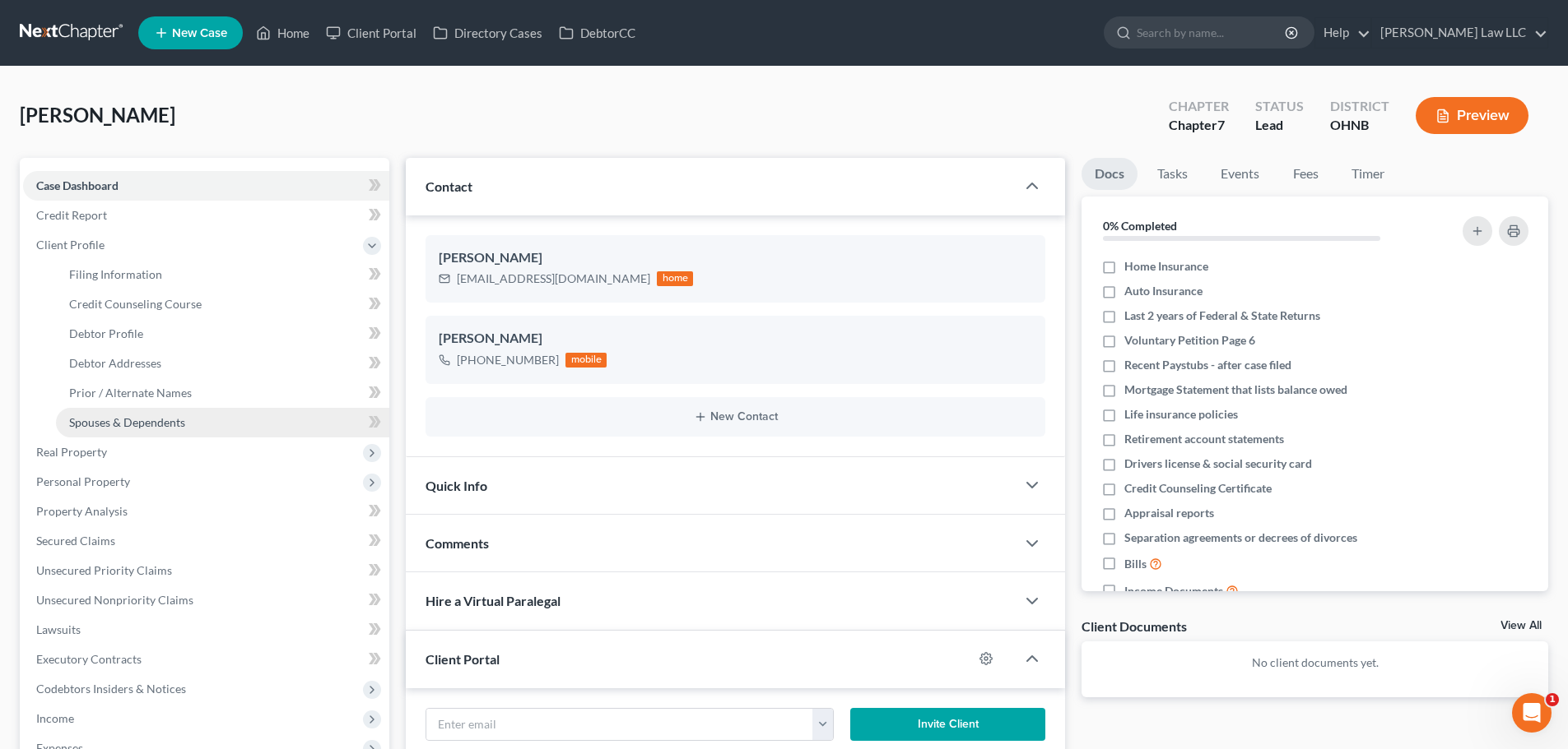
click at [116, 412] on link "Spouses & Dependents" at bounding box center [222, 423] width 333 height 30
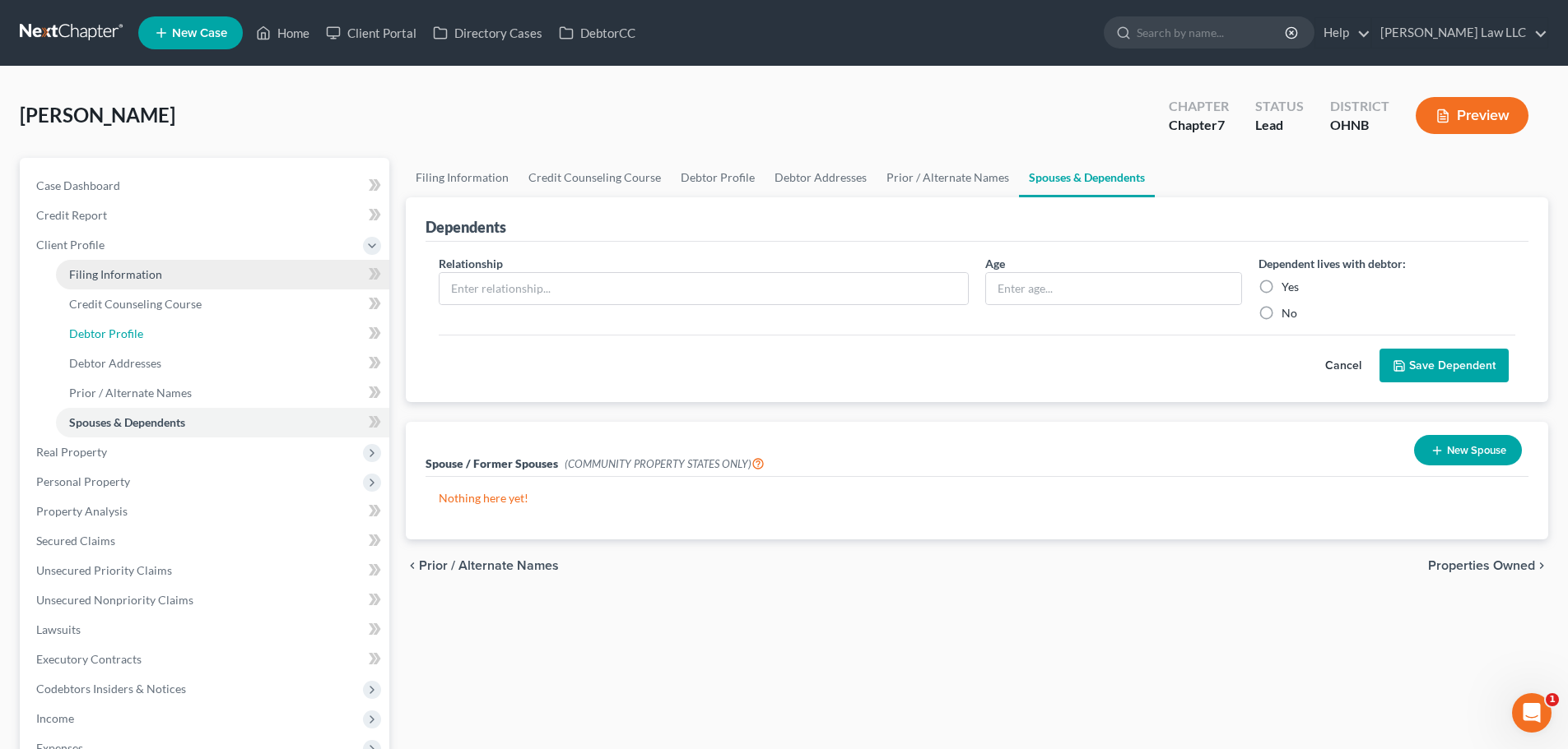
drag, startPoint x: 117, startPoint y: 326, endPoint x: 99, endPoint y: 274, distance: 55.0
click at [117, 326] on span "Debtor Profile" at bounding box center [106, 333] width 74 height 14
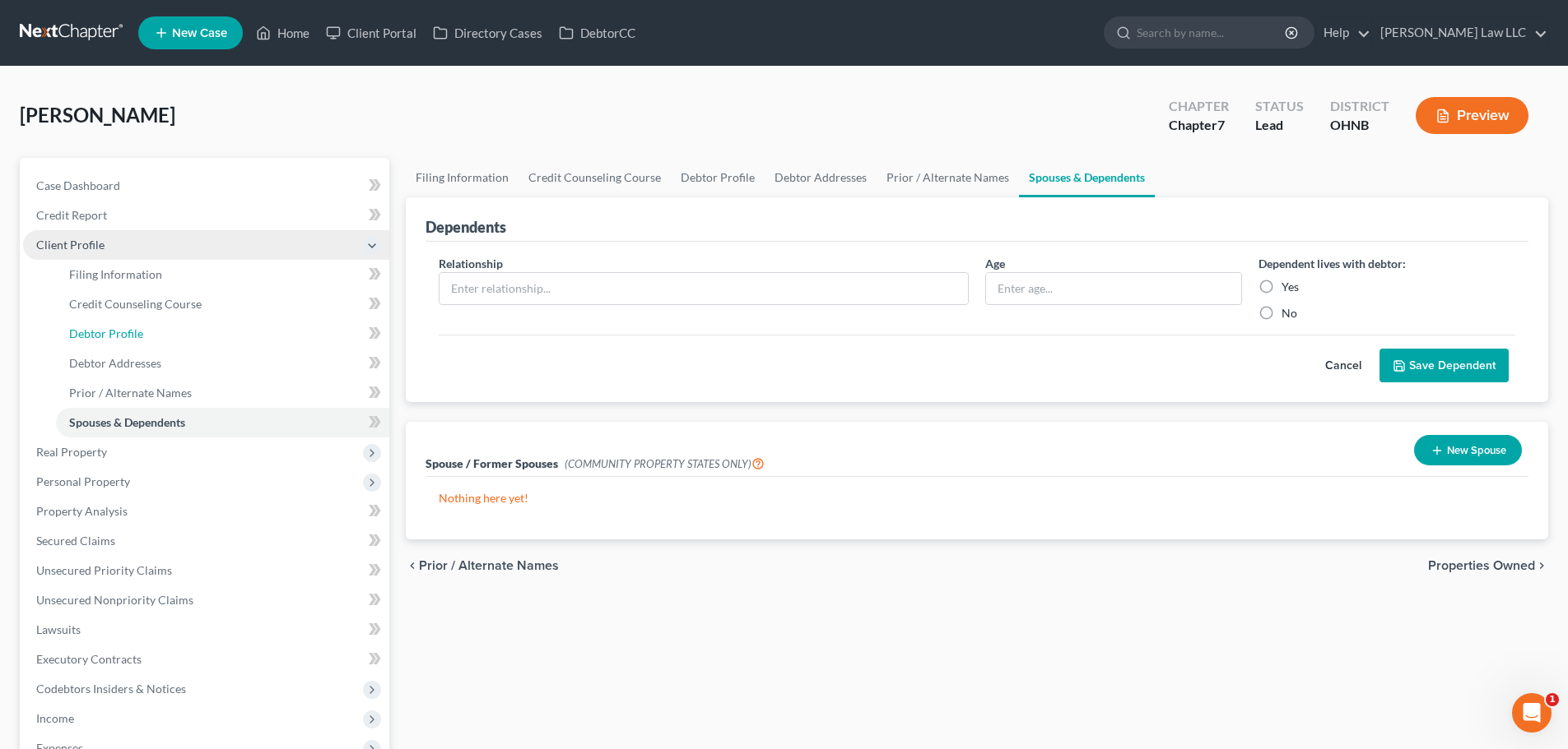
select select "1"
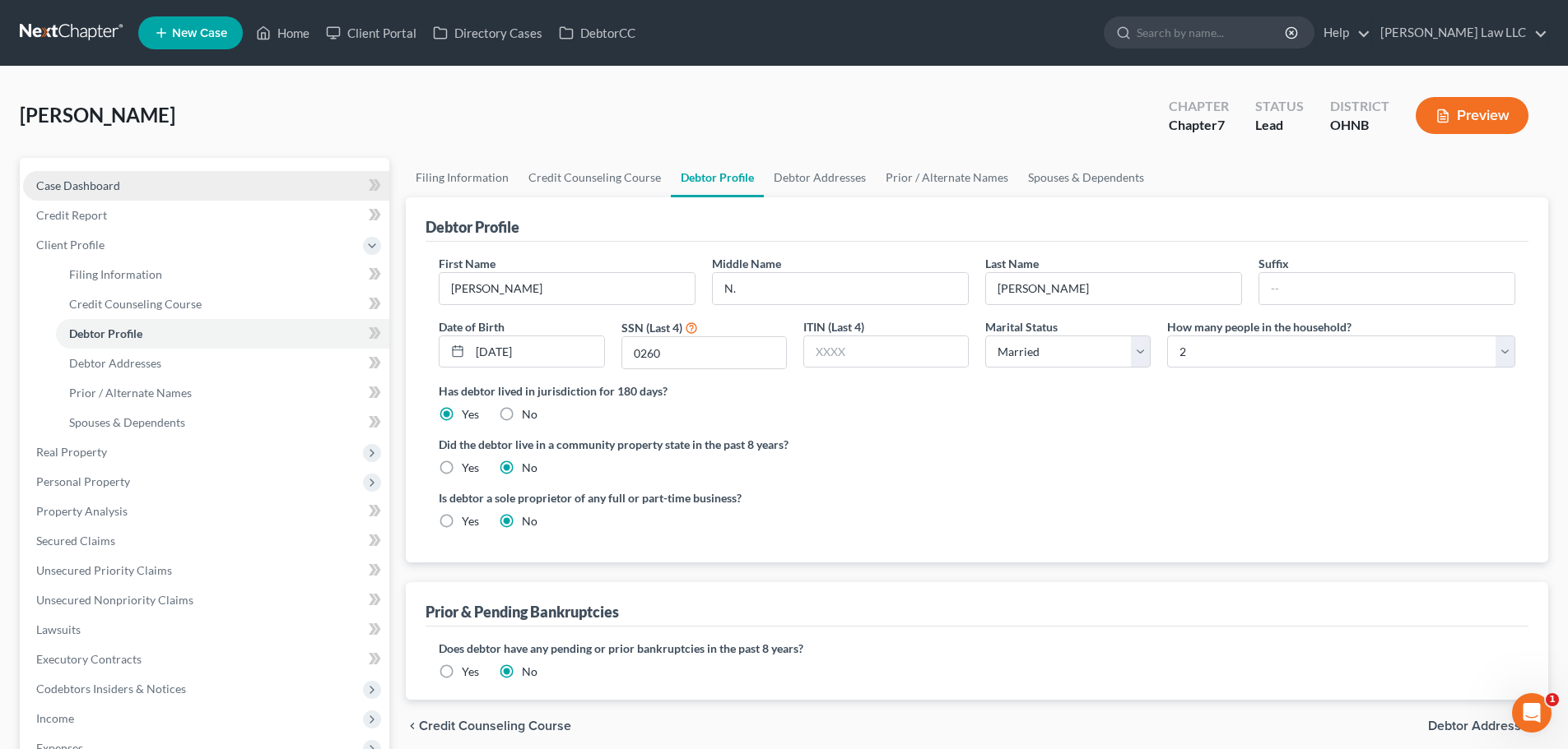
click at [82, 192] on span "Case Dashboard" at bounding box center [78, 185] width 84 height 14
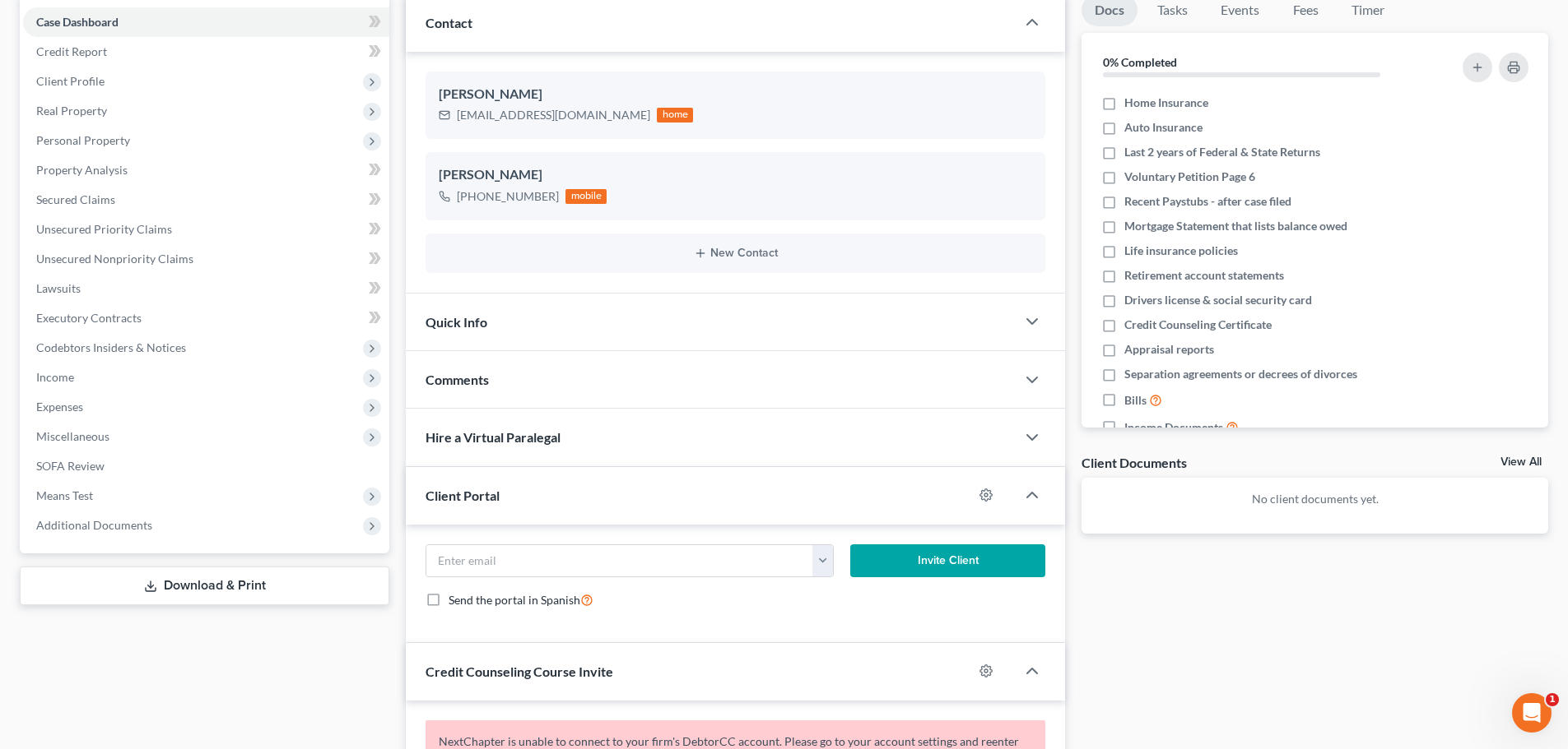
scroll to position [165, 0]
click at [983, 495] on icon "button" at bounding box center [986, 495] width 13 height 13
select select "0"
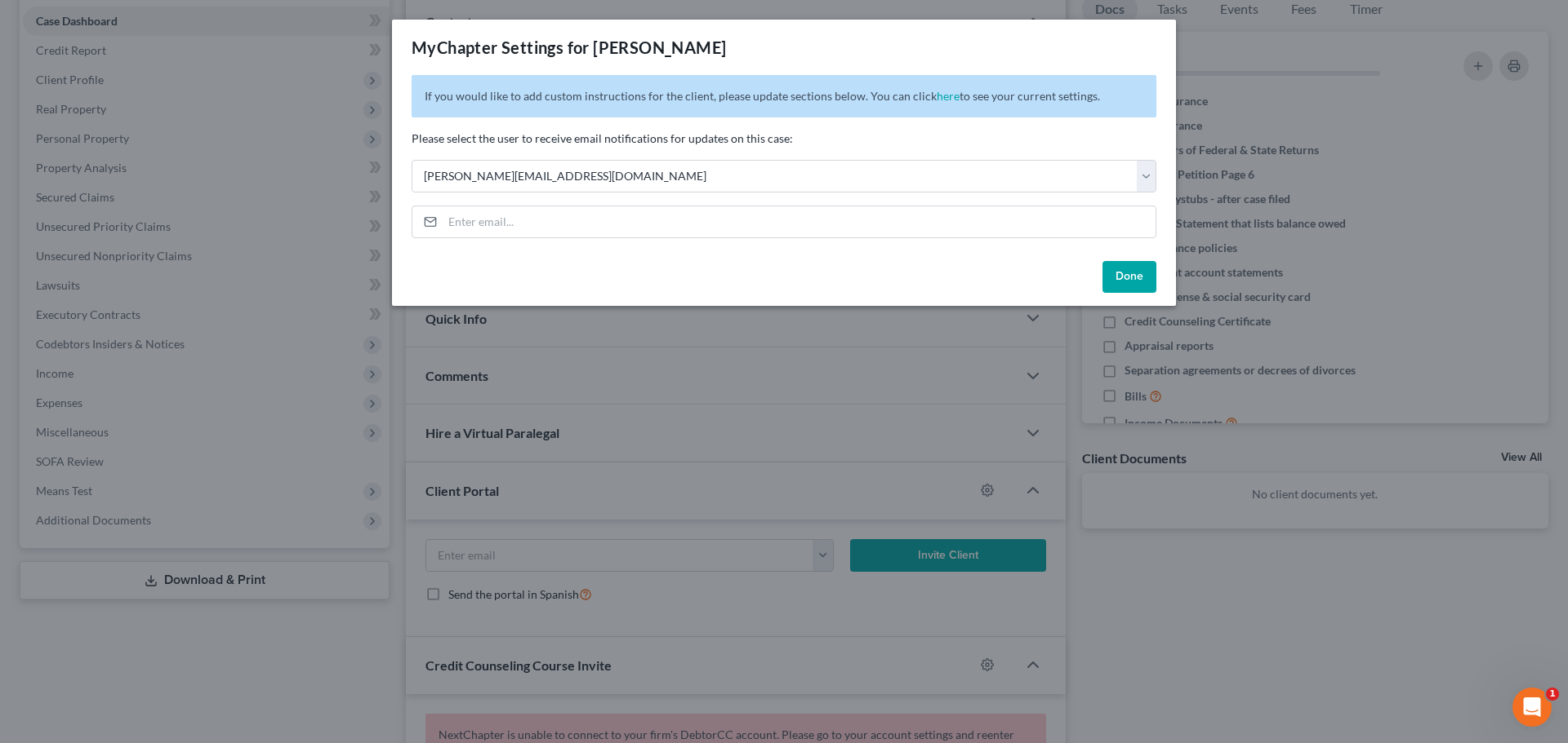
click at [1130, 272] on button "Done" at bounding box center [1129, 277] width 54 height 32
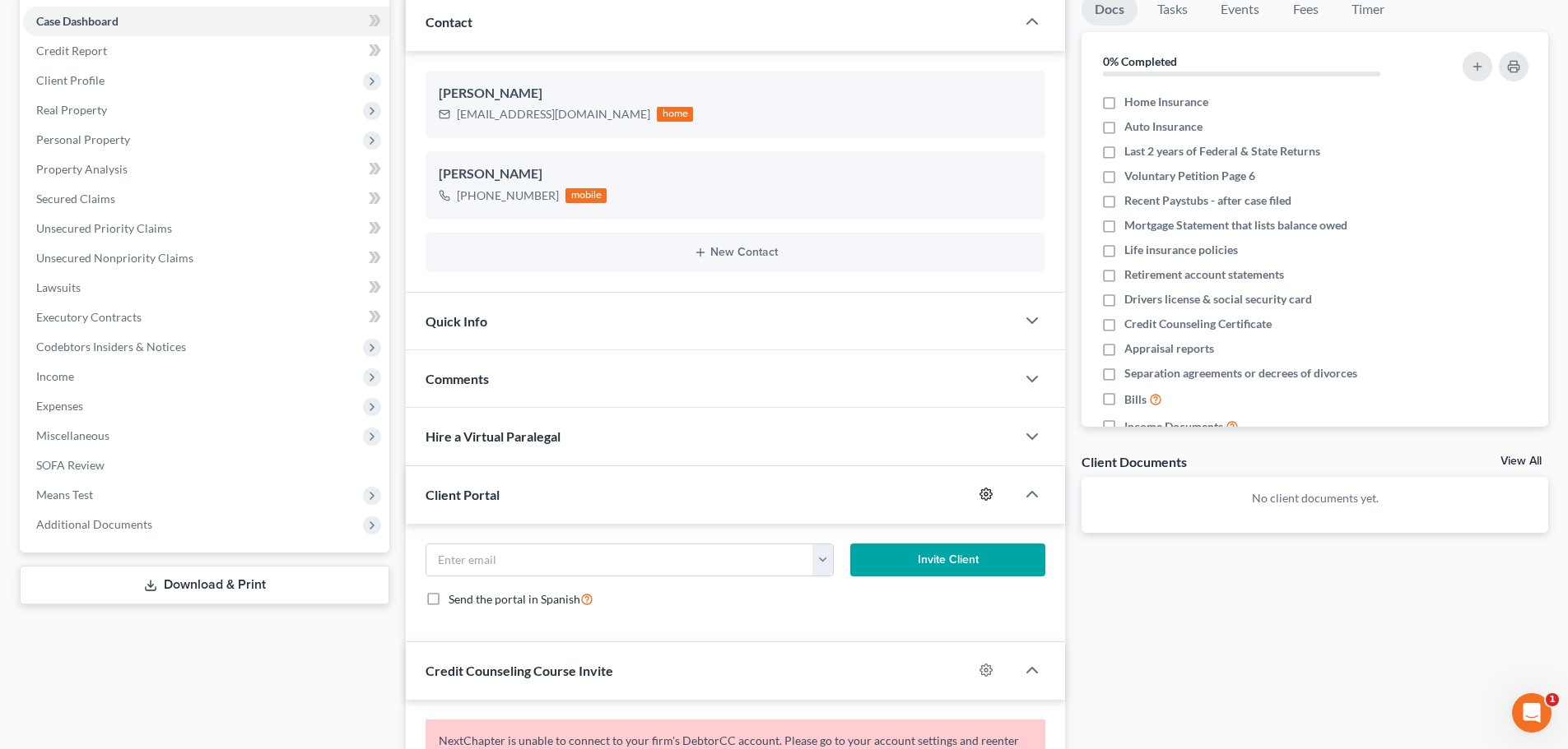
click at [987, 495] on icon "button" at bounding box center [986, 495] width 13 height 13
select select "0"
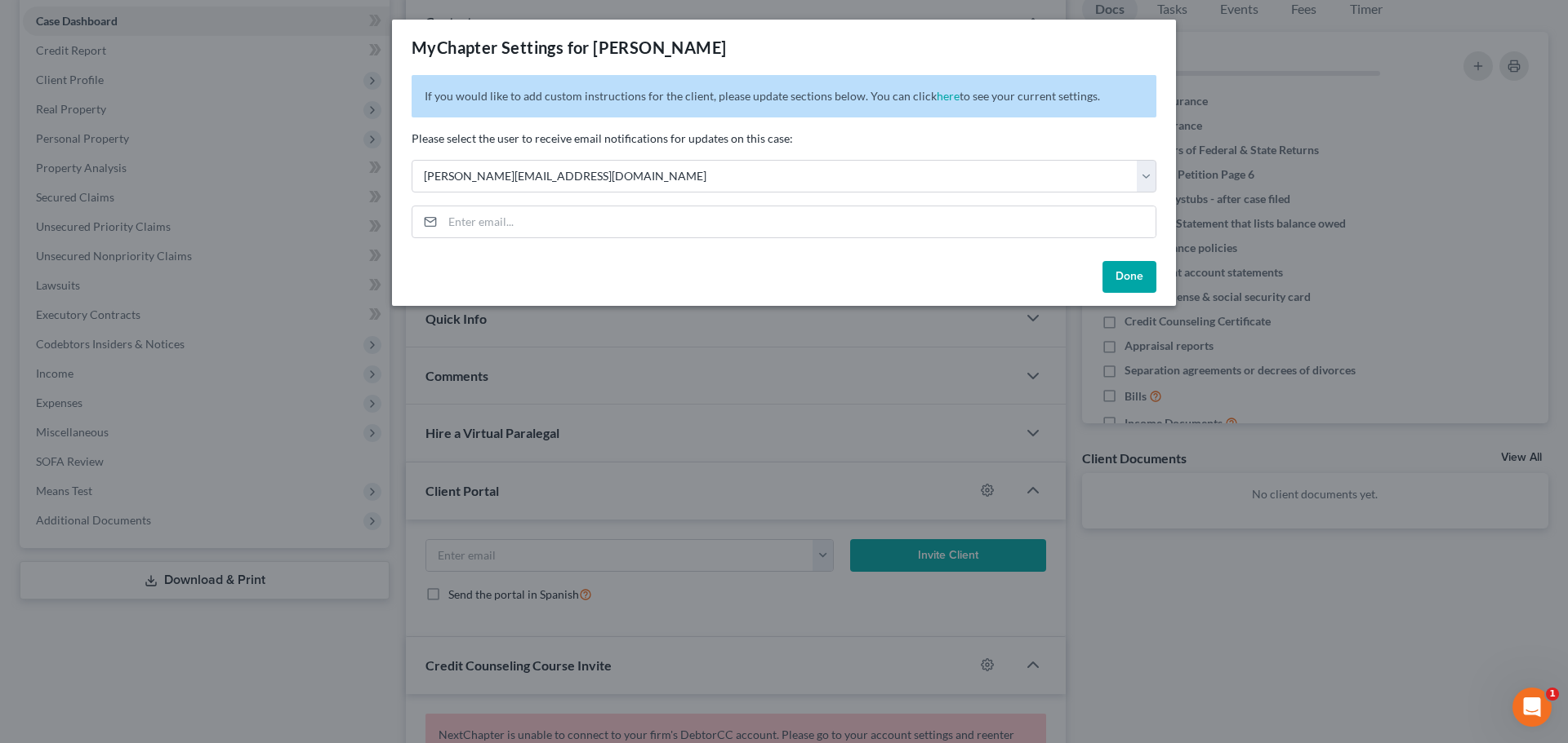
click at [1120, 272] on button "Done" at bounding box center [1129, 277] width 54 height 32
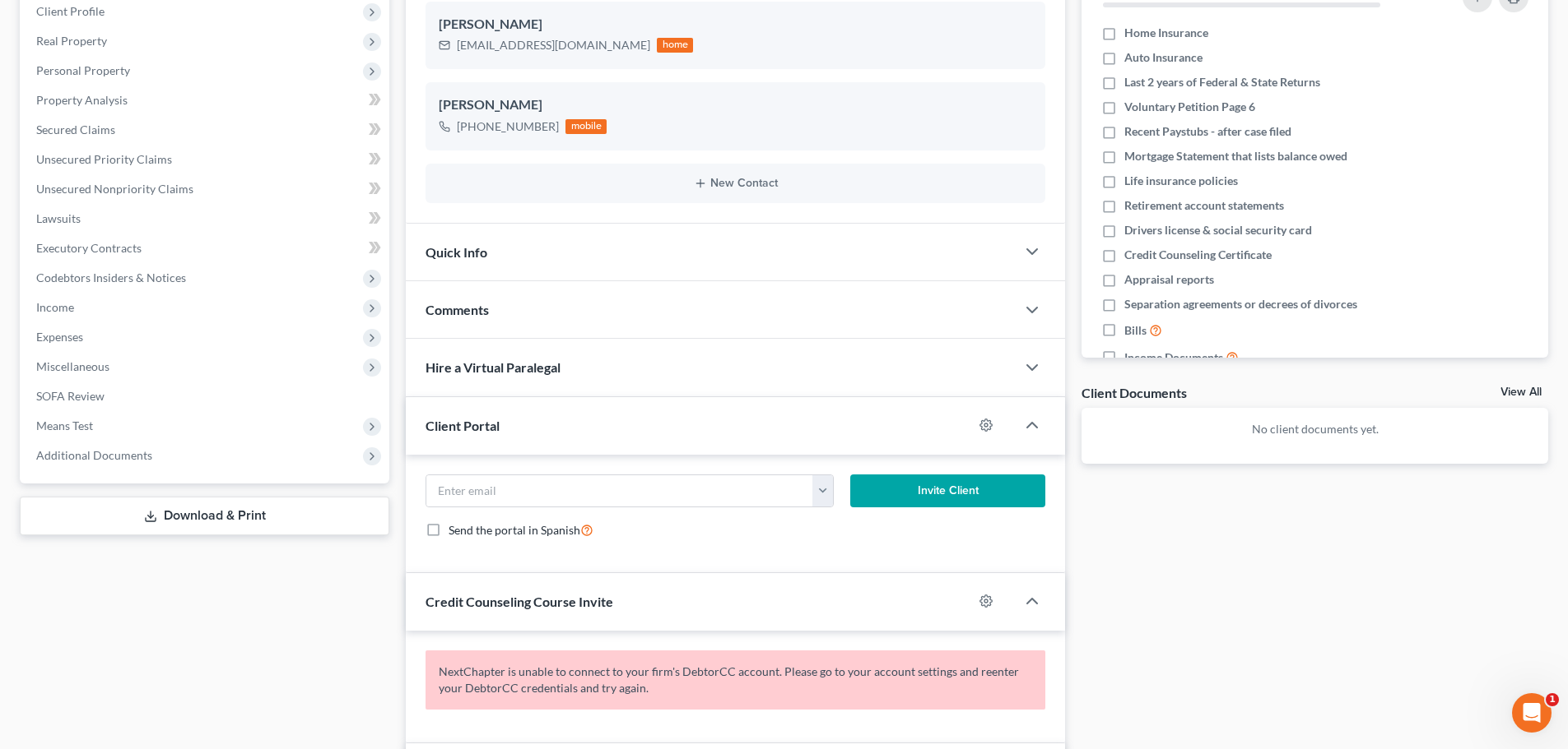
scroll to position [329, 0]
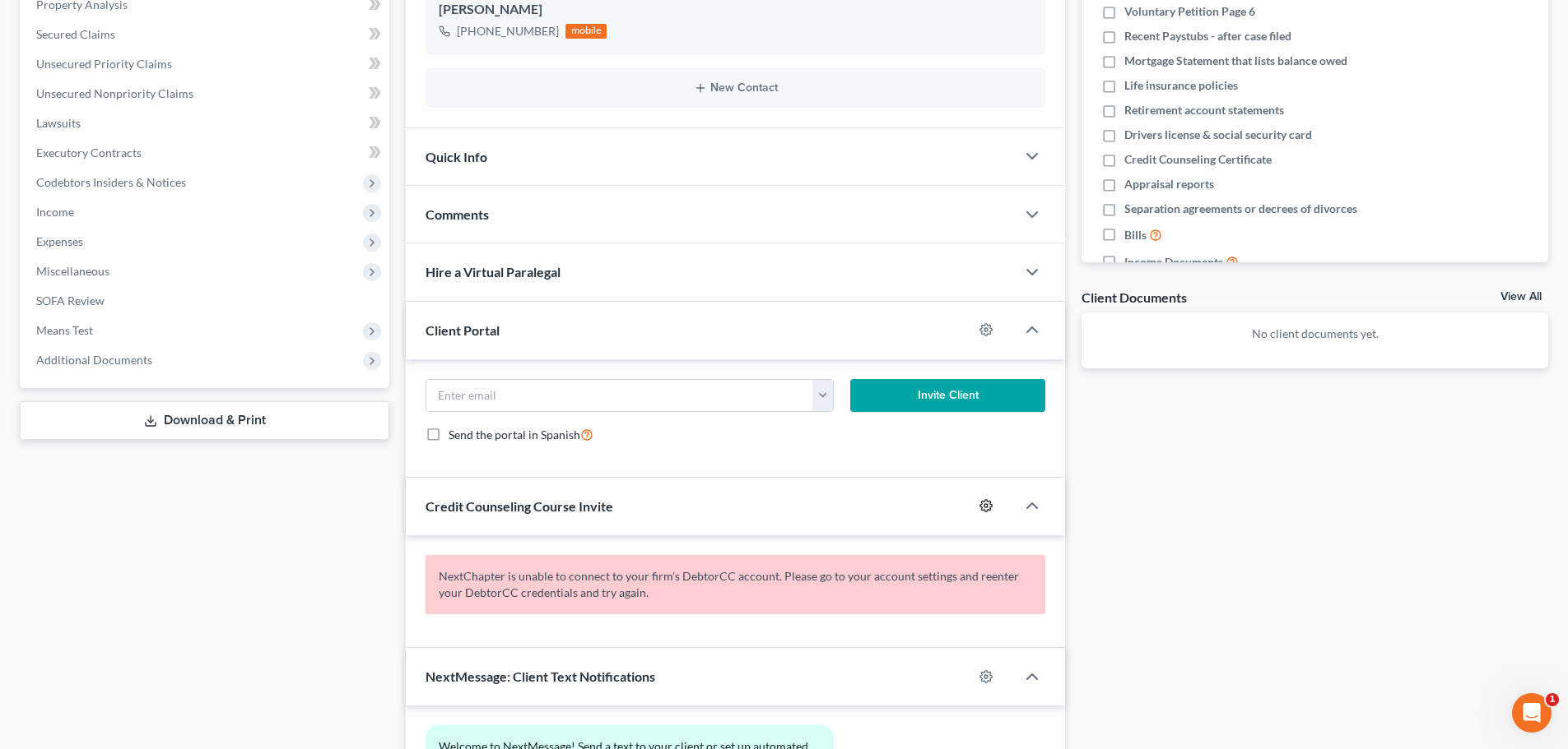
click at [990, 504] on icon "button" at bounding box center [986, 506] width 13 height 13
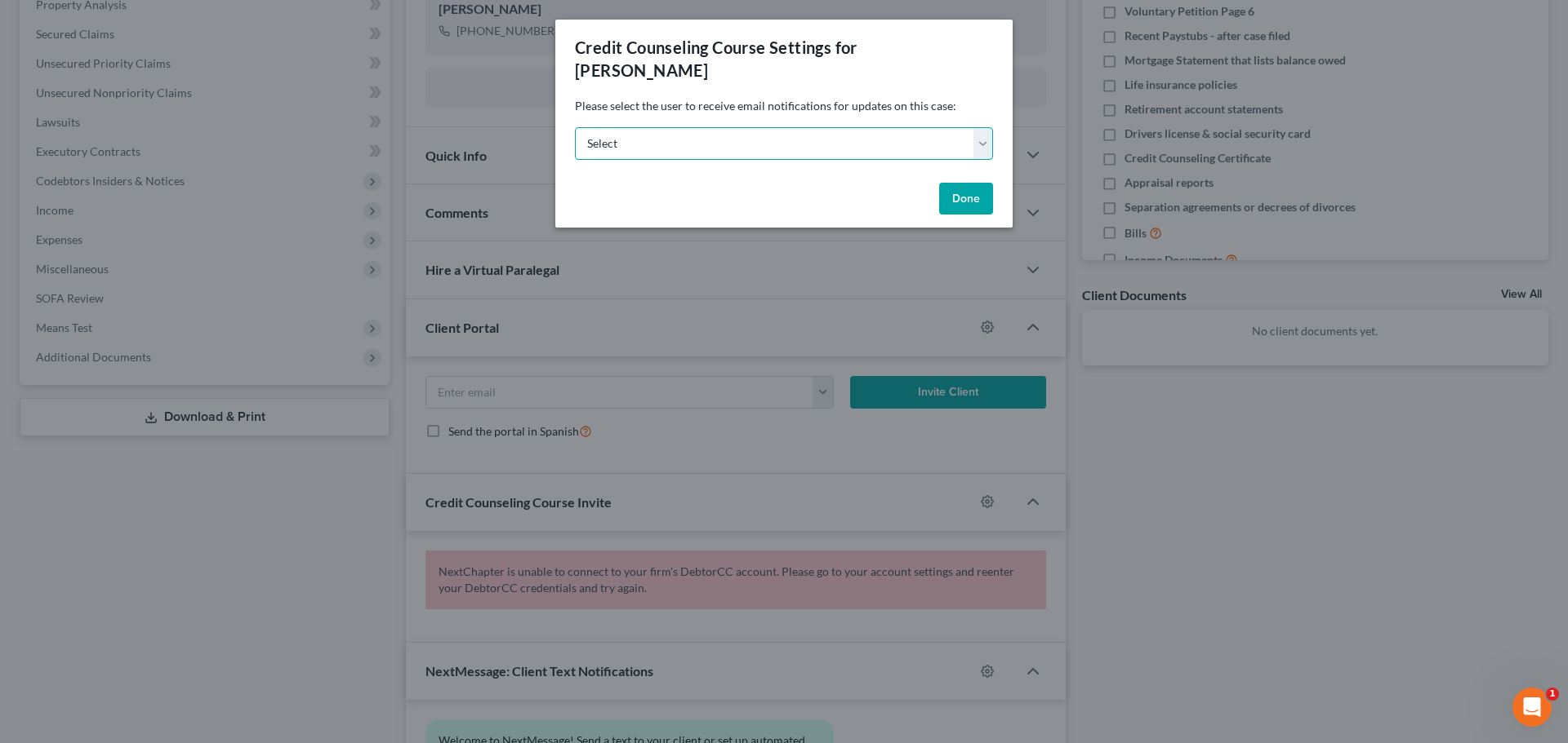
click at [876, 128] on select "Select nicole@nicolemetzgerlaw.com mariya@vancetruman.com mariya@nicolemetzgerl…" at bounding box center [784, 143] width 419 height 32
select select "0"
click at [575, 127] on select "Select nicole@nicolemetzgerlaw.com mariya@vancetruman.com mariya@nicolemetzgerl…" at bounding box center [784, 143] width 419 height 32
click at [968, 198] on button "Done" at bounding box center [966, 199] width 54 height 32
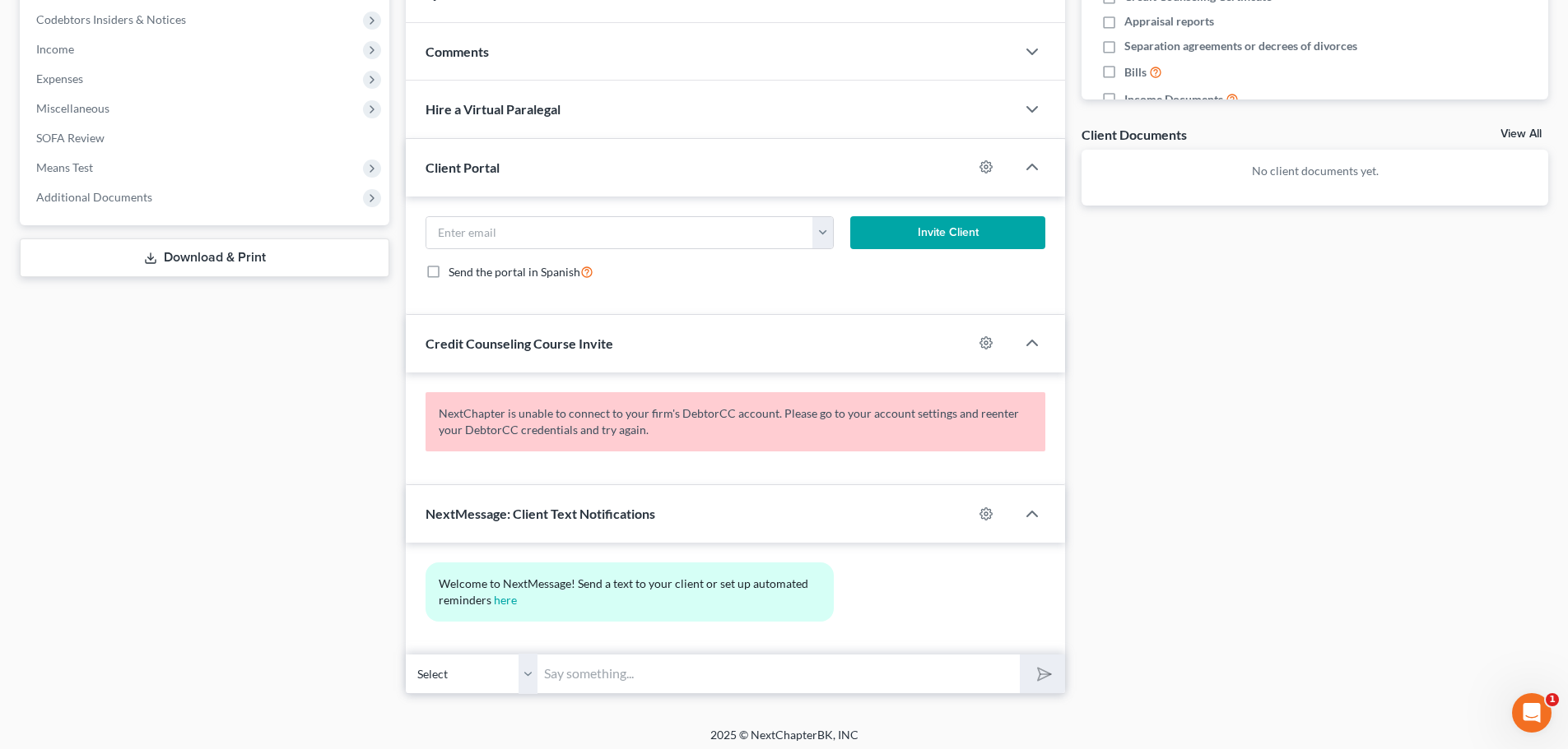
scroll to position [494, 0]
click at [985, 509] on icon "button" at bounding box center [986, 513] width 13 height 13
select select "0"
select select
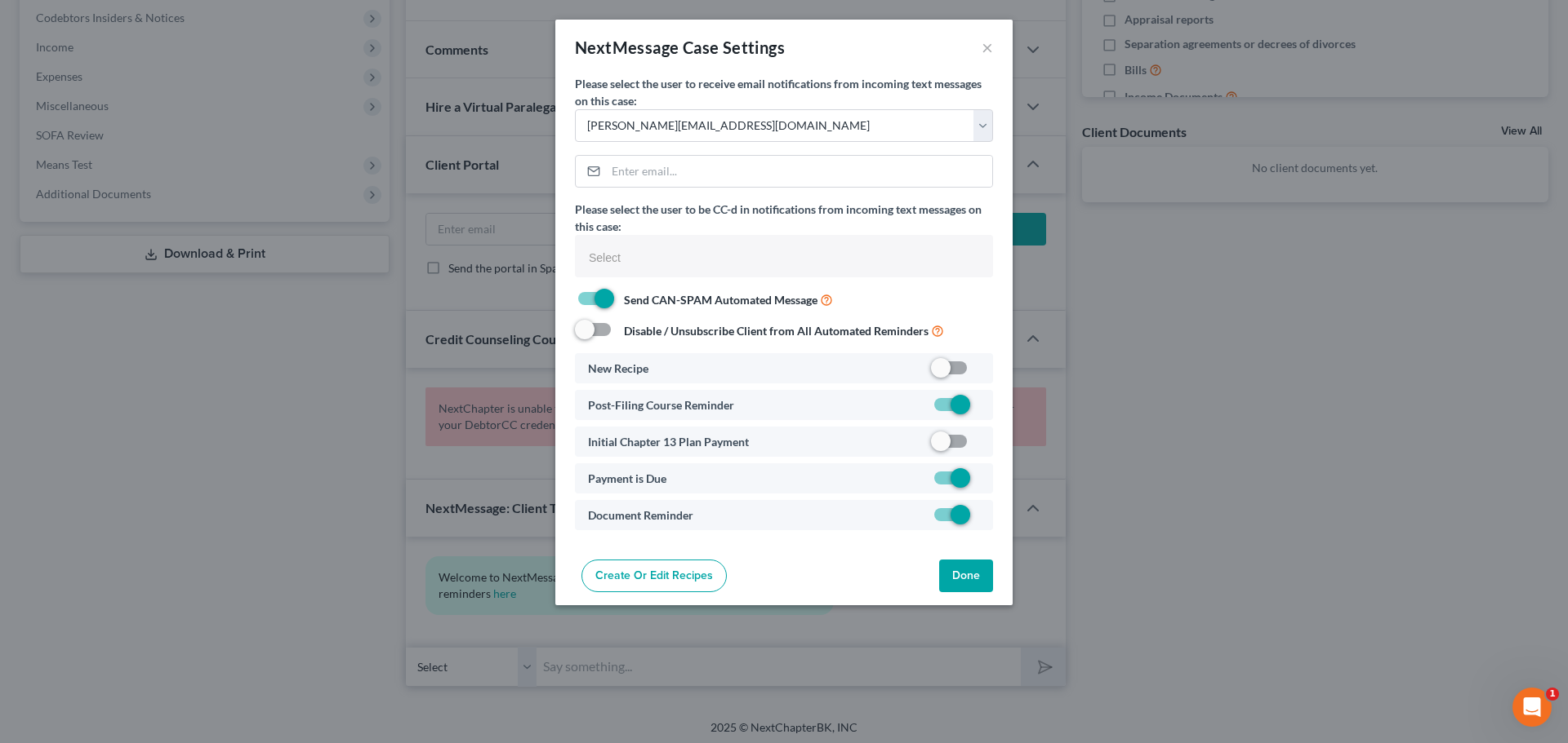
click at [969, 575] on button "Done" at bounding box center [966, 576] width 54 height 32
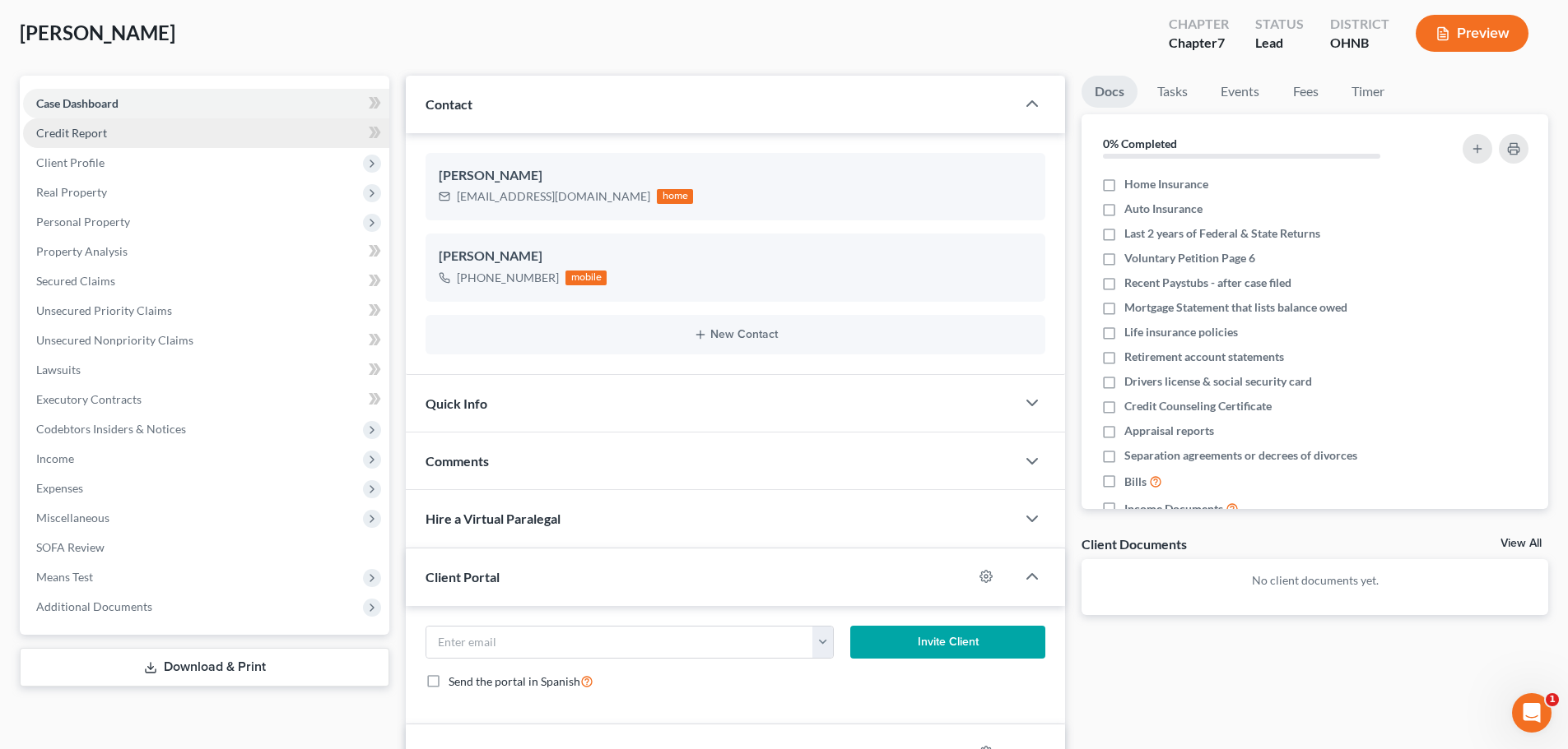
click at [90, 139] on span "Credit Report" at bounding box center [71, 133] width 70 height 14
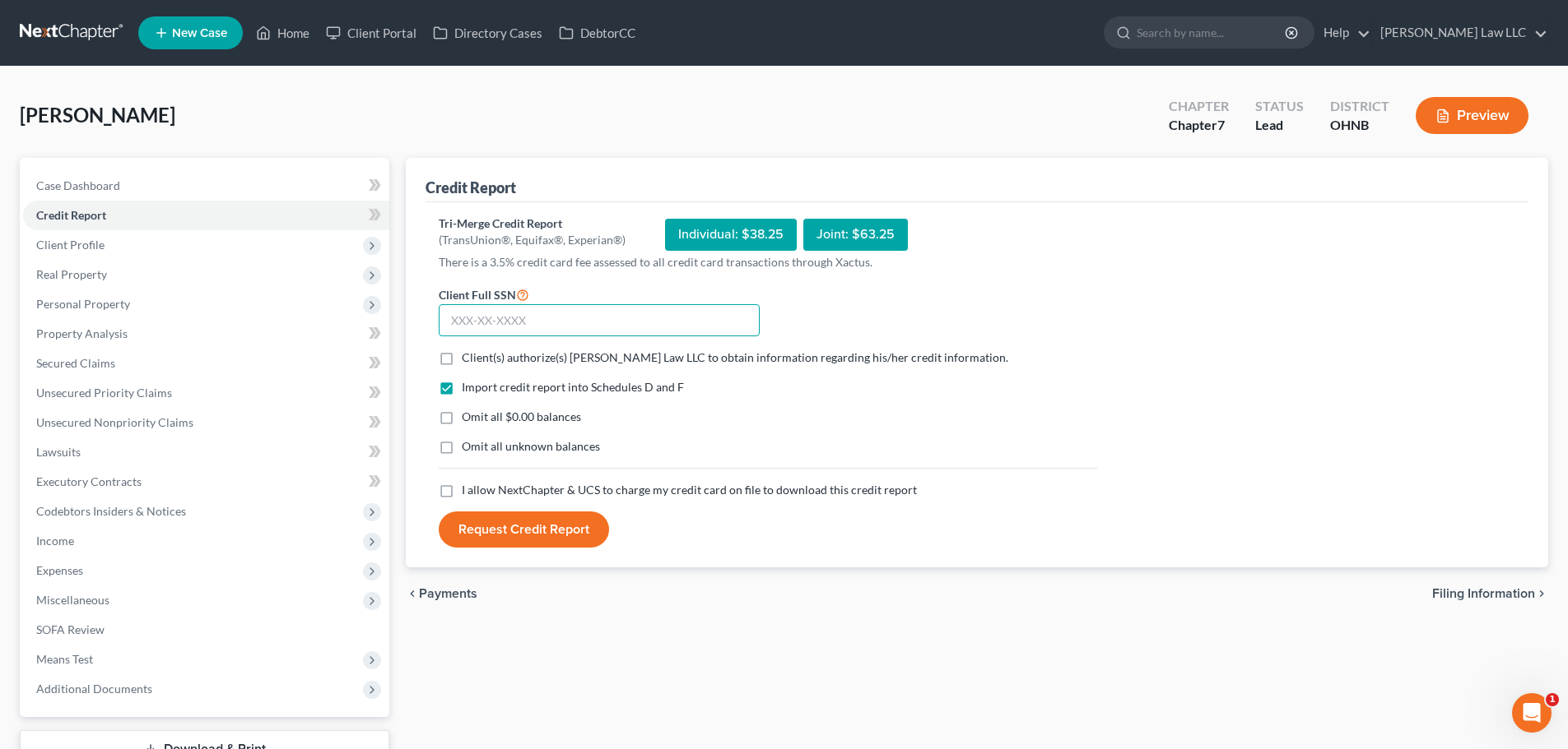
click at [504, 325] on input "text" at bounding box center [598, 321] width 321 height 33
click at [498, 323] on input "text" at bounding box center [598, 321] width 321 height 33
type input "299-72-0260"
click at [812, 601] on div "chevron_left Payments Filing Information chevron_right" at bounding box center [977, 594] width 1142 height 53
click at [566, 357] on span "Client(s) authorize(s) Metzger Law LLC to obtain information regarding his/her …" at bounding box center [734, 357] width 546 height 14
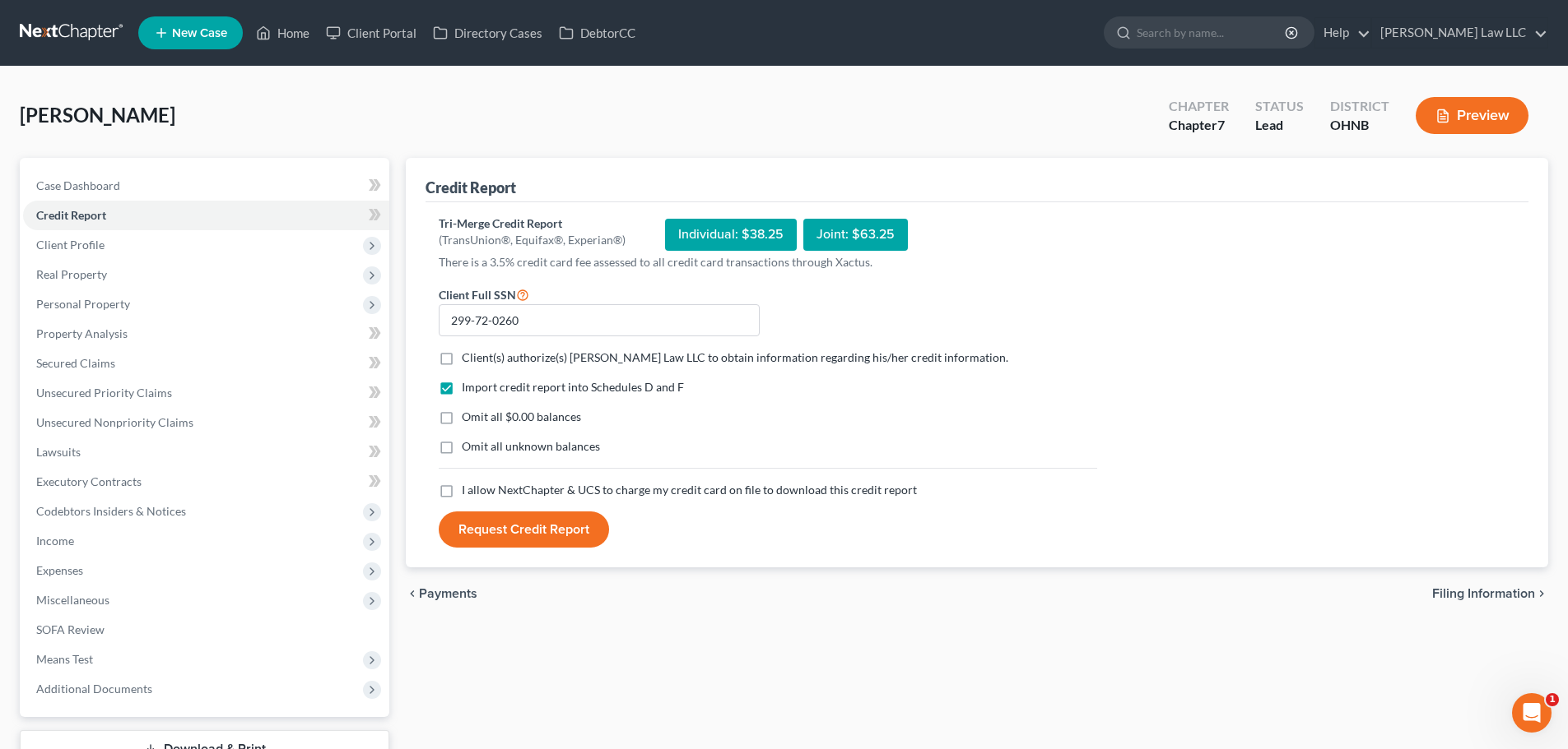
click at [479, 357] on input "Client(s) authorize(s) Metzger Law LLC to obtain information regarding his/her …" at bounding box center [473, 354] width 11 height 11
checkbox input "true"
click at [541, 495] on span "I allow NextChapter & UCS to charge my credit card on file to download this cre…" at bounding box center [689, 490] width 456 height 14
click at [479, 493] on input "I allow NextChapter & UCS to charge my credit card on file to download this cre…" at bounding box center [473, 487] width 11 height 11
checkbox input "true"
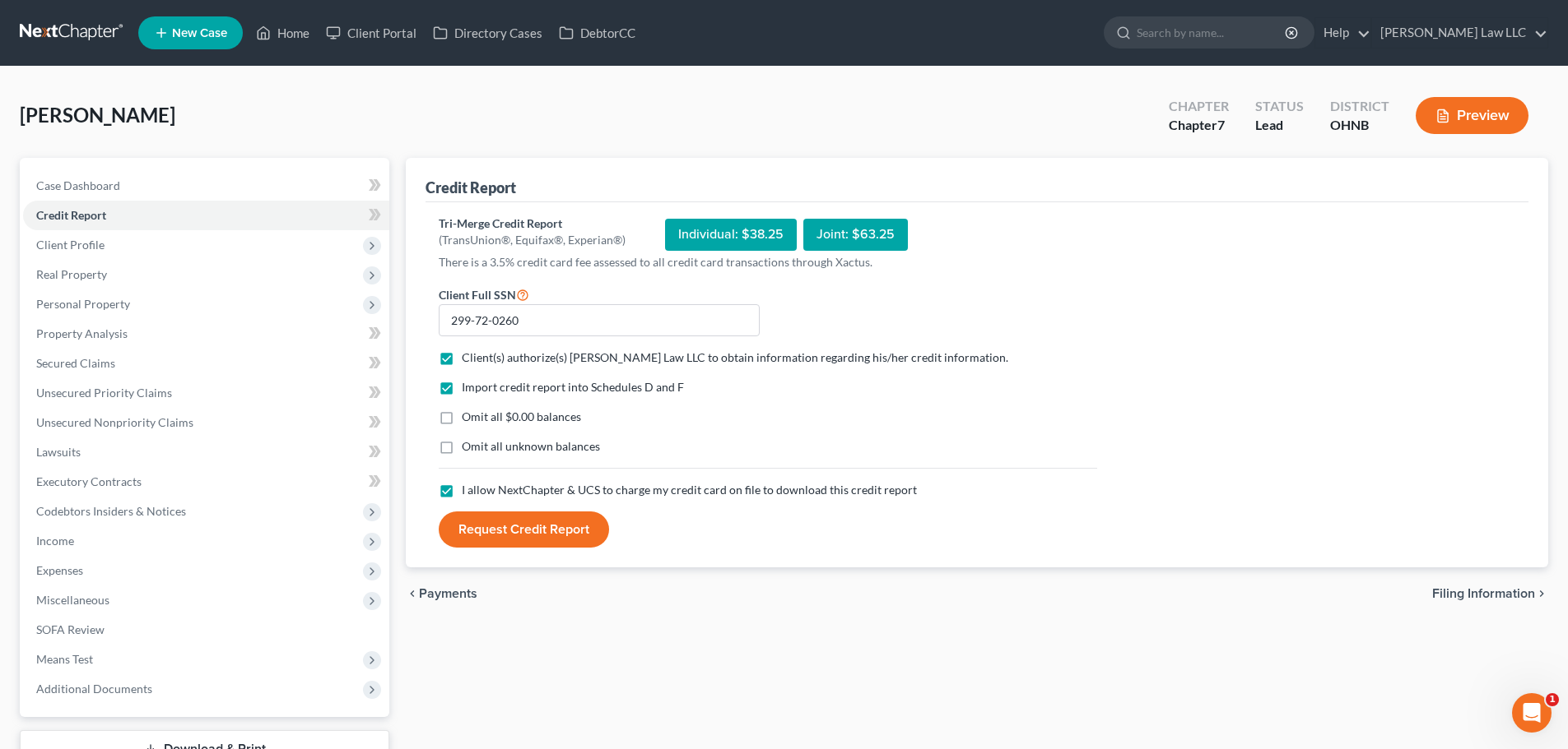
click at [543, 527] on button "Request Credit Report" at bounding box center [523, 530] width 170 height 37
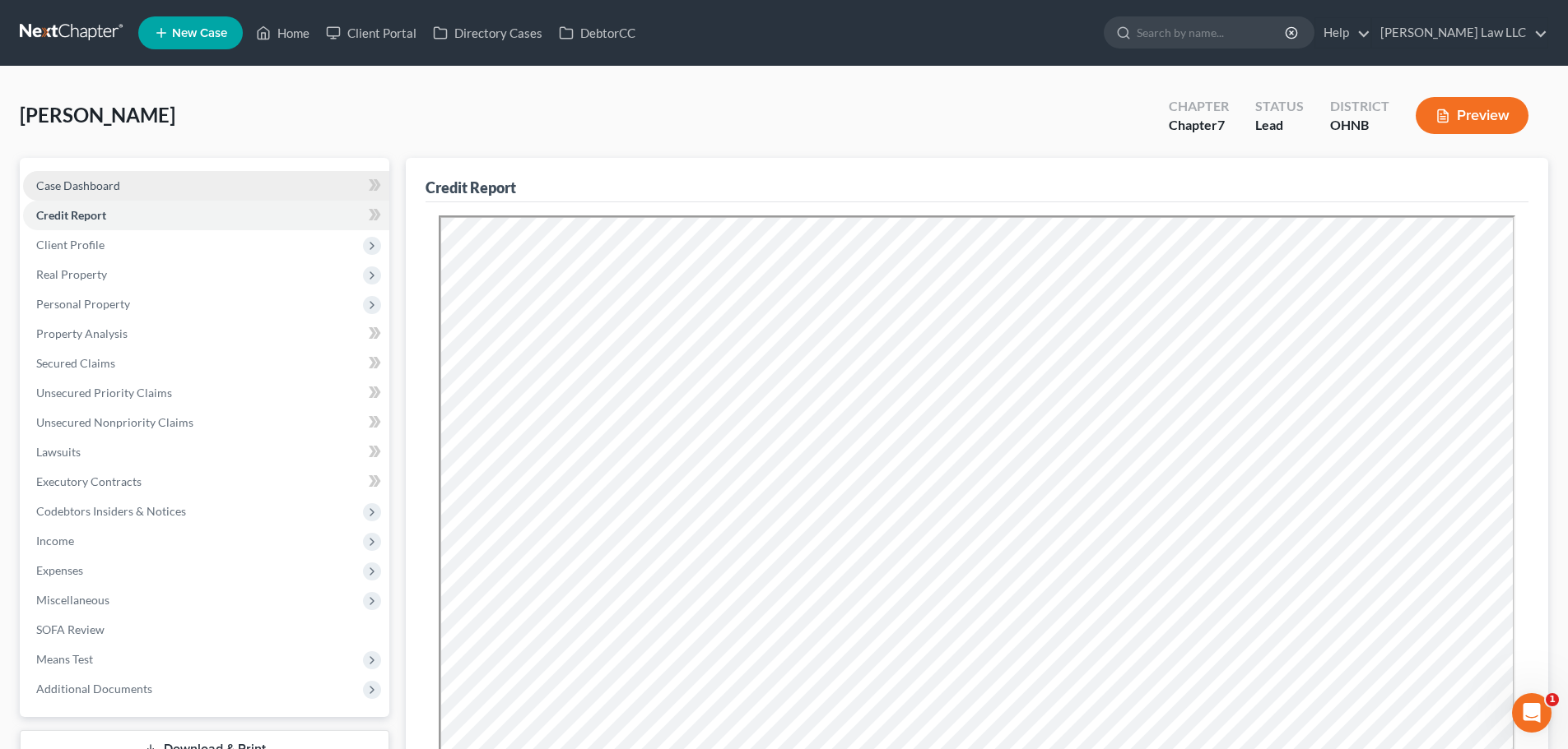
click at [124, 190] on link "Case Dashboard" at bounding box center [206, 186] width 366 height 30
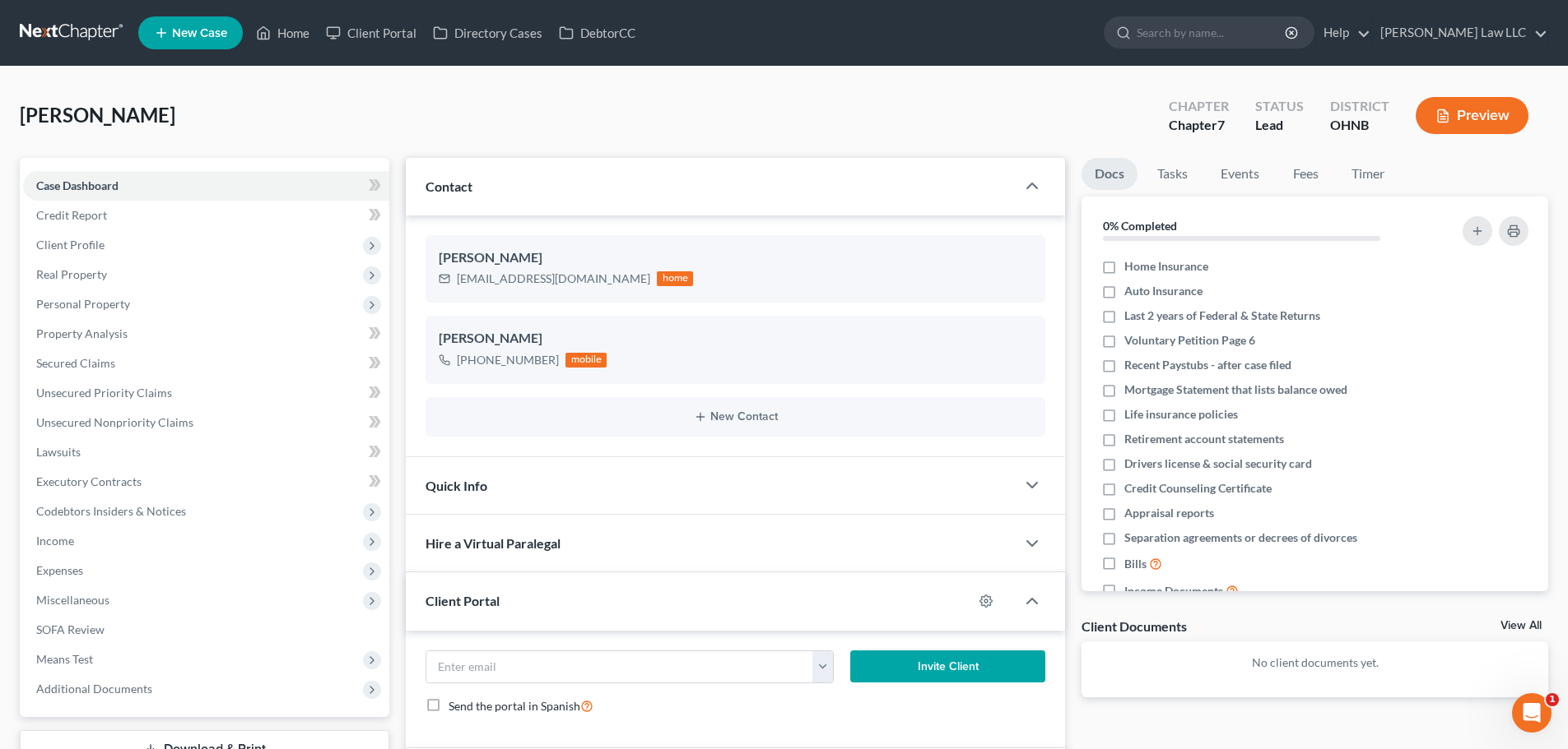
click at [97, 21] on link at bounding box center [72, 33] width 105 height 30
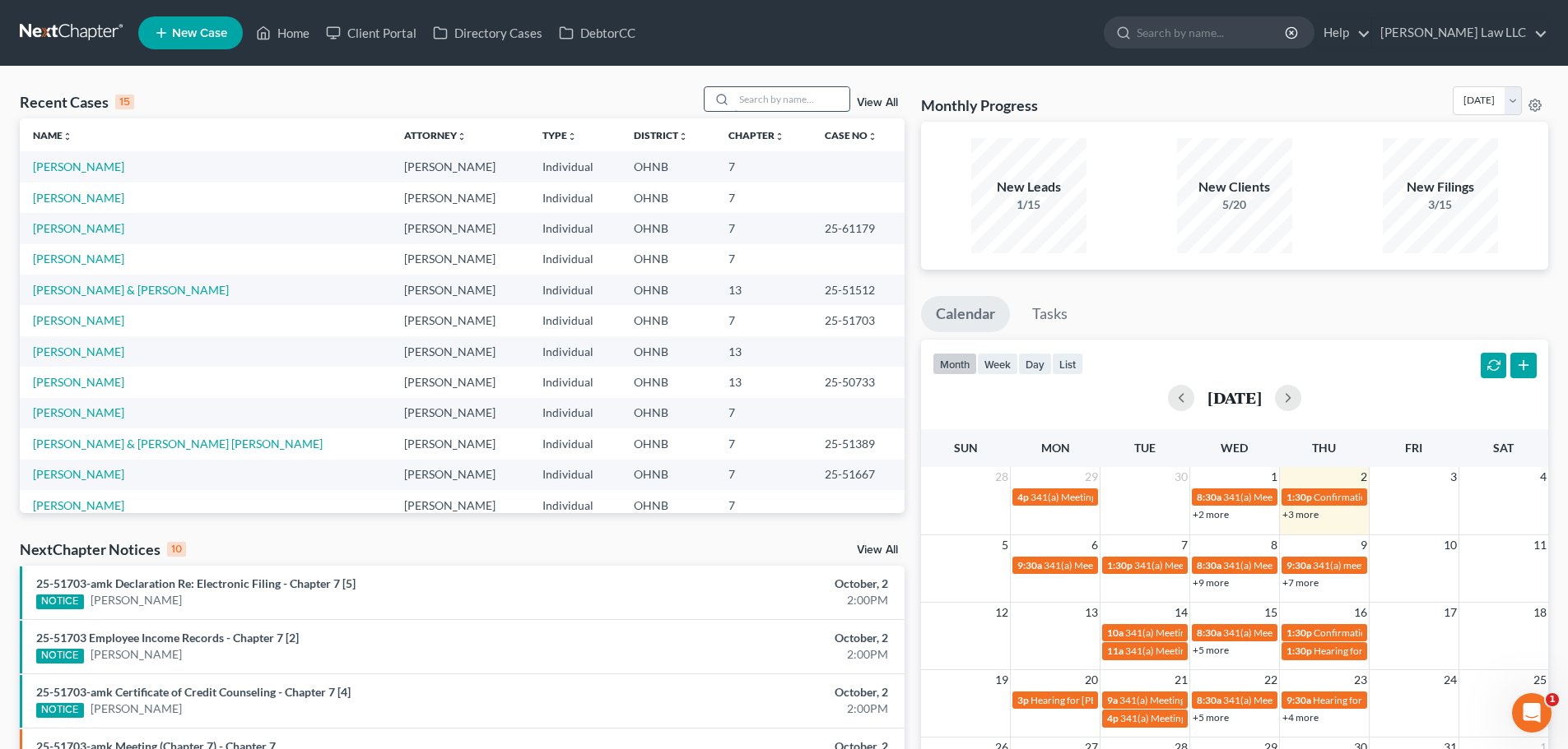
click at [763, 101] on input "search" at bounding box center [792, 99] width 116 height 24
type input "[PERSON_NAME]"
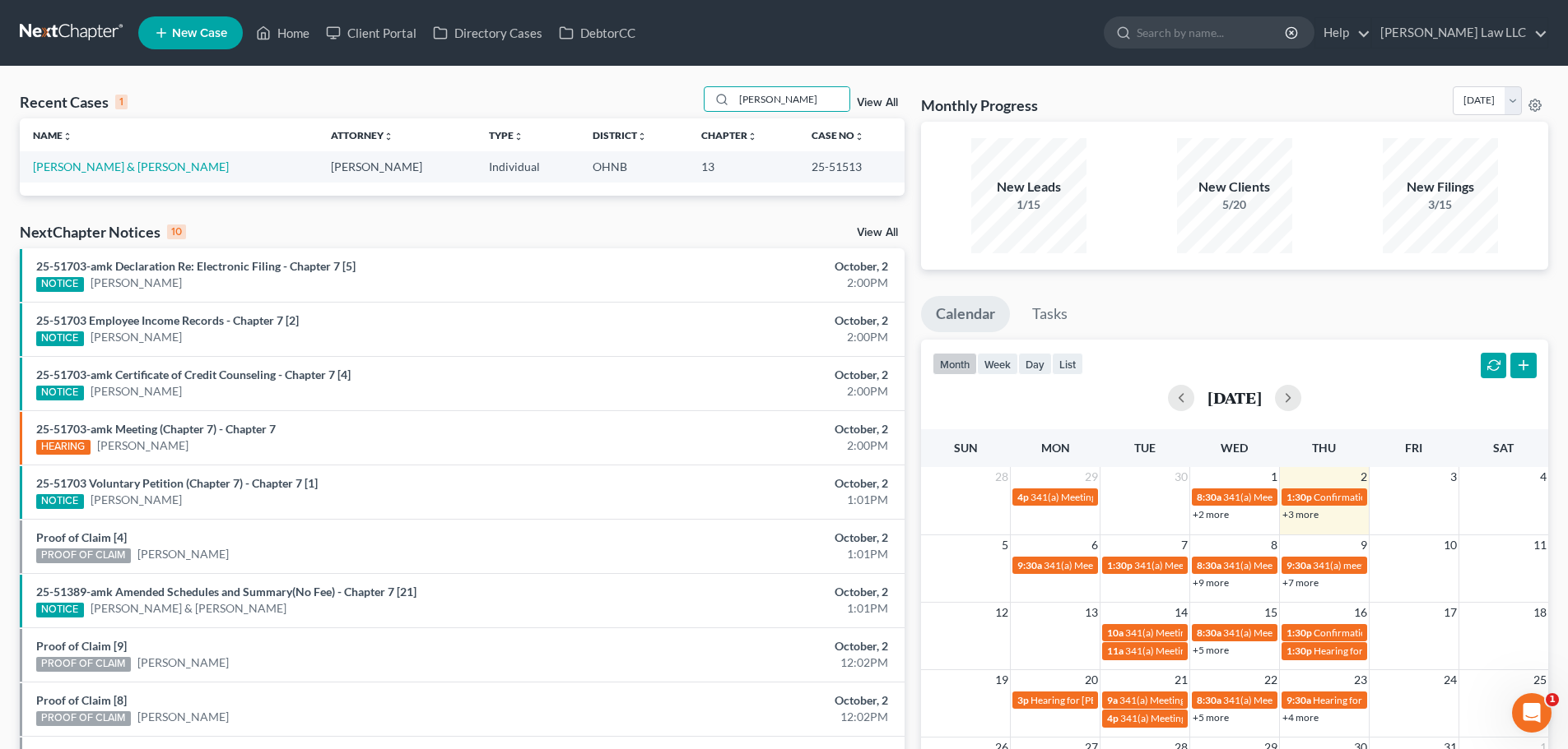
click at [144, 158] on td "[PERSON_NAME] & [PERSON_NAME]" at bounding box center [169, 167] width 298 height 31
click at [143, 171] on link "[PERSON_NAME] & [PERSON_NAME]" at bounding box center [130, 167] width 196 height 14
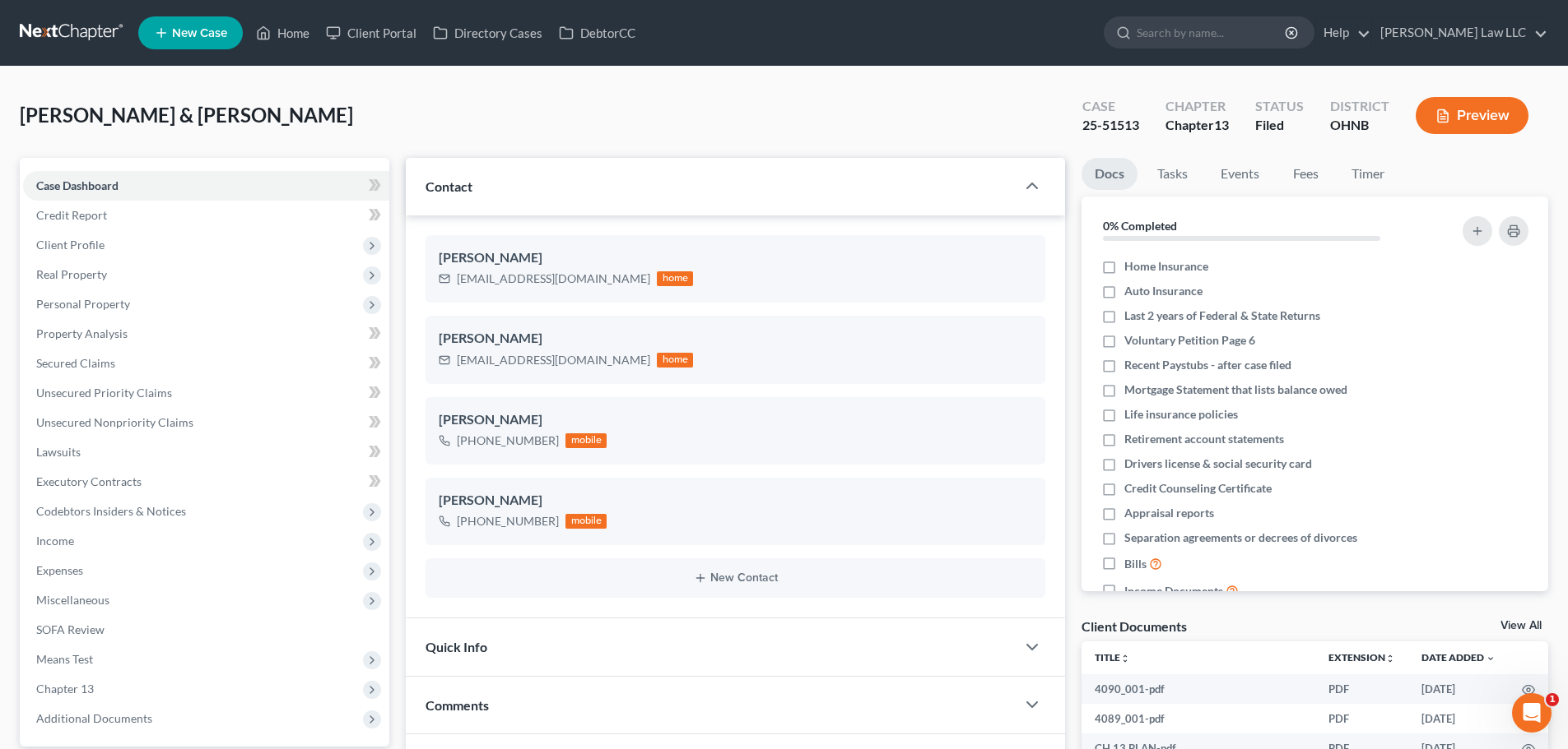
scroll to position [792, 0]
